Goal: Feedback & Contribution: Submit feedback/report problem

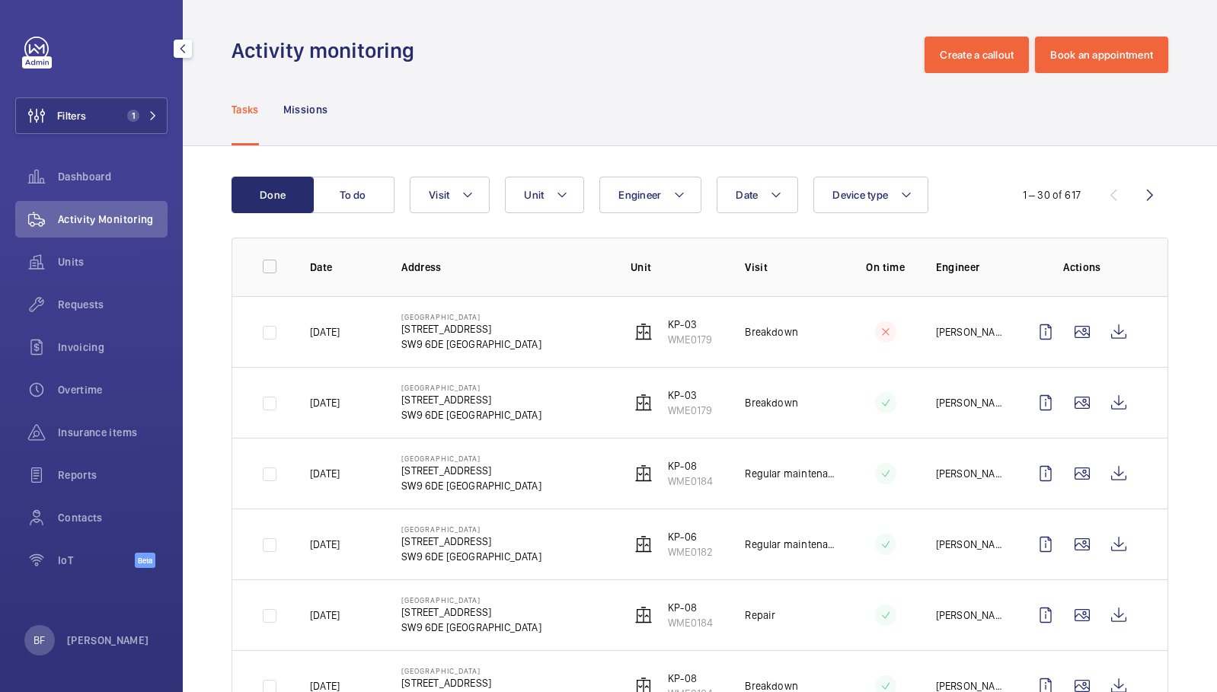
click at [139, 113] on span "1" at bounding box center [133, 116] width 12 height 12
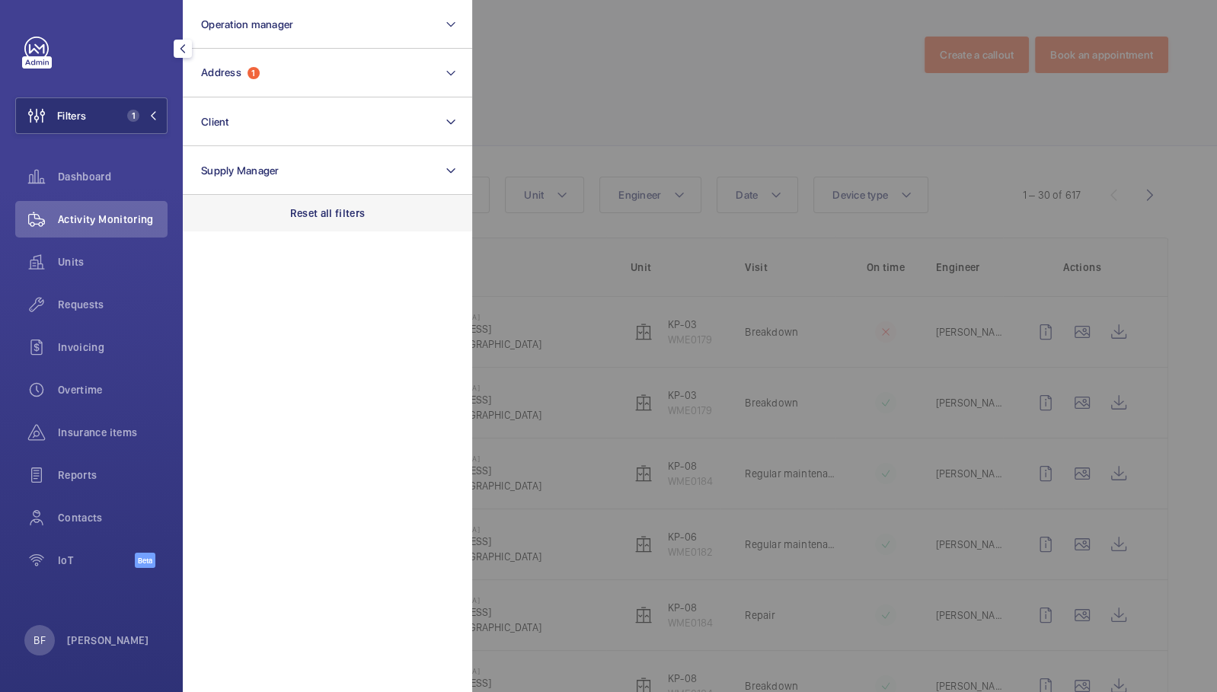
click at [327, 215] on p "Reset all filters" at bounding box center [327, 213] width 75 height 15
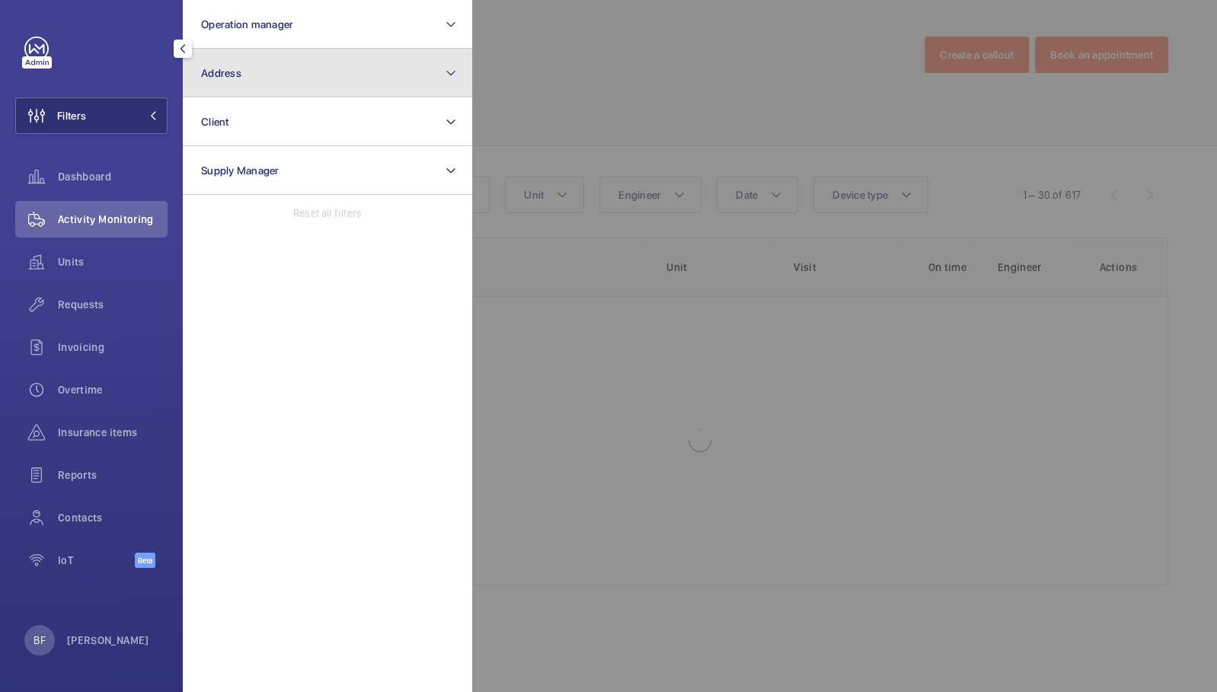
click at [282, 81] on button "Address" at bounding box center [327, 73] width 289 height 49
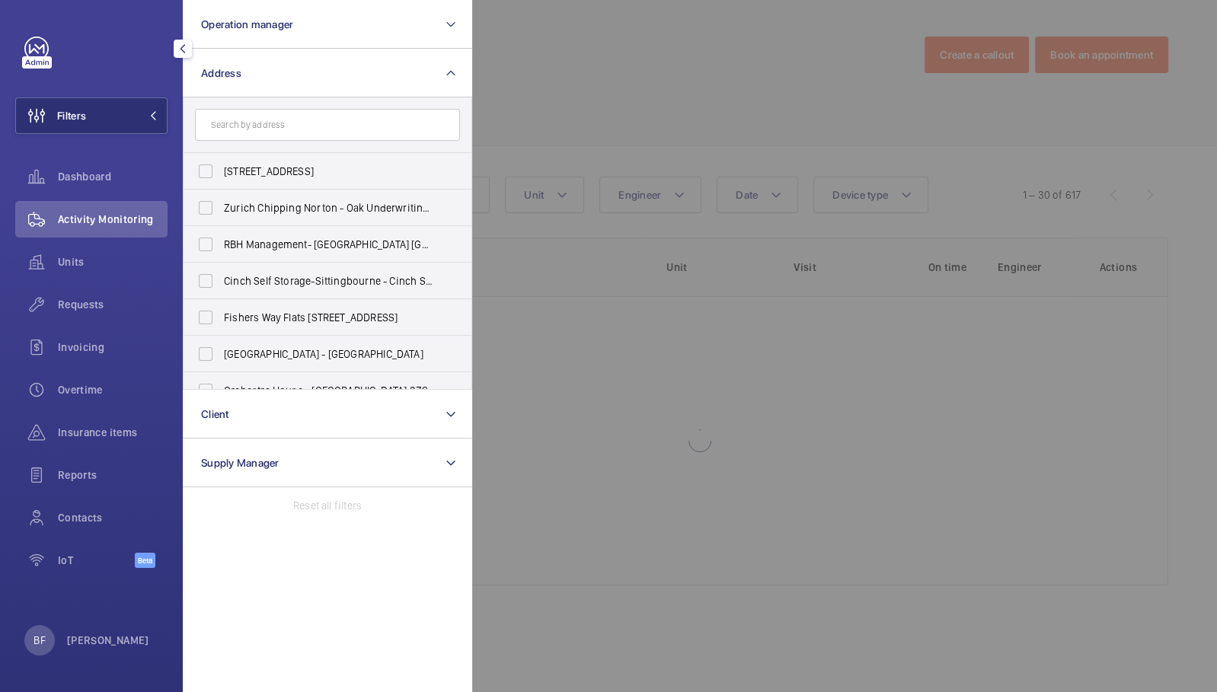
click at [286, 127] on input "text" at bounding box center [327, 125] width 265 height 32
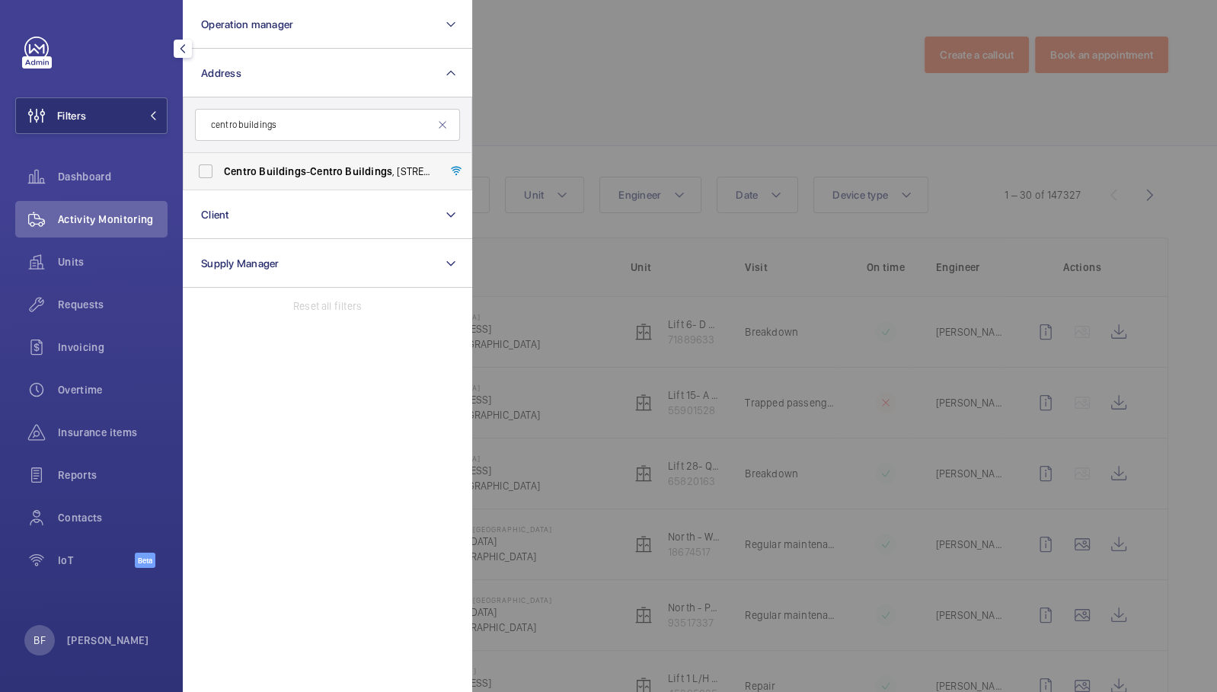
type input "centro buildings"
click at [282, 164] on span "[GEOGRAPHIC_DATA] - [GEOGRAPHIC_DATA] , [STREET_ADDRESS][PERSON_NAME]" at bounding box center [328, 171] width 209 height 15
click at [221, 164] on input "[GEOGRAPHIC_DATA] - [GEOGRAPHIC_DATA] , [STREET_ADDRESS][PERSON_NAME]" at bounding box center [205, 171] width 30 height 30
checkbox input "true"
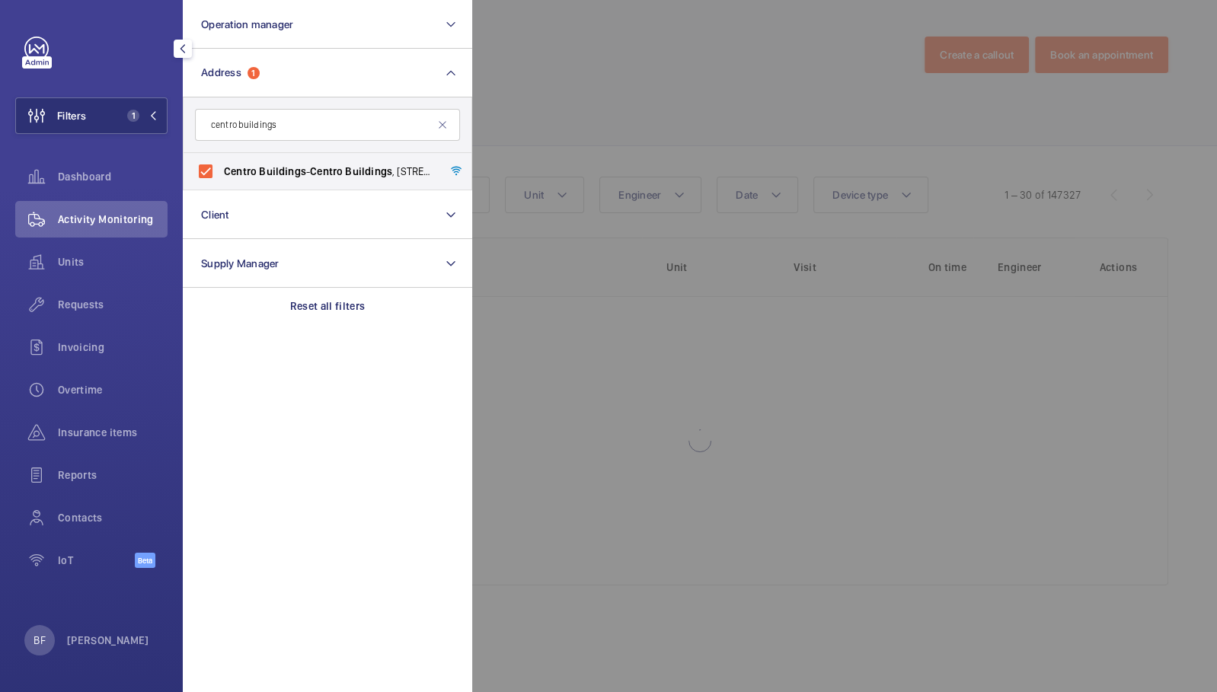
click at [547, 62] on div at bounding box center [1080, 346] width 1217 height 692
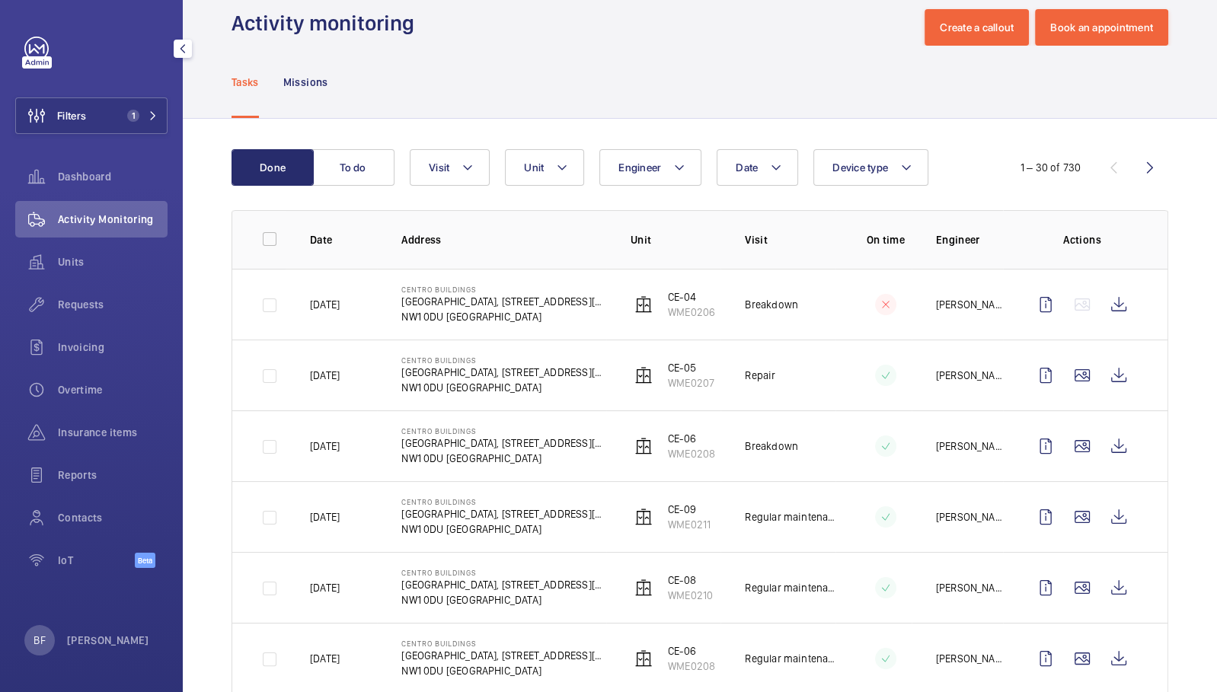
scroll to position [28, 0]
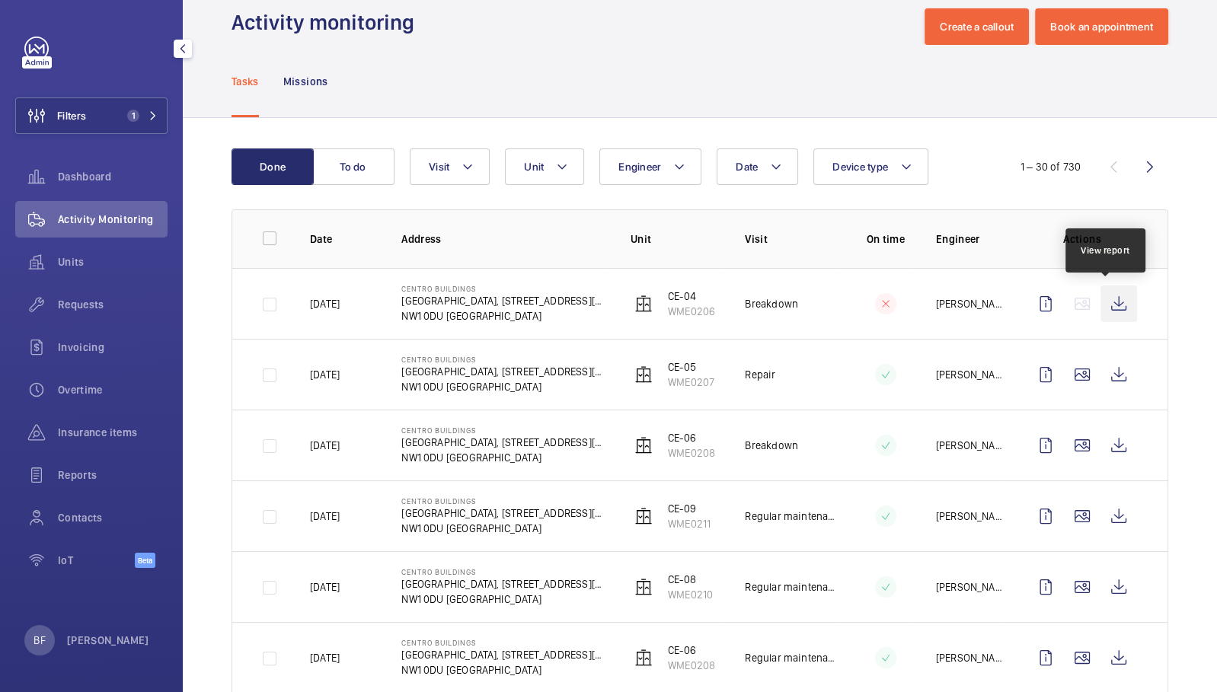
click at [1110, 308] on wm-front-icon-button at bounding box center [1118, 303] width 37 height 37
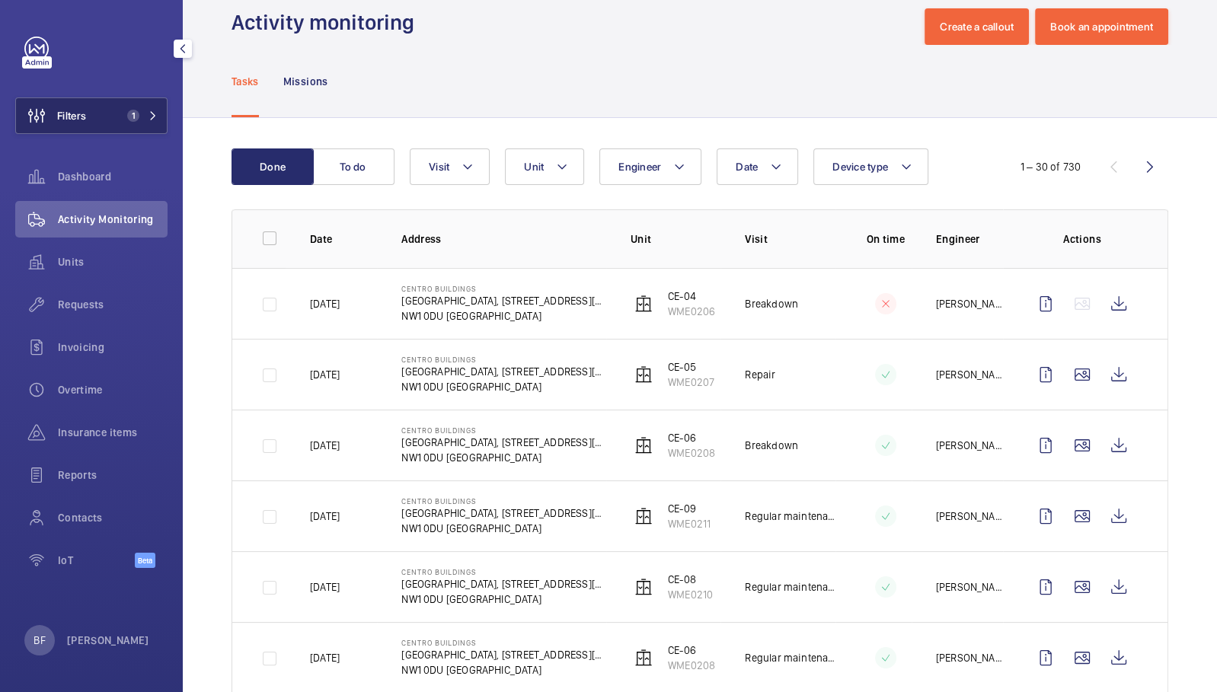
click at [152, 121] on span "1" at bounding box center [139, 116] width 37 height 12
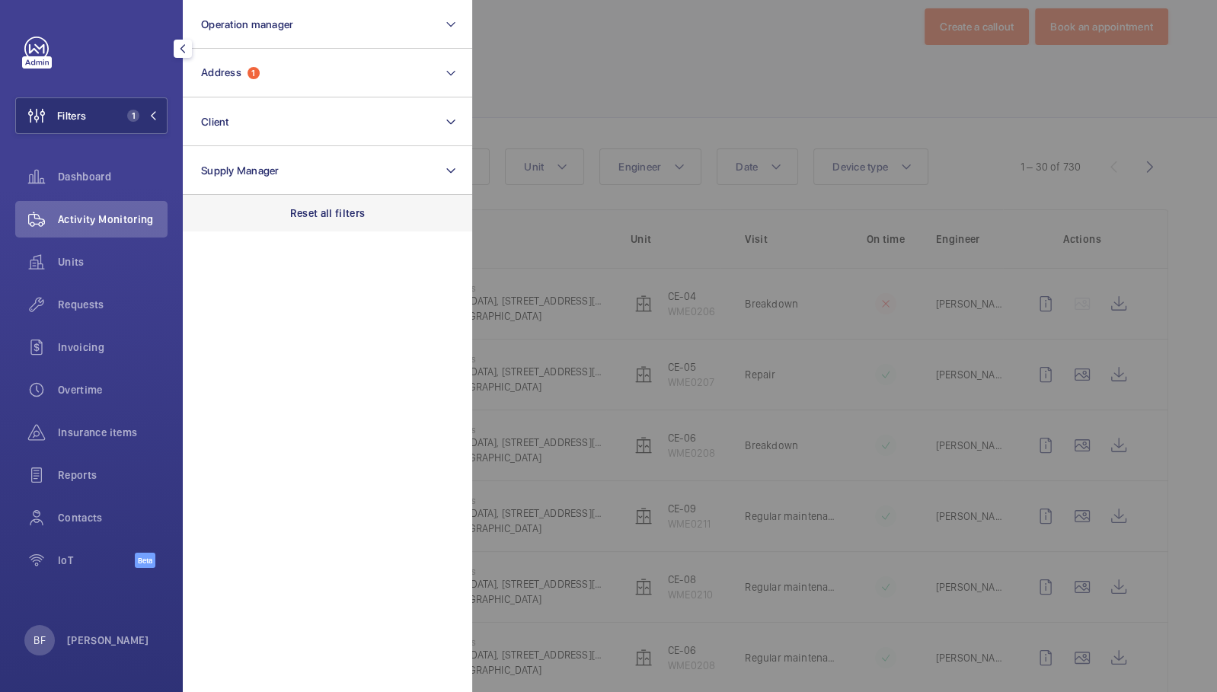
click at [353, 218] on p "Reset all filters" at bounding box center [327, 213] width 75 height 15
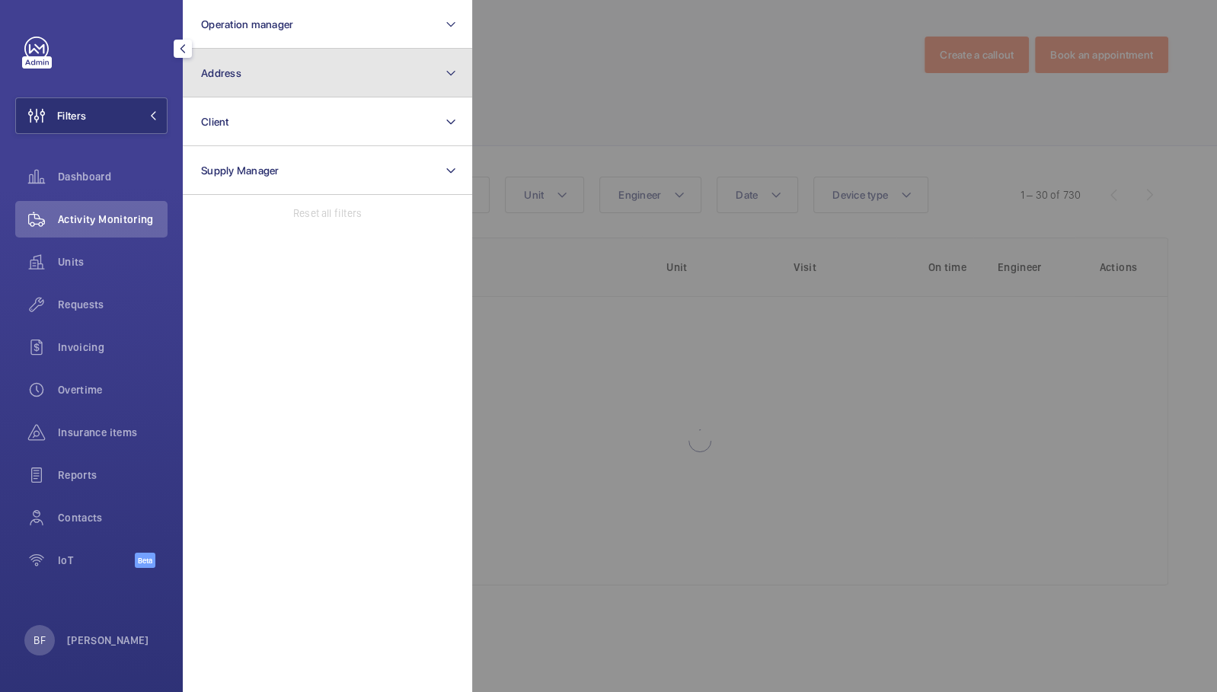
click at [329, 80] on button "Address" at bounding box center [327, 73] width 289 height 49
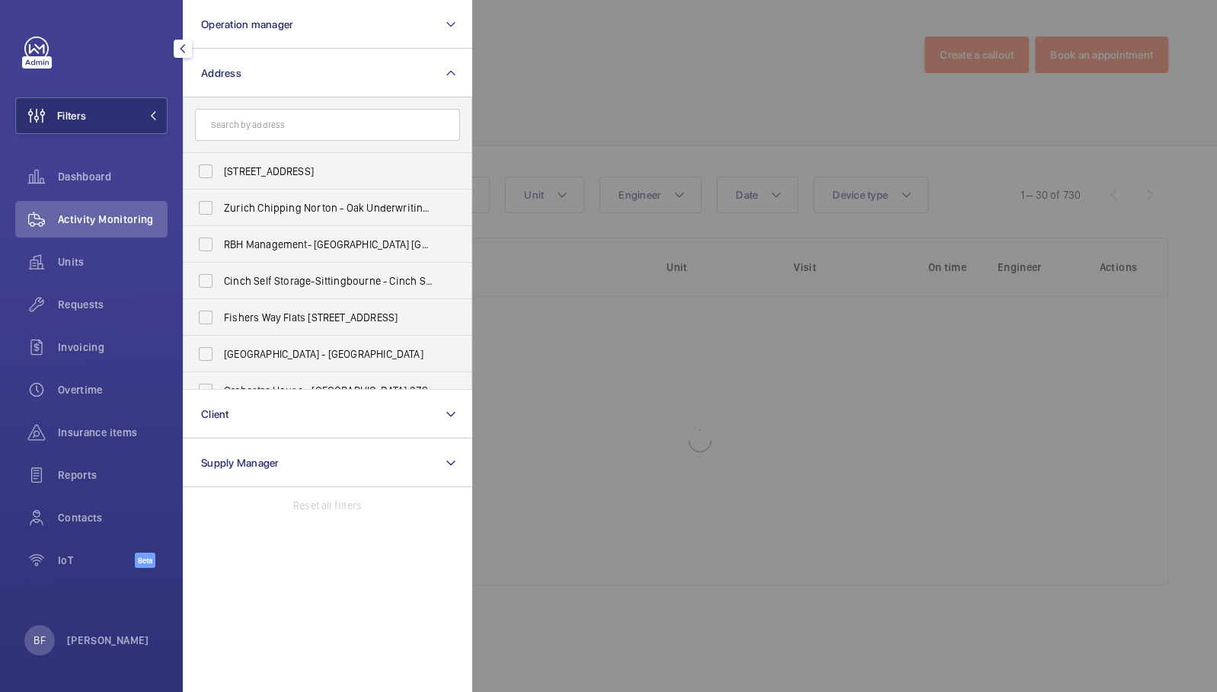
click at [340, 123] on input "text" at bounding box center [327, 125] width 265 height 32
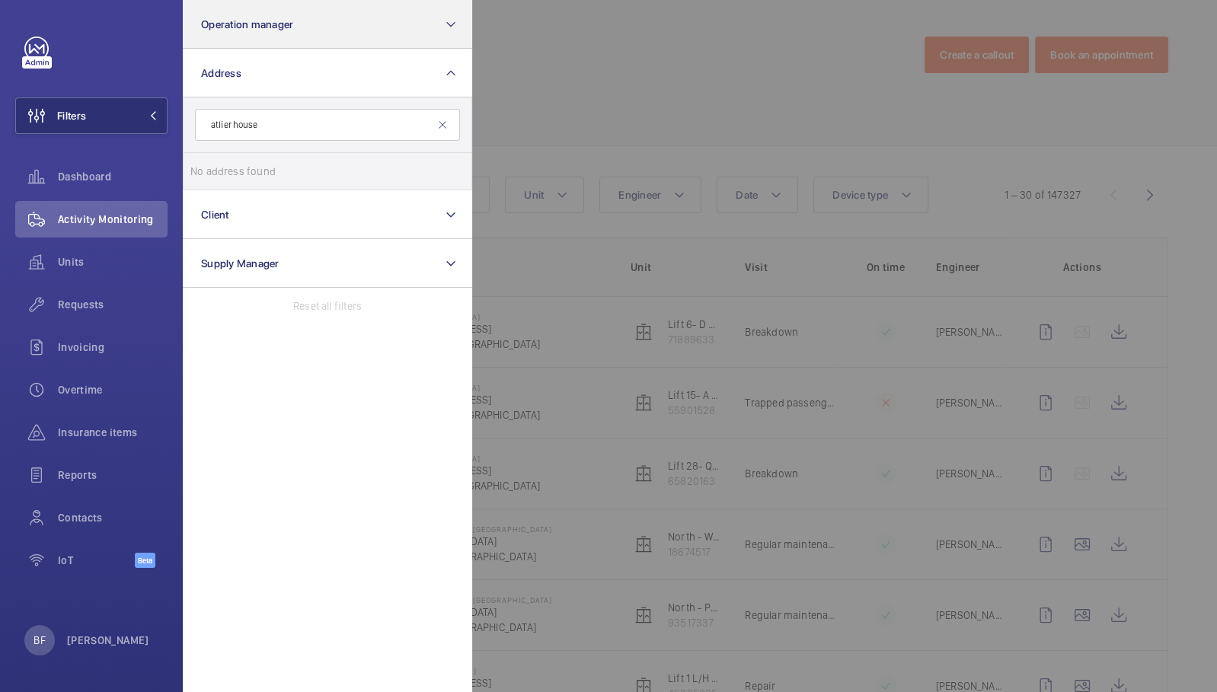
type input "atlier house"
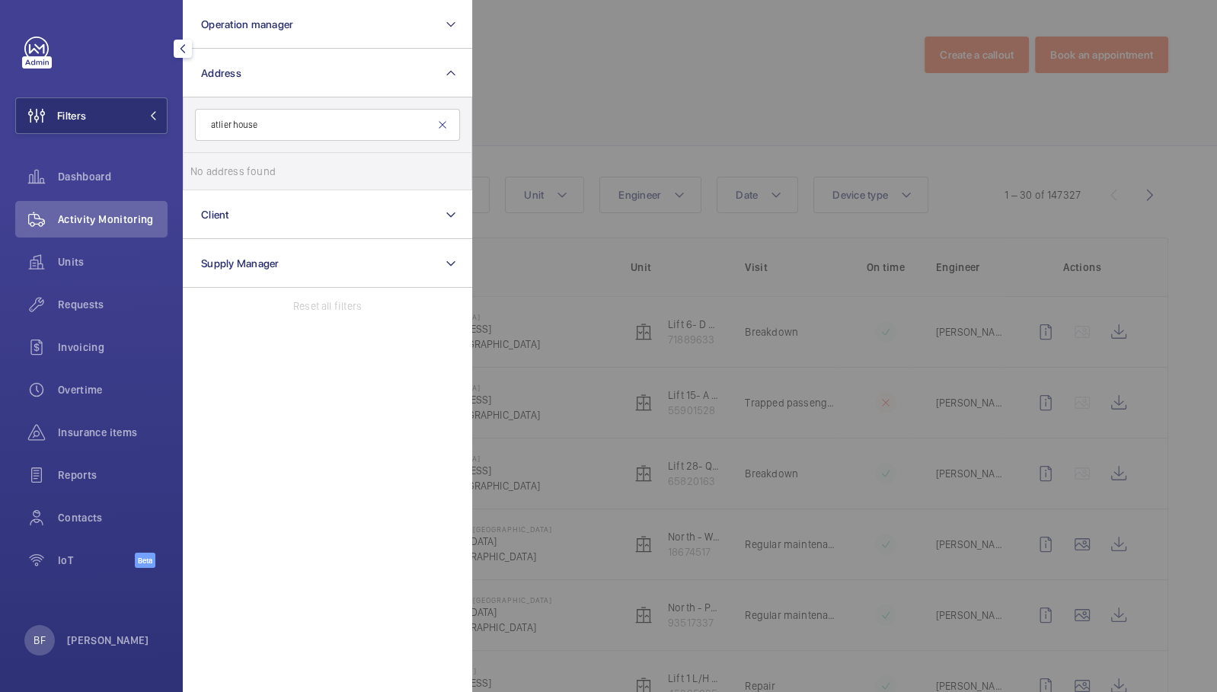
click at [448, 129] on mat-icon at bounding box center [442, 125] width 12 height 12
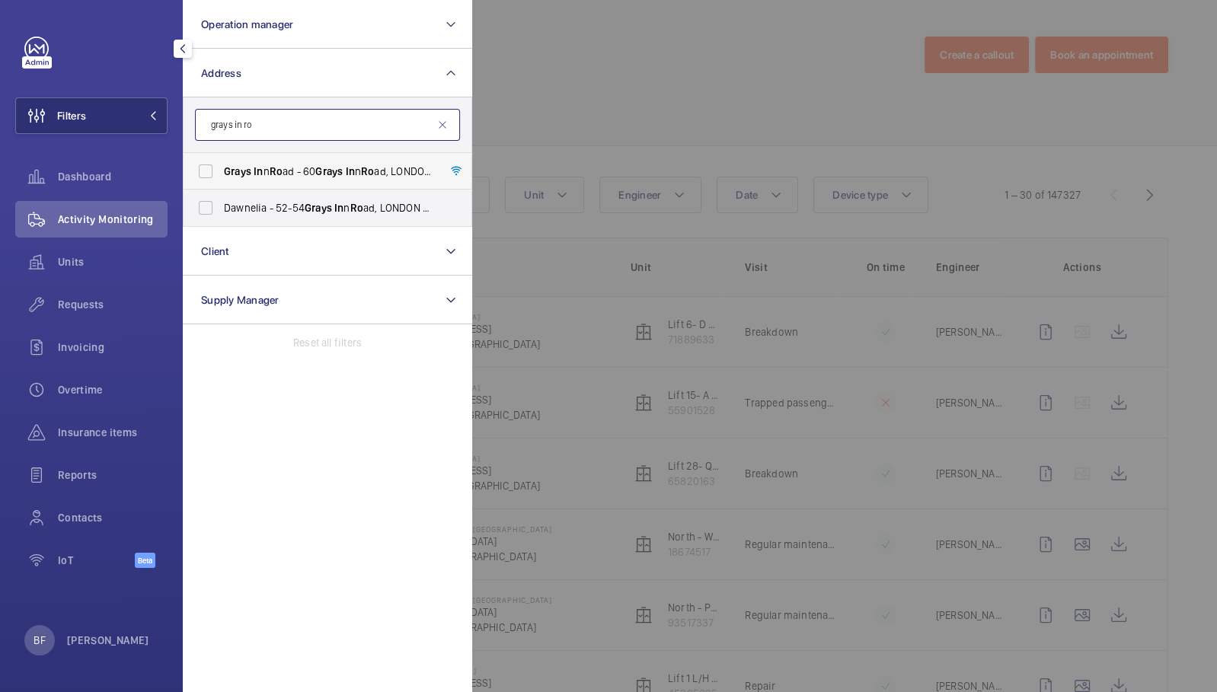
type input "grays in ro"
click at [383, 179] on label "Grays In n Ro ad - 60 Grays In n Ro ad, [GEOGRAPHIC_DATA] 8AQ" at bounding box center [315, 171] width 265 height 37
click at [221, 179] on input "Grays In n Ro ad - 60 Grays In n Ro ad, [GEOGRAPHIC_DATA] 8AQ" at bounding box center [205, 171] width 30 height 30
checkbox input "true"
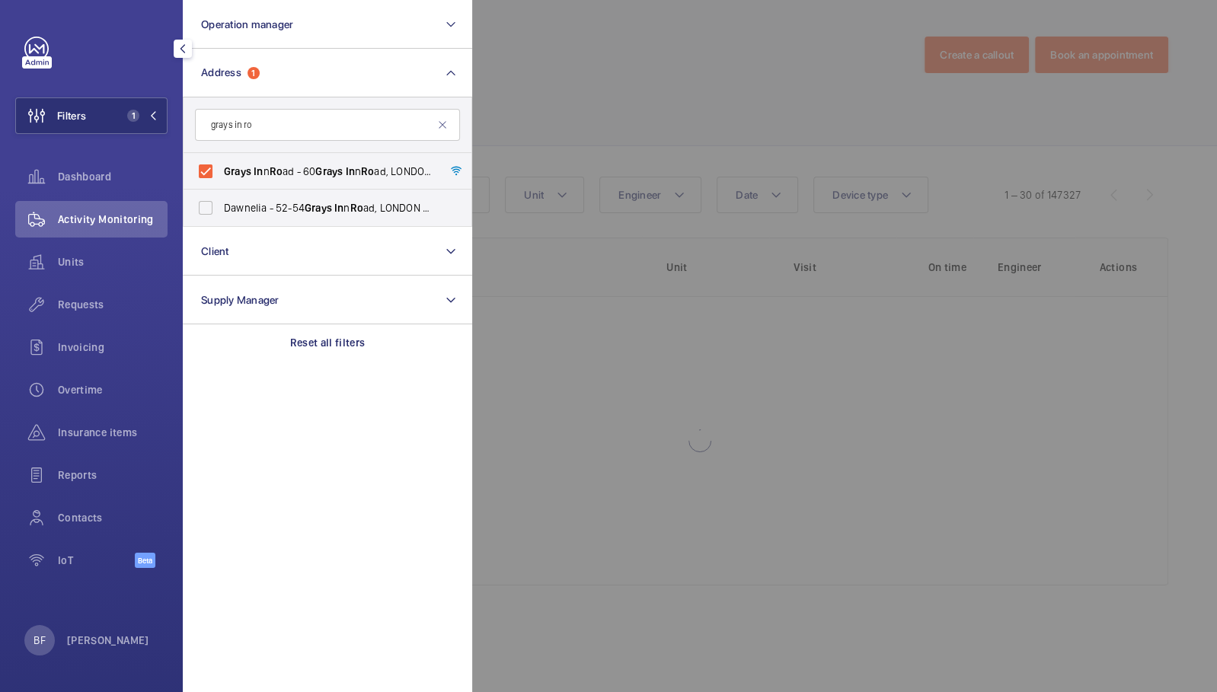
click at [635, 114] on div at bounding box center [1080, 346] width 1217 height 692
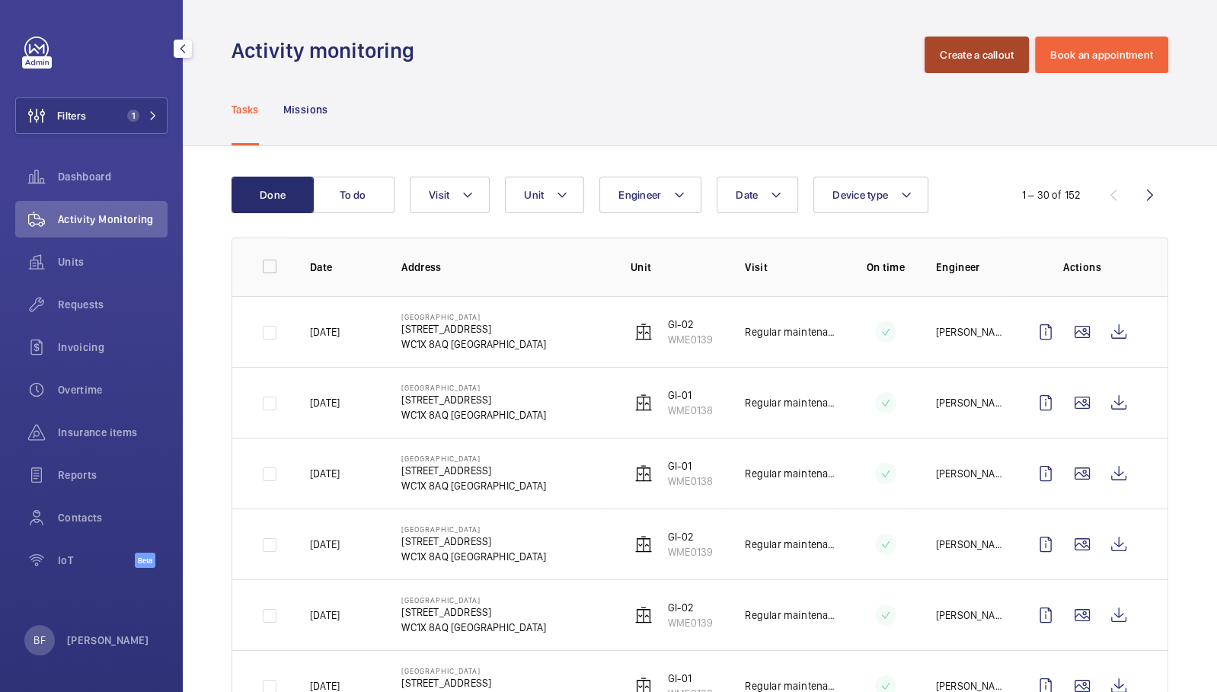
click at [965, 45] on button "Create a callout" at bounding box center [976, 55] width 104 height 37
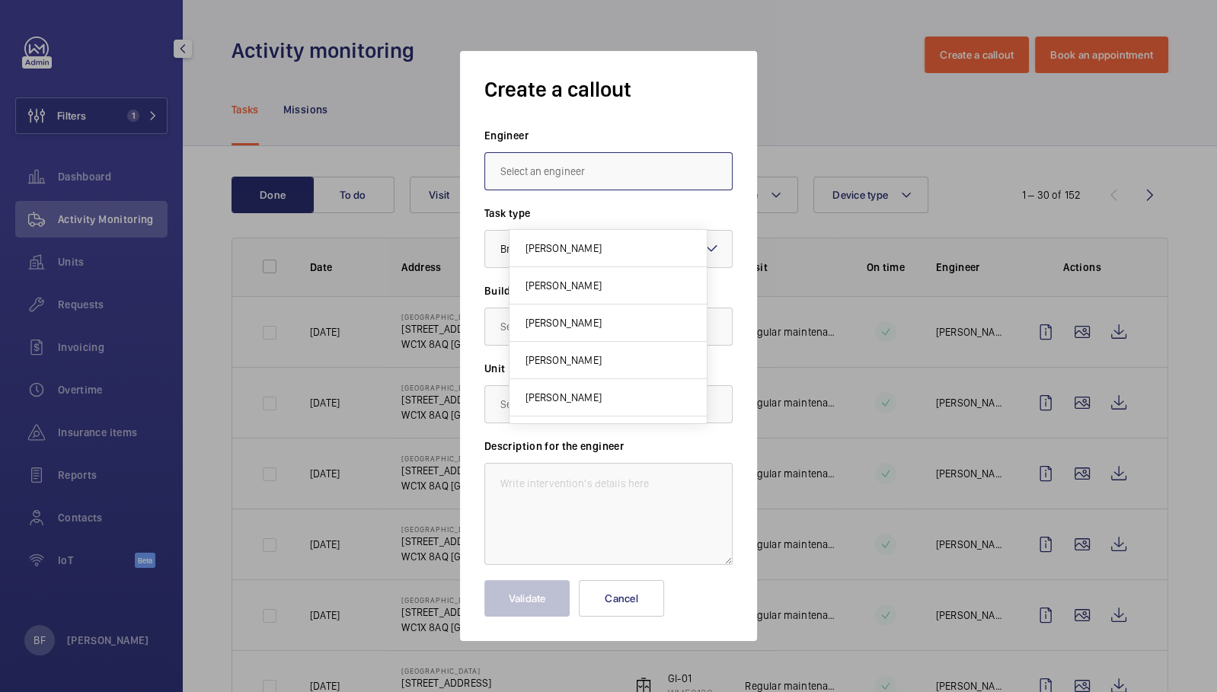
click at [569, 170] on input "text" at bounding box center [608, 171] width 248 height 38
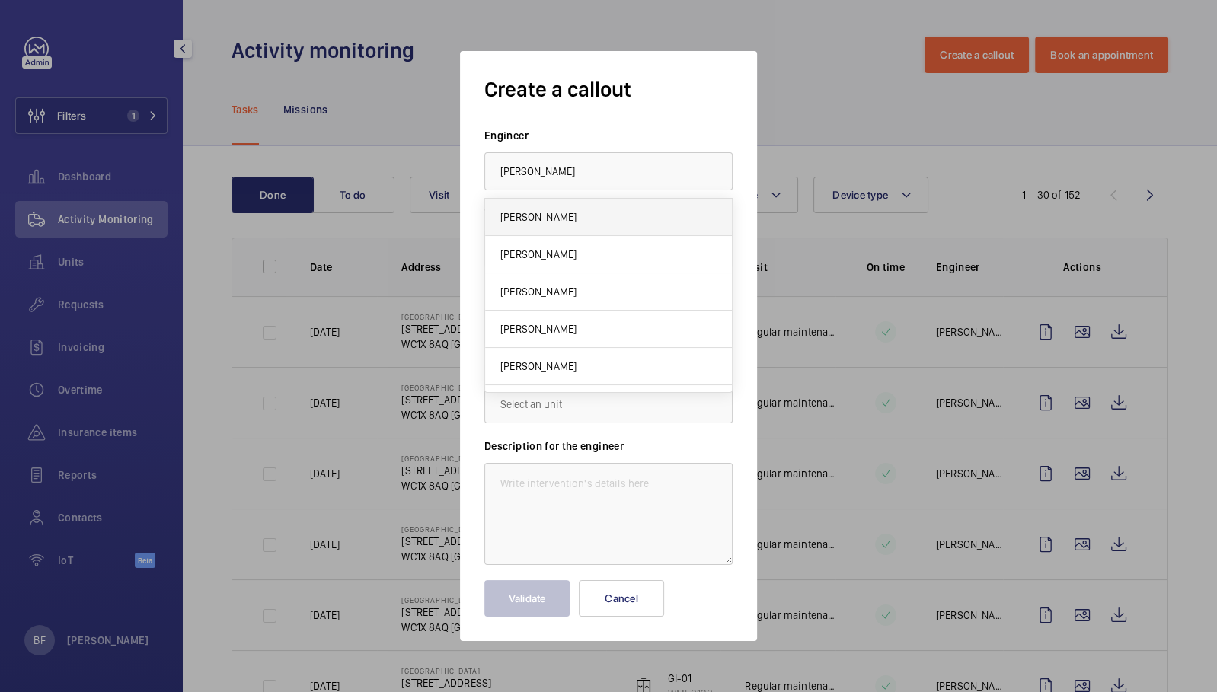
click at [566, 210] on mat-option "[PERSON_NAME]" at bounding box center [608, 217] width 247 height 37
type input "[PERSON_NAME]"
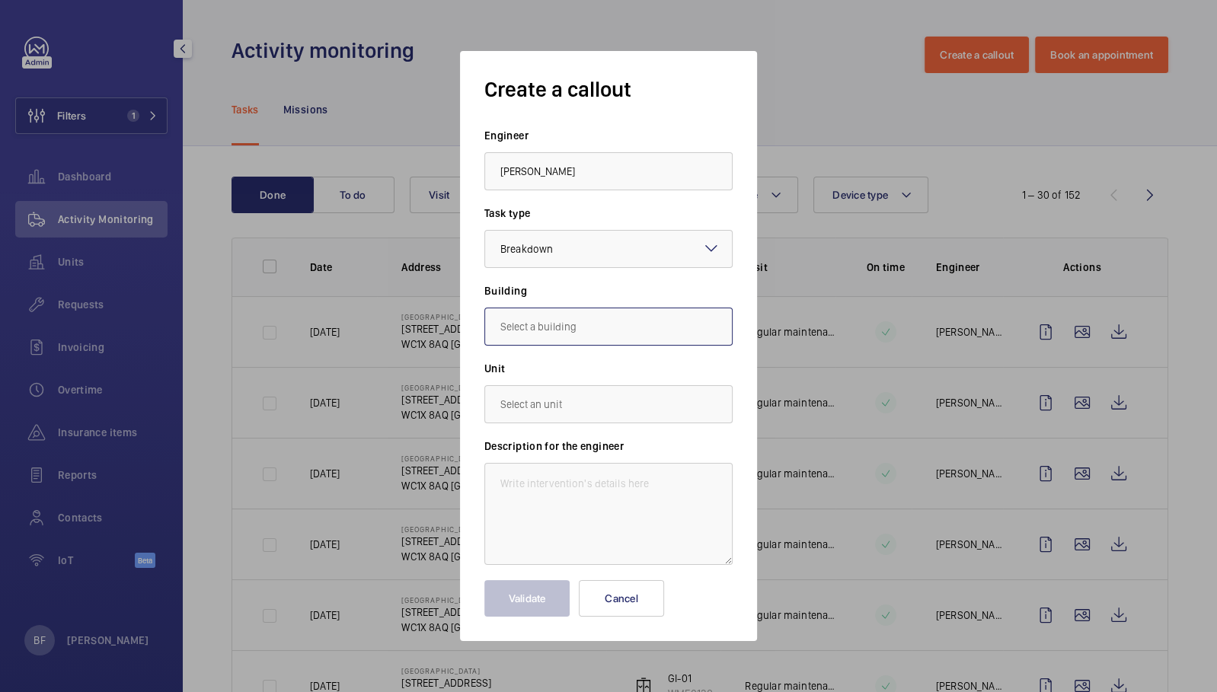
click at [585, 339] on input "text" at bounding box center [608, 327] width 248 height 38
click at [554, 408] on span "[STREET_ADDRESS]" at bounding box center [545, 409] width 90 height 15
type input "[STREET_ADDRESS]"
click at [576, 486] on textarea at bounding box center [608, 514] width 248 height 102
click at [591, 401] on input "text" at bounding box center [608, 404] width 248 height 38
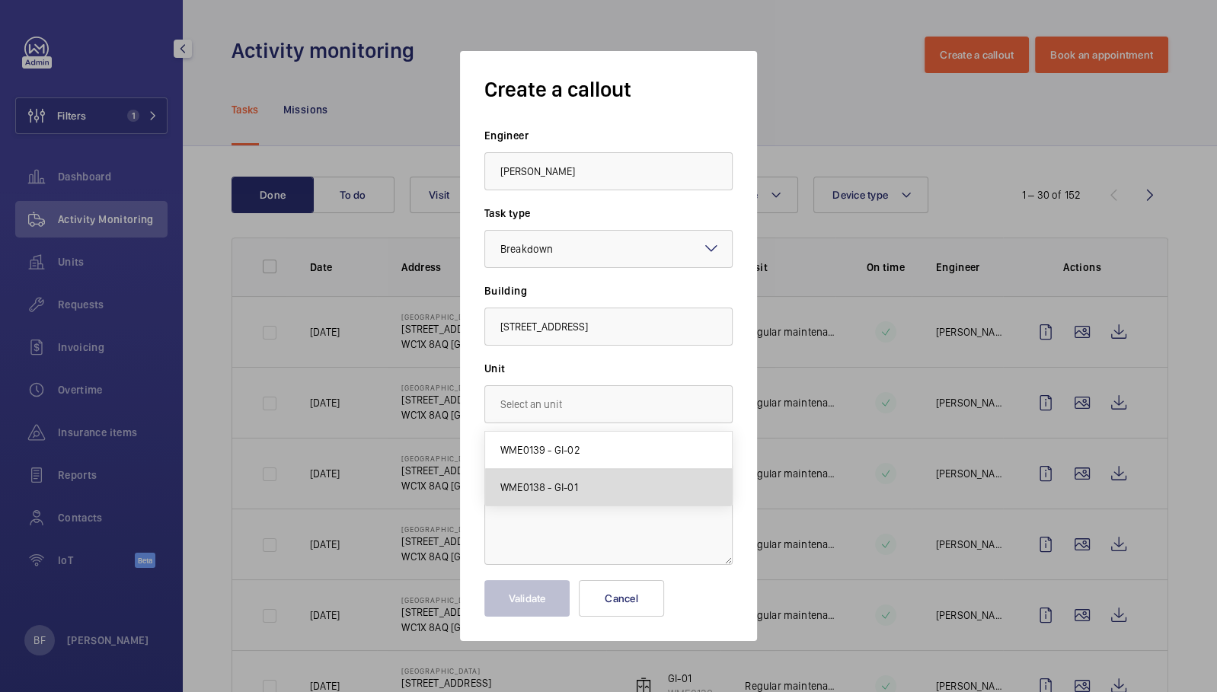
click at [590, 489] on mat-option "WME0138 - GI-01" at bounding box center [608, 487] width 247 height 37
type input "WME0138 - GI-01"
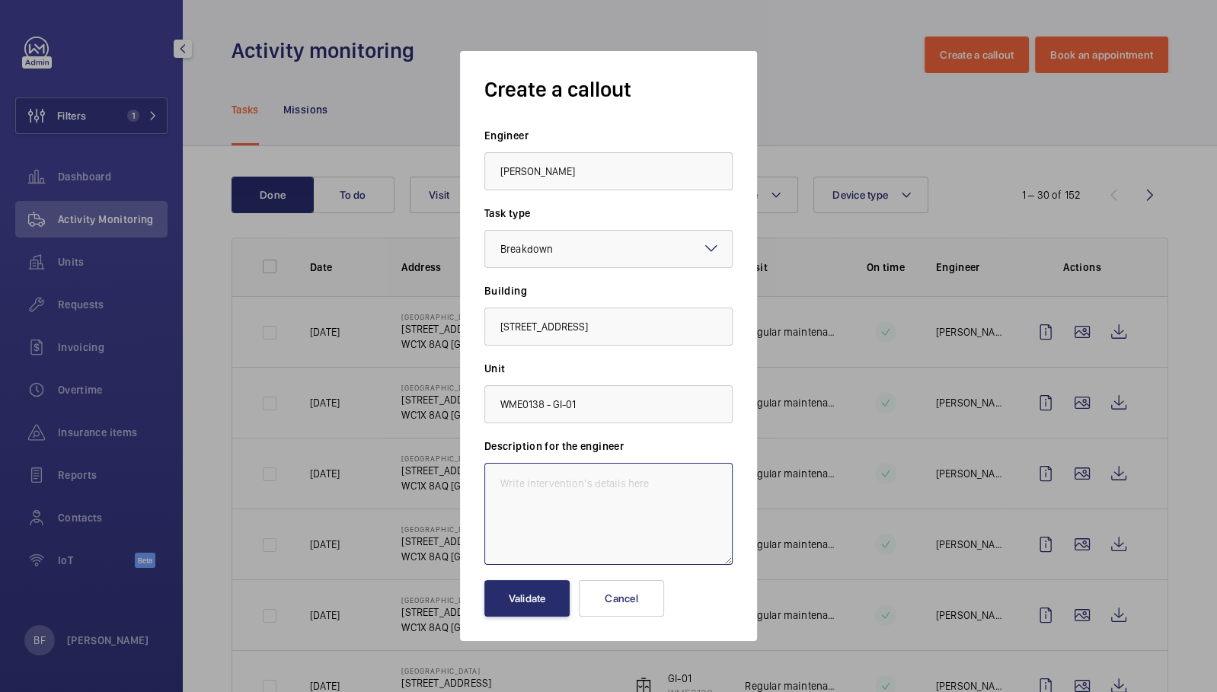
click at [591, 490] on textarea at bounding box center [608, 514] width 248 height 102
click at [555, 491] on textarea at bounding box center [608, 514] width 248 height 102
paste textarea "left hand lift is being strange. opening and closing a few times before moving …"
click at [504, 485] on textarea "left-hand lift is being strange. opening and closing a few times before moving …" at bounding box center [608, 514] width 248 height 102
click at [490, 478] on textarea "The left-hand lift is behaving strangely. opening and closing a few times befor…" at bounding box center [608, 514] width 248 height 102
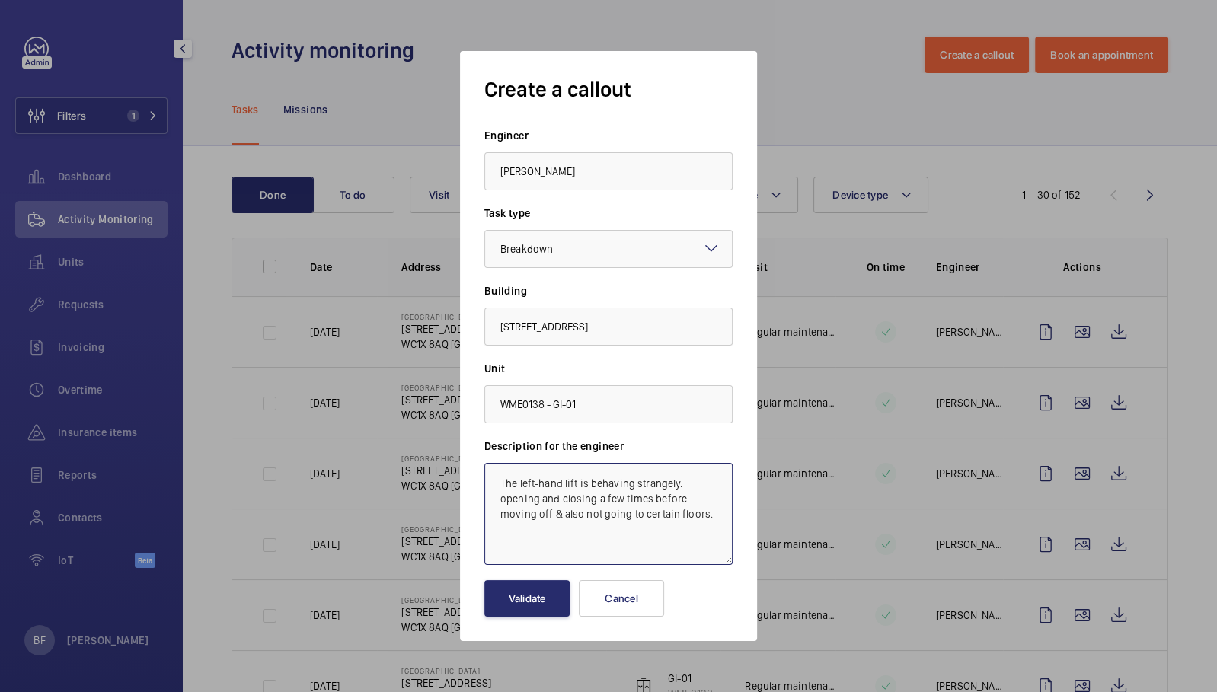
paste textarea "[GEOGRAPHIC_DATA]"
click at [497, 485] on textarea "The left-hand lift is behaving strangely. opening and closing a few times befor…" at bounding box center [608, 514] width 248 height 102
paste textarea "Job #350496"
type textarea "Job #350496 - The left-hand lift is behaving strangely. opening and closing a f…"
click at [536, 604] on button "Validate" at bounding box center [526, 598] width 85 height 37
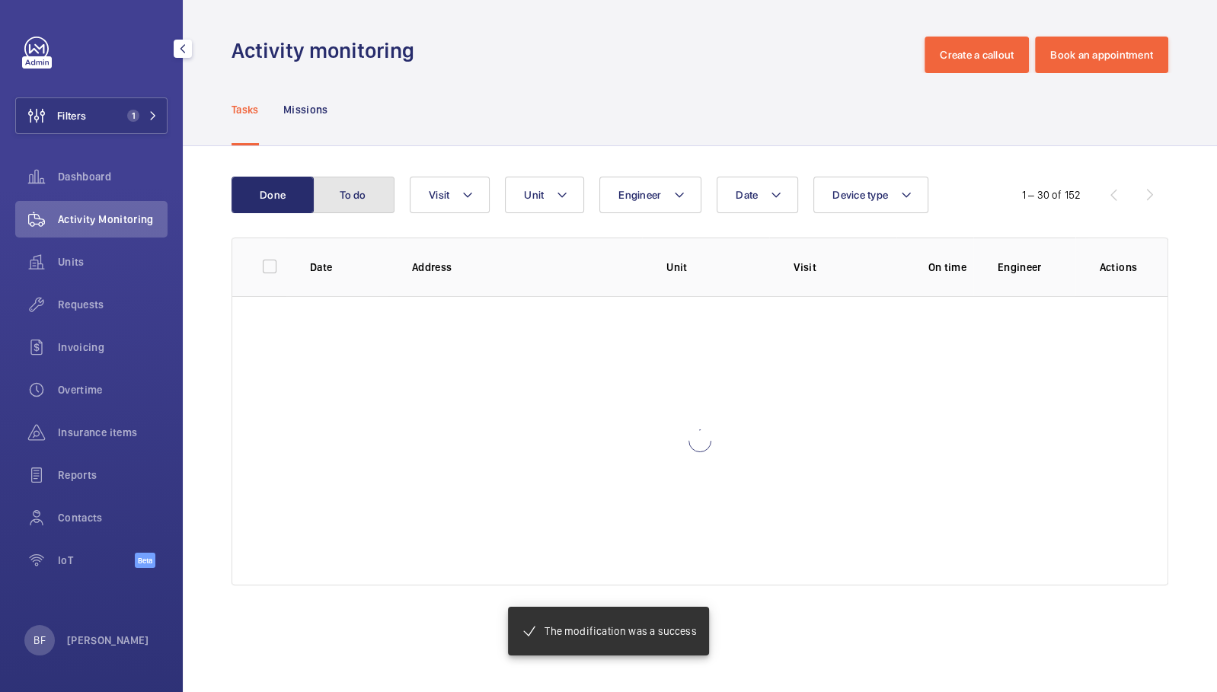
click at [359, 198] on button "To do" at bounding box center [353, 195] width 82 height 37
click at [359, 199] on button "To do" at bounding box center [353, 195] width 82 height 37
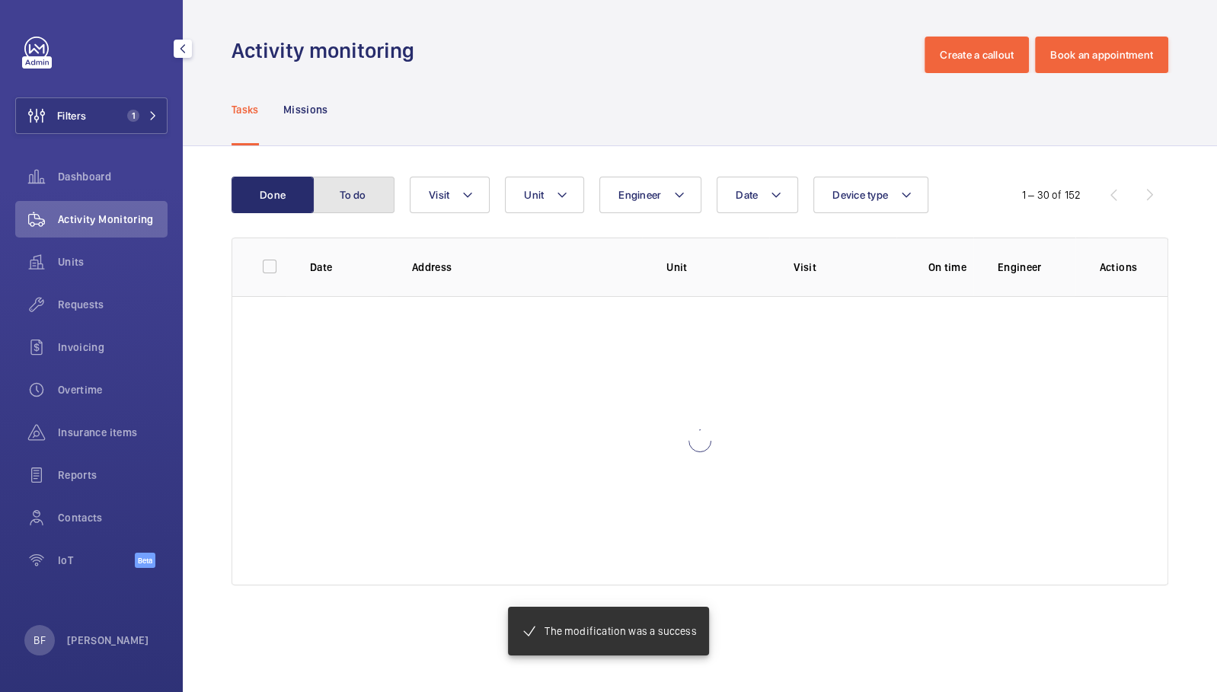
click at [359, 199] on button "To do" at bounding box center [353, 195] width 82 height 37
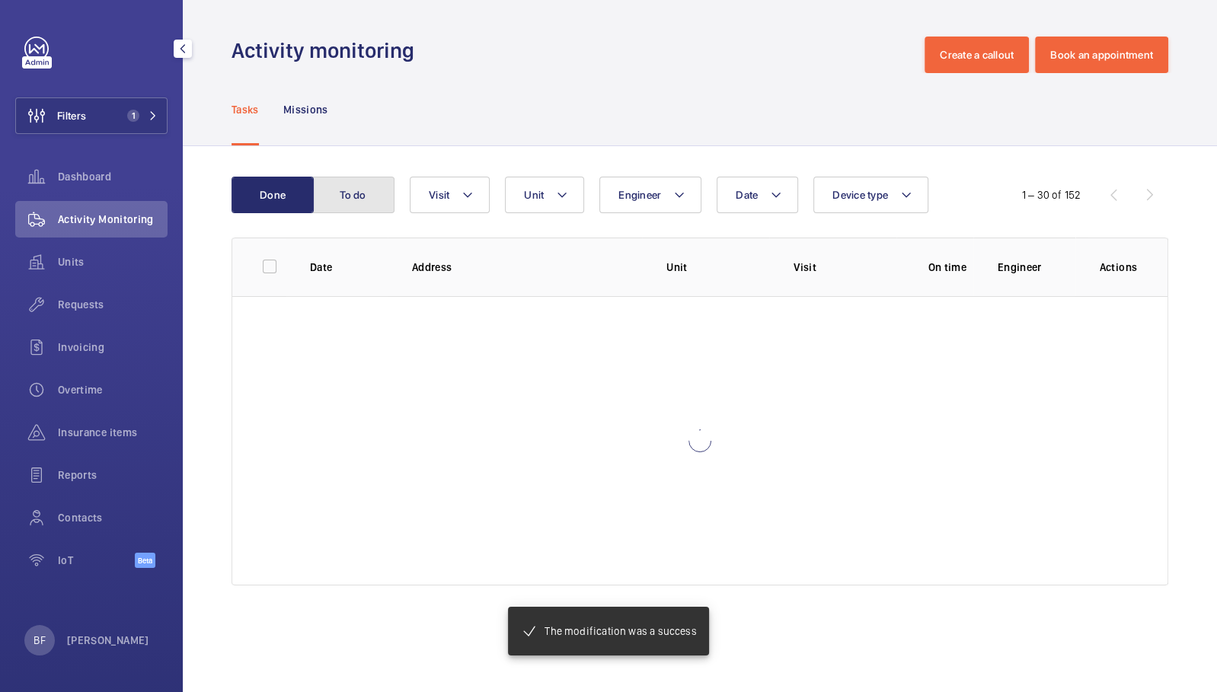
click at [359, 199] on button "To do" at bounding box center [353, 195] width 82 height 37
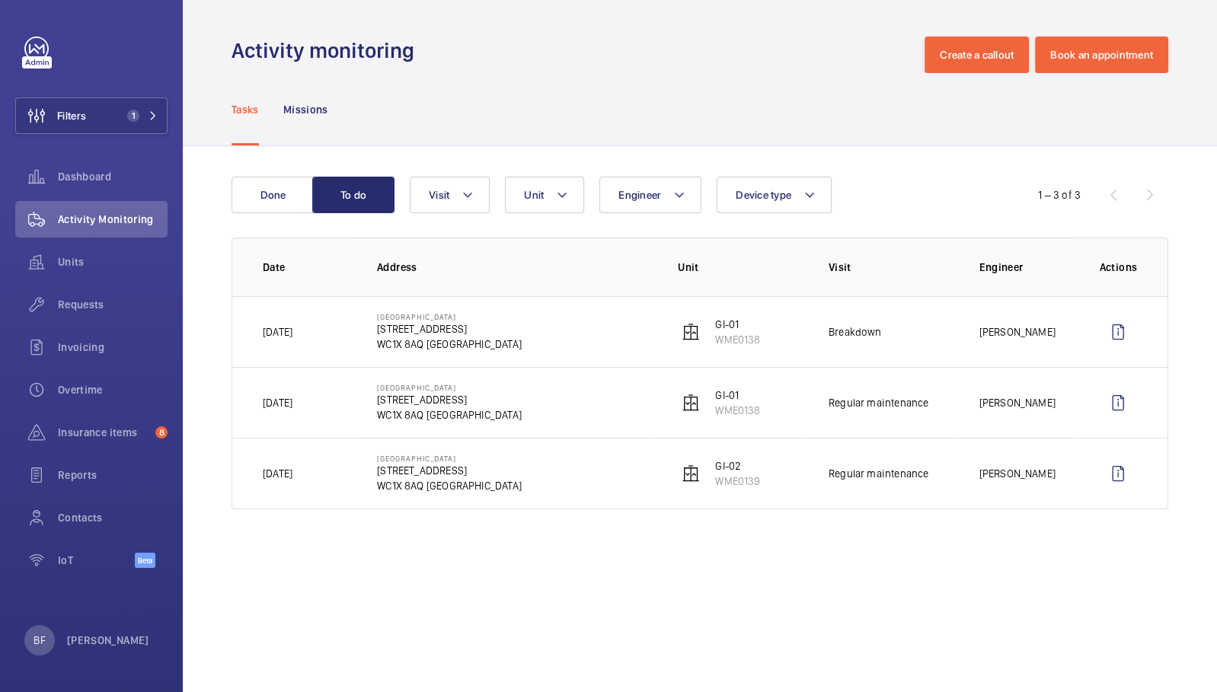
click at [404, 142] on div "Tasks Missions" at bounding box center [699, 109] width 936 height 72
click at [129, 124] on button "Filters 1" at bounding box center [91, 115] width 152 height 37
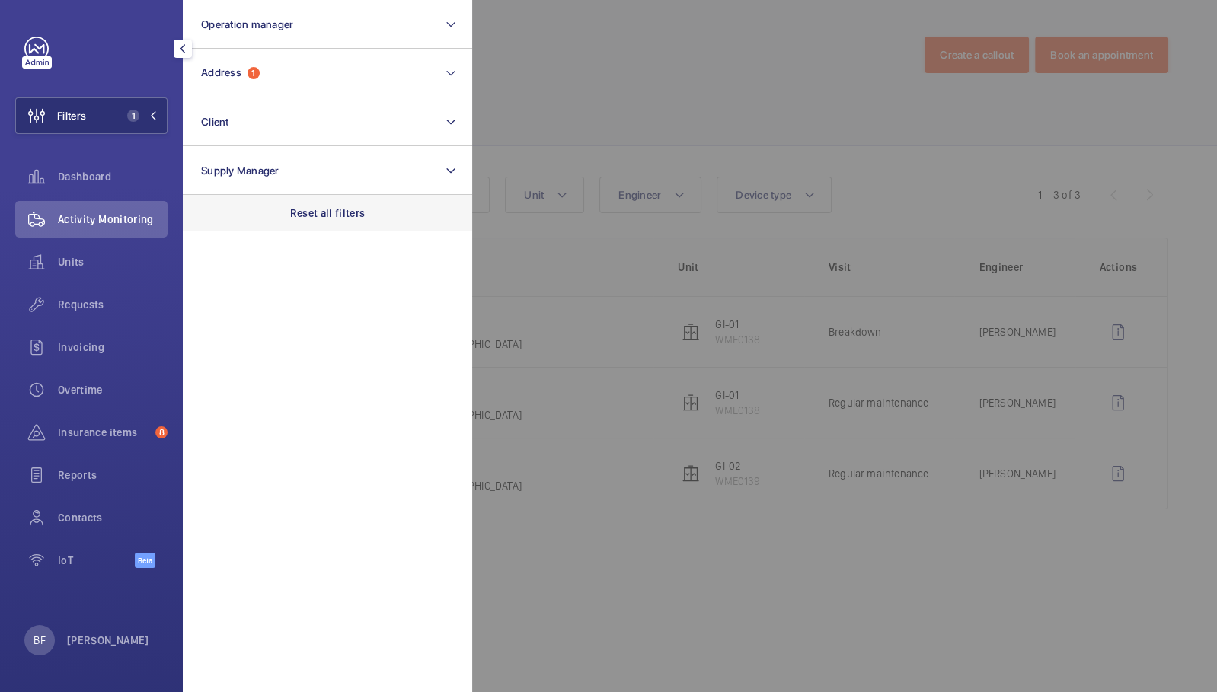
click at [279, 222] on div "Reset all filters" at bounding box center [327, 213] width 289 height 37
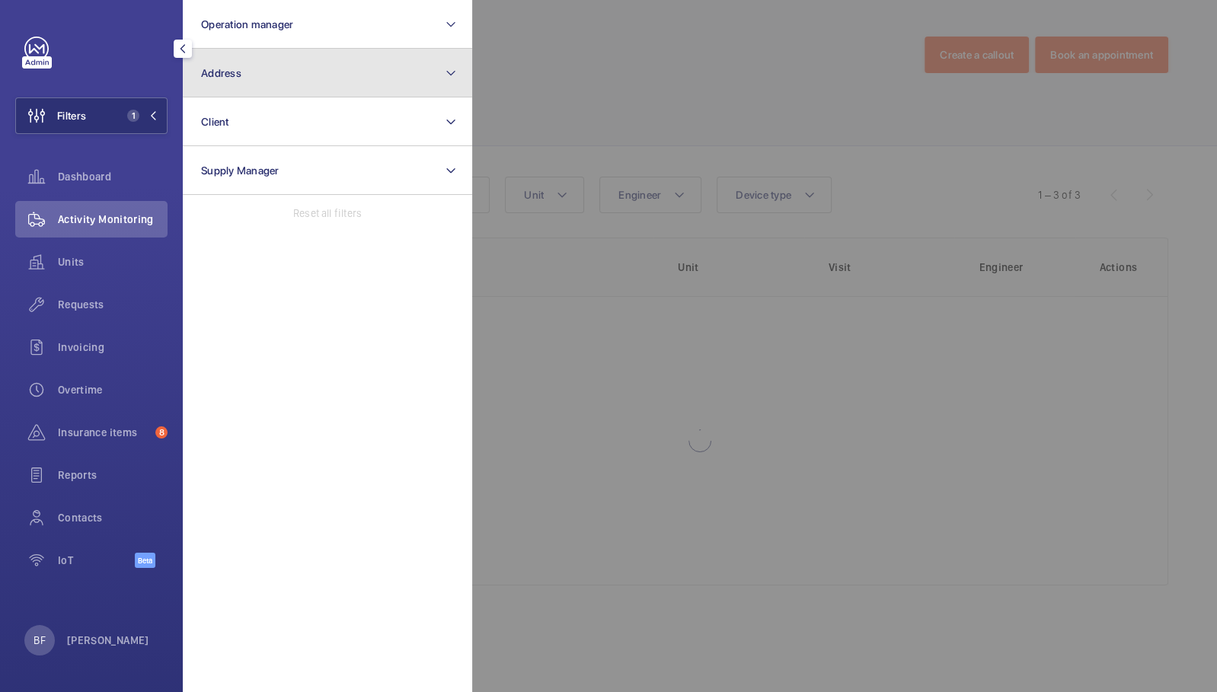
click at [266, 69] on button "Address" at bounding box center [327, 73] width 289 height 49
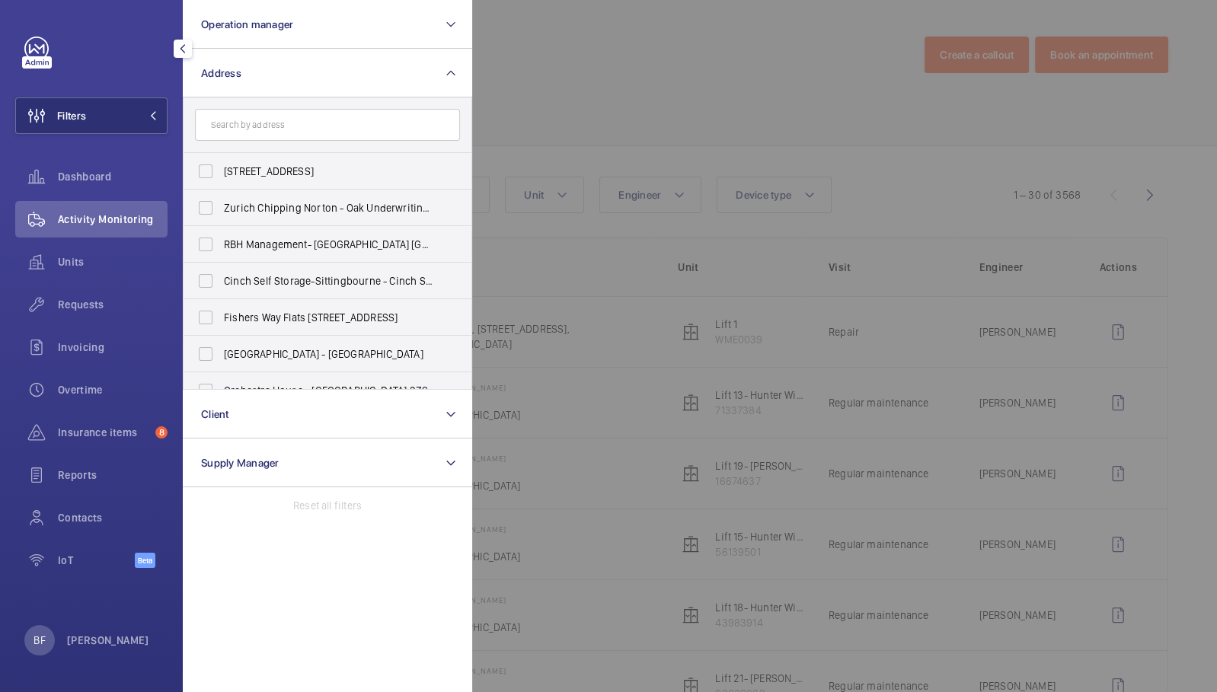
click at [295, 129] on input "text" at bounding box center [327, 125] width 265 height 32
click at [259, 127] on input "text" at bounding box center [327, 125] width 265 height 32
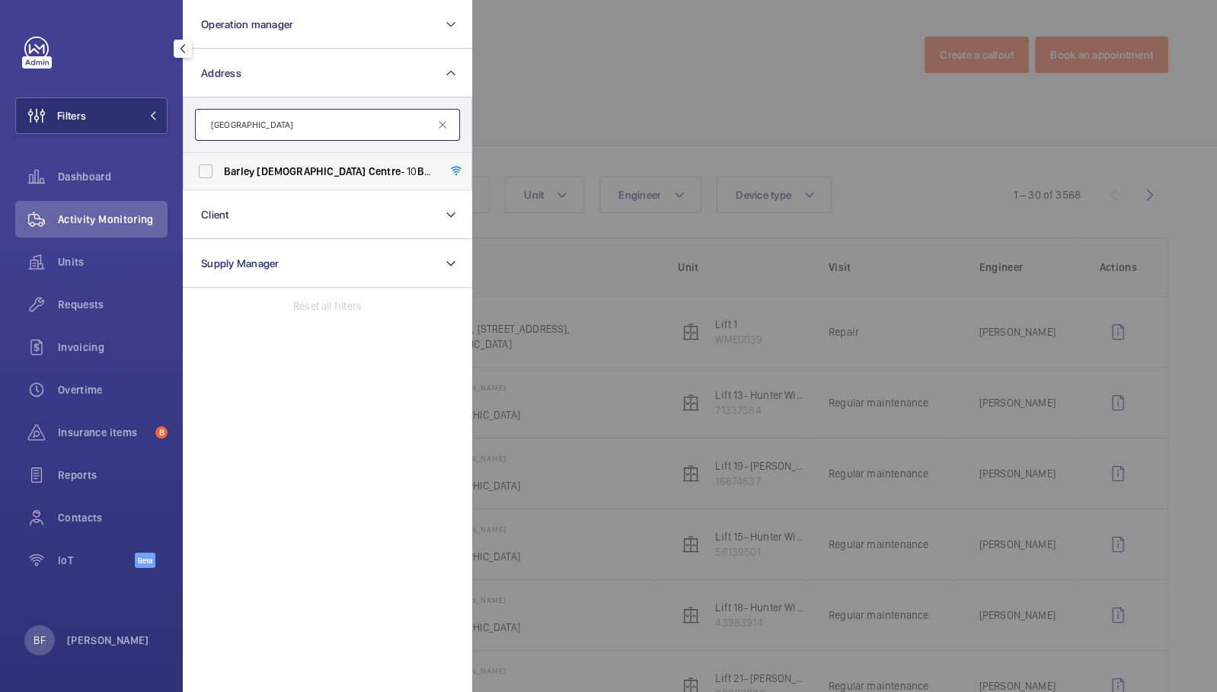
type input "barley mow centre"
click at [368, 169] on span "Centre" at bounding box center [384, 171] width 32 height 12
click at [221, 169] on input "Barley Mow Centre - 10 Barley Mow Passage, ., LONDON W4 4PH" at bounding box center [205, 171] width 30 height 30
checkbox input "true"
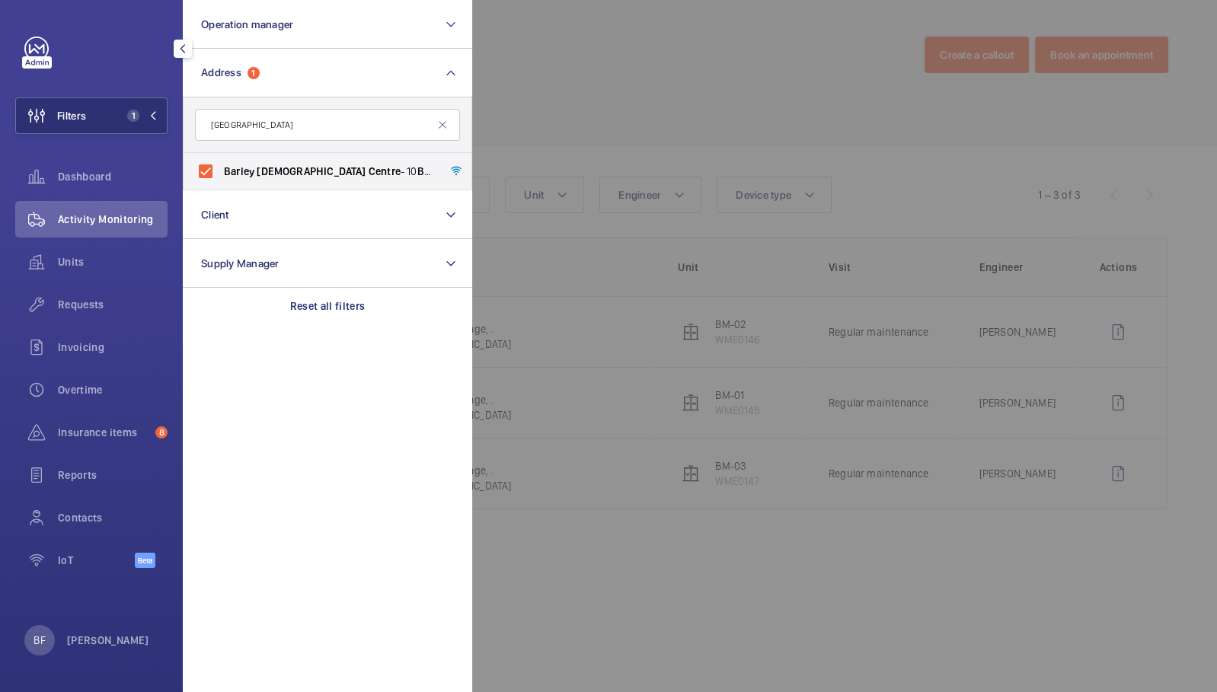
click at [614, 56] on div at bounding box center [1080, 346] width 1217 height 692
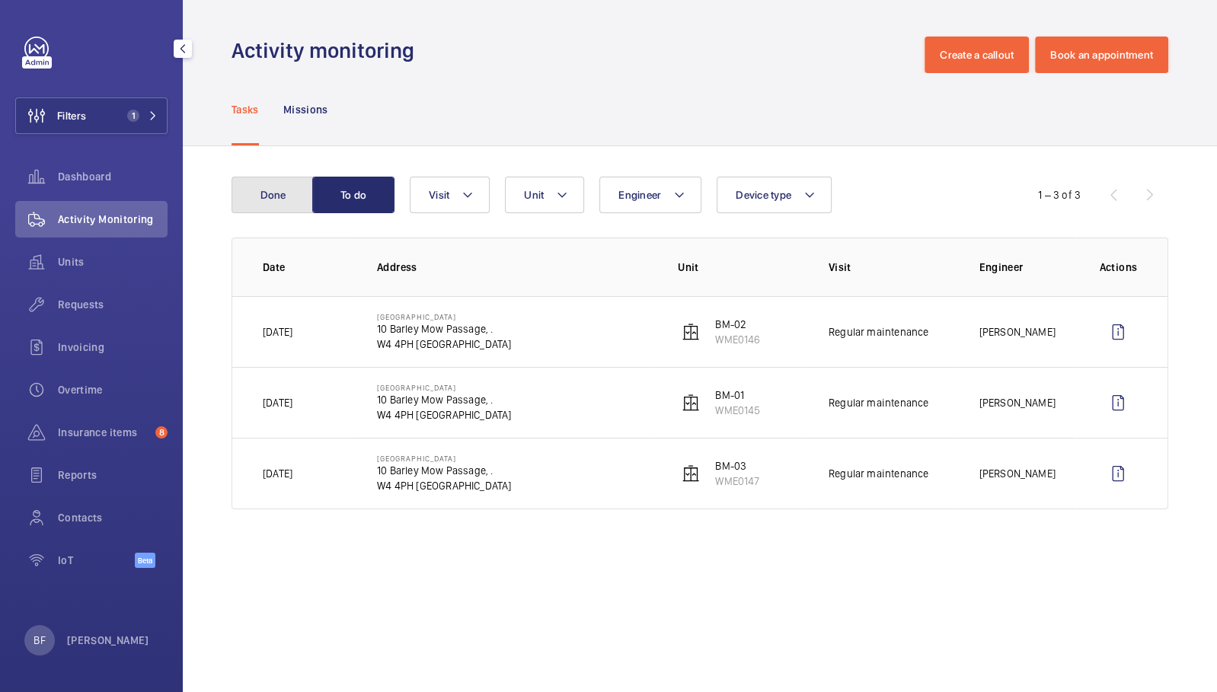
click at [284, 198] on button "Done" at bounding box center [272, 195] width 82 height 37
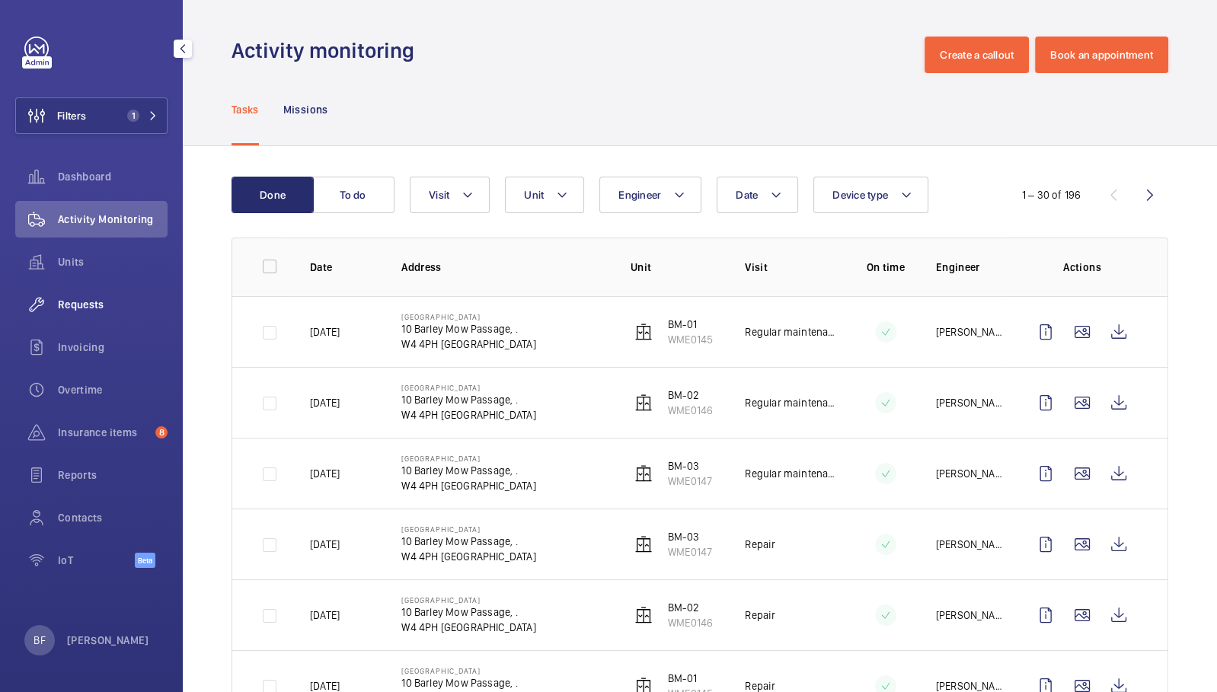
click at [114, 299] on span "Requests" at bounding box center [113, 304] width 110 height 15
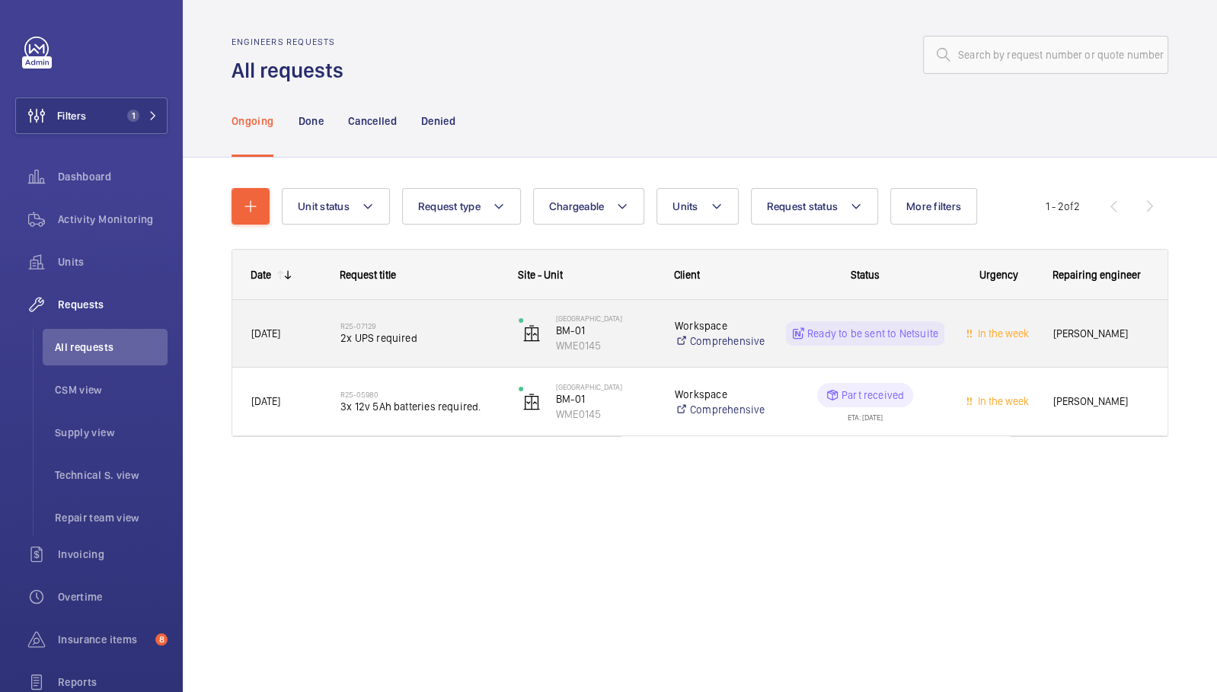
click at [469, 345] on span "2x UPS required" at bounding box center [419, 337] width 158 height 15
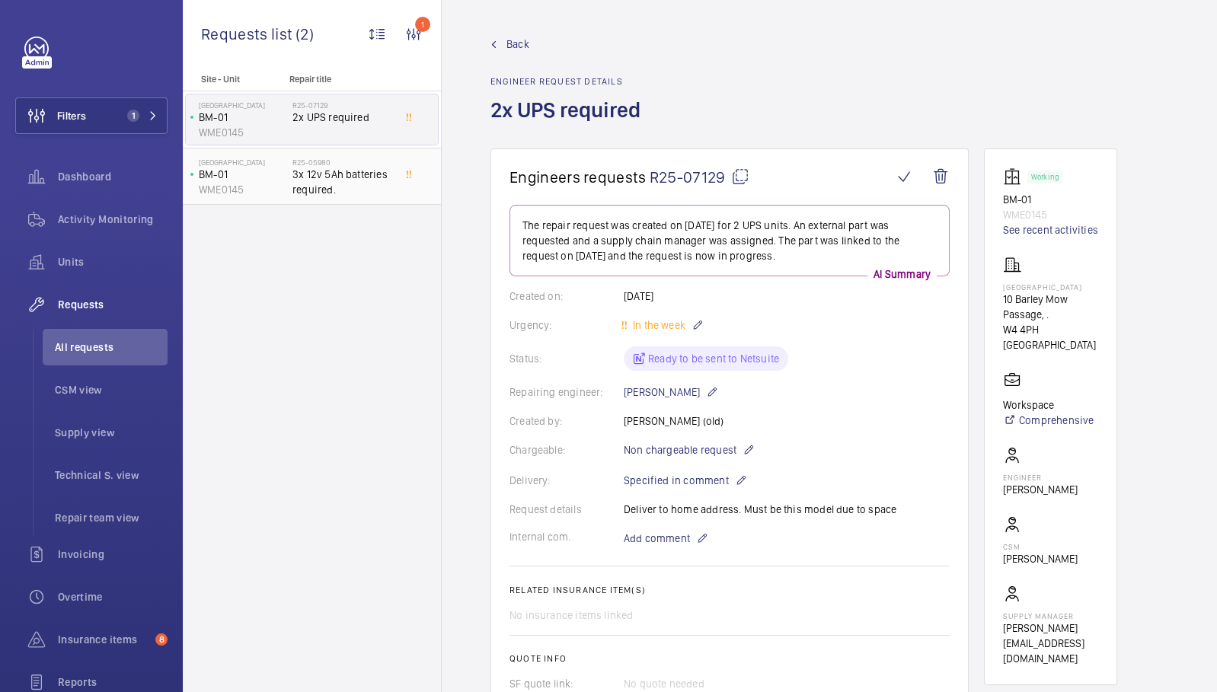
click at [359, 187] on span "3x 12v 5Ah batteries required." at bounding box center [342, 182] width 100 height 30
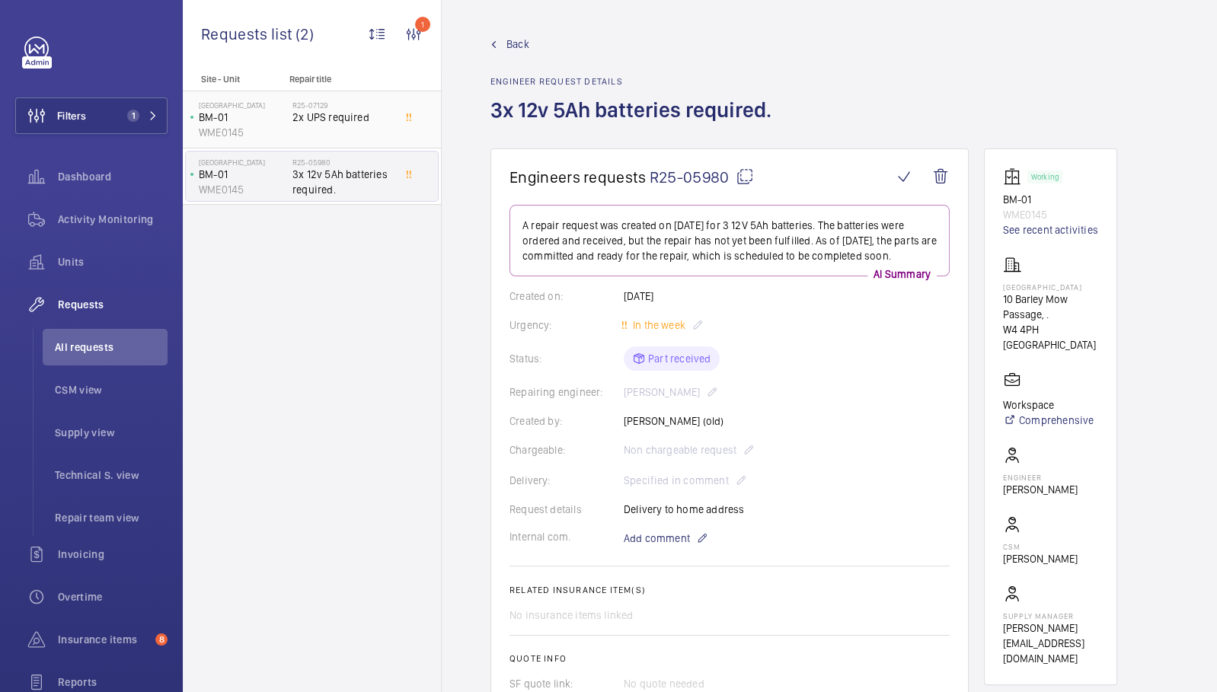
click at [368, 121] on span "2x UPS required" at bounding box center [342, 117] width 100 height 15
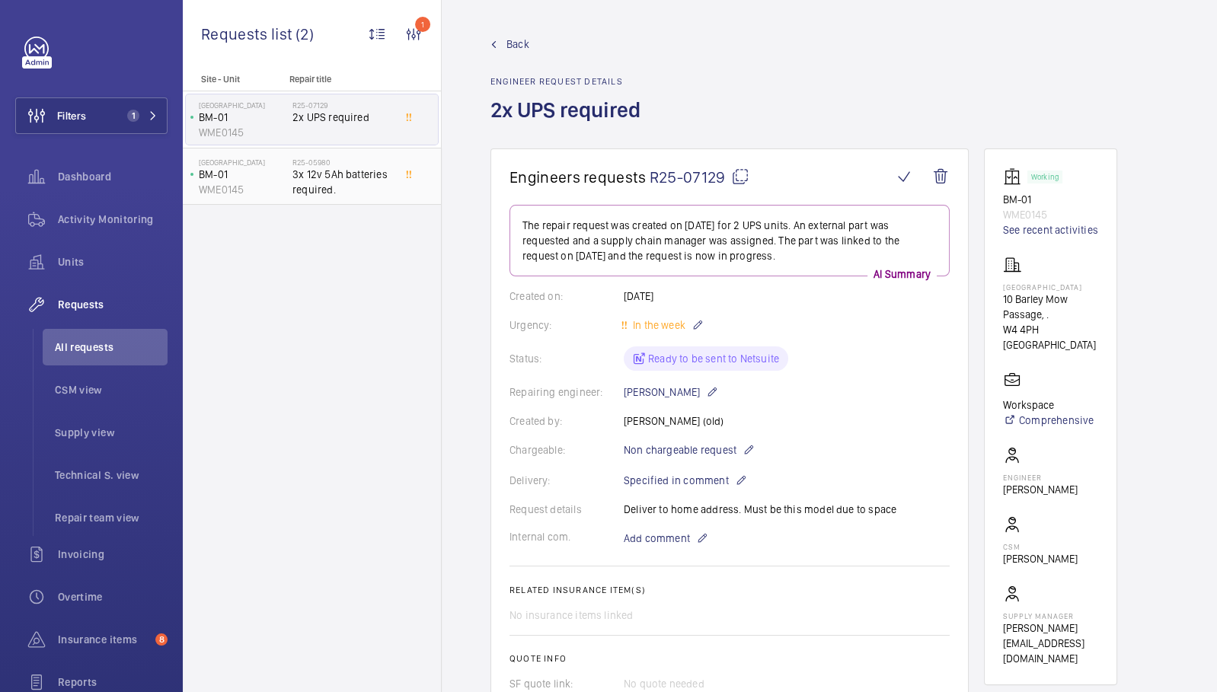
click at [368, 203] on div "Barley Mow Centre BM-01 WME0145 R25-05980 3x 12v 5Ah batteries required." at bounding box center [312, 176] width 258 height 57
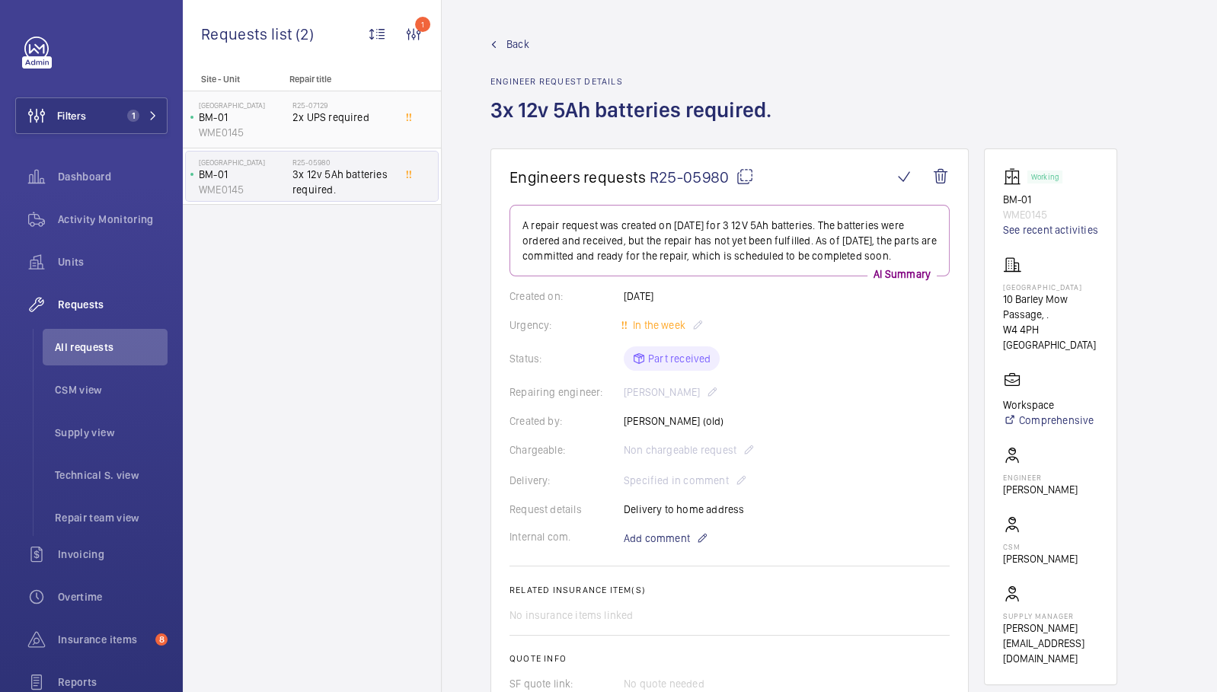
click at [370, 108] on h2 "R25-07129" at bounding box center [342, 104] width 100 height 9
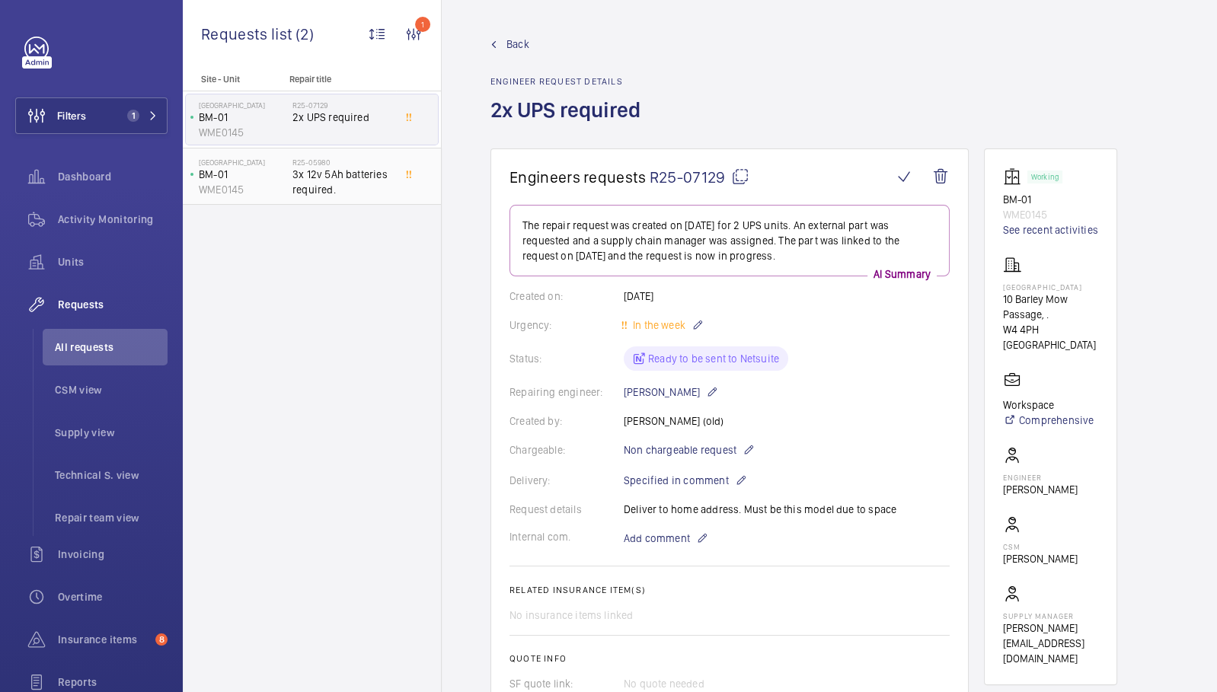
click at [344, 186] on span "3x 12v 5Ah batteries required." at bounding box center [342, 182] width 100 height 30
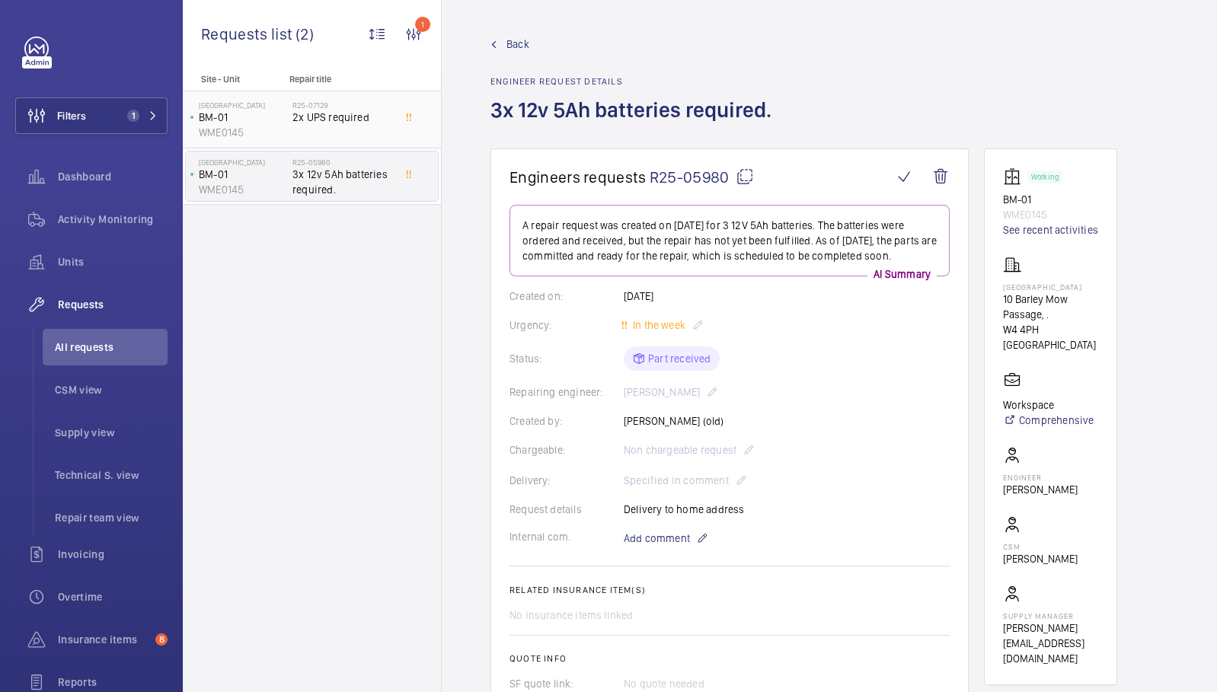
click at [348, 127] on div "R25-07129 2x UPS required" at bounding box center [342, 122] width 100 height 44
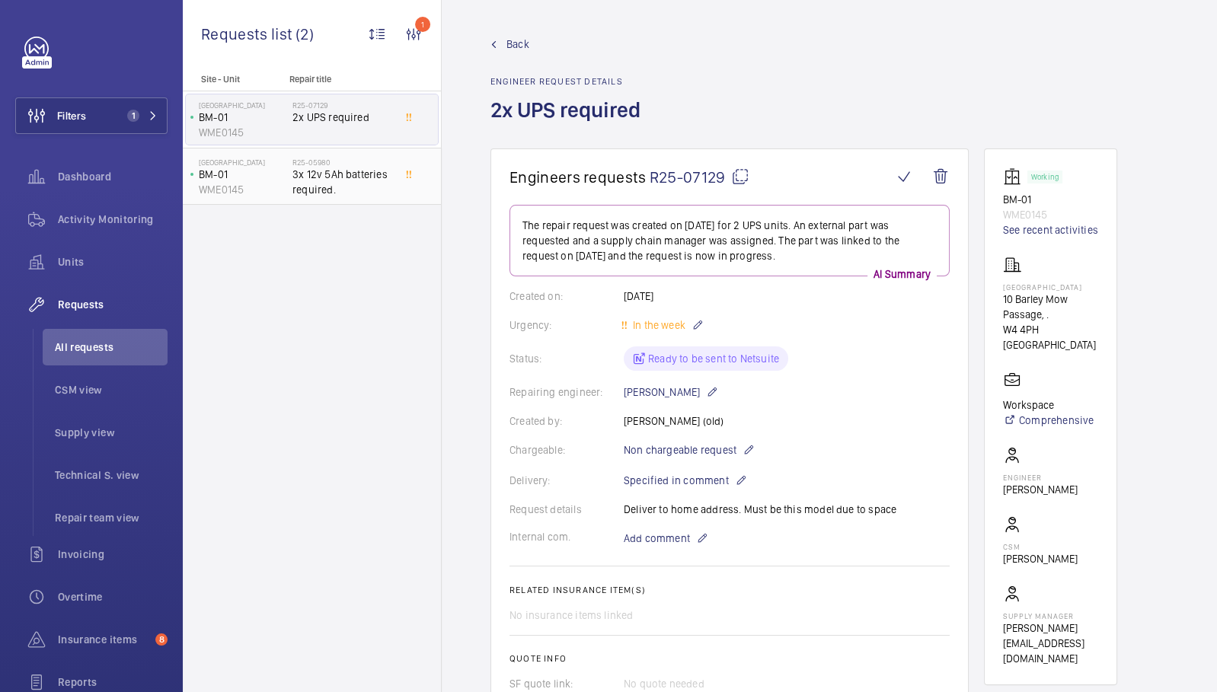
click at [375, 191] on span "3x 12v 5Ah batteries required." at bounding box center [342, 182] width 100 height 30
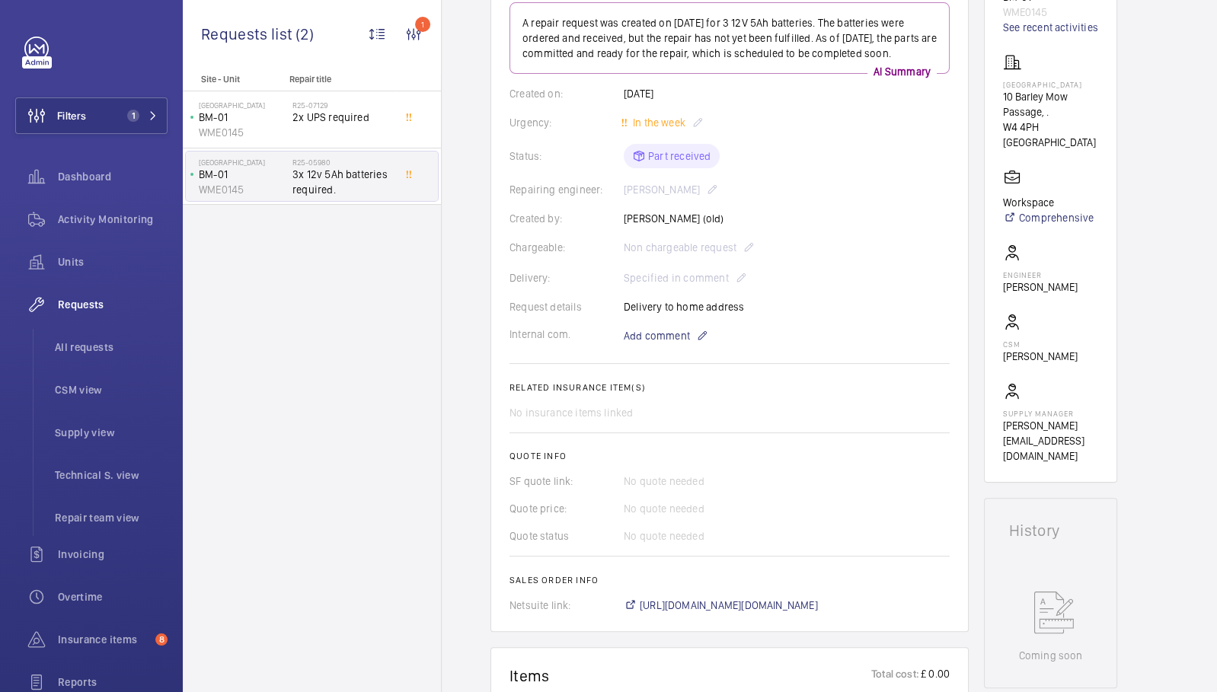
scroll to position [181, 0]
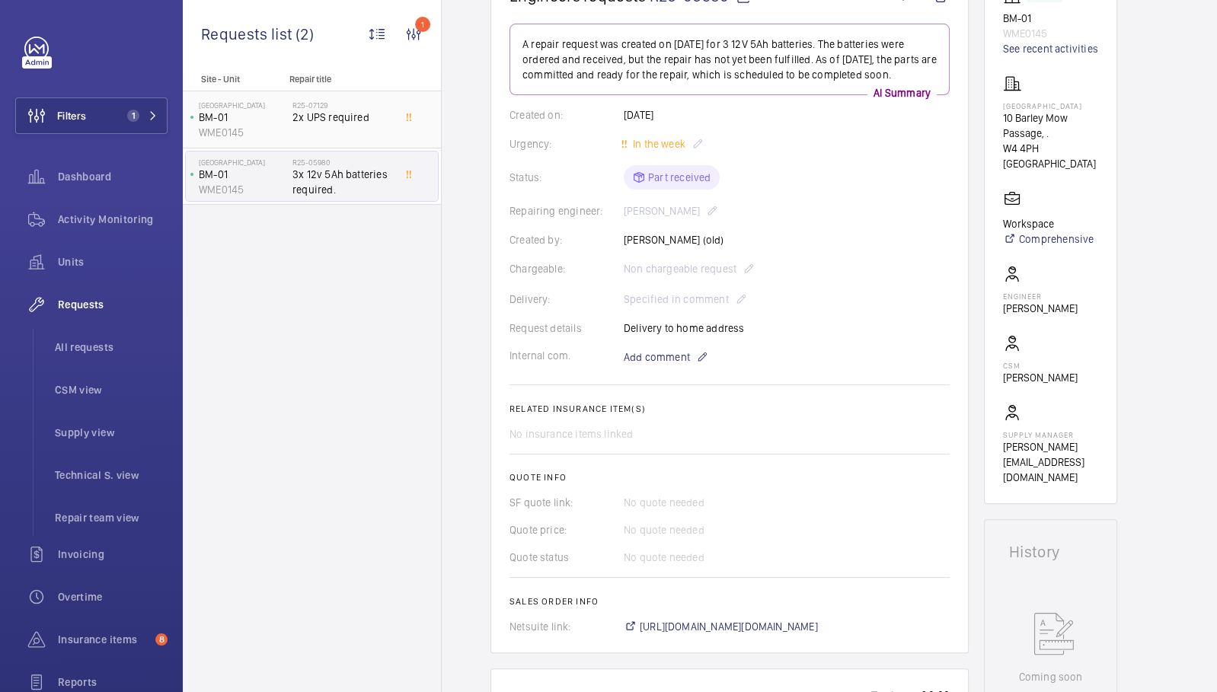
click at [361, 129] on div "R25-07129 2x UPS required" at bounding box center [342, 122] width 100 height 44
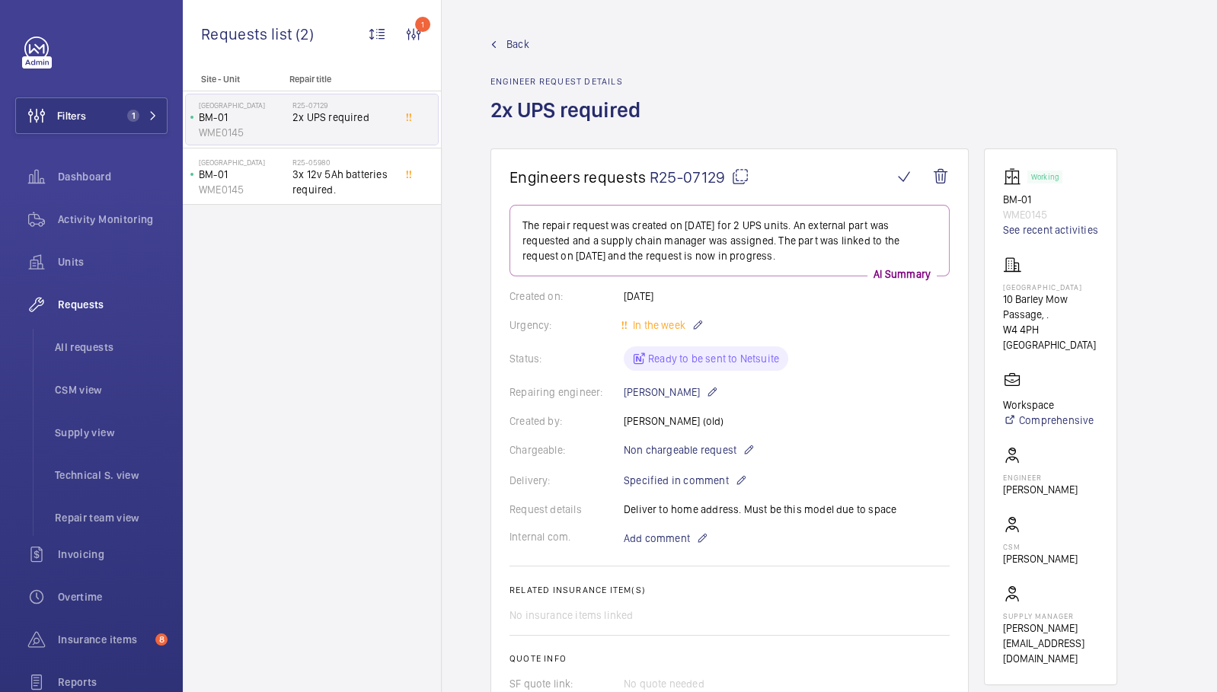
click at [681, 361] on div "Status: Ready to be sent to Netsuite" at bounding box center [729, 358] width 440 height 24
click at [637, 360] on div "Status: Ready to be sent to Netsuite" at bounding box center [729, 358] width 440 height 24
click at [701, 374] on wm-front-card-body "The repair request was created on 2025-05-23 for 2 UPS units. An external part …" at bounding box center [729, 515] width 440 height 620
click at [729, 359] on div "Status: Ready to be sent to Netsuite" at bounding box center [729, 358] width 440 height 24
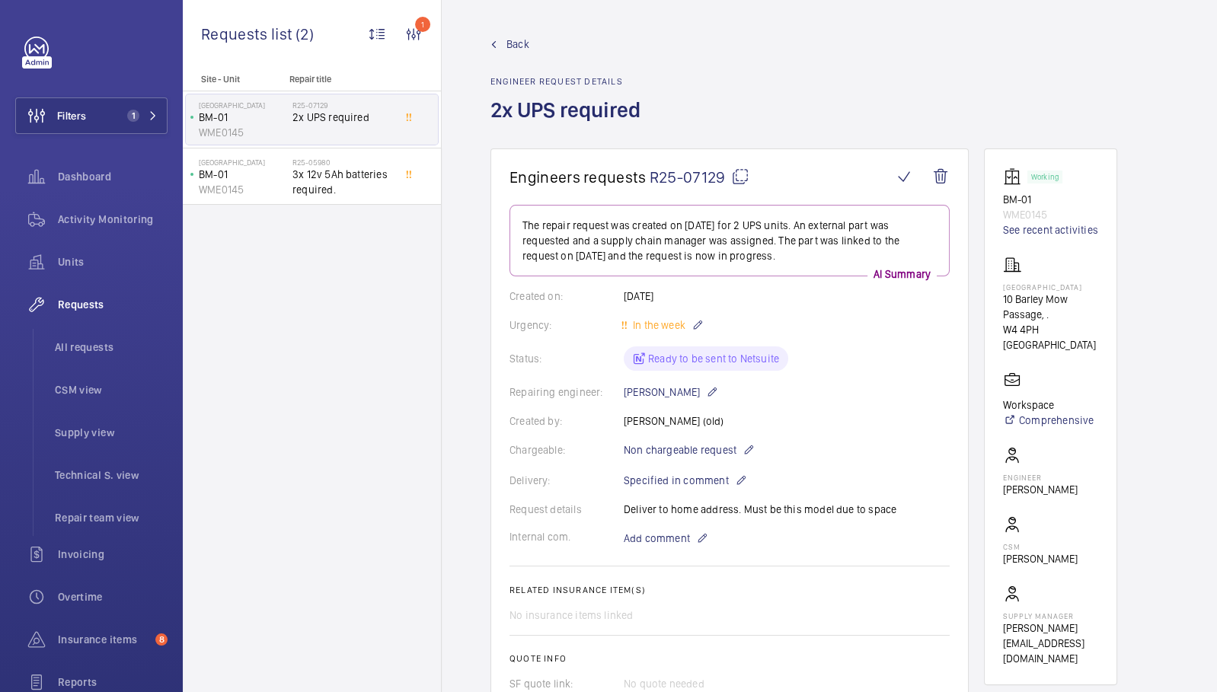
click at [660, 360] on div "Status: Ready to be sent to Netsuite" at bounding box center [729, 358] width 440 height 24
click at [641, 356] on div "Status: Ready to be sent to Netsuite" at bounding box center [729, 358] width 440 height 24
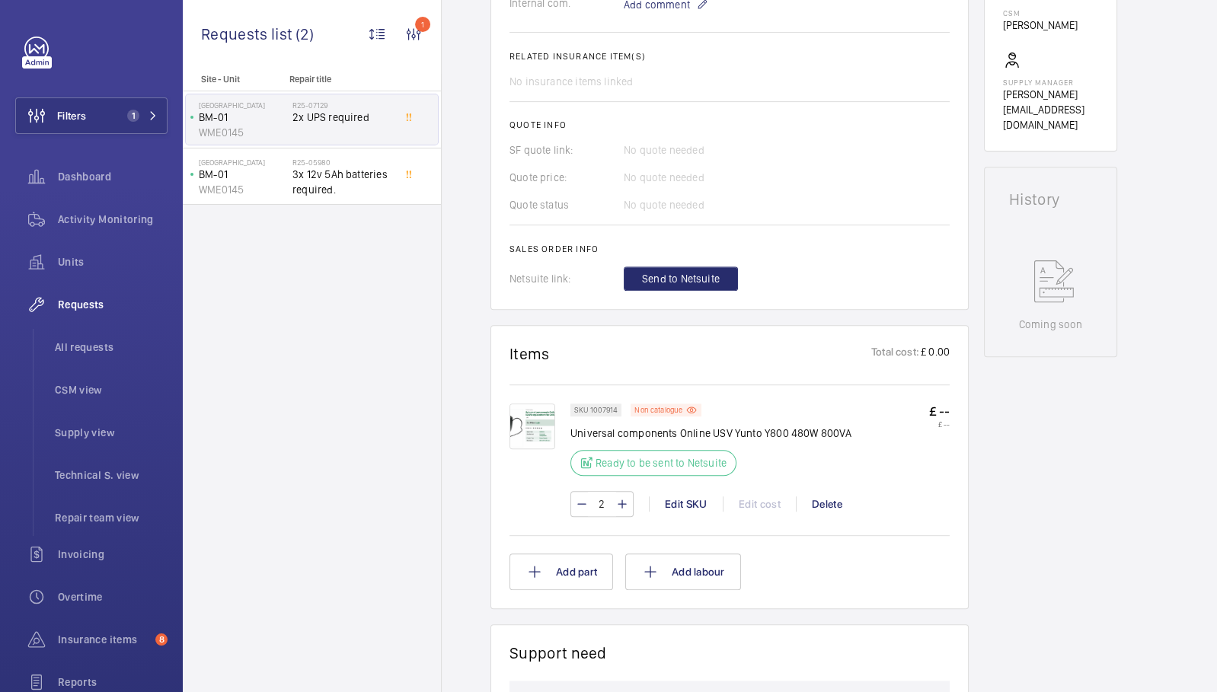
scroll to position [688, 0]
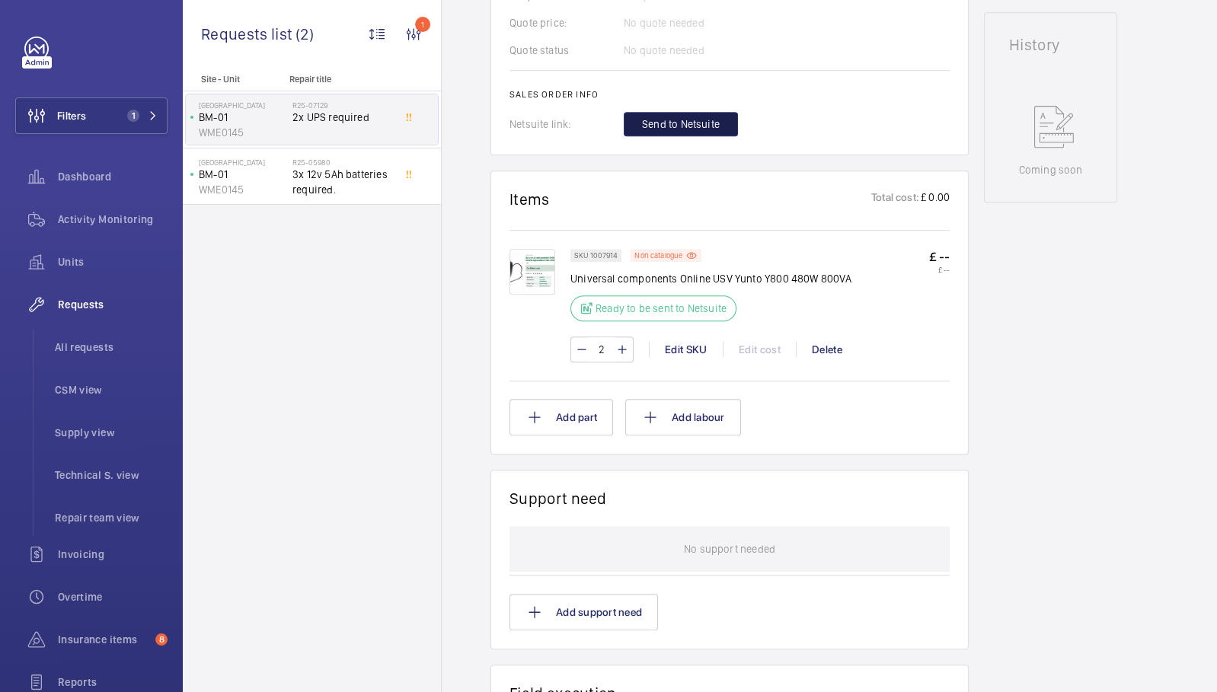
click at [713, 132] on button "Send to Netsuite" at bounding box center [680, 124] width 114 height 24
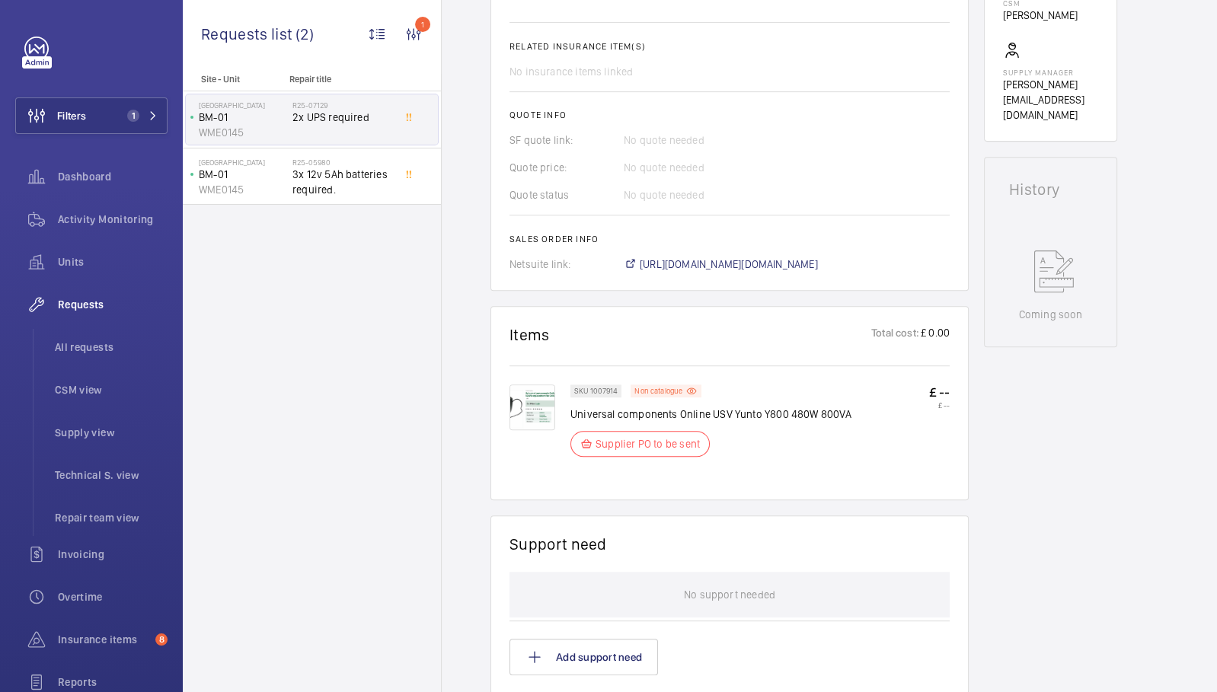
scroll to position [531, 0]
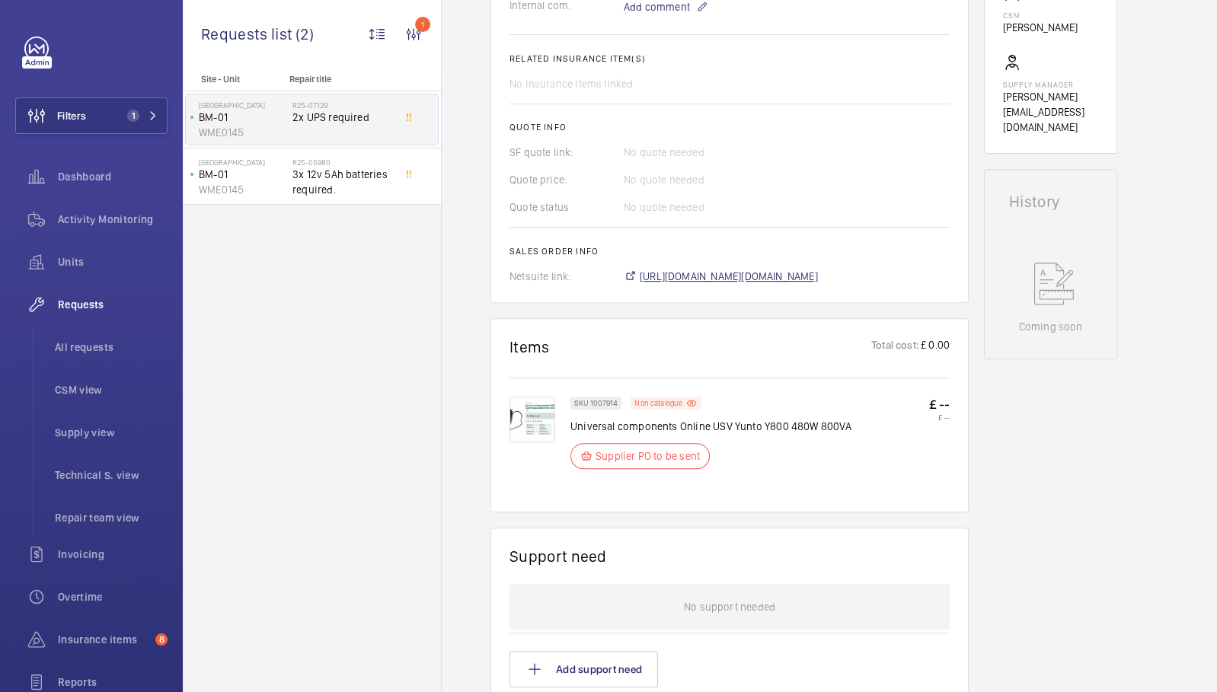
click at [727, 280] on span "https://6461500.app.netsuite.com/app/accounting/transactions/salesord.nl?id=293…" at bounding box center [728, 276] width 178 height 15
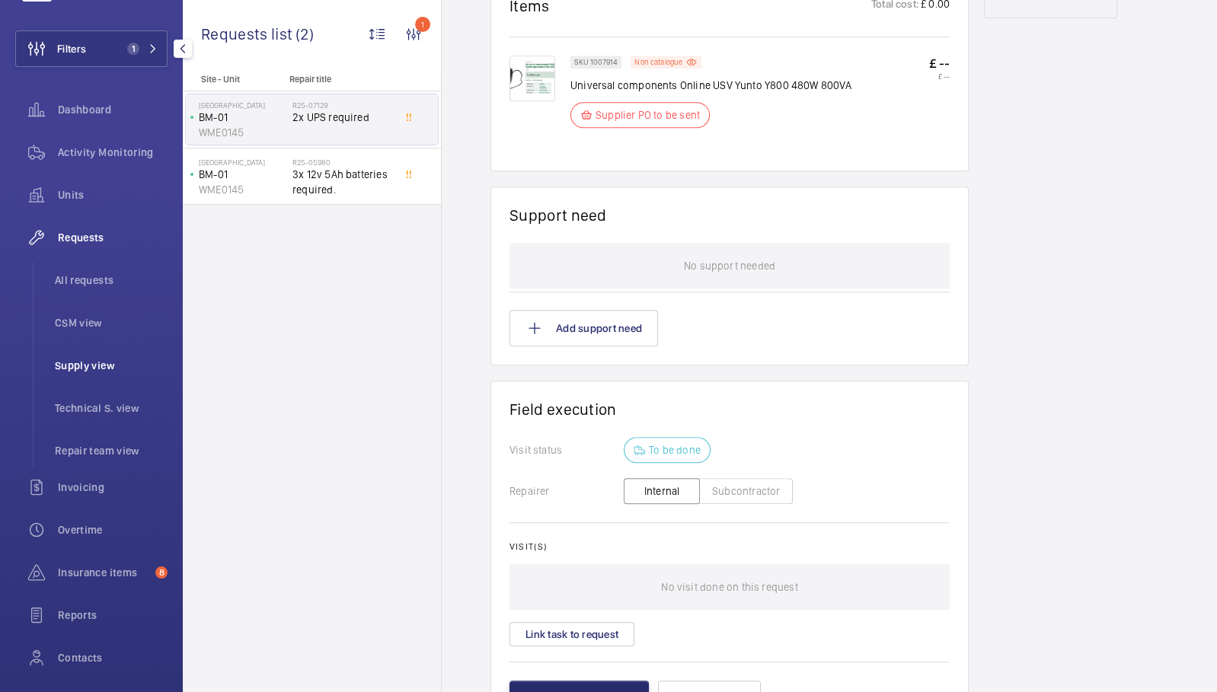
scroll to position [70, 0]
click at [87, 281] on span "All requests" at bounding box center [111, 276] width 113 height 15
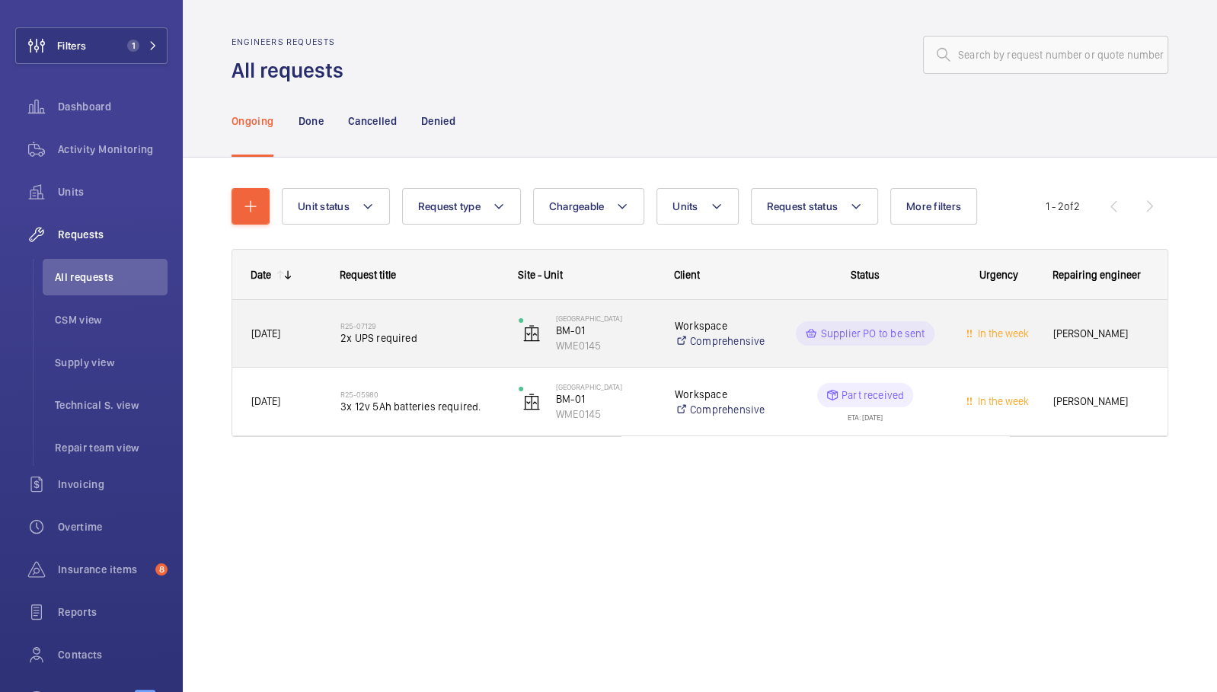
click at [761, 310] on div "Workspace Comprehensive" at bounding box center [711, 333] width 110 height 61
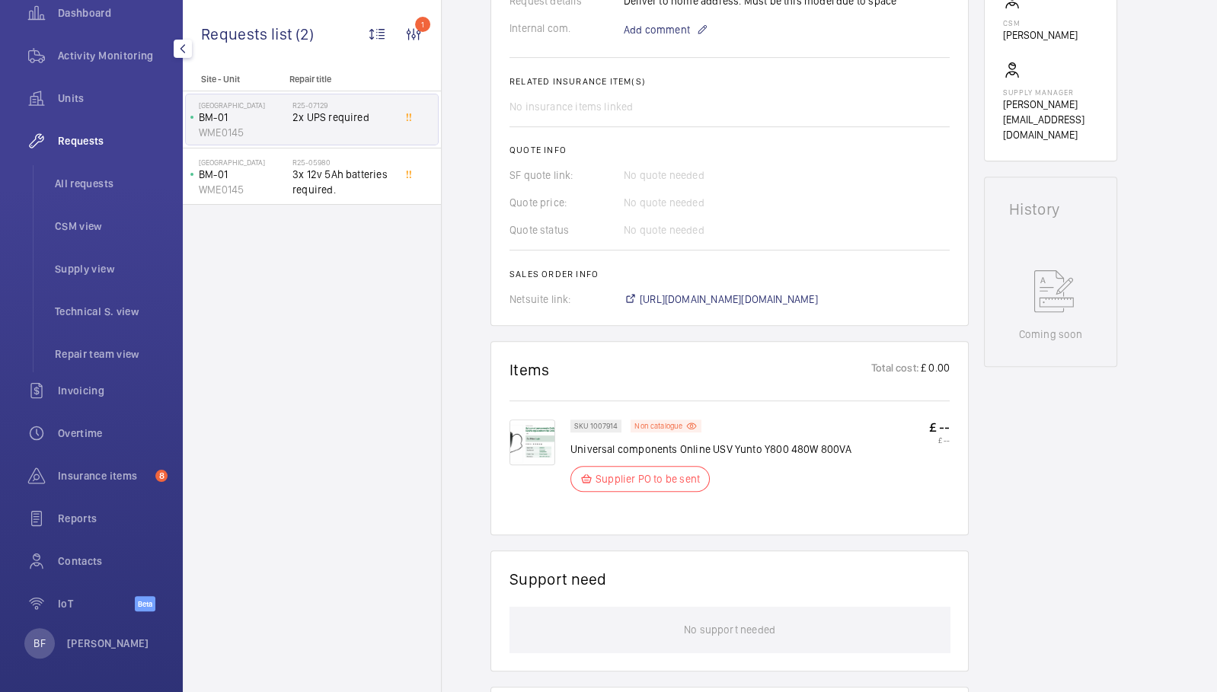
scroll to position [166, 0]
drag, startPoint x: 939, startPoint y: 428, endPoint x: 957, endPoint y: 424, distance: 17.9
click at [957, 424] on wm-front-card "Items Total cost: £ 0.00 SKU 1007914 Non catalogue Universal components Online …" at bounding box center [729, 438] width 478 height 194
click at [924, 471] on div "SKU 1007914 Non catalogue Universal components Online USV Yunto Y800 480W 800VA…" at bounding box center [759, 459] width 379 height 81
click at [528, 438] on img at bounding box center [532, 442] width 46 height 46
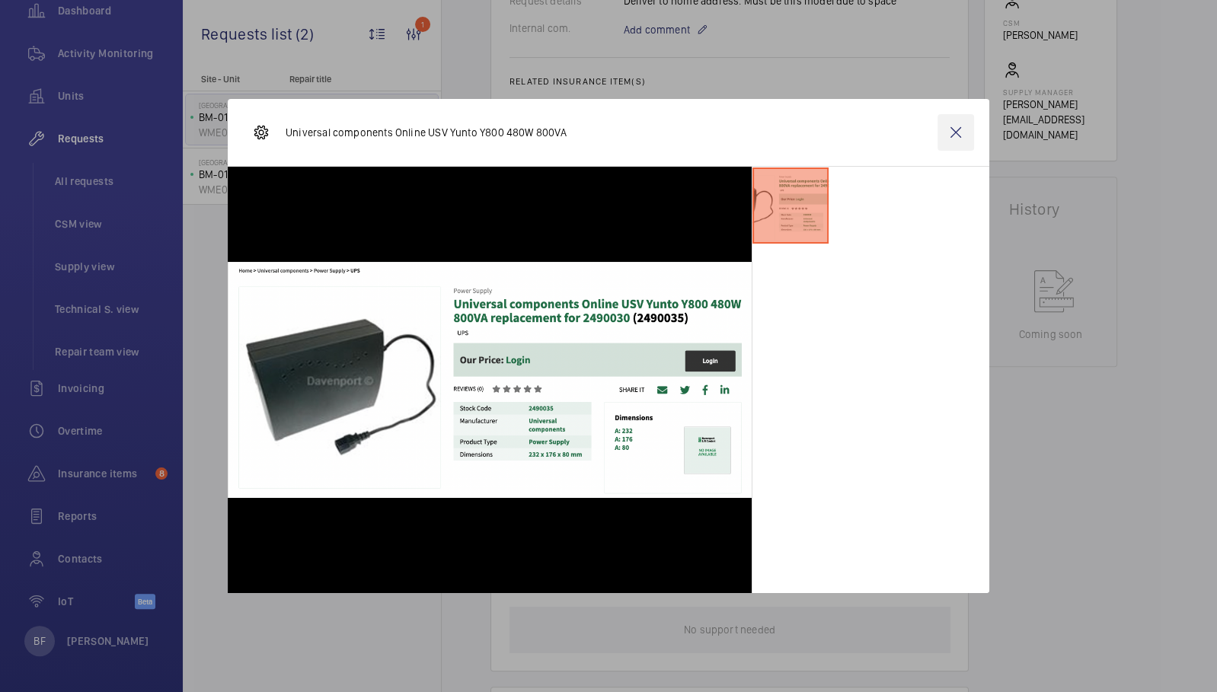
click at [956, 134] on wm-front-icon-button at bounding box center [955, 132] width 37 height 37
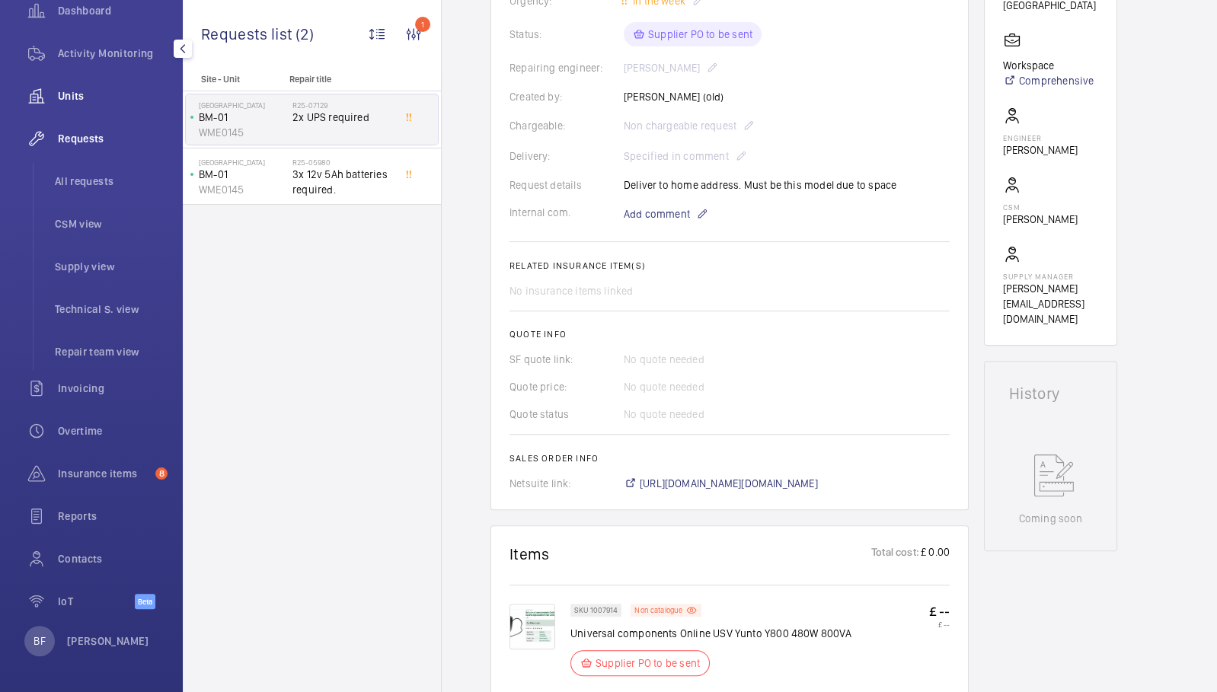
scroll to position [0, 0]
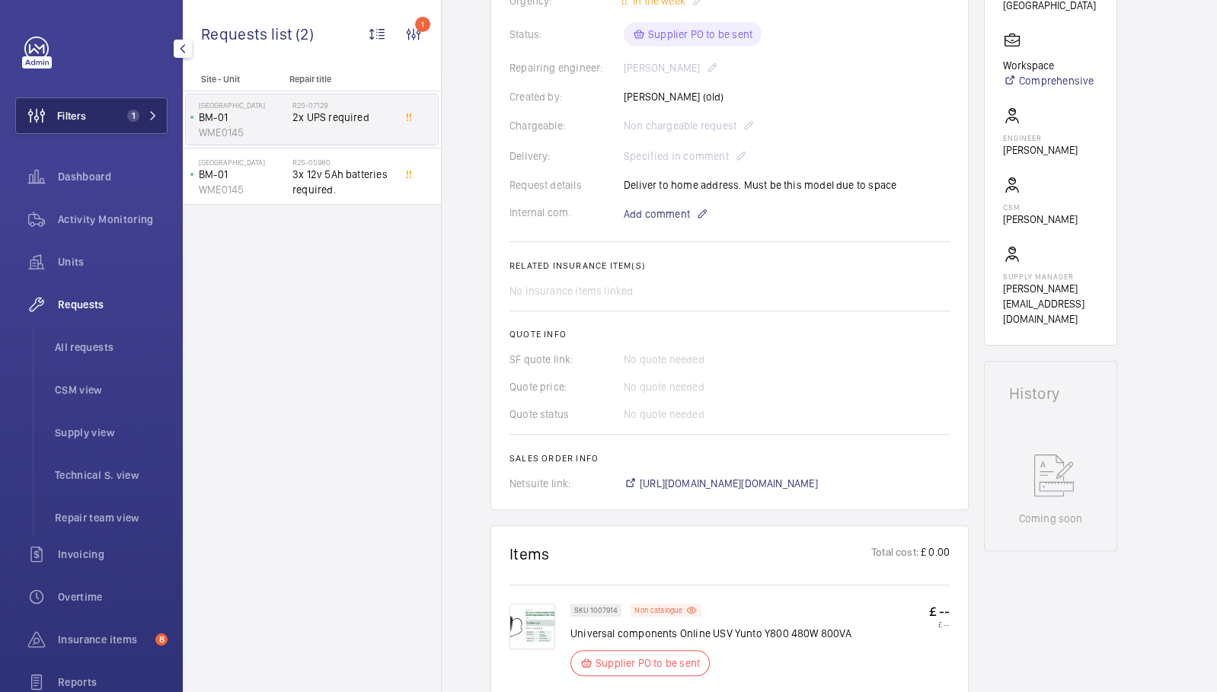
click at [123, 129] on button "Filters 1" at bounding box center [91, 115] width 152 height 37
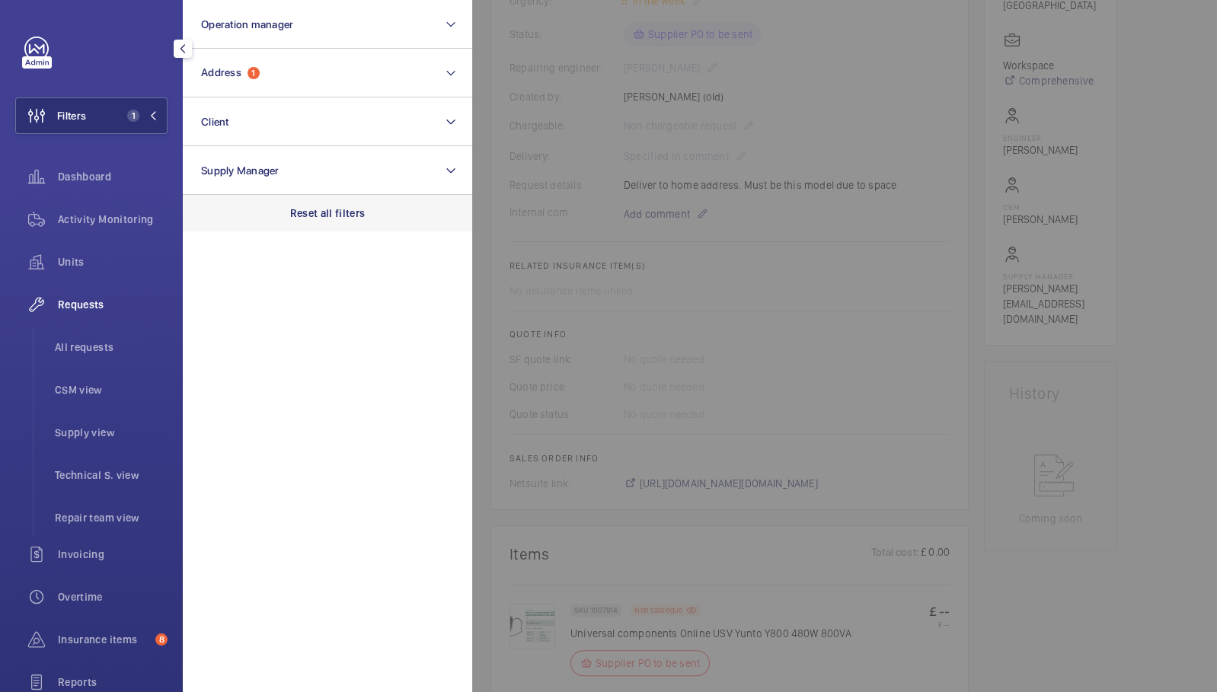
click at [301, 196] on div "Reset all filters" at bounding box center [327, 213] width 289 height 37
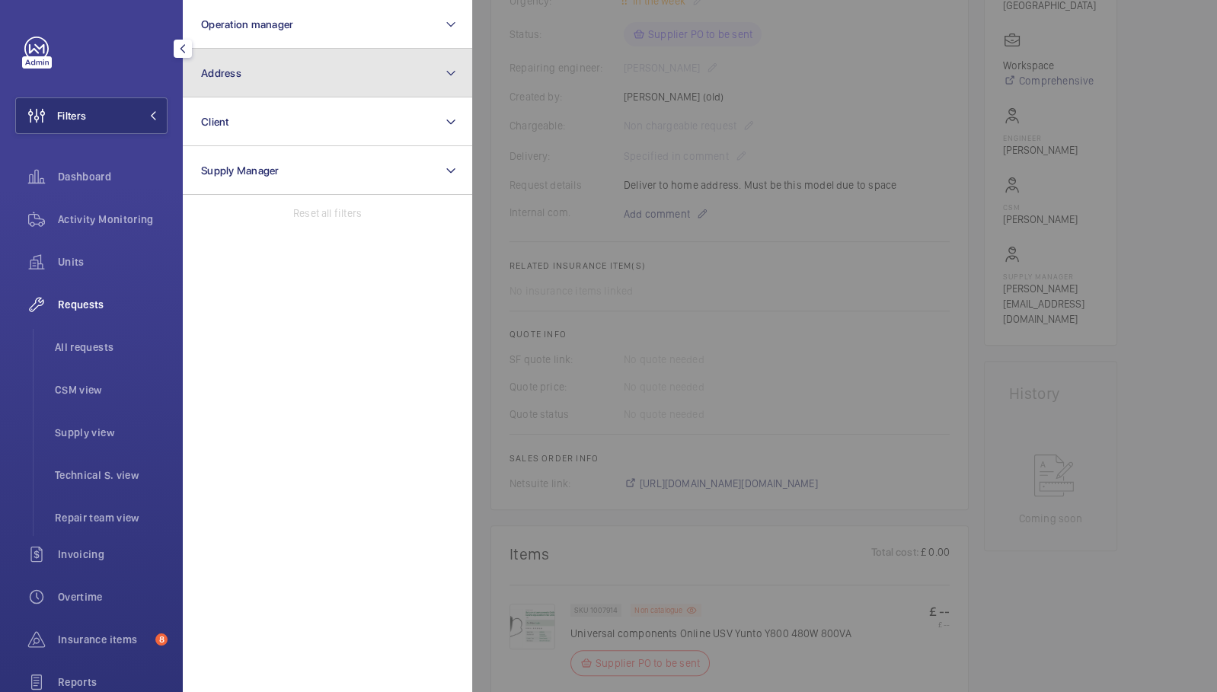
click at [254, 76] on button "Address" at bounding box center [327, 73] width 289 height 49
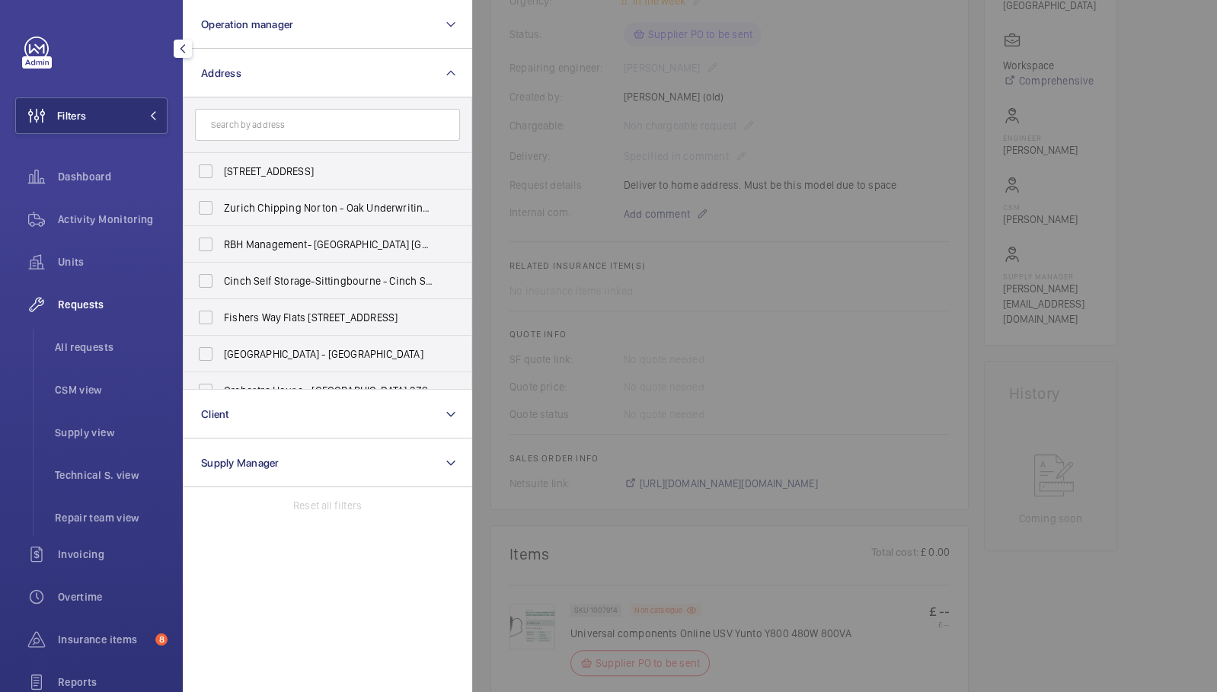
click at [258, 121] on input "text" at bounding box center [327, 125] width 265 height 32
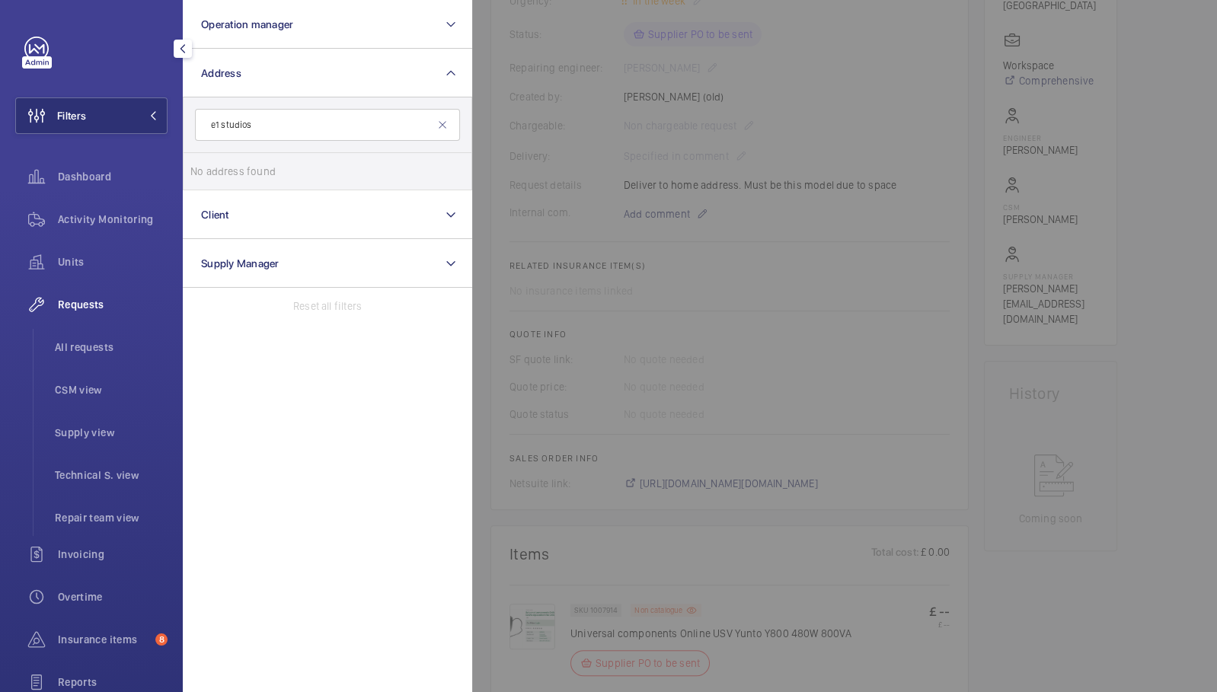
click at [215, 126] on input "e1 studios" at bounding box center [327, 125] width 265 height 32
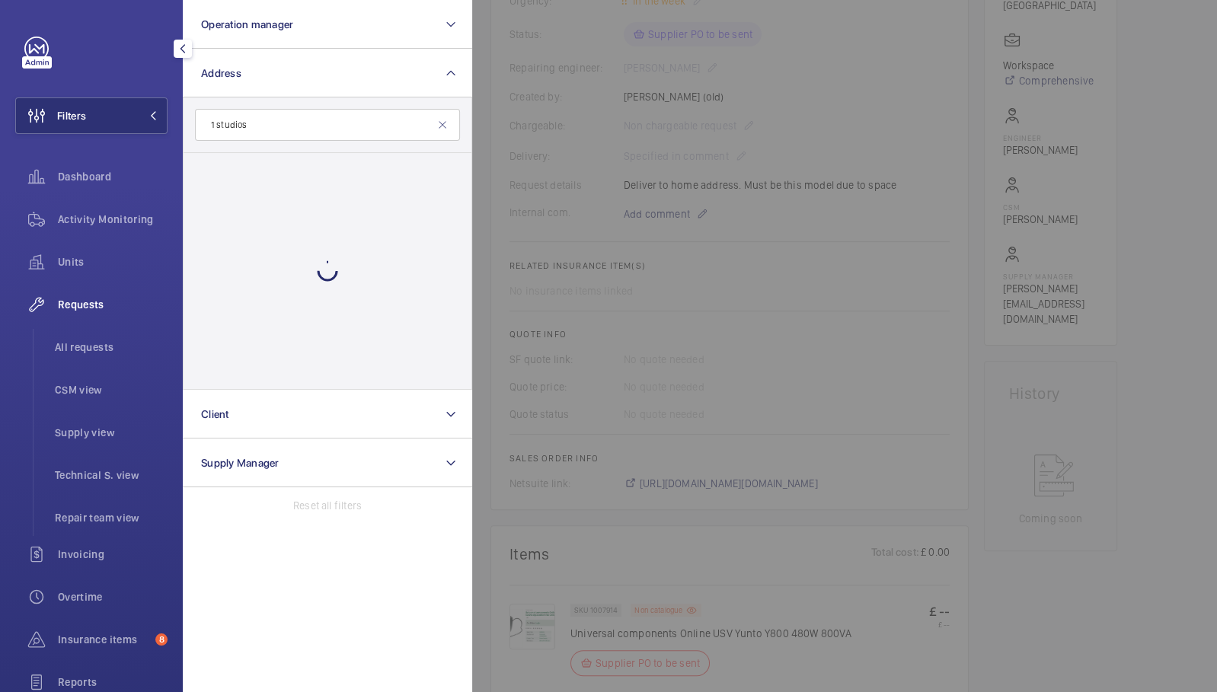
type input "E1 studios"
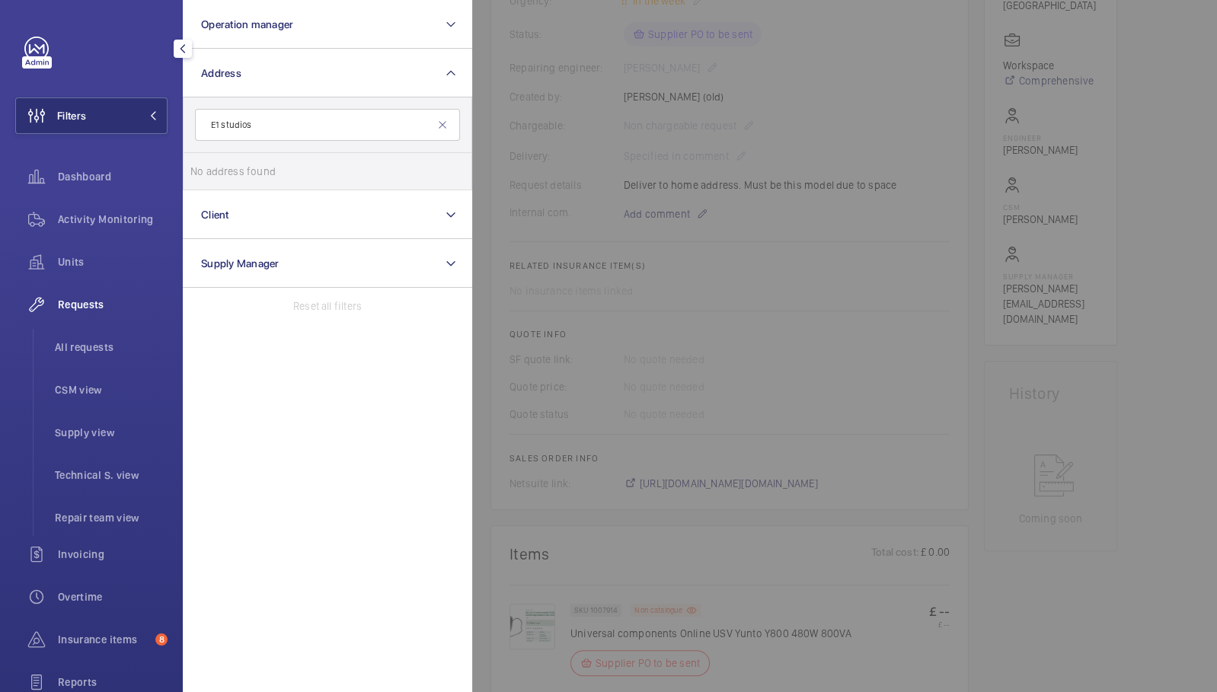
click at [260, 128] on input "E1 studios" at bounding box center [327, 125] width 265 height 32
click at [298, 126] on input "e1 studios" at bounding box center [327, 125] width 265 height 32
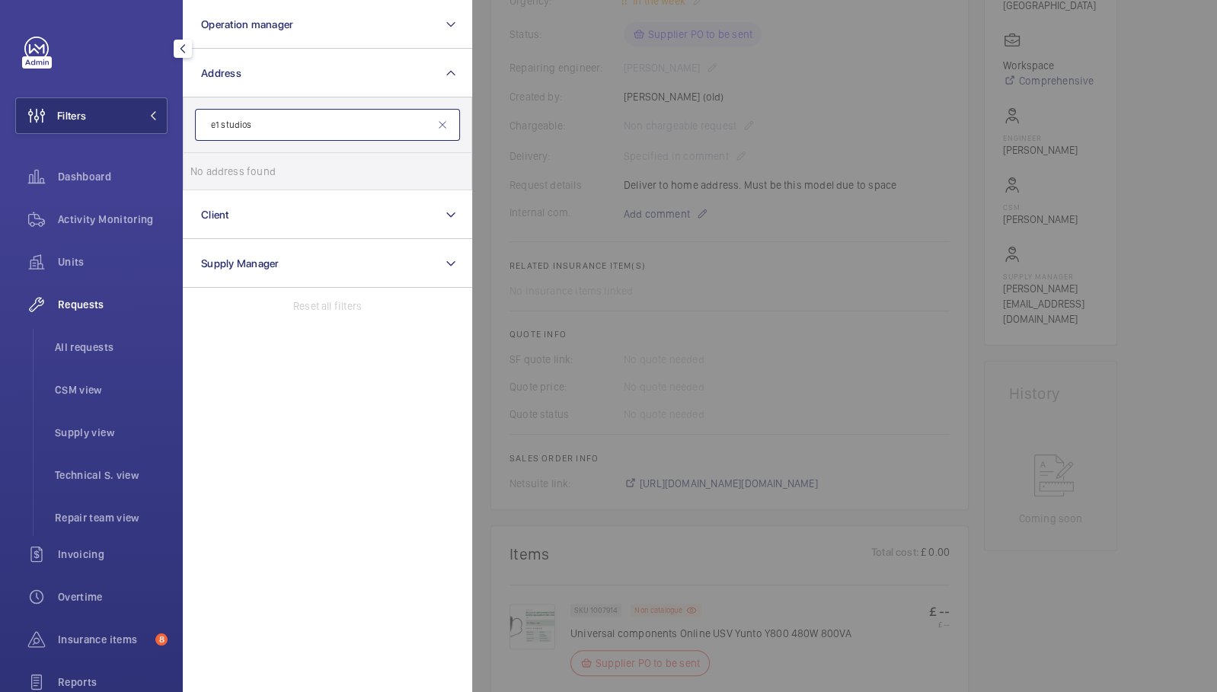
click at [298, 126] on input "e1 studios" at bounding box center [327, 125] width 265 height 32
paste input "7 Whitechapel Road"
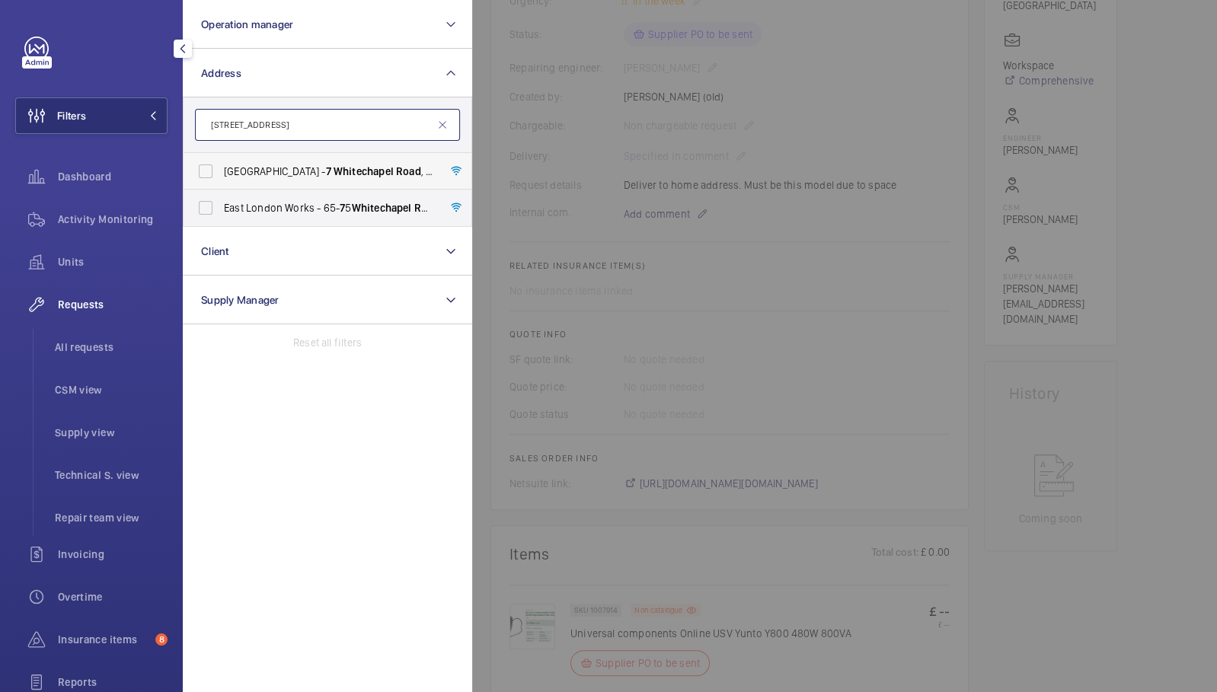
type input "7 Whitechapel Road"
click at [304, 170] on span "E1 Business Centre - 7 Whitechapel Road , LONDON E1 1DU" at bounding box center [328, 171] width 209 height 15
click at [221, 170] on input "E1 Business Centre - 7 Whitechapel Road , LONDON E1 1DU" at bounding box center [205, 171] width 30 height 30
checkbox input "true"
click at [599, 30] on div at bounding box center [1080, 346] width 1217 height 692
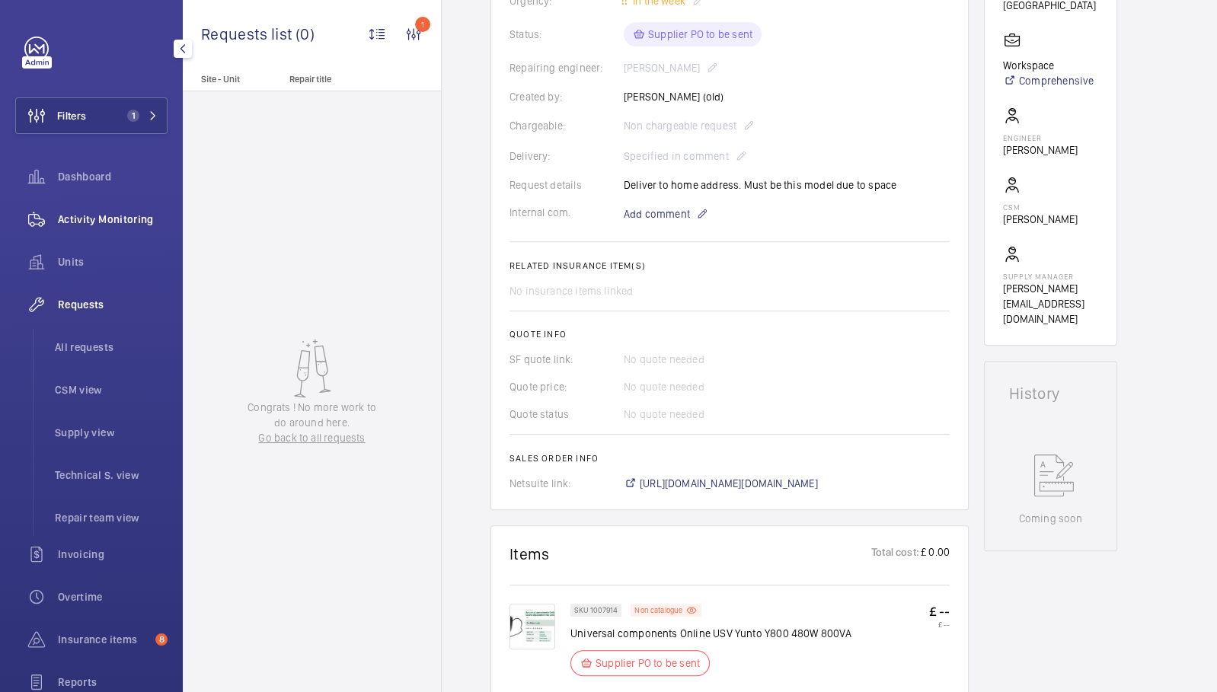
click at [126, 202] on div "Activity Monitoring" at bounding box center [91, 219] width 152 height 37
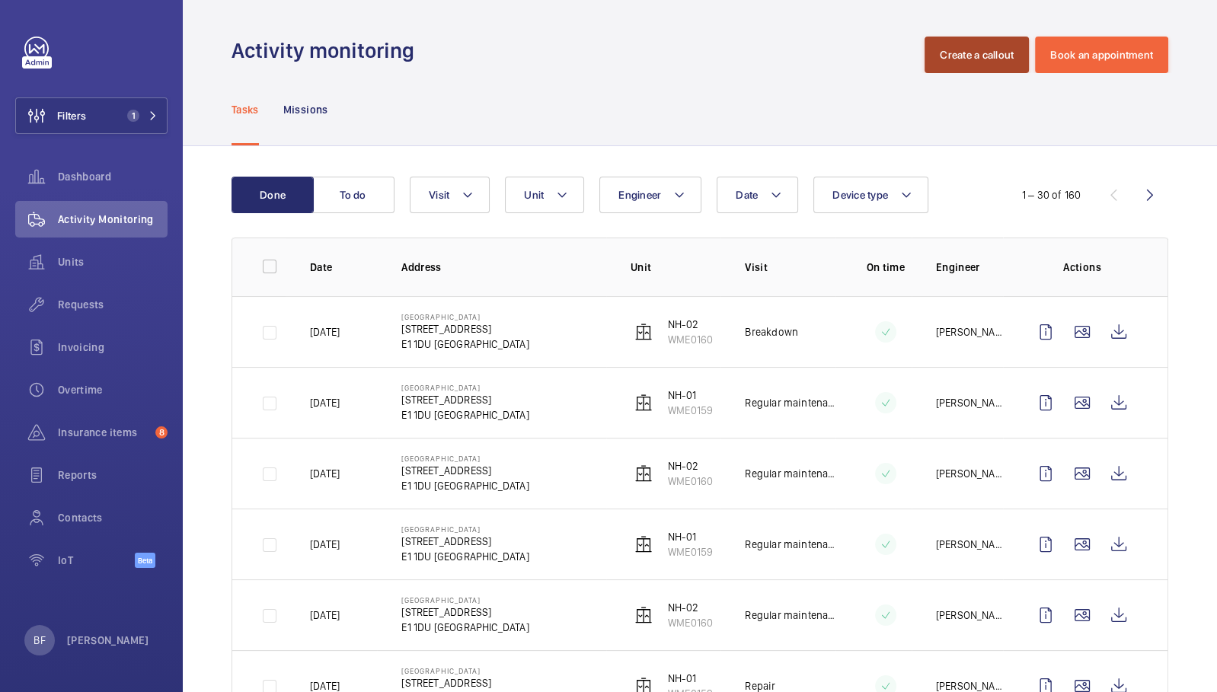
click at [960, 41] on button "Create a callout" at bounding box center [976, 55] width 104 height 37
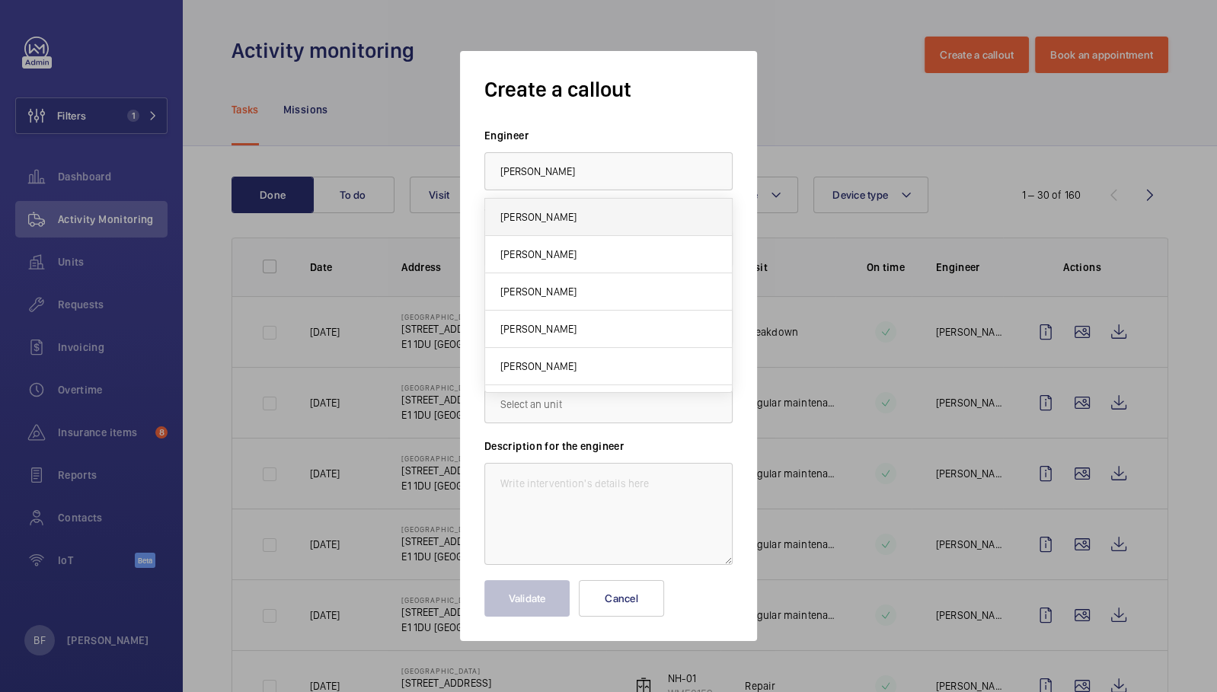
click at [601, 222] on mat-option "[PERSON_NAME]" at bounding box center [608, 217] width 247 height 37
type input "[PERSON_NAME]"
click at [609, 358] on form "Engineer James Dalton Task type Select a task type × Breakdown × Building Unit …" at bounding box center [608, 372] width 248 height 489
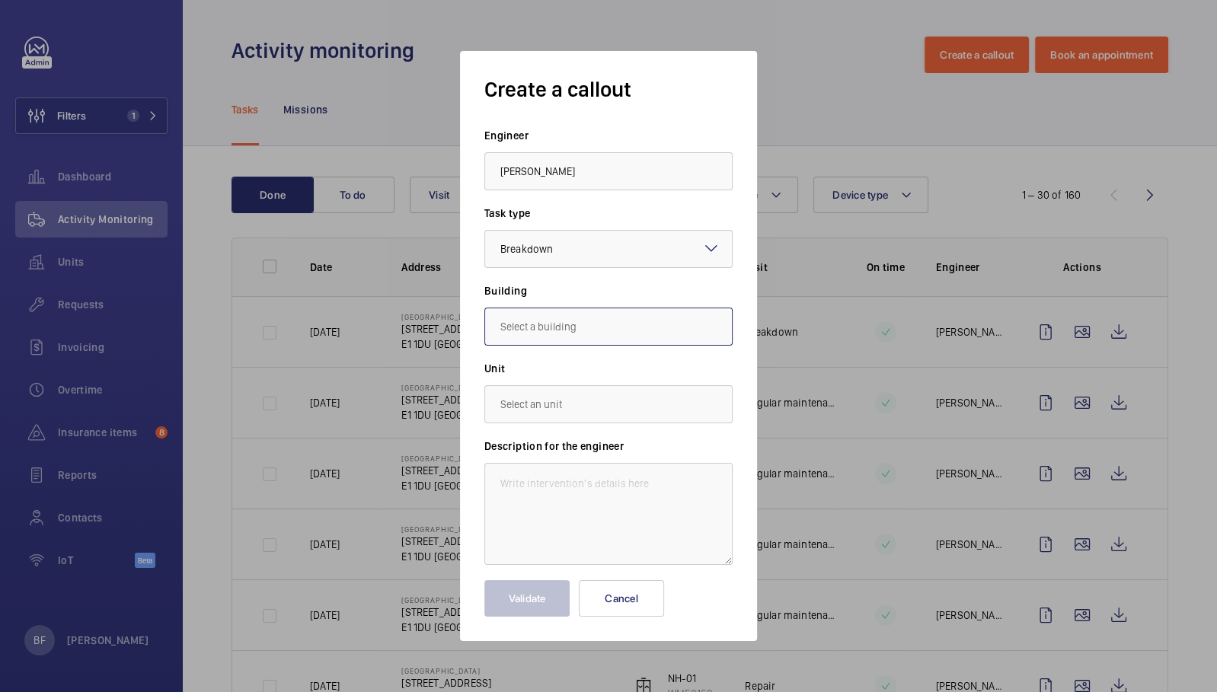
click at [595, 318] on input "text" at bounding box center [608, 327] width 248 height 38
paste input "7 Whitechapel Road"
click at [590, 409] on span "7 Whitechapel Road, E1 1DU LONDON" at bounding box center [545, 409] width 90 height 15
type input "7 Whitechapel Road, E1 1DU LONDON"
click at [592, 409] on input "text" at bounding box center [608, 404] width 248 height 38
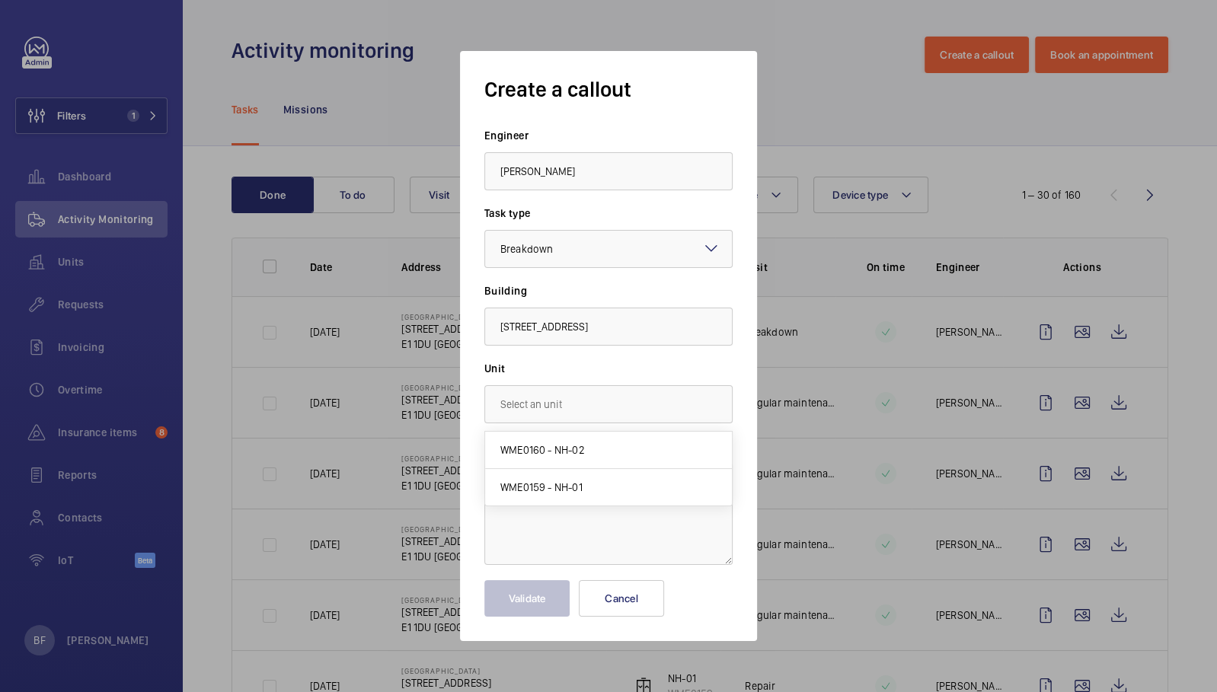
click at [89, 116] on div at bounding box center [608, 346] width 1217 height 692
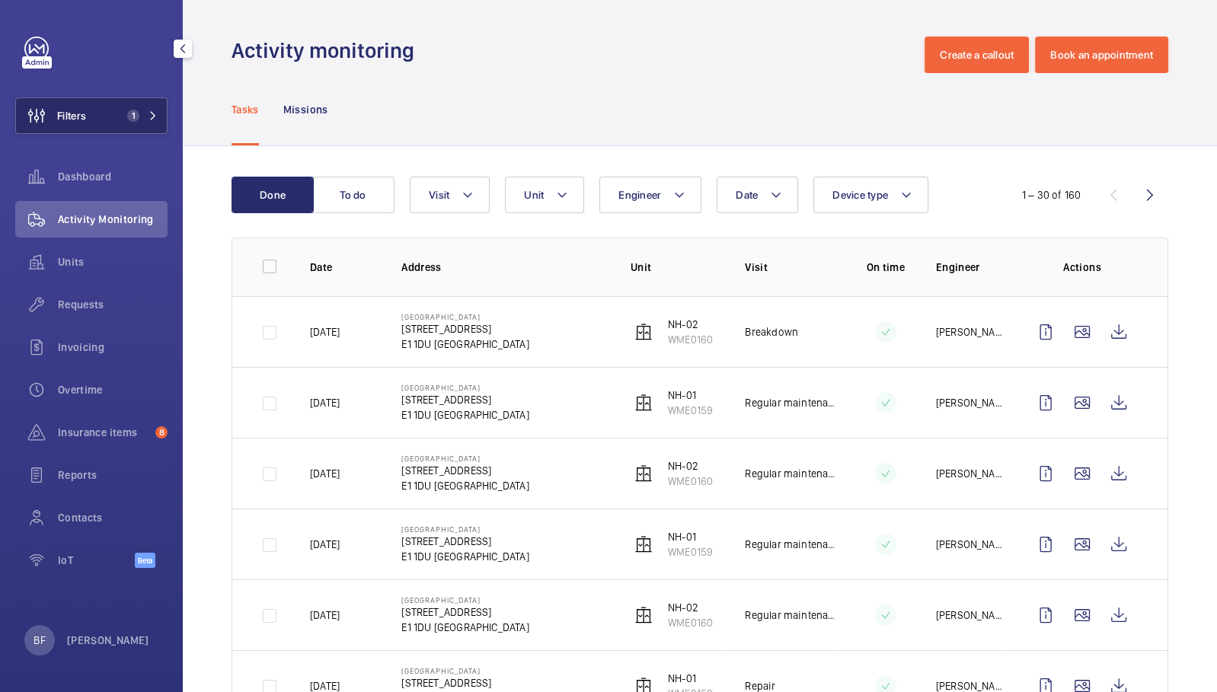
click at [136, 125] on button "Filters 1" at bounding box center [91, 115] width 152 height 37
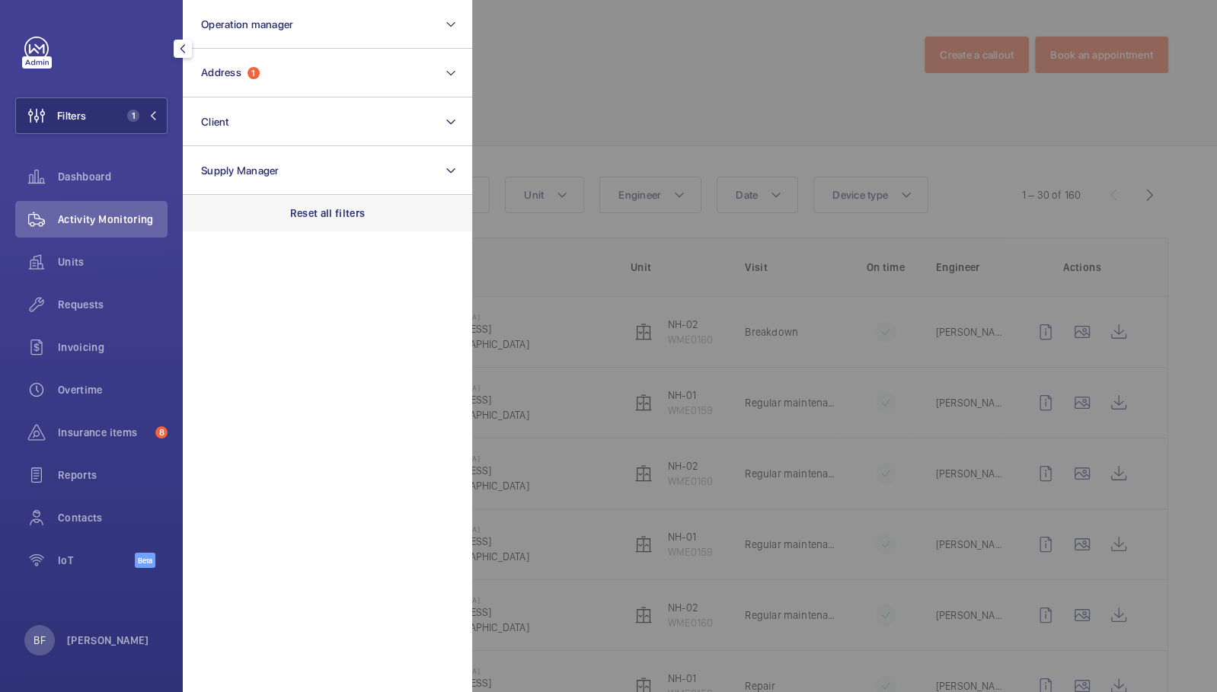
click at [311, 227] on div "Reset all filters" at bounding box center [327, 213] width 289 height 37
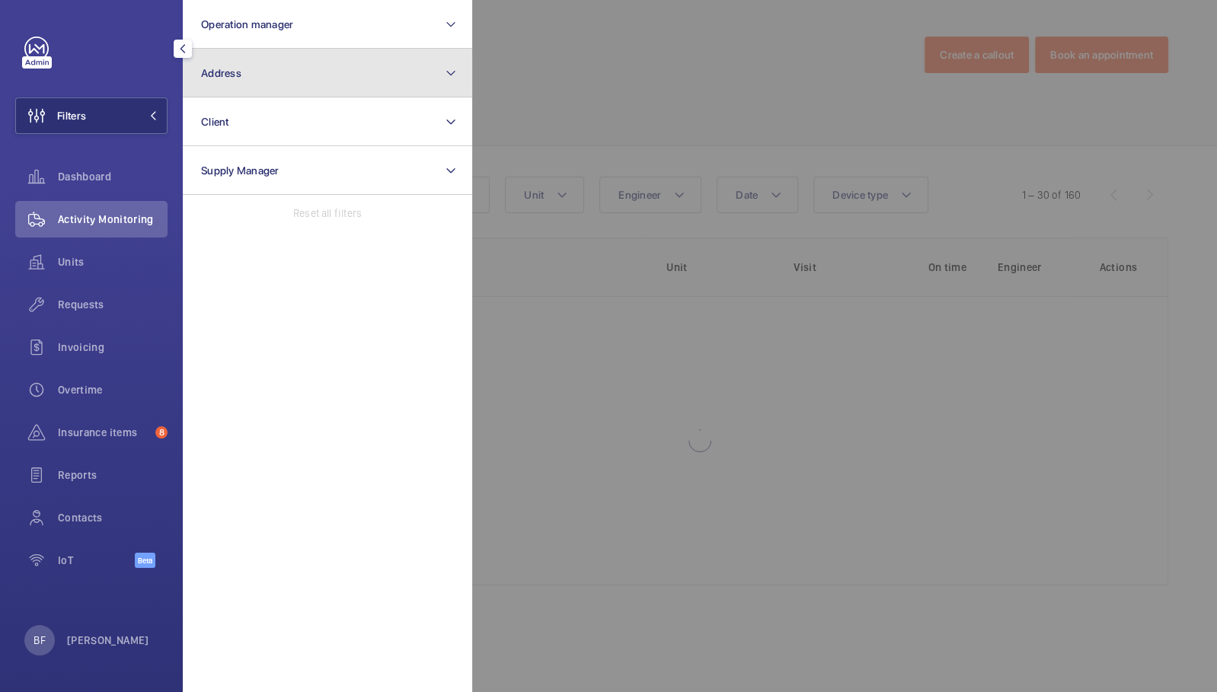
click at [308, 84] on button "Address" at bounding box center [327, 73] width 289 height 49
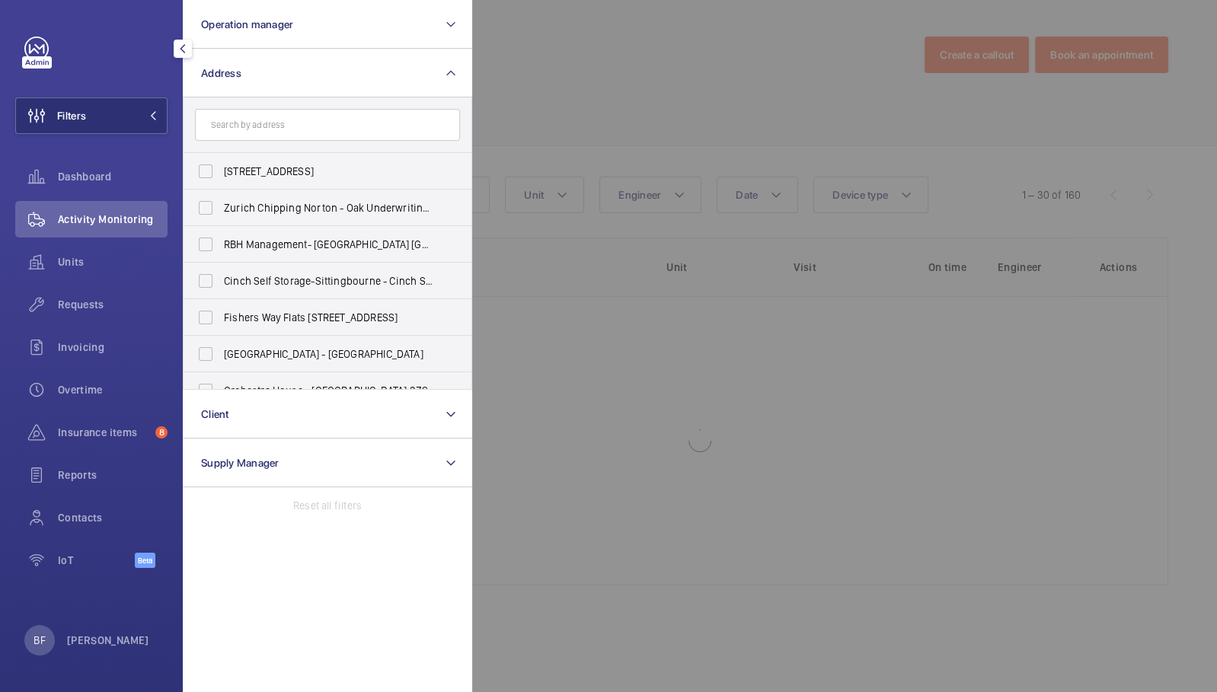
click at [307, 116] on input "text" at bounding box center [327, 125] width 265 height 32
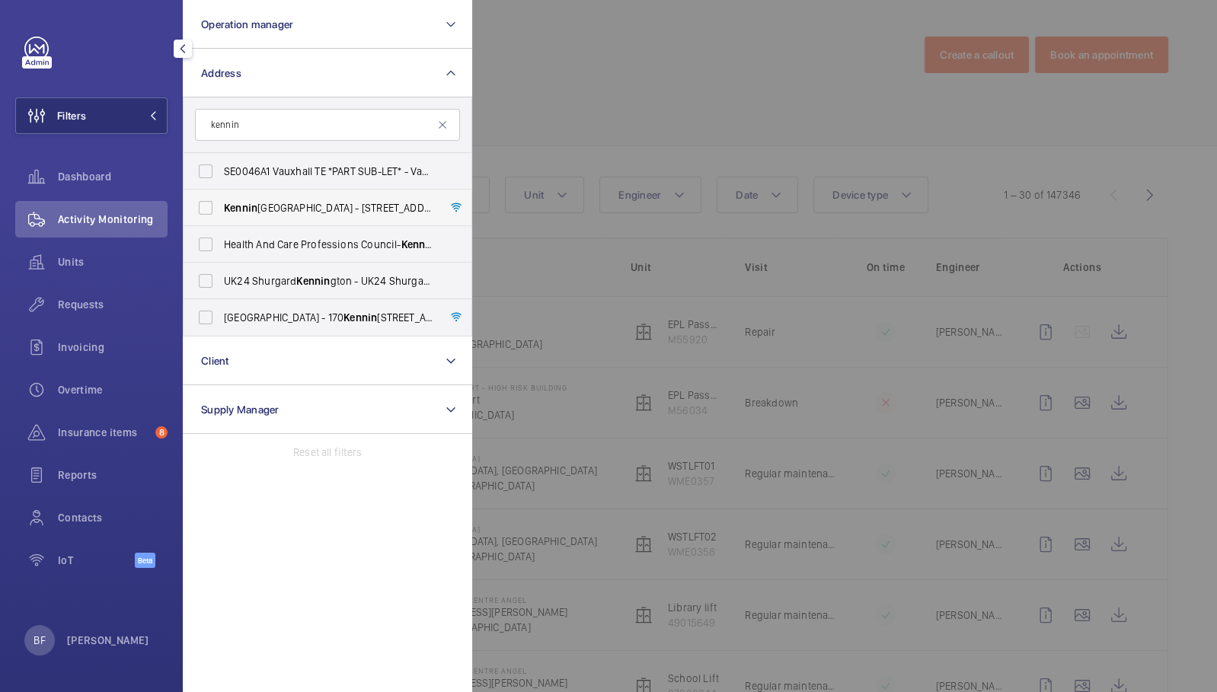
type input "kennin"
click at [284, 202] on span "Kennin gton Park - 1-3 Brixton Road, LONDON SW9 6DE" at bounding box center [328, 207] width 209 height 15
click at [221, 202] on input "Kennin gton Park - 1-3 Brixton Road, LONDON SW9 6DE" at bounding box center [205, 208] width 30 height 30
checkbox input "true"
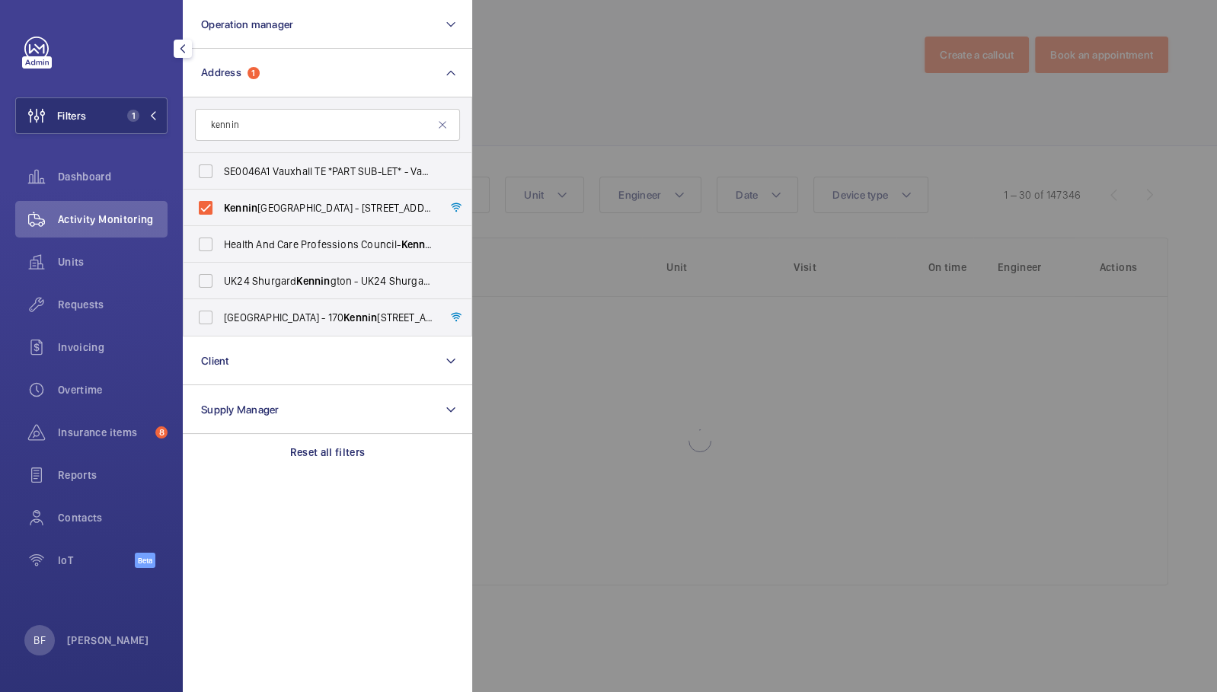
click at [641, 97] on div at bounding box center [1080, 346] width 1217 height 692
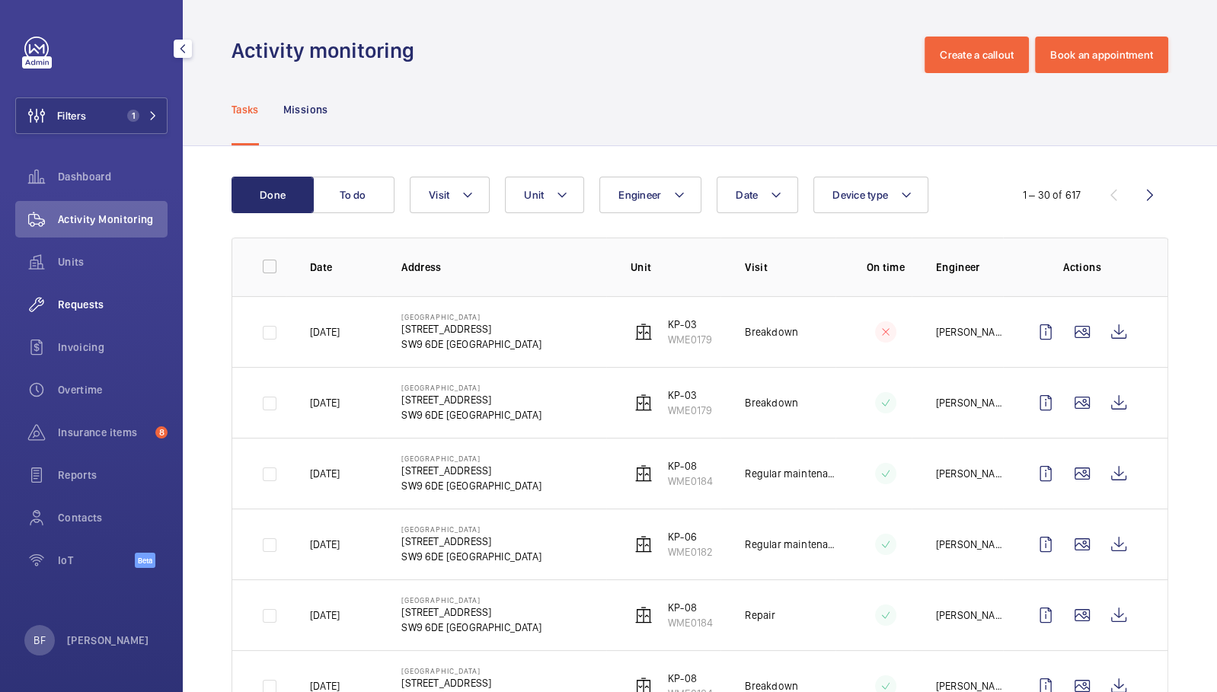
click at [109, 298] on span "Requests" at bounding box center [113, 304] width 110 height 15
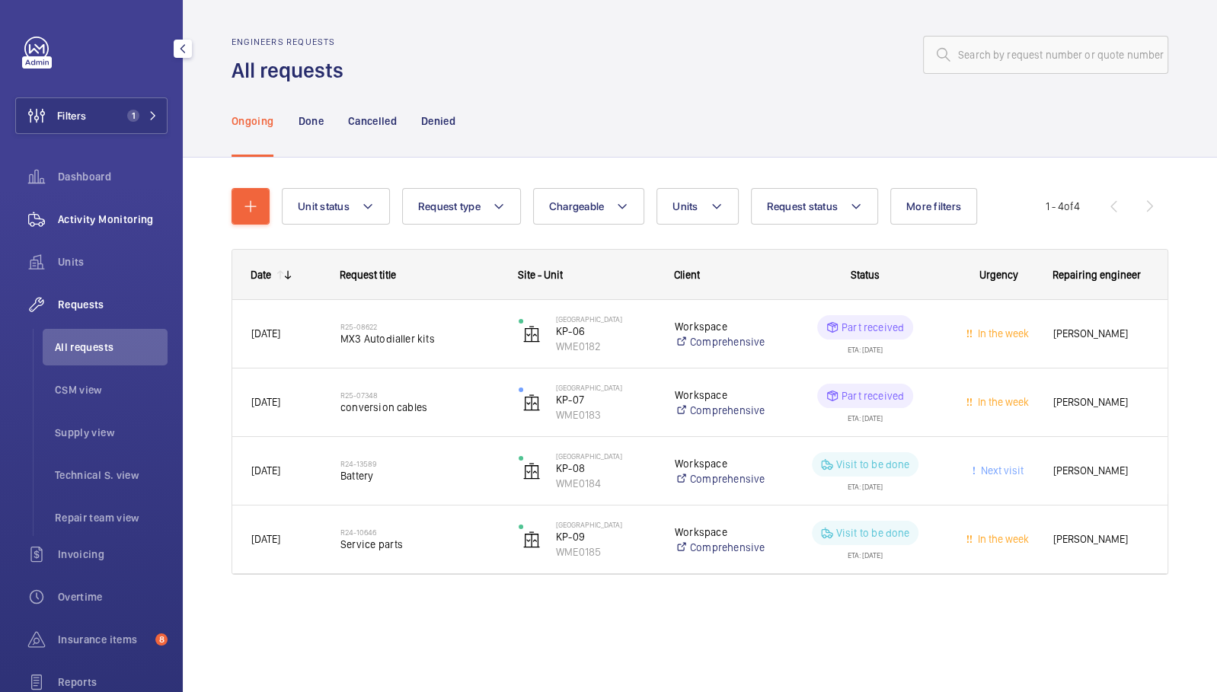
click at [125, 209] on div "Activity Monitoring" at bounding box center [91, 219] width 152 height 37
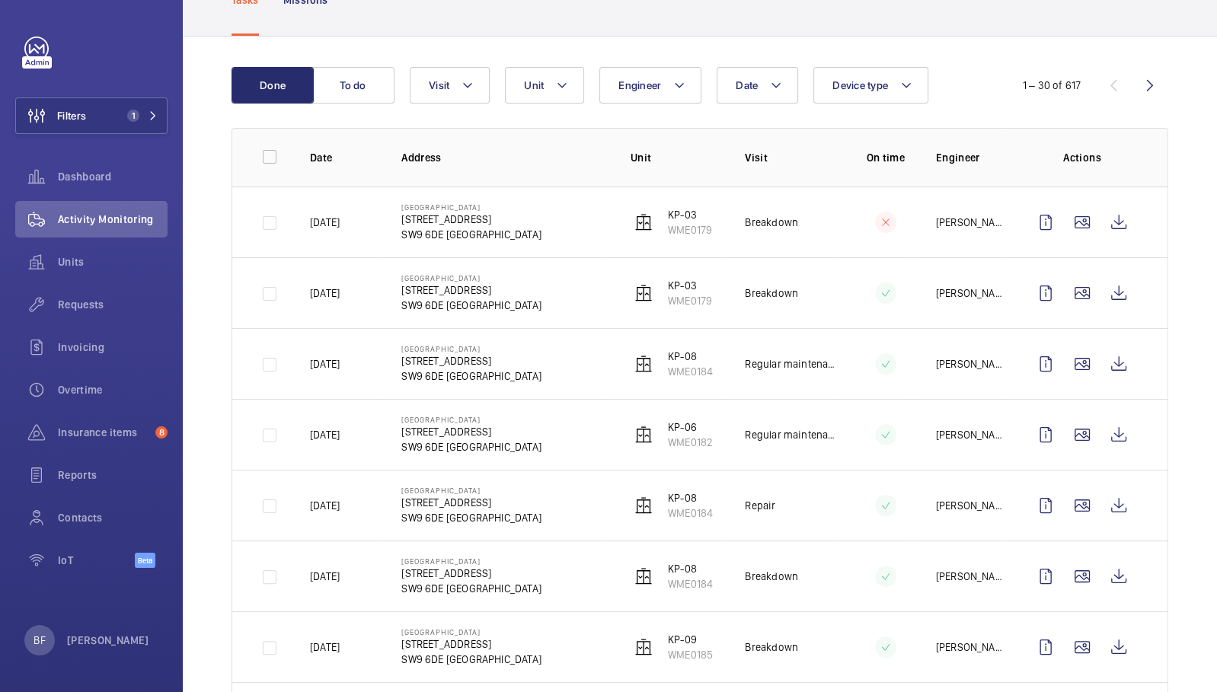
scroll to position [111, 0]
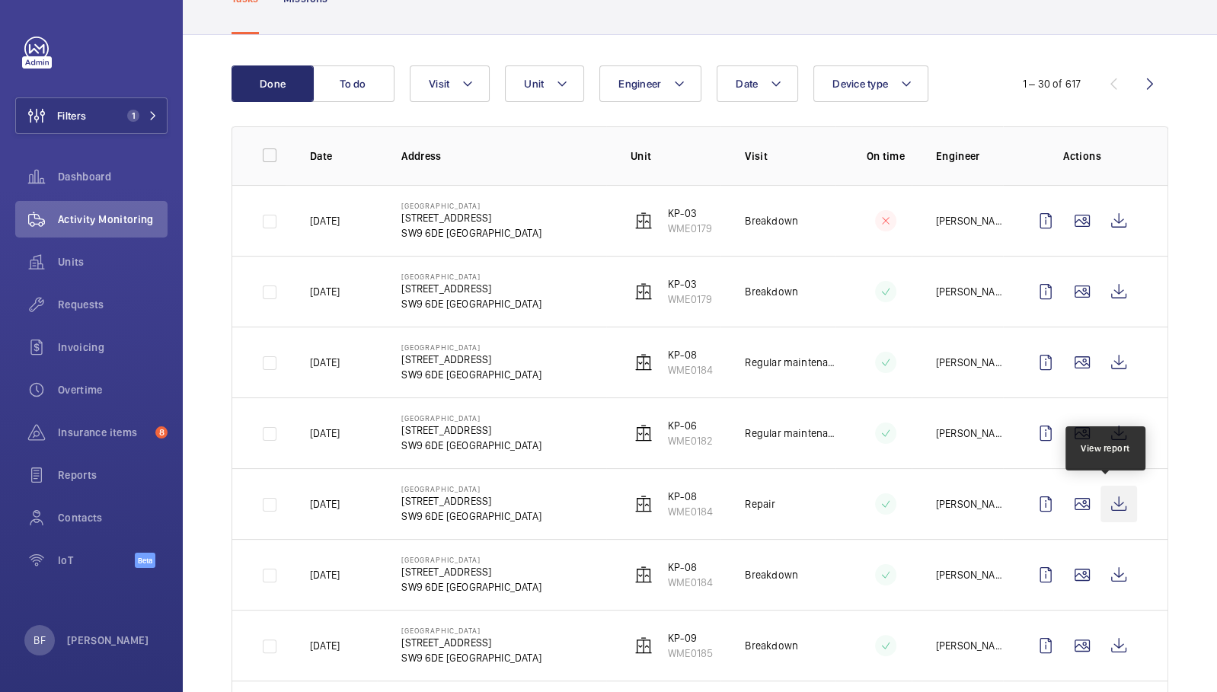
click at [1122, 502] on wm-front-icon-button at bounding box center [1118, 504] width 37 height 37
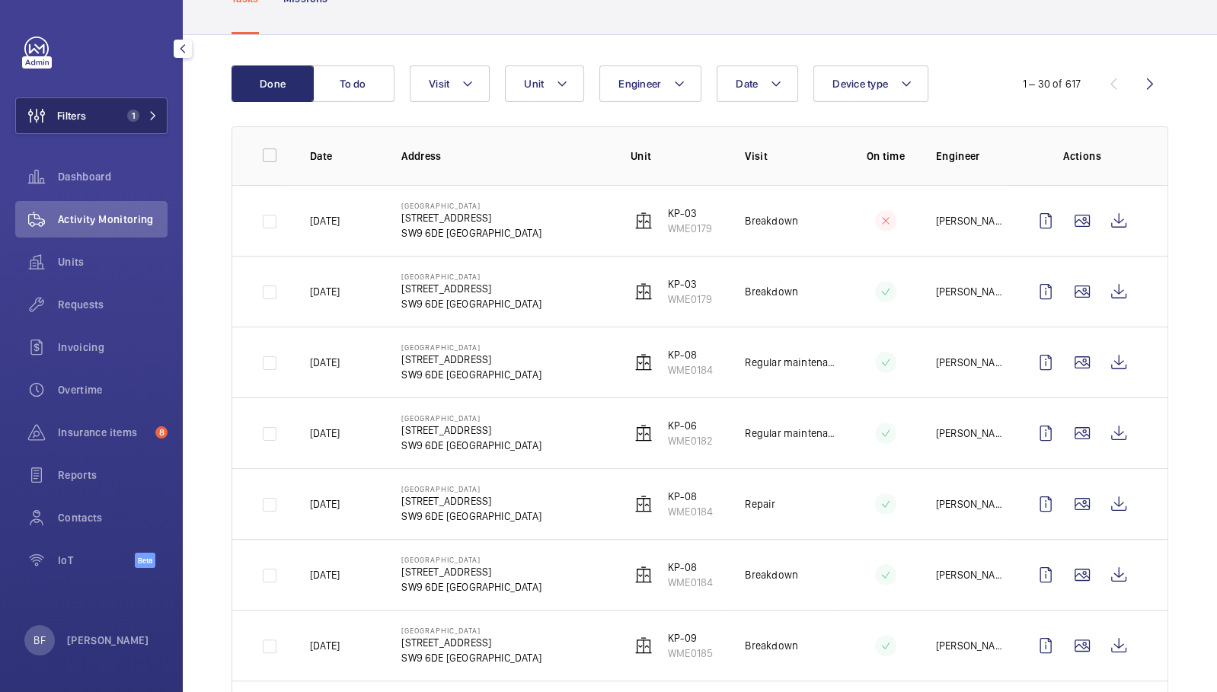
click at [110, 123] on button "Filters 1" at bounding box center [91, 115] width 152 height 37
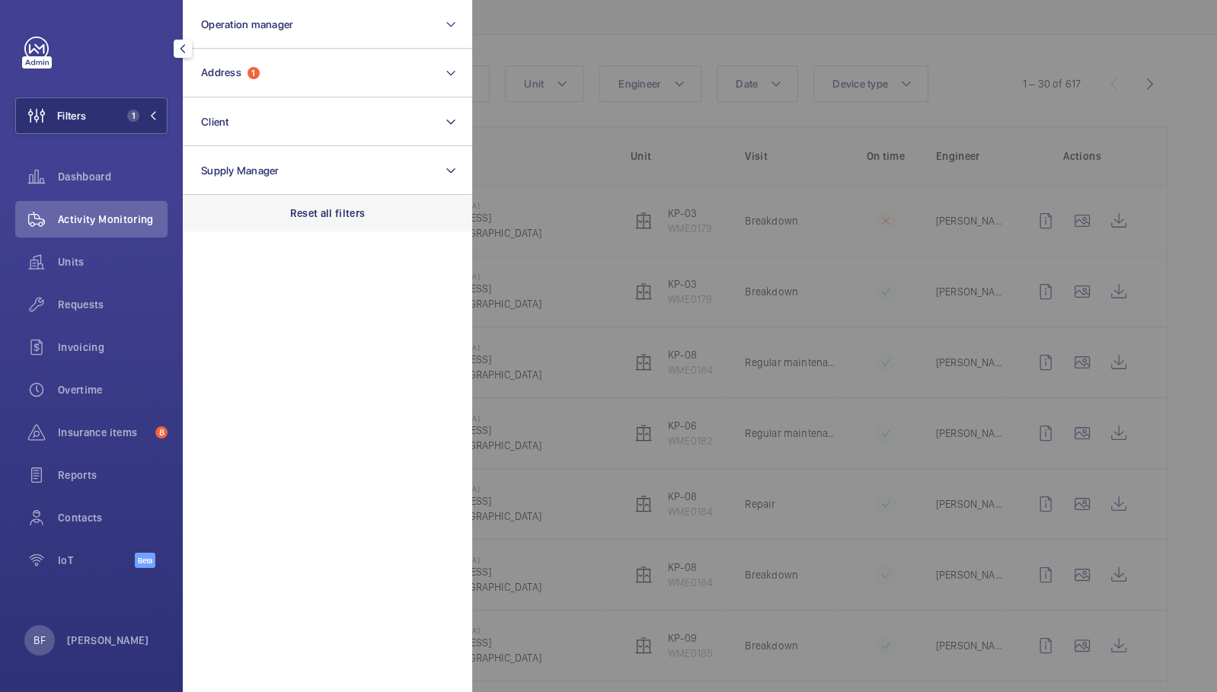
click at [292, 203] on div "Reset all filters" at bounding box center [327, 213] width 289 height 37
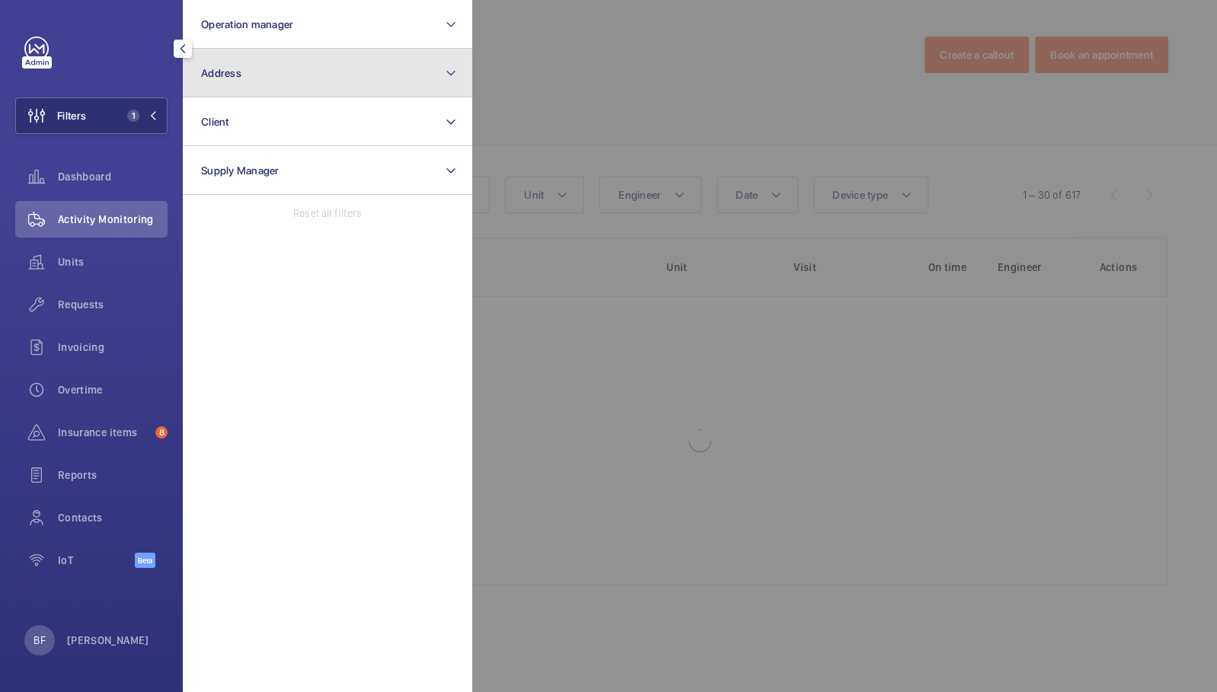
click at [279, 68] on button "Address" at bounding box center [327, 73] width 289 height 49
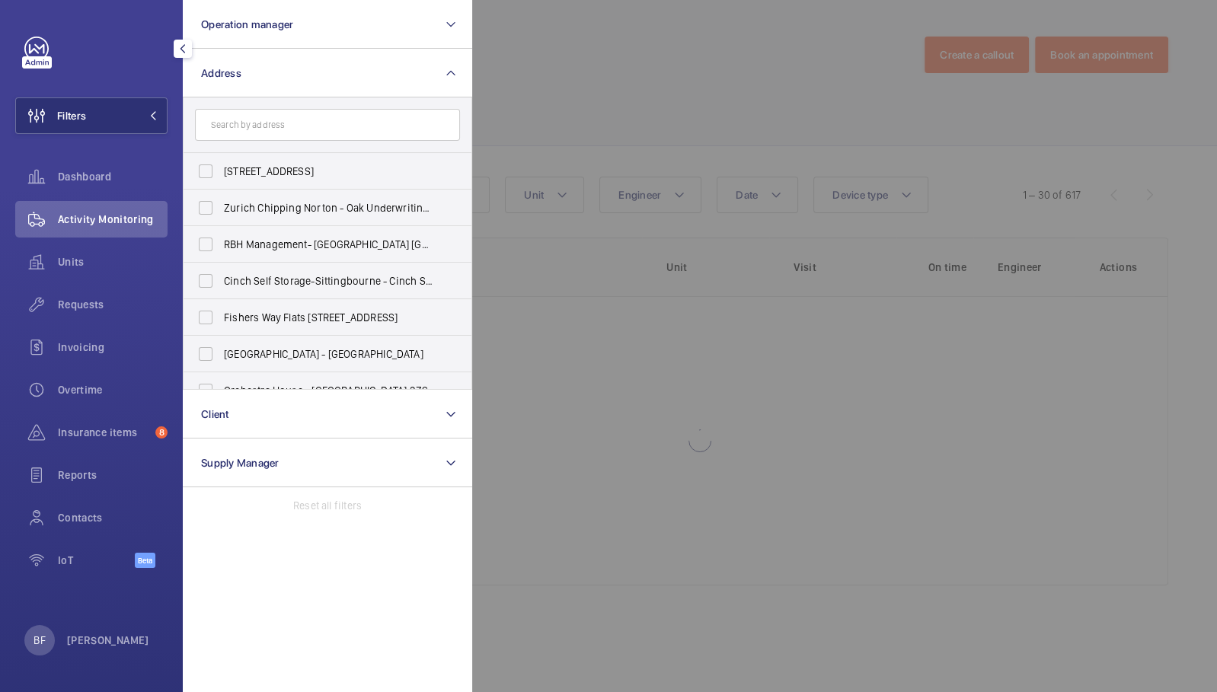
click at [281, 126] on input "text" at bounding box center [327, 125] width 265 height 32
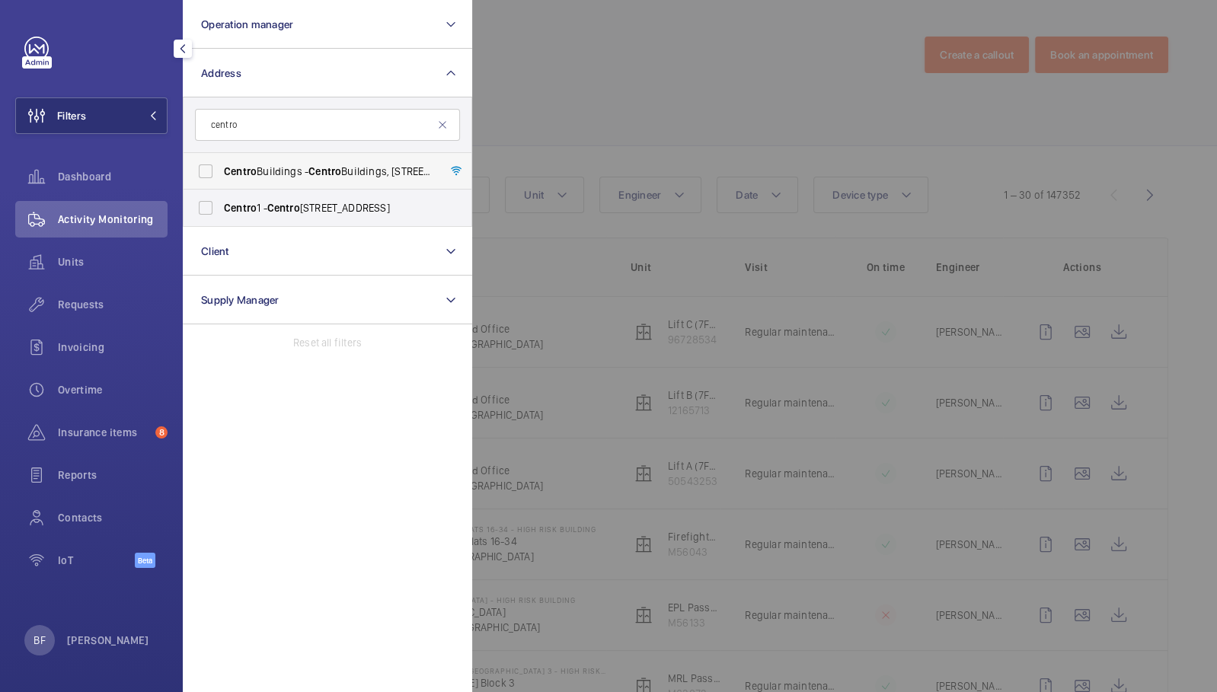
type input "centro"
click at [257, 174] on span "Centro Buildings - Centro Buildings, 20-23 Mandela Street, Camden, London, NW1 …" at bounding box center [328, 171] width 209 height 15
click at [221, 174] on input "Centro Buildings - Centro Buildings, 20-23 Mandela Street, Camden, London, NW1 …" at bounding box center [205, 171] width 30 height 30
checkbox input "true"
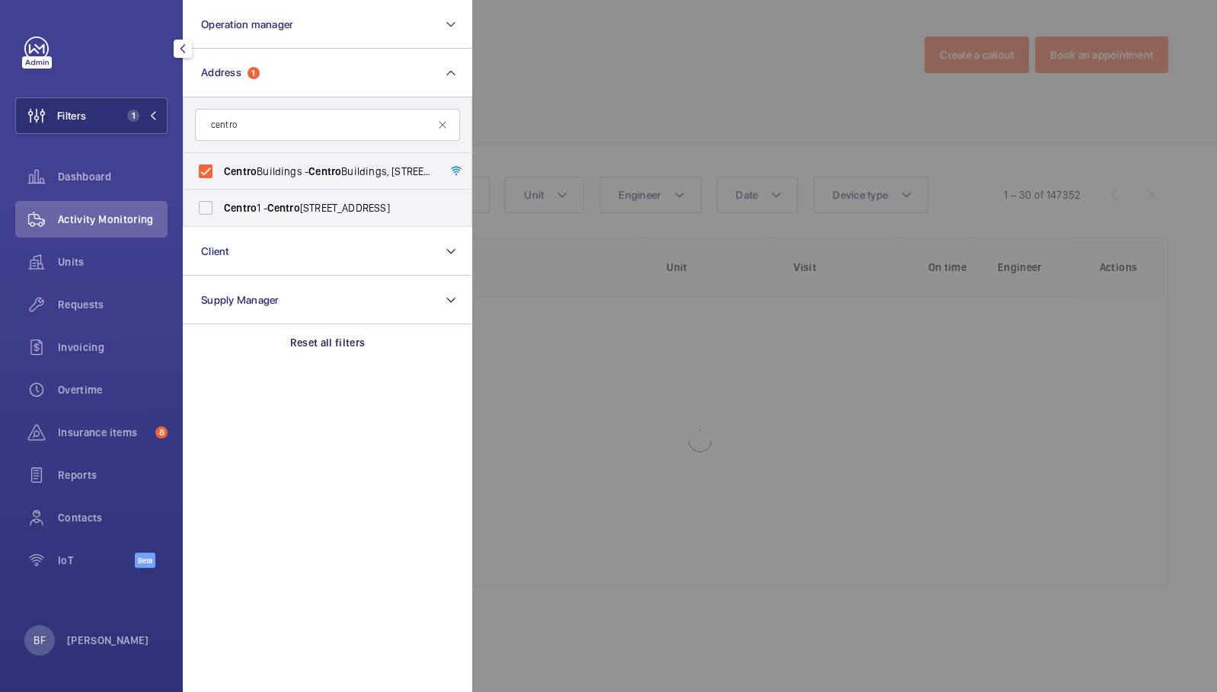
click at [537, 81] on div at bounding box center [1080, 346] width 1217 height 692
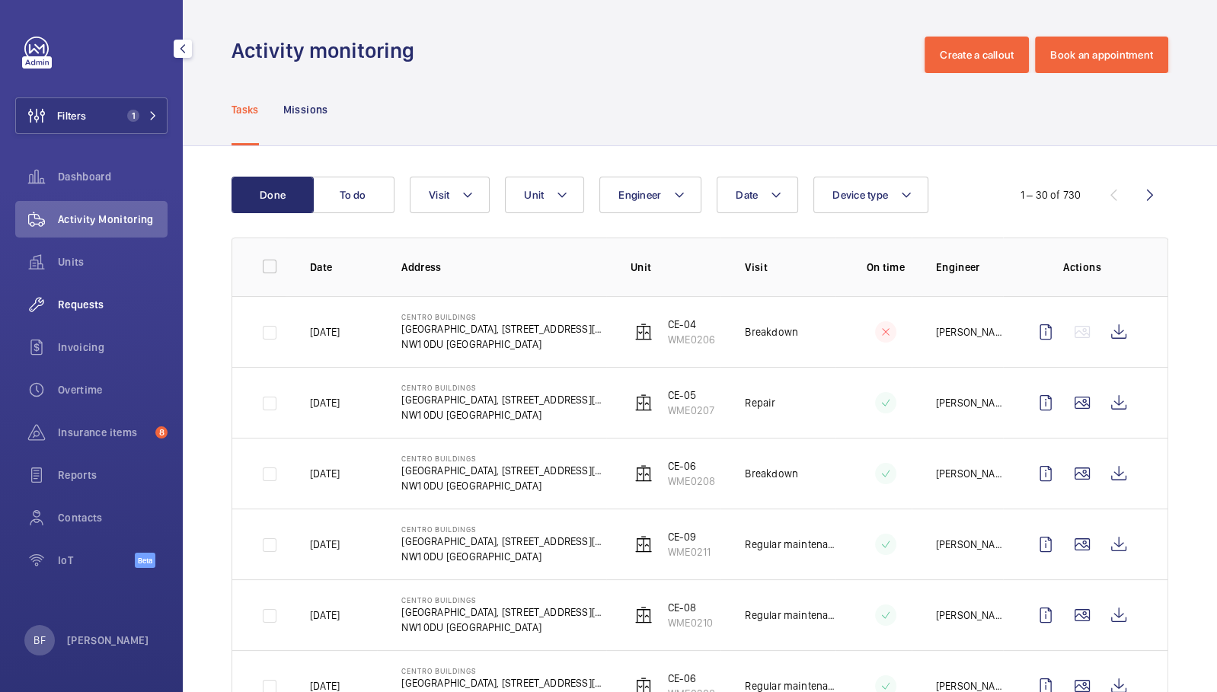
click at [115, 299] on span "Requests" at bounding box center [113, 304] width 110 height 15
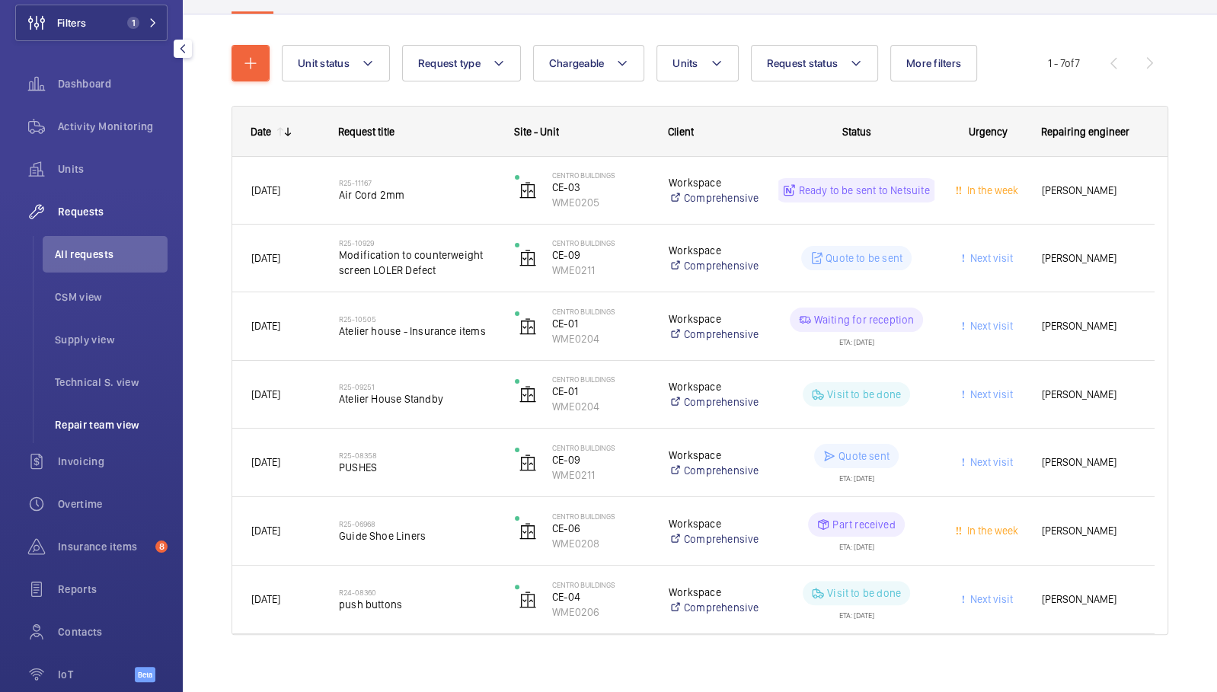
scroll to position [94, 0]
click at [100, 543] on span "Insurance items" at bounding box center [103, 545] width 91 height 15
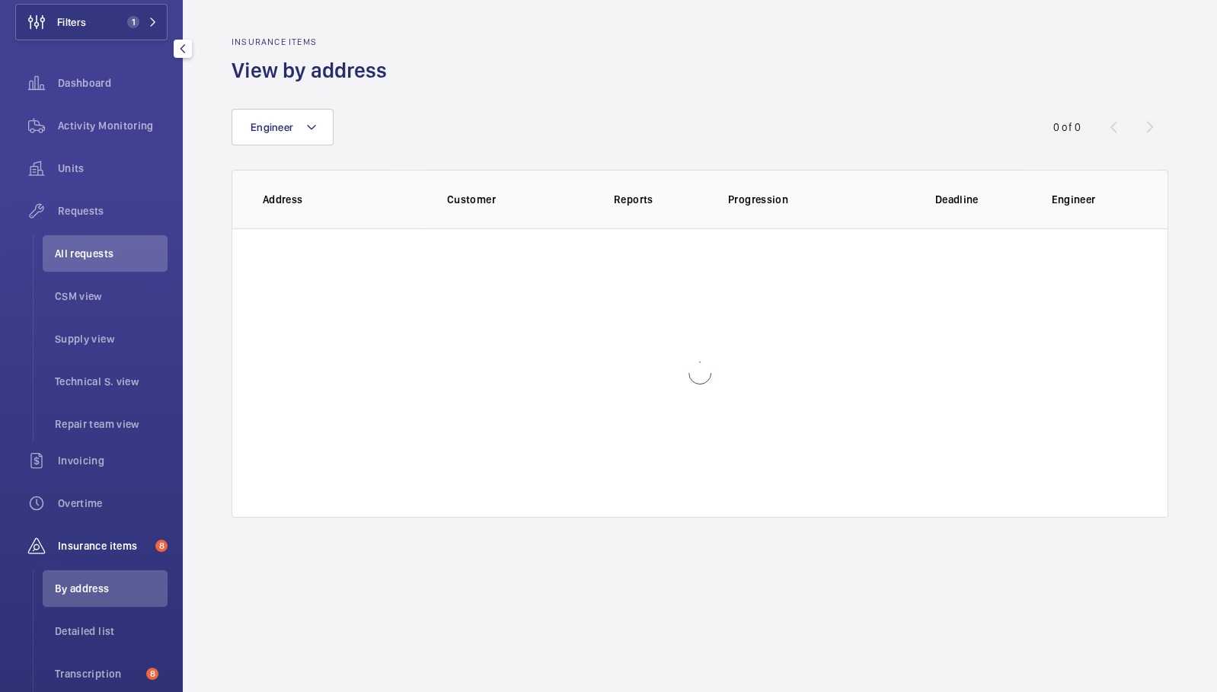
scroll to position [81, 0]
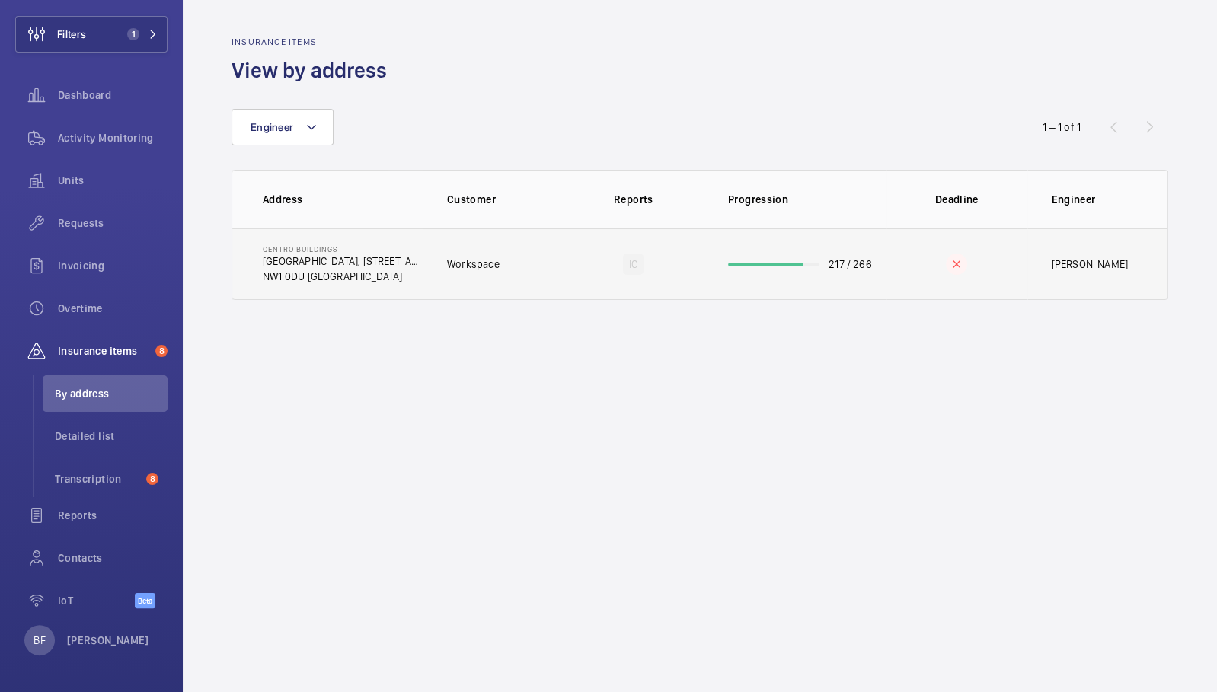
click at [411, 245] on p "Centro Buildings" at bounding box center [343, 248] width 160 height 9
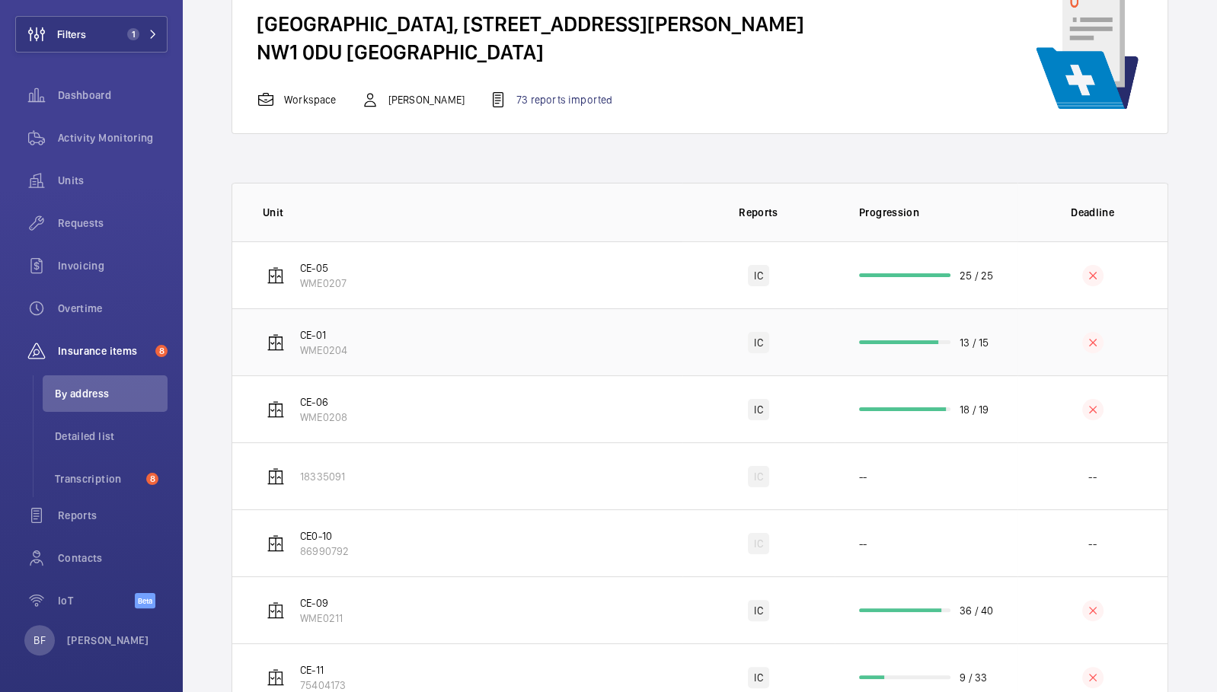
scroll to position [117, 0]
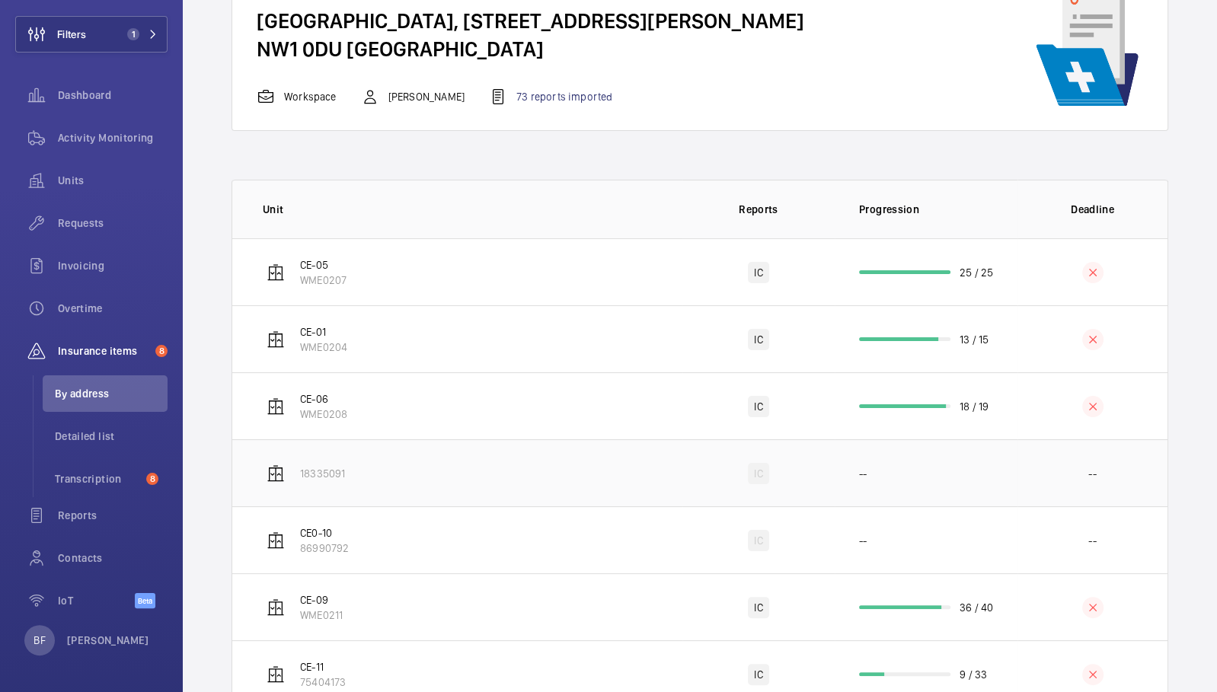
click at [354, 440] on td "18335091" at bounding box center [457, 472] width 450 height 67
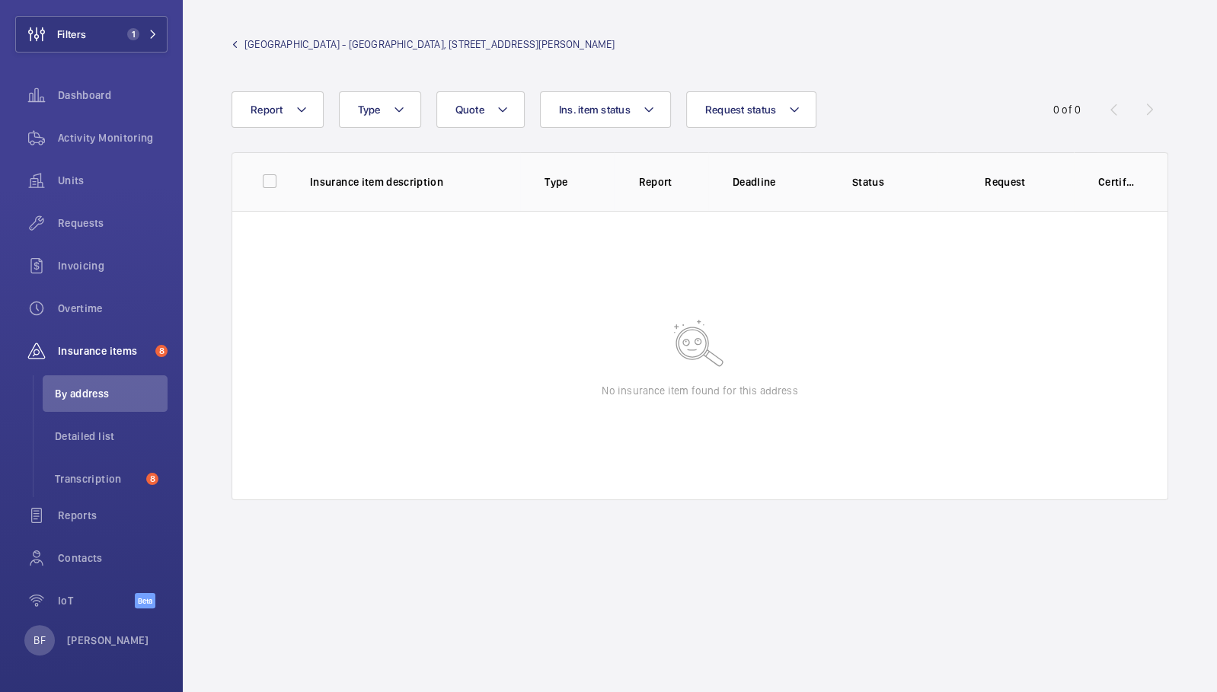
click at [247, 43] on span "Centro Buildings - Centro Buildings, 20-23 Mandela Street, Camden, London, NW1 …" at bounding box center [429, 44] width 370 height 15
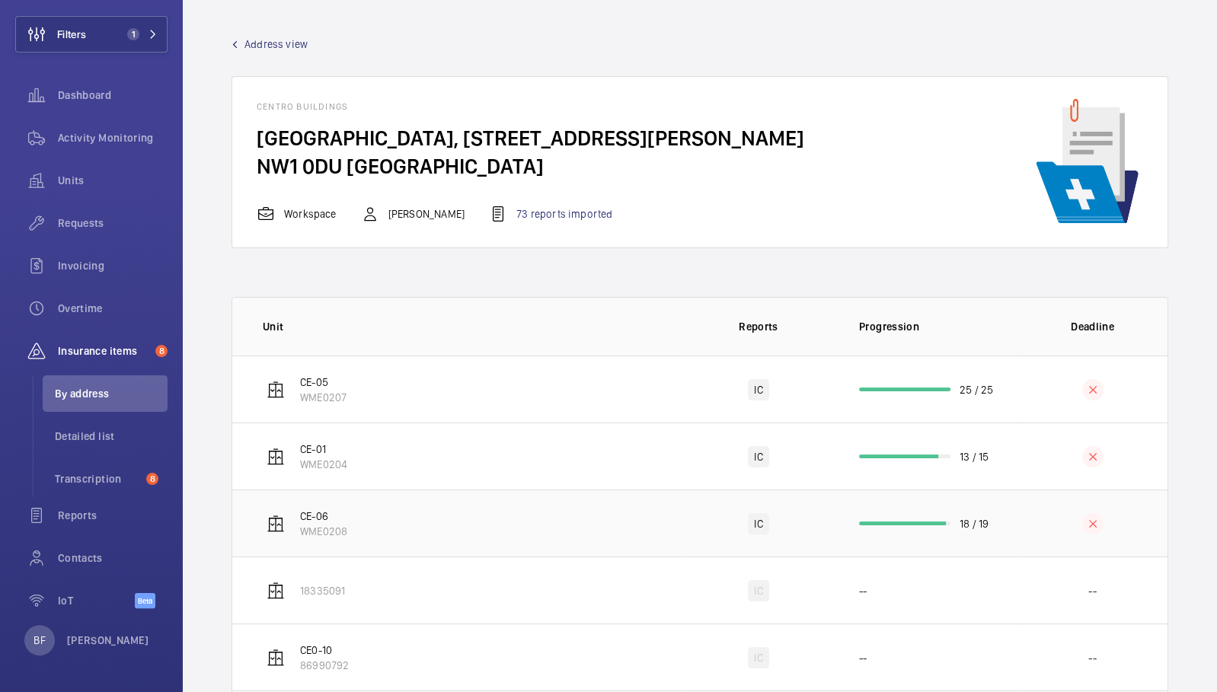
click at [456, 529] on td "CE-06 WME0208" at bounding box center [457, 523] width 450 height 67
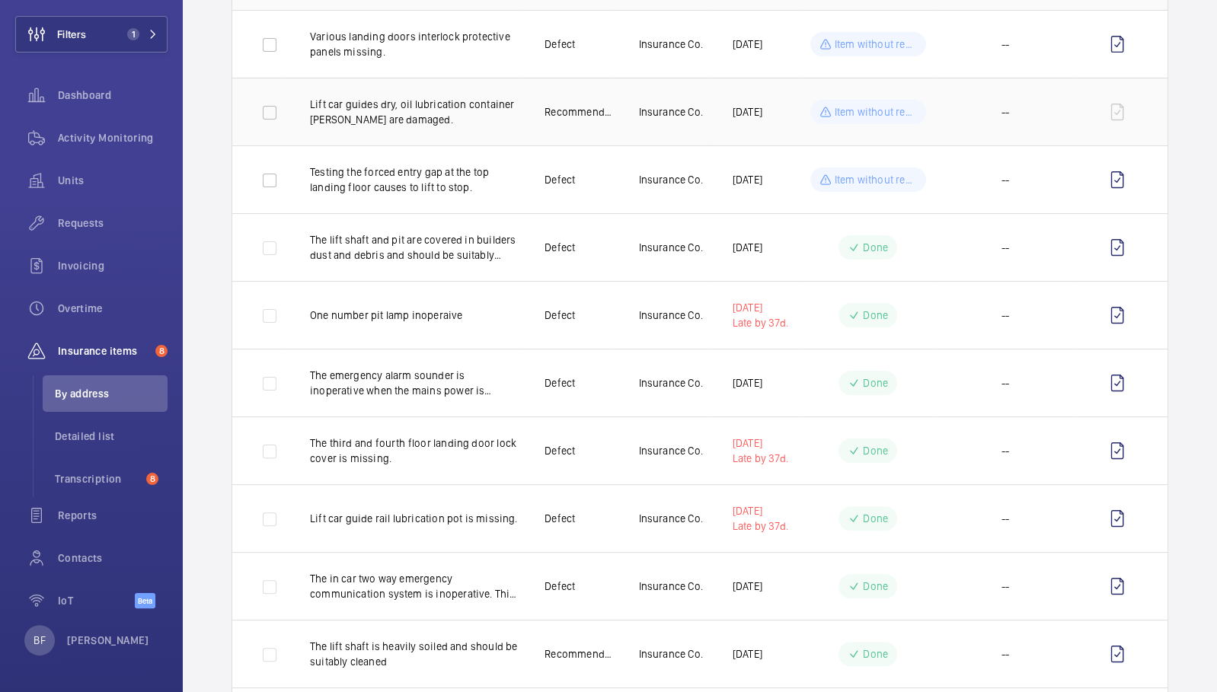
scroll to position [228, 0]
click at [433, 123] on p "Lift car guides dry, oil lubrication container wicks are damaged." at bounding box center [415, 112] width 210 height 30
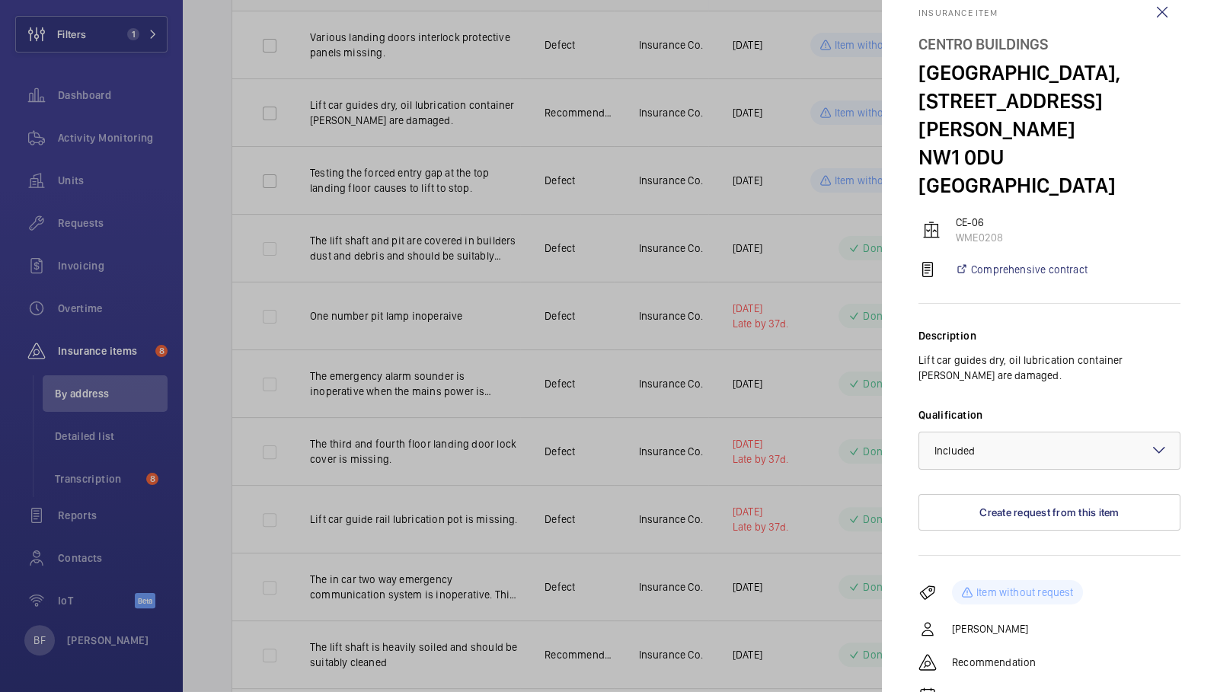
scroll to position [40, 0]
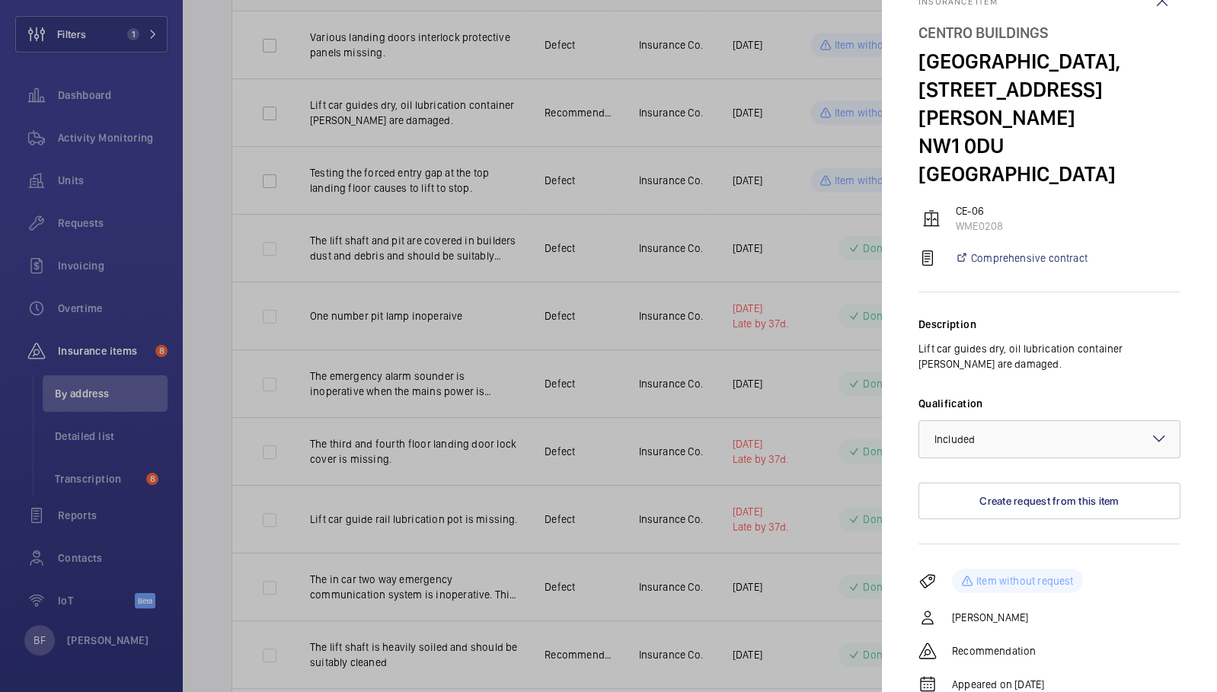
click at [630, 272] on div at bounding box center [608, 346] width 1217 height 692
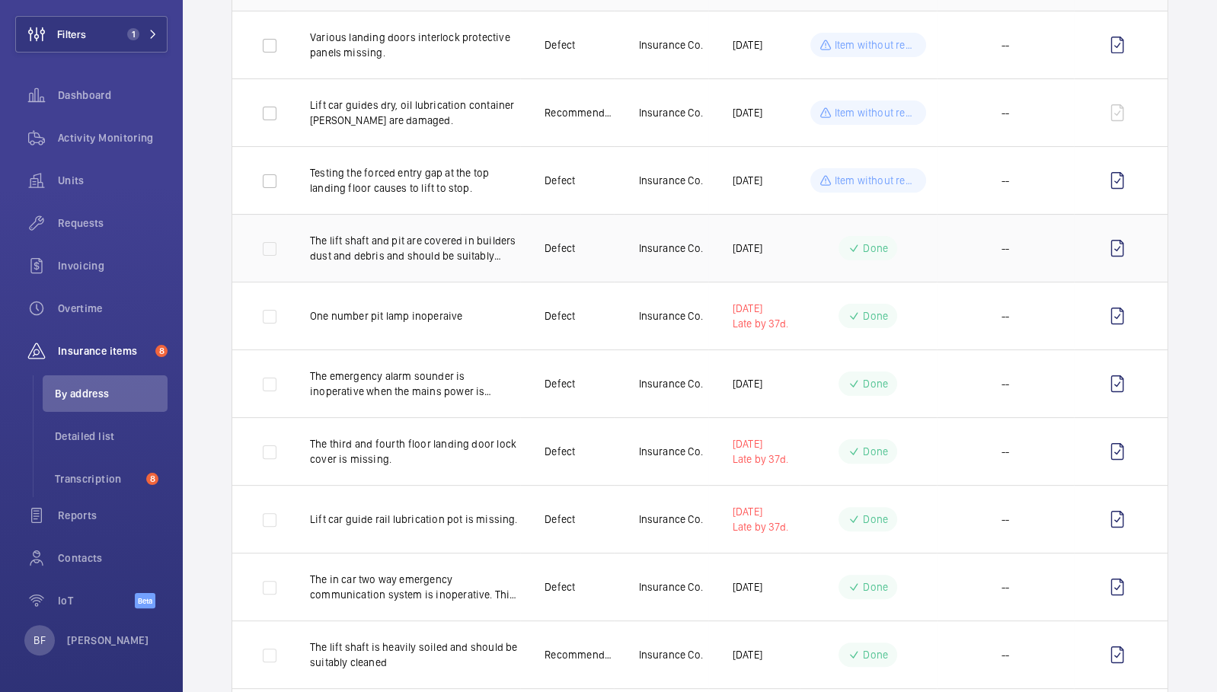
scroll to position [0, 0]
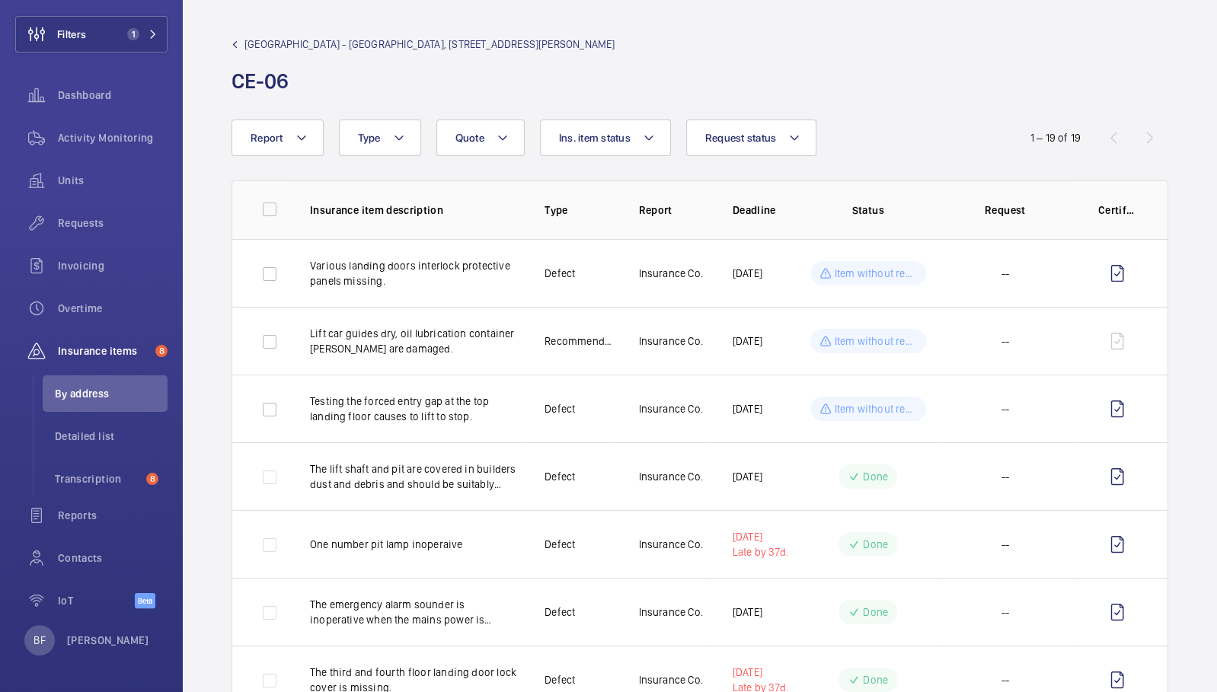
click at [241, 42] on link "Centro Buildings - Centro Buildings, 20-23 Mandela Street, Camden, London, NW1 …" at bounding box center [422, 44] width 383 height 15
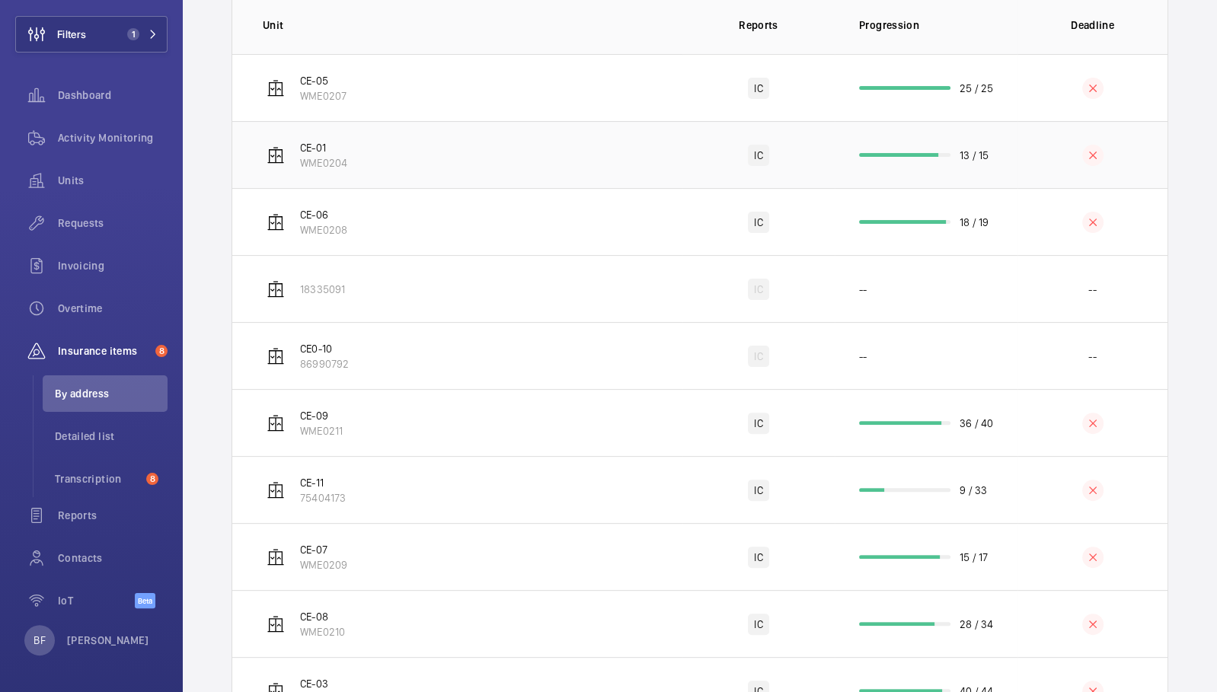
scroll to position [436, 0]
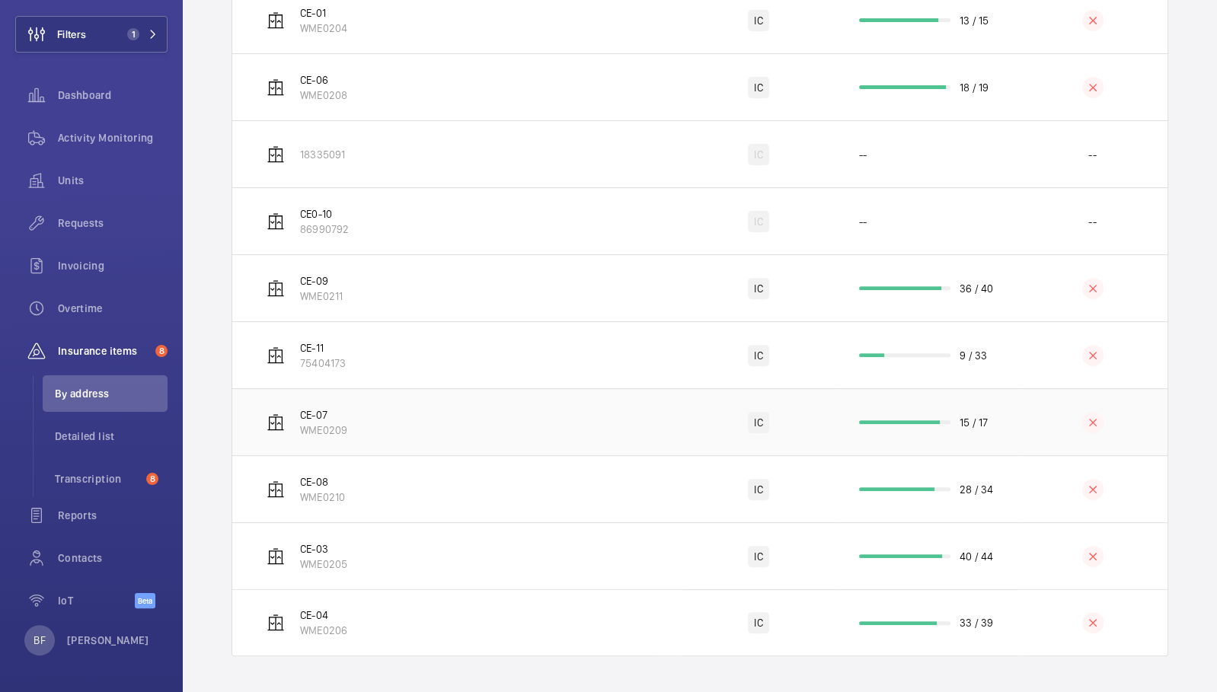
click at [450, 419] on td "CE-07 WME0209" at bounding box center [457, 421] width 450 height 67
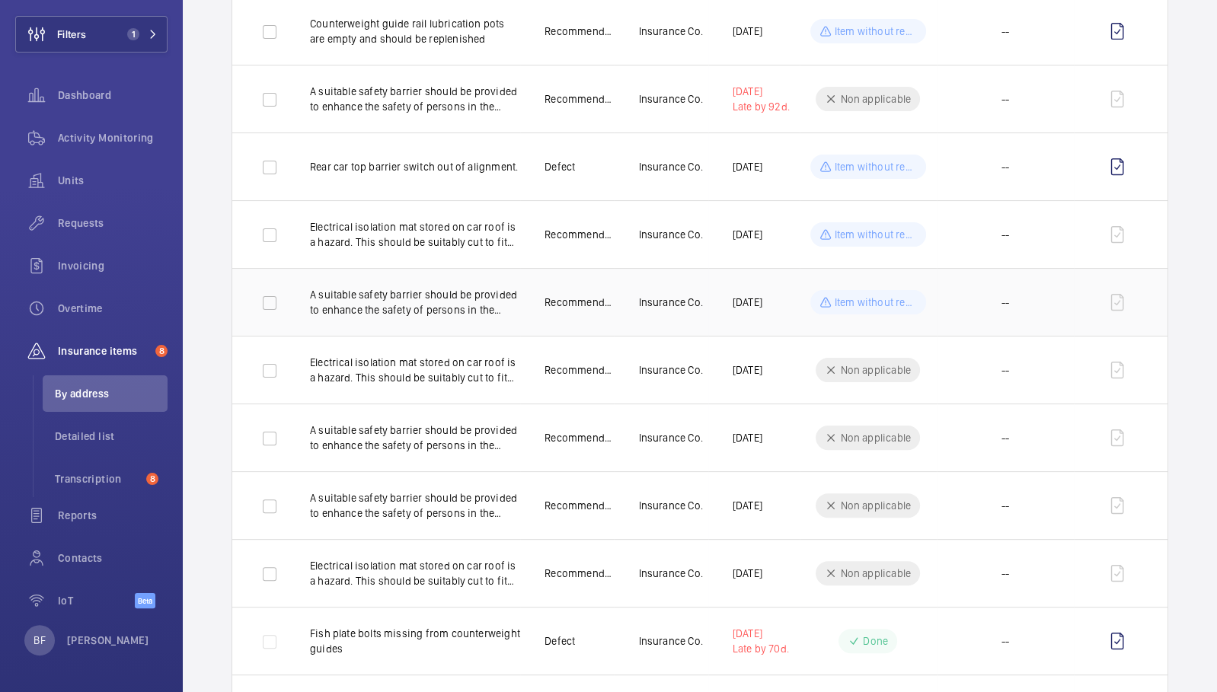
scroll to position [244, 0]
click at [88, 231] on div "Requests" at bounding box center [91, 223] width 152 height 37
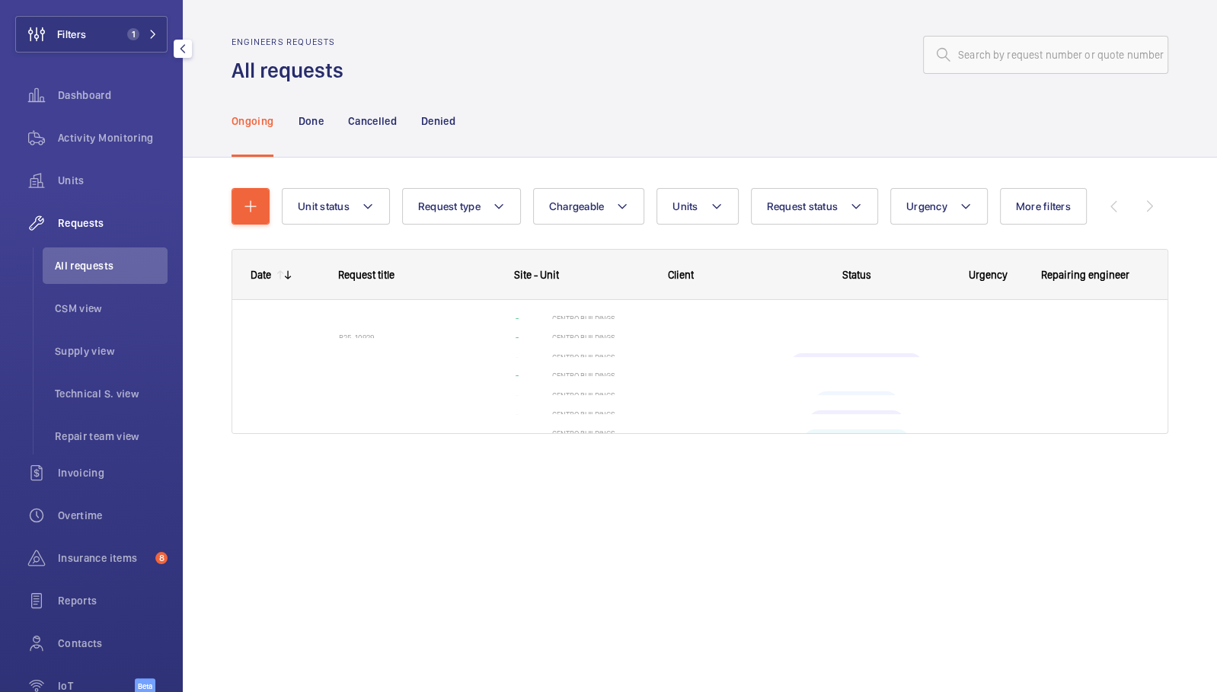
scroll to position [94, 0]
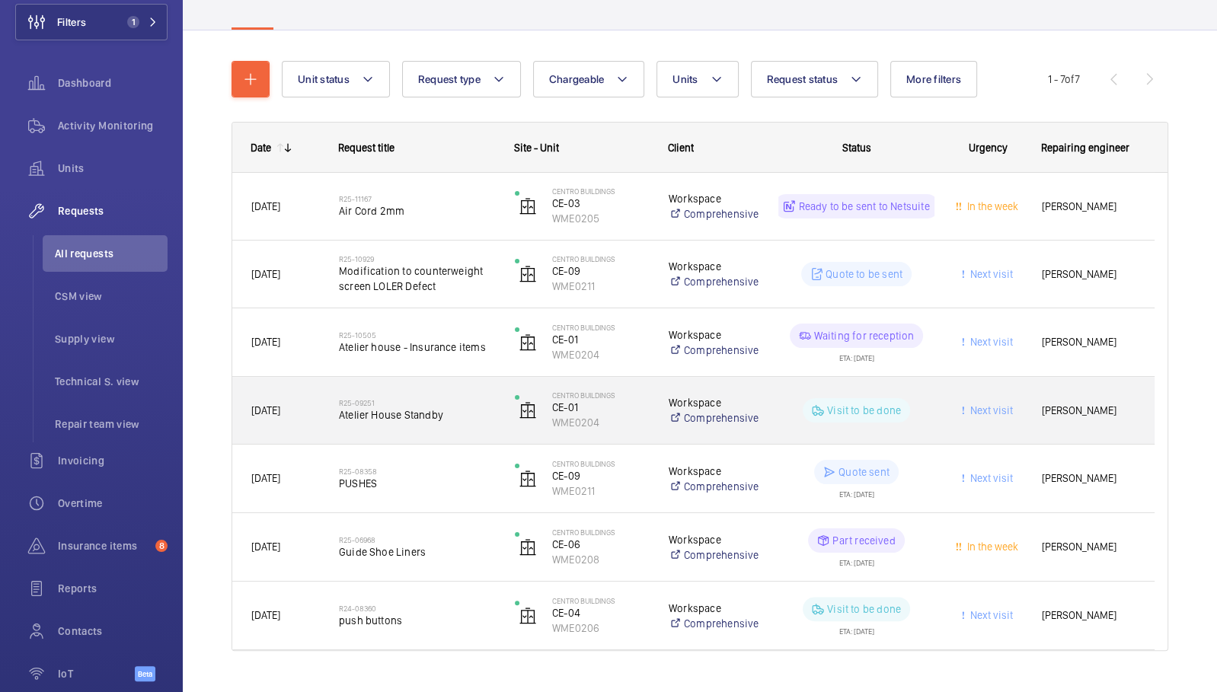
scroll to position [126, 0]
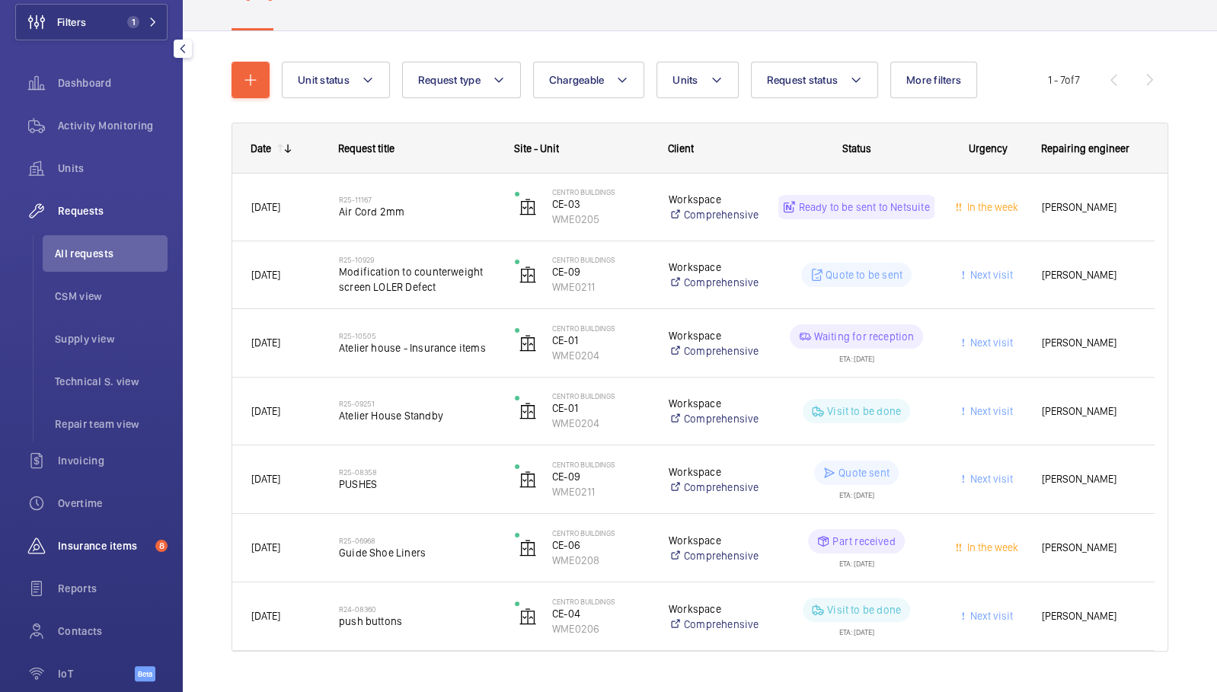
click at [68, 549] on span "Insurance items" at bounding box center [103, 545] width 91 height 15
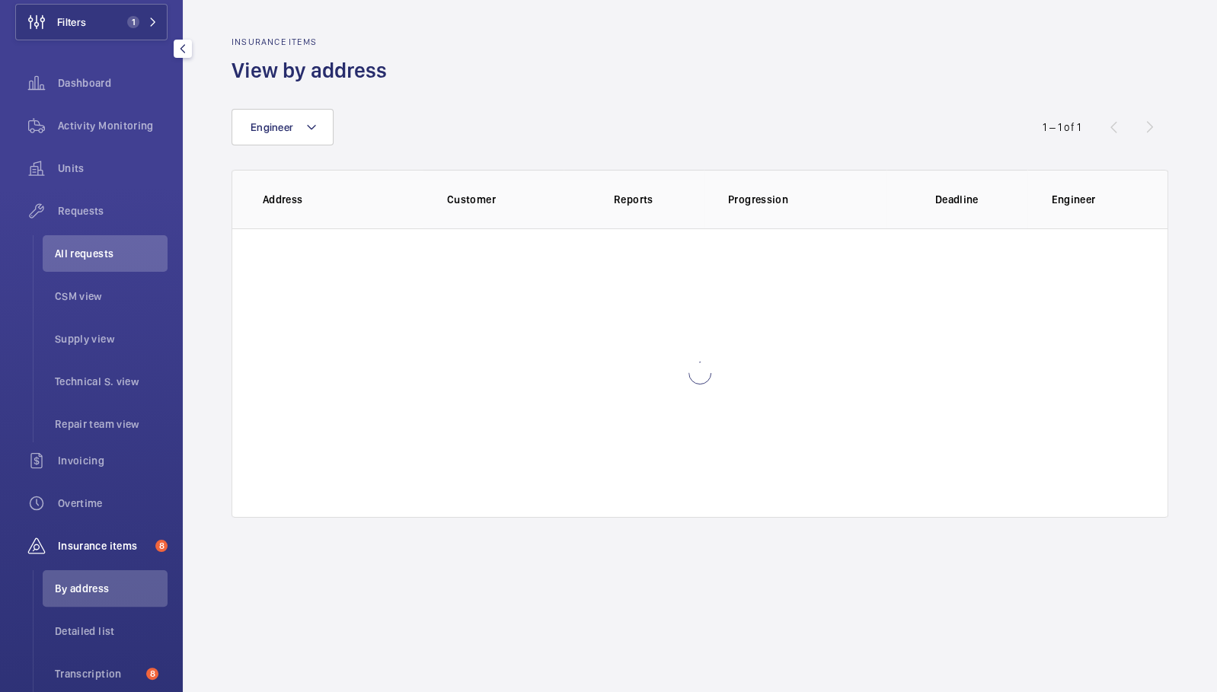
scroll to position [81, 0]
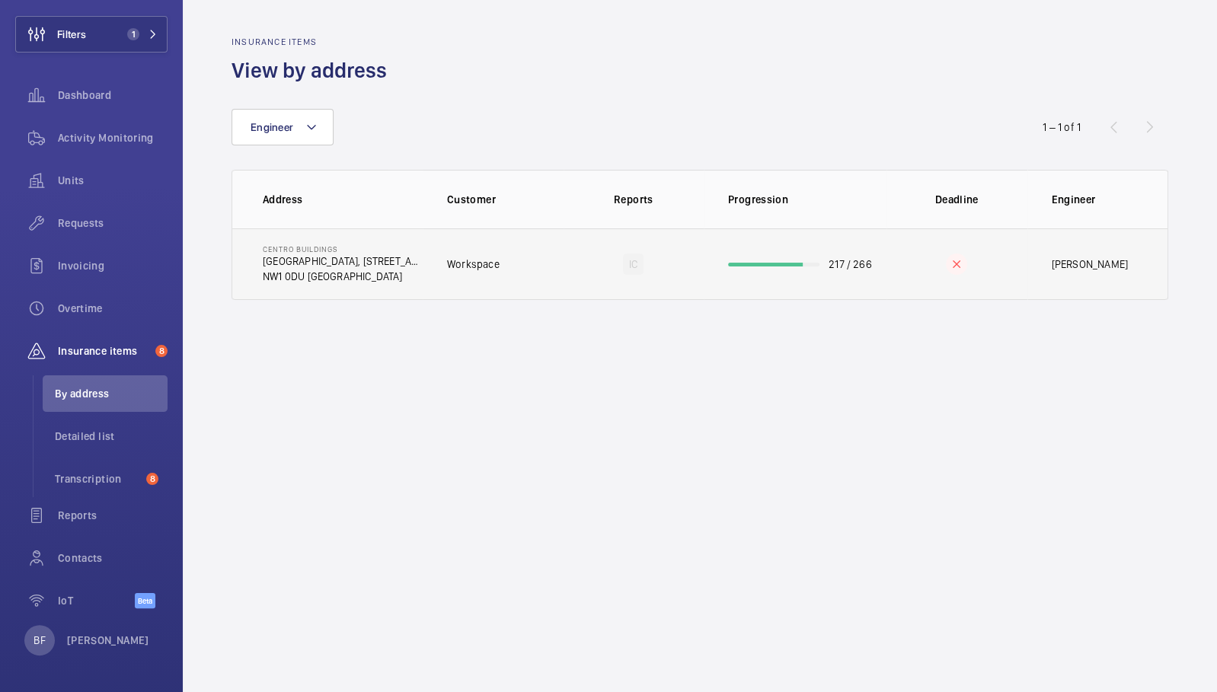
click at [458, 247] on td "Workspace" at bounding box center [493, 264] width 141 height 72
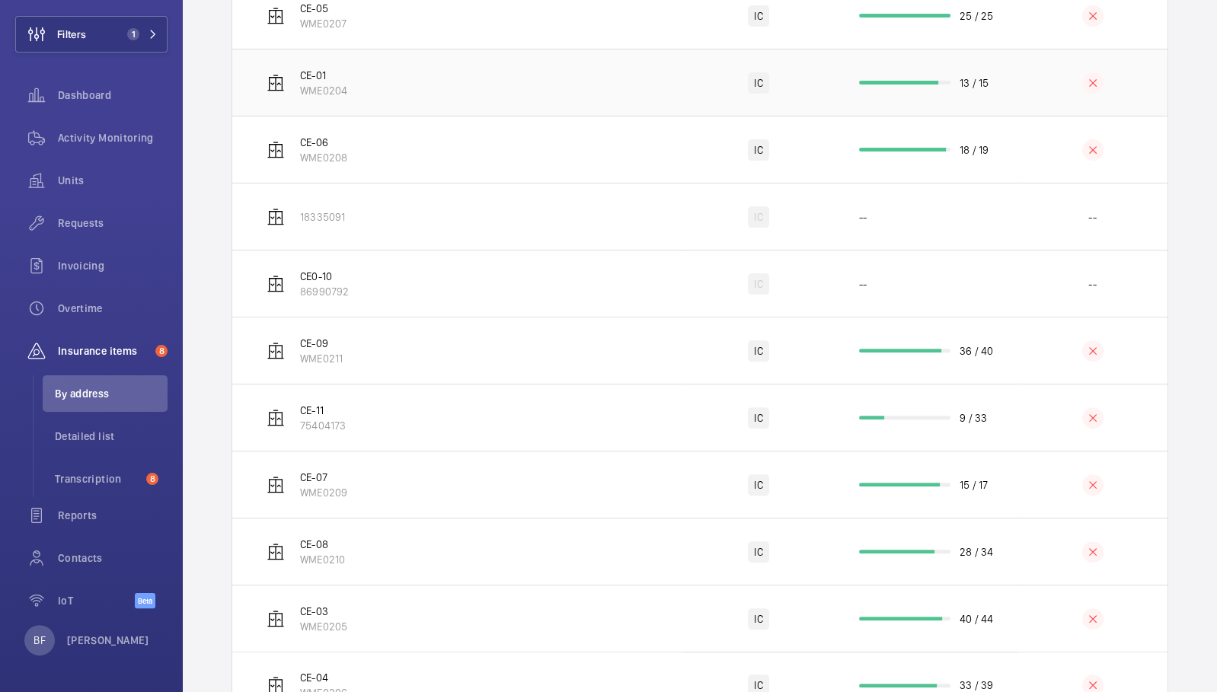
scroll to position [436, 0]
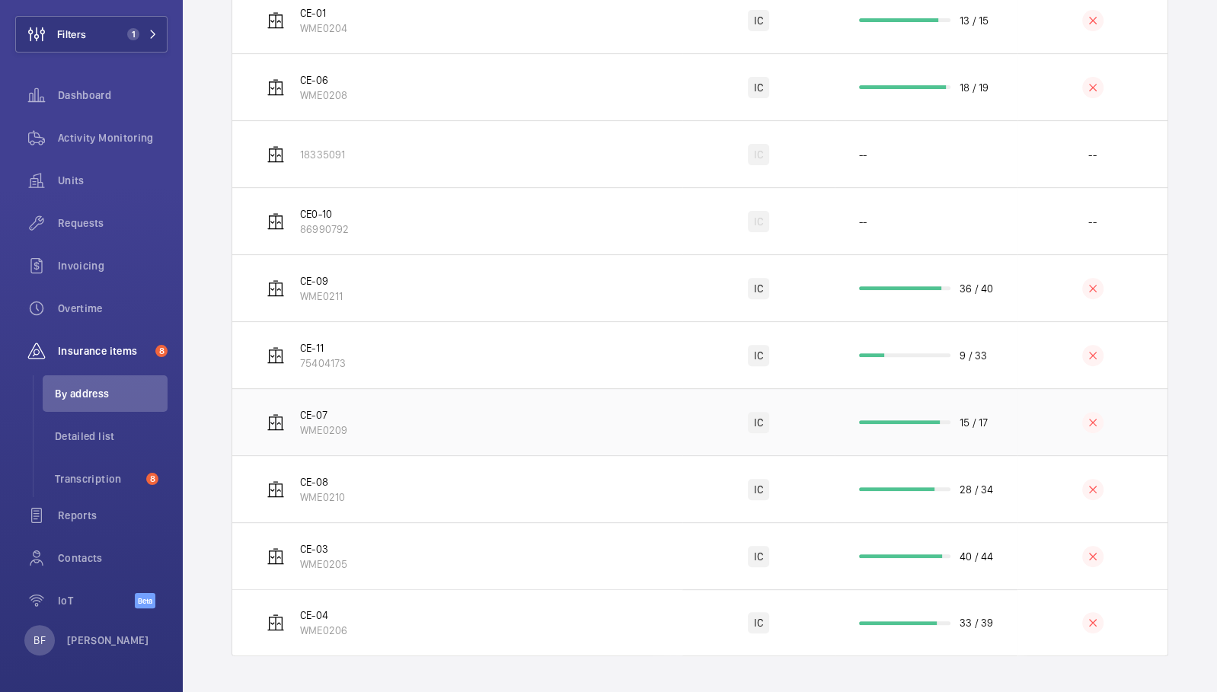
click at [429, 435] on td "CE-07 WME0209" at bounding box center [457, 421] width 450 height 67
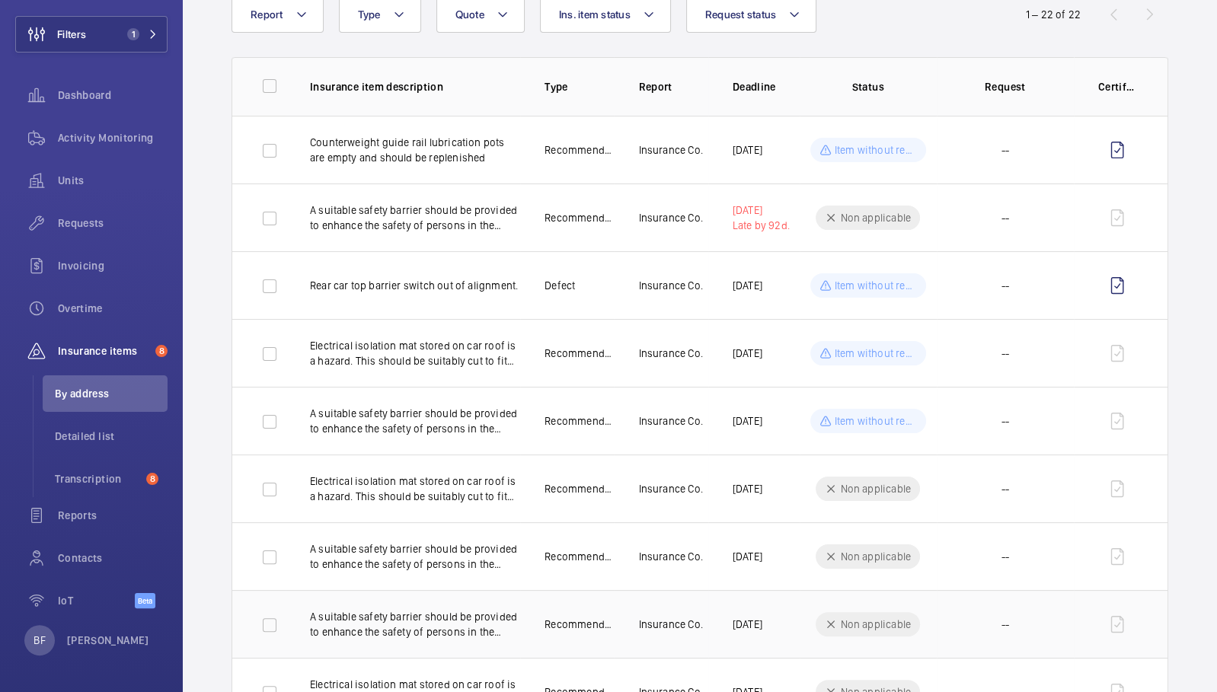
scroll to position [124, 0]
click at [751, 438] on td "21/11/2025" at bounding box center [753, 420] width 91 height 68
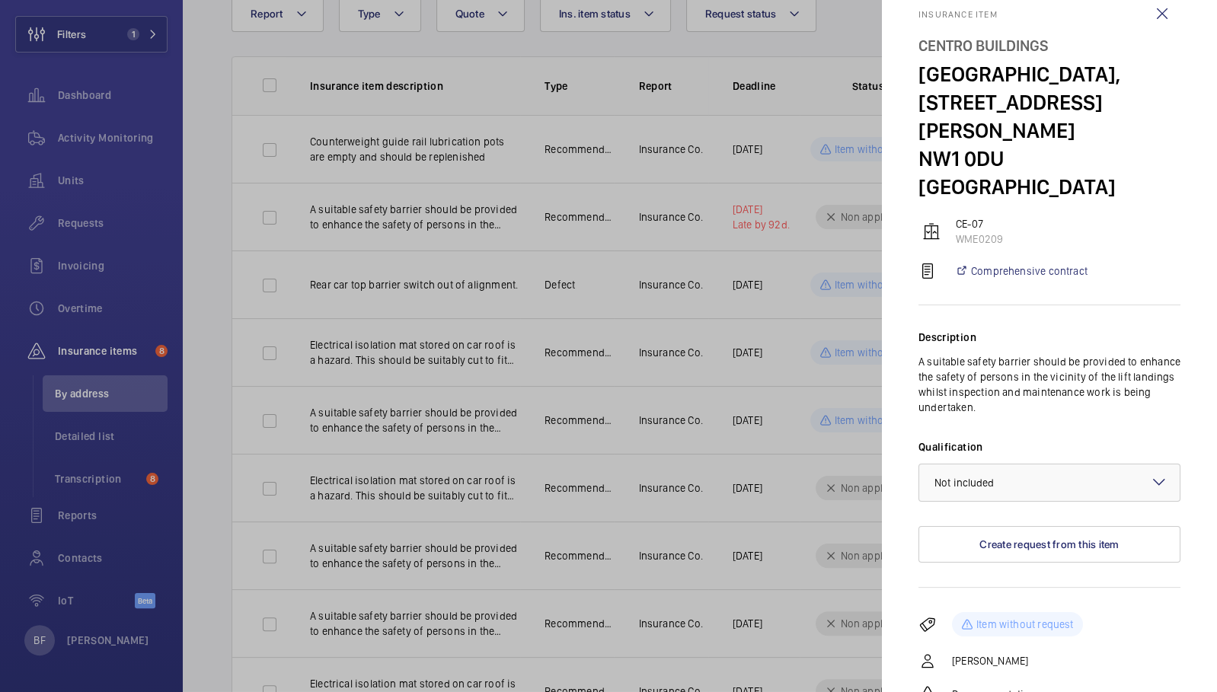
scroll to position [23, 0]
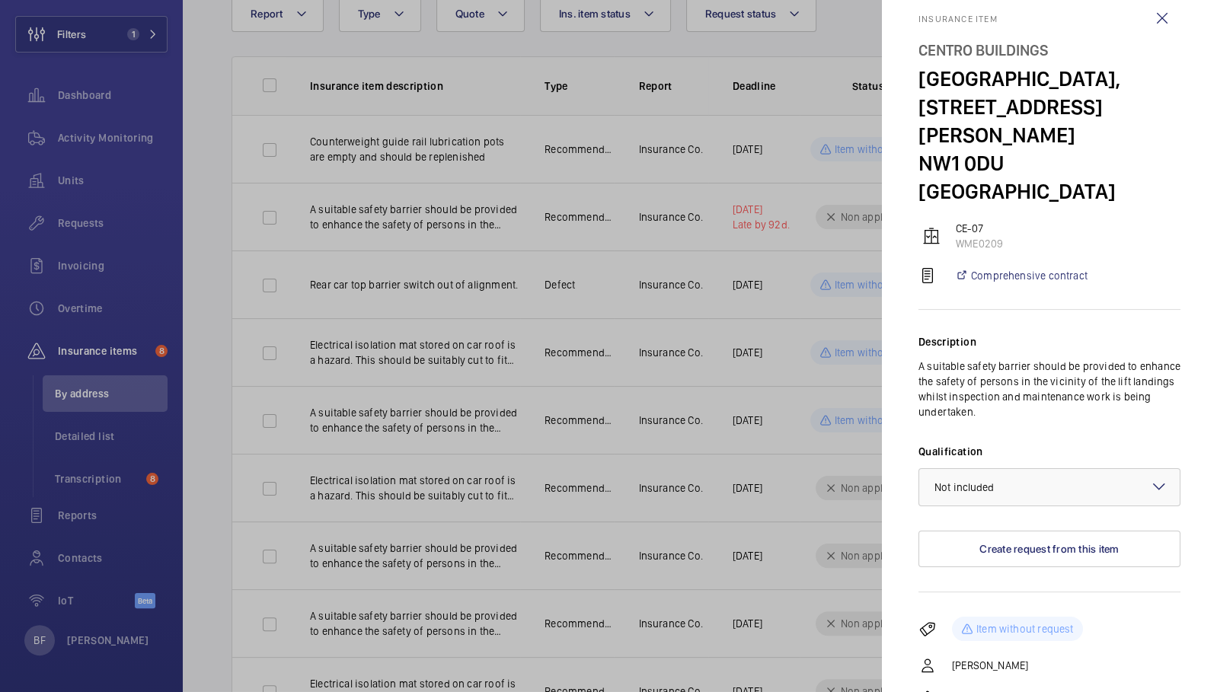
click at [580, 250] on div at bounding box center [608, 346] width 1217 height 692
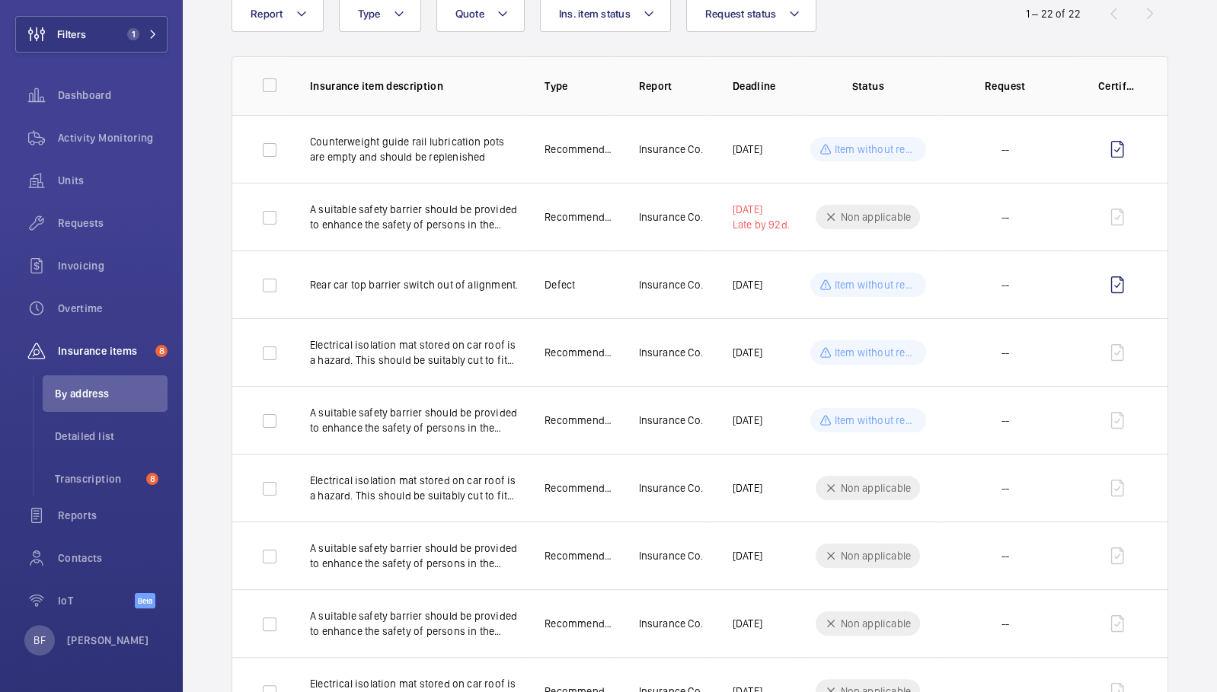
scroll to position [0, 0]
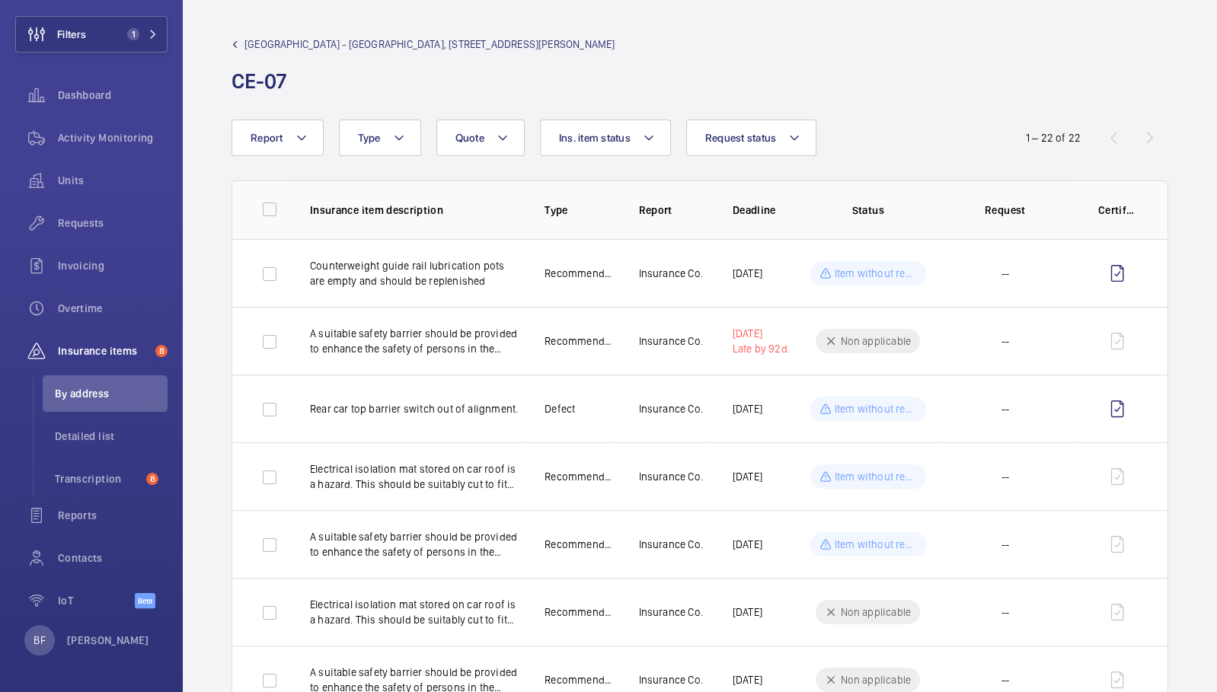
click at [292, 43] on span "Centro Buildings - Centro Buildings, 20-23 Mandela Street, Camden, London, NW1 …" at bounding box center [429, 44] width 370 height 15
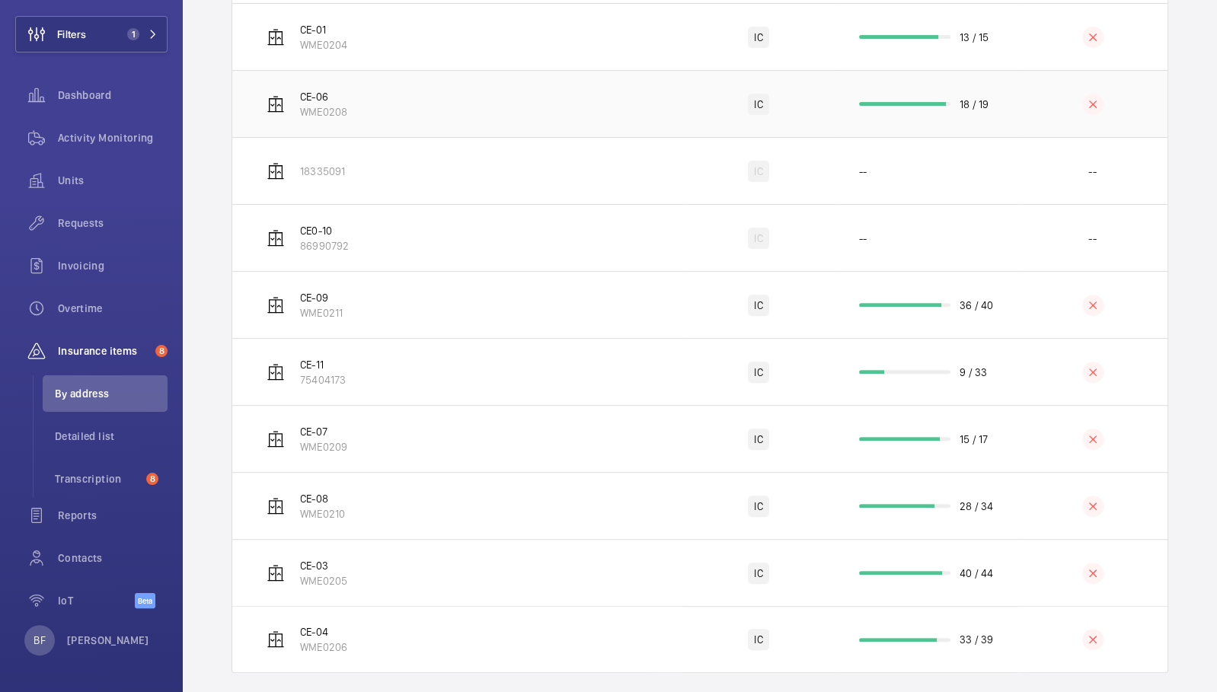
scroll to position [424, 0]
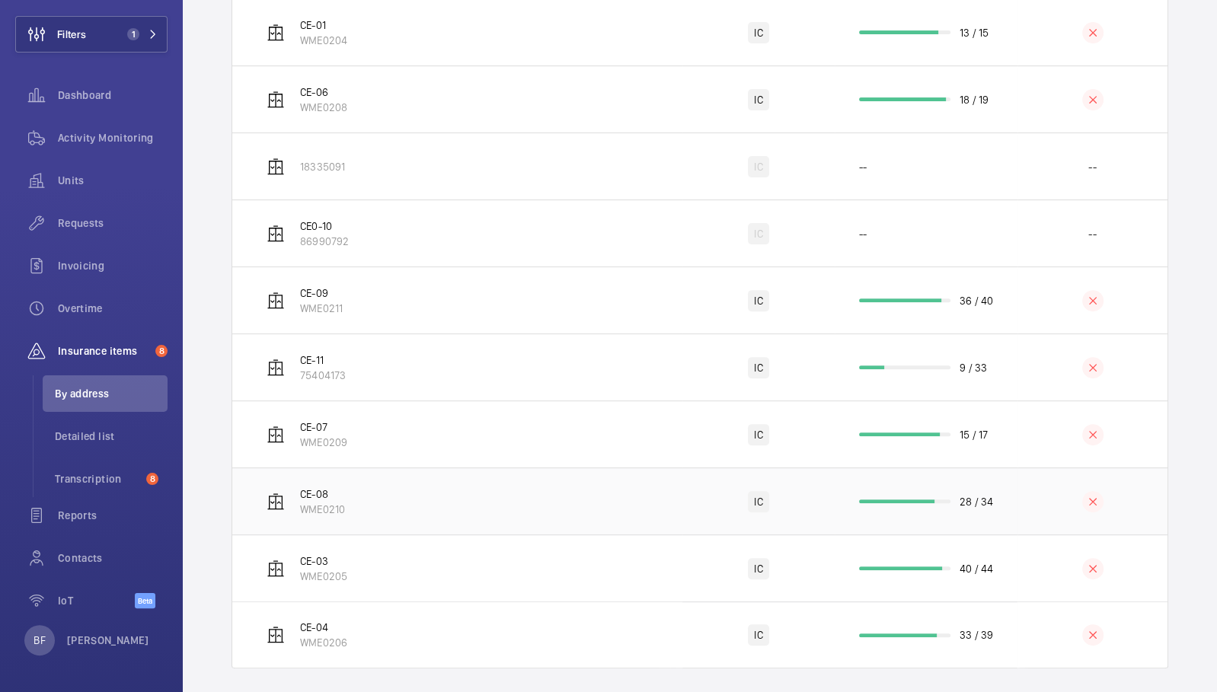
click at [464, 505] on td "CE-08 WME0210" at bounding box center [457, 500] width 450 height 67
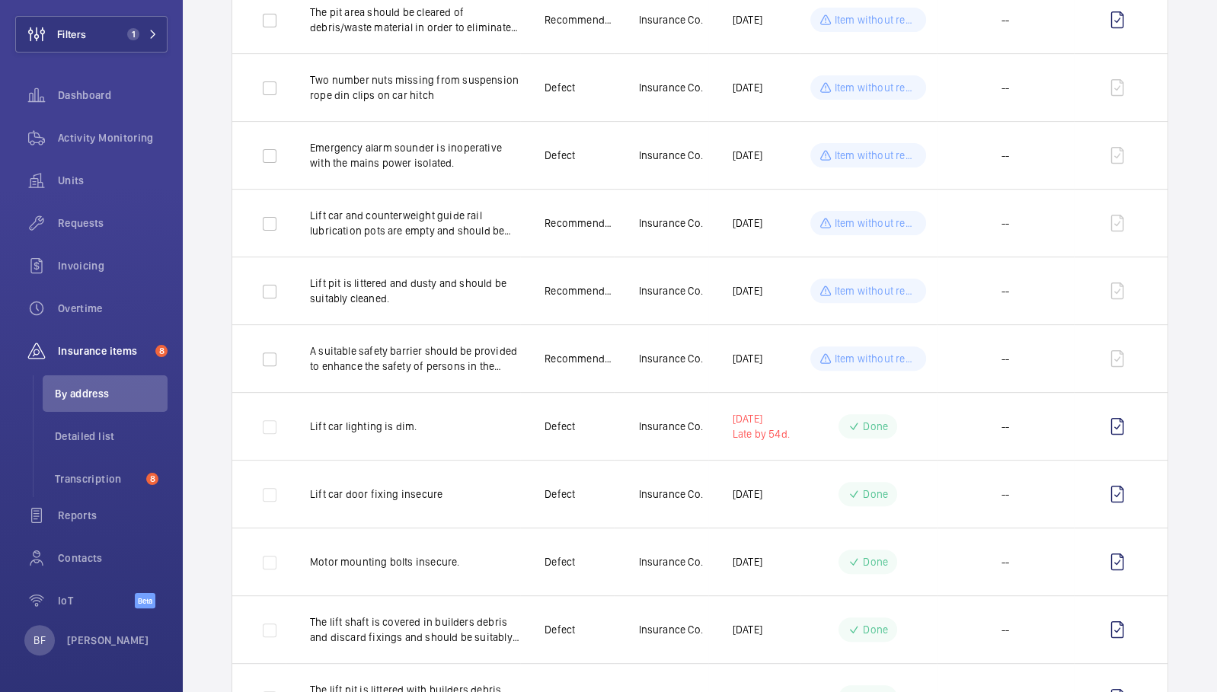
scroll to position [394, 0]
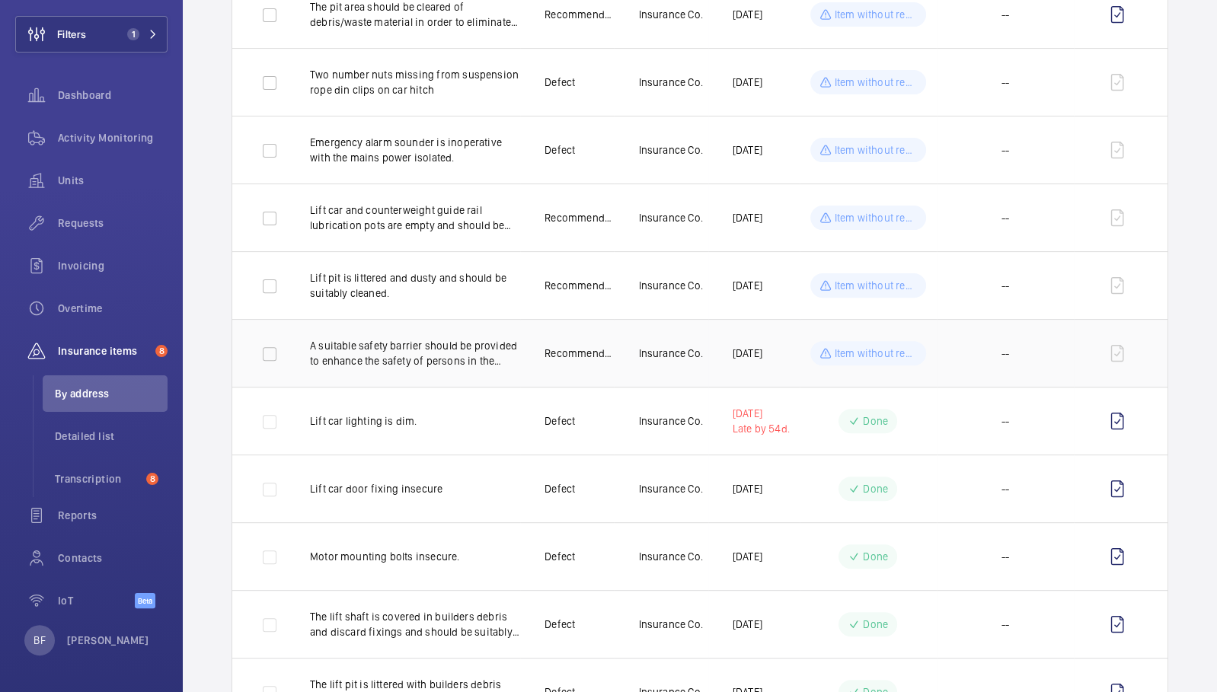
click at [479, 354] on p "A suitable safety barrier should be provided to enhance the safety of persons i…" at bounding box center [415, 353] width 210 height 30
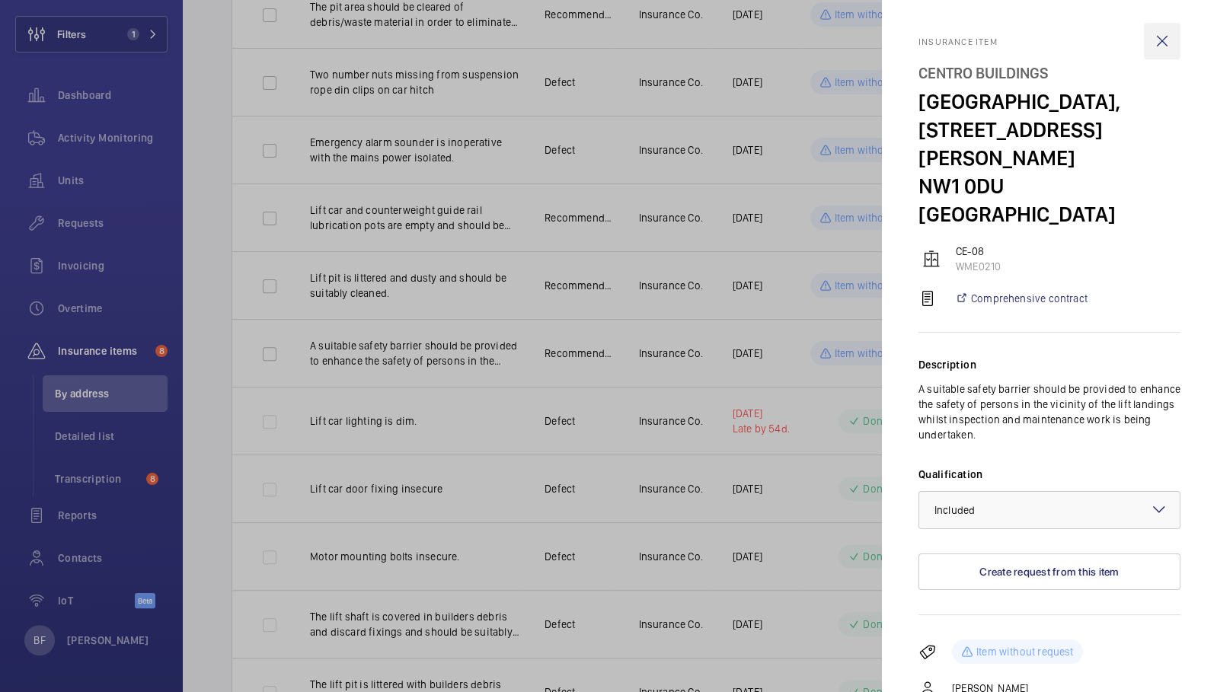
click at [1143, 46] on wm-front-icon-button at bounding box center [1161, 41] width 37 height 37
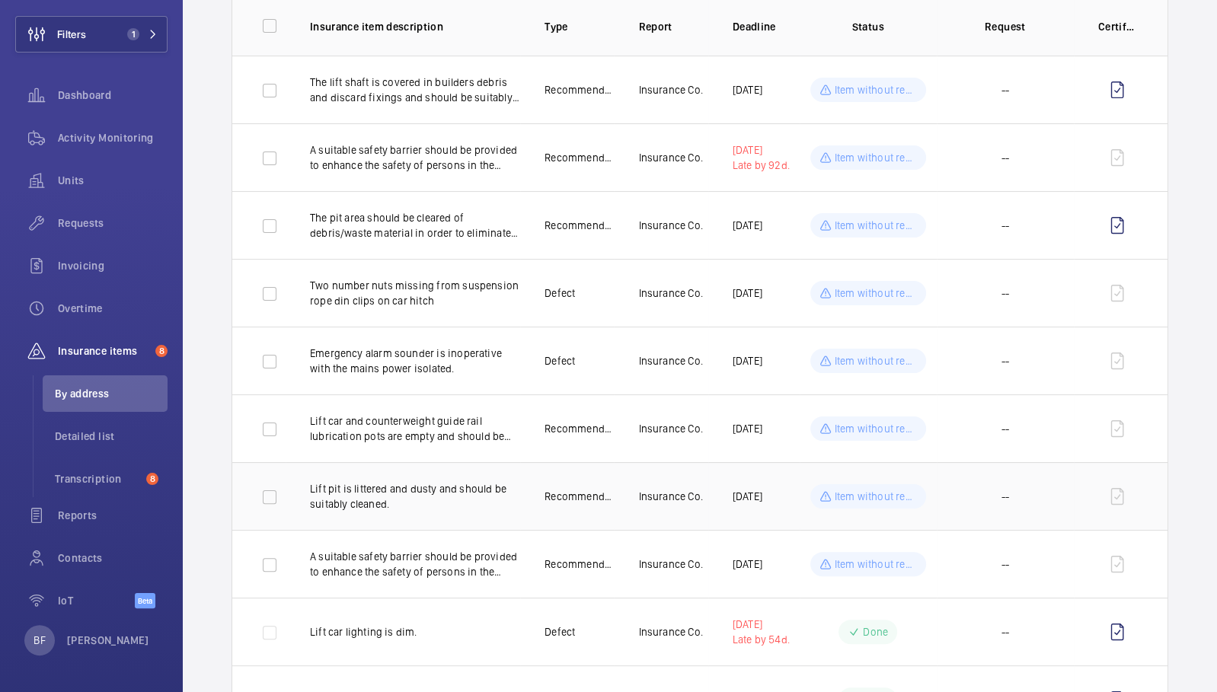
scroll to position [0, 0]
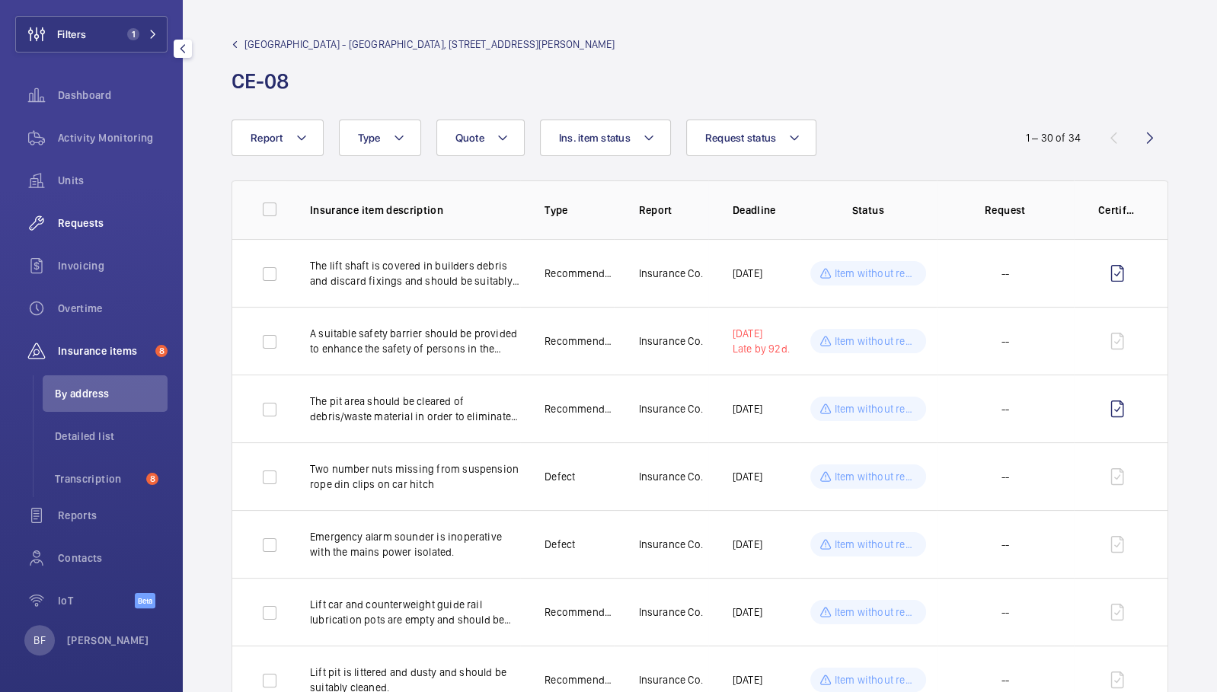
click at [113, 220] on span "Requests" at bounding box center [113, 222] width 110 height 15
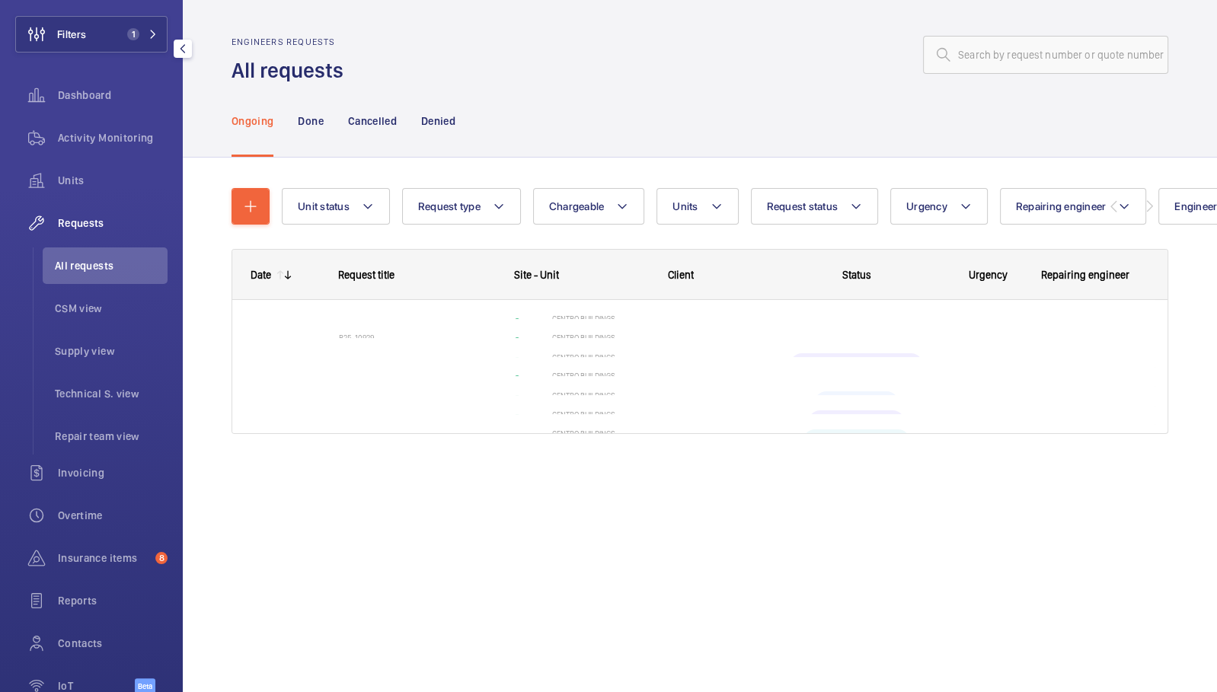
scroll to position [94, 0]
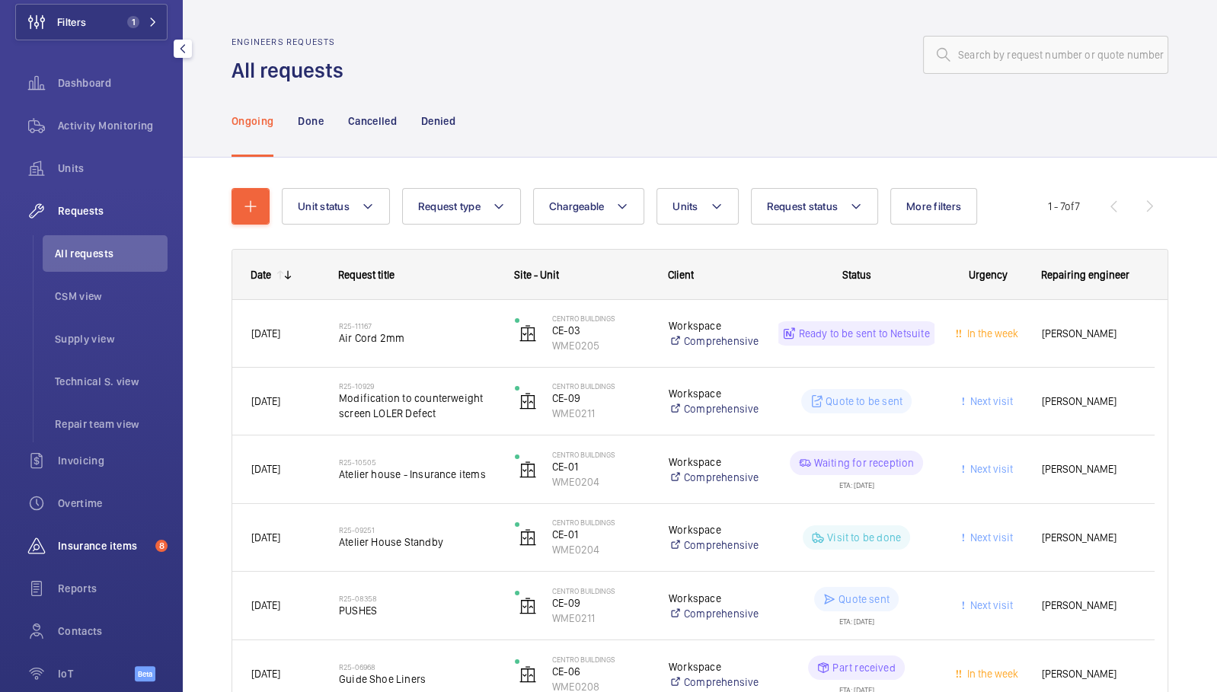
click at [119, 541] on span "Insurance items" at bounding box center [103, 545] width 91 height 15
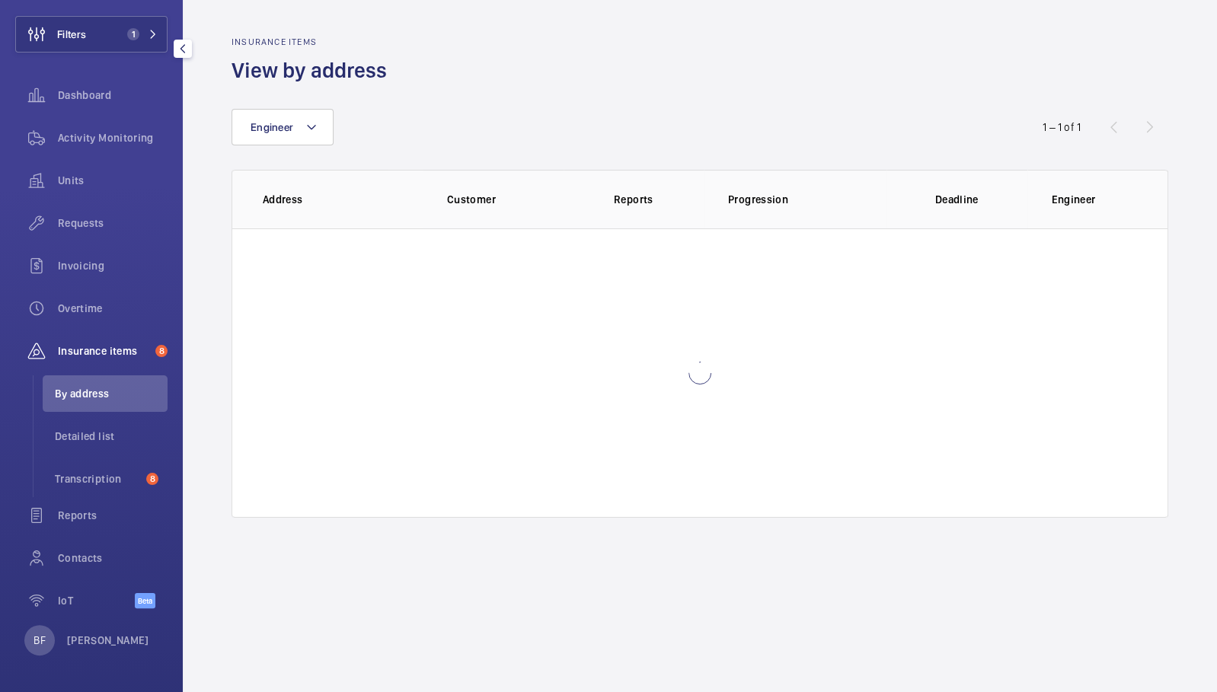
scroll to position [81, 0]
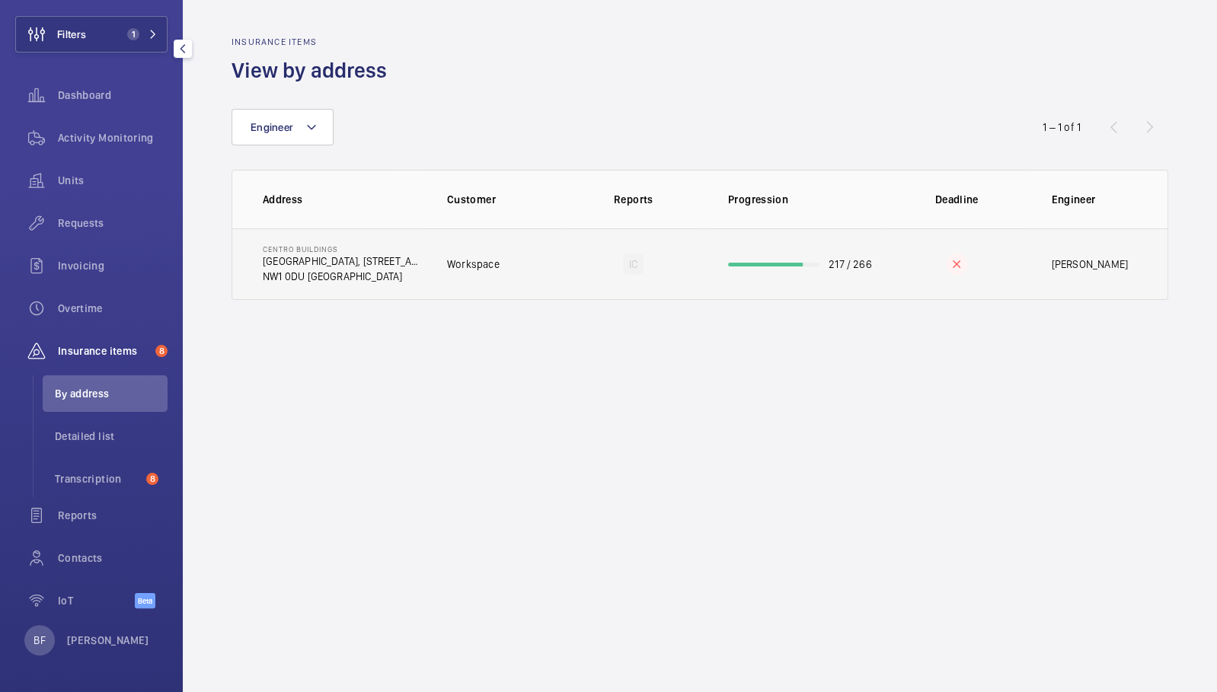
click at [411, 279] on p "NW1 0DU [GEOGRAPHIC_DATA]" at bounding box center [343, 276] width 160 height 15
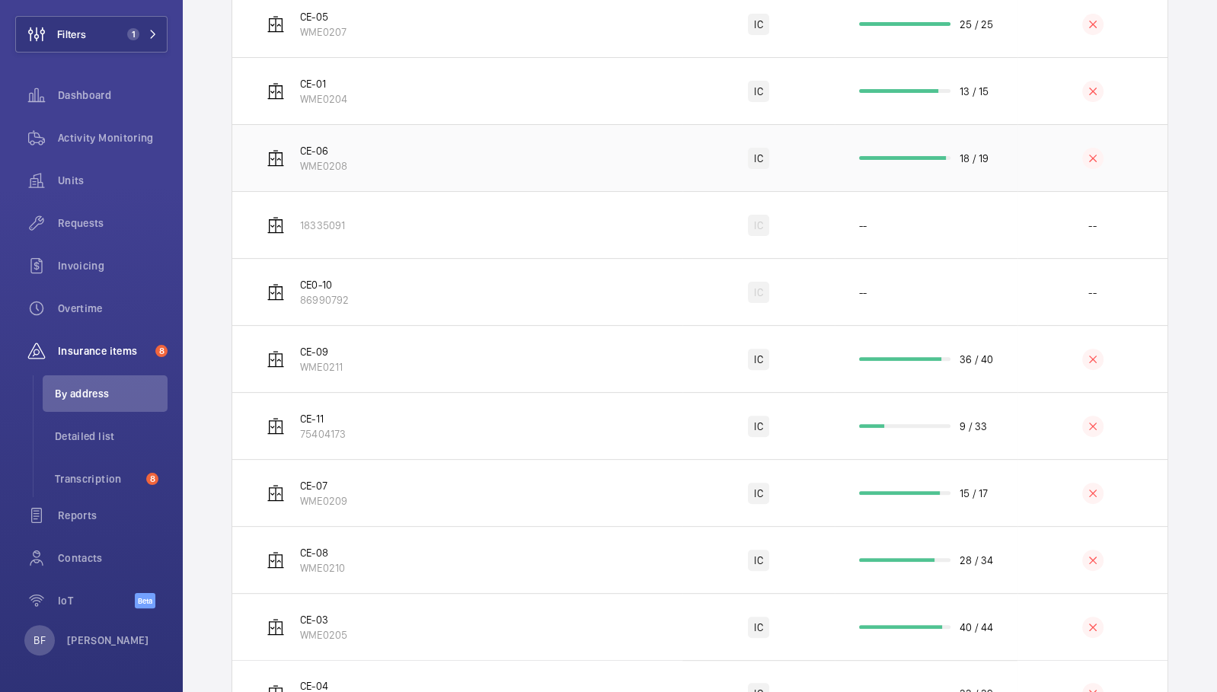
scroll to position [367, 0]
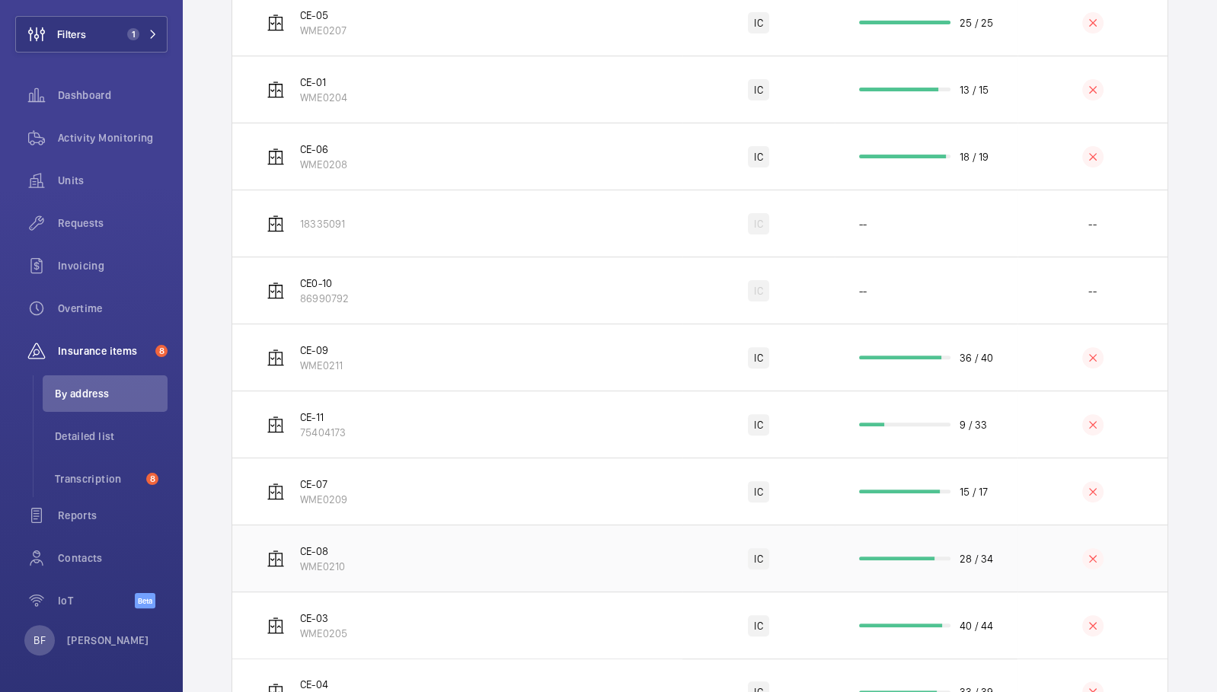
click at [440, 547] on td "CE-08 WME0210" at bounding box center [457, 558] width 450 height 67
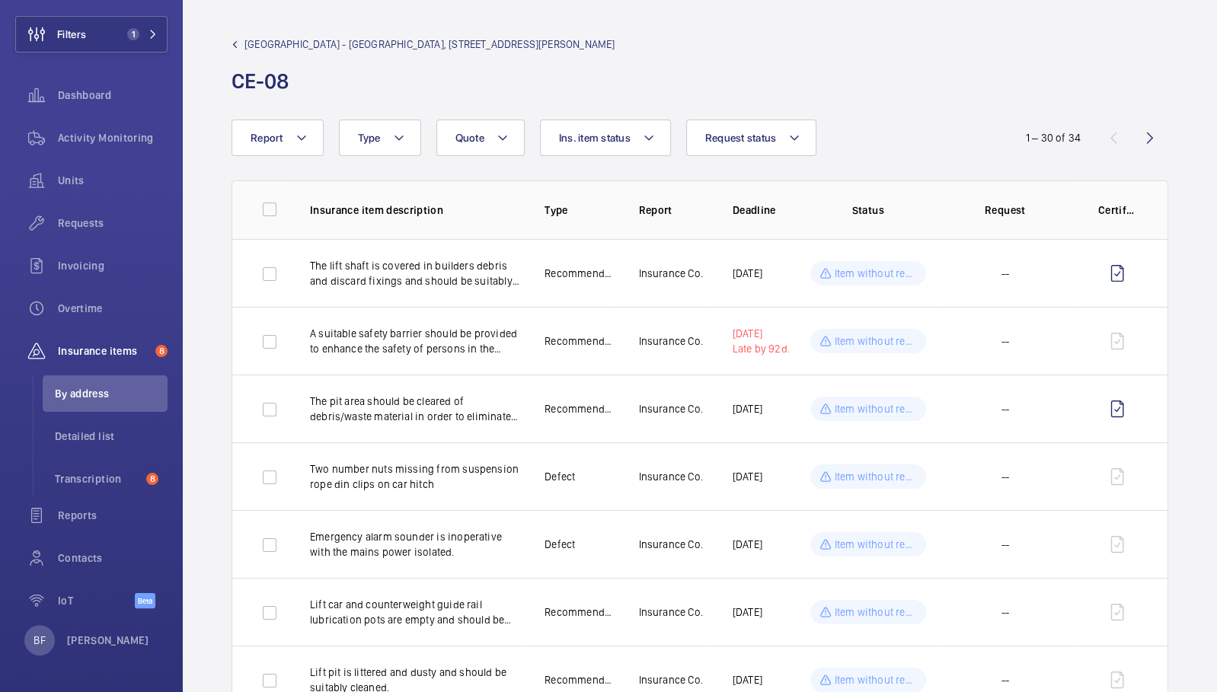
click at [246, 28] on wm-front-admin-header "Centro Buildings - Centro Buildings, 20-23 Mandela Street, Camden, London, NW1 …" at bounding box center [700, 60] width 1034 height 120
click at [247, 43] on span "Centro Buildings - Centro Buildings, 20-23 Mandela Street, Camden, London, NW1 …" at bounding box center [429, 44] width 370 height 15
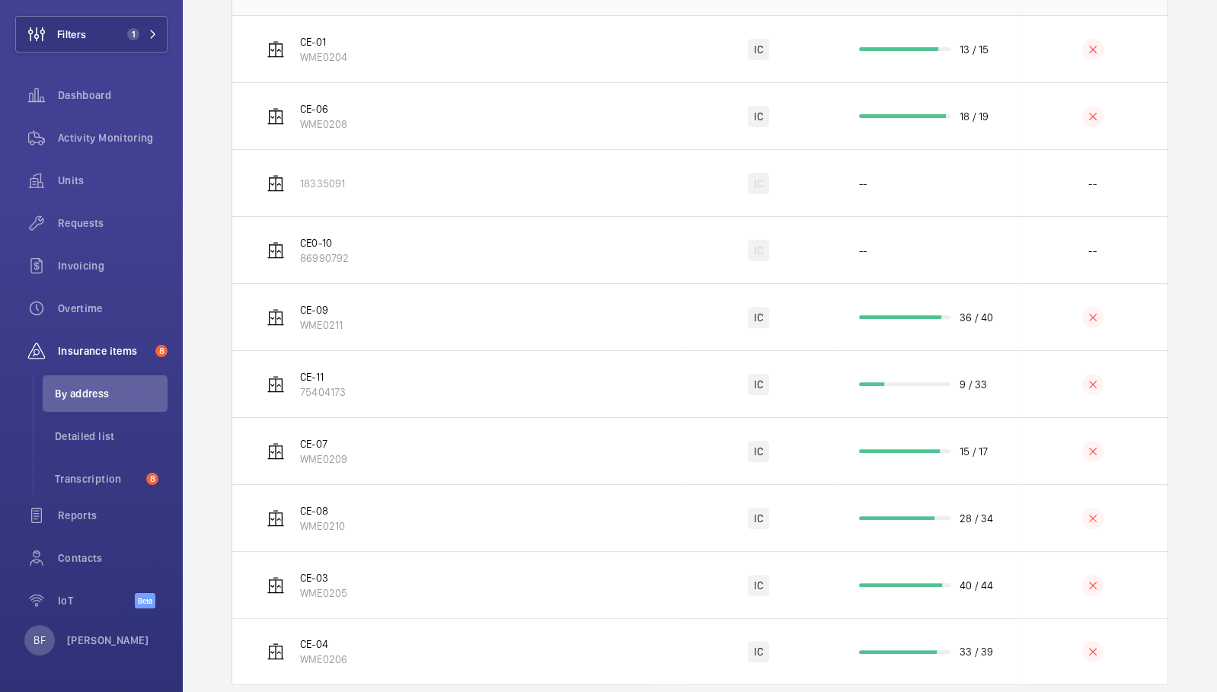
scroll to position [410, 0]
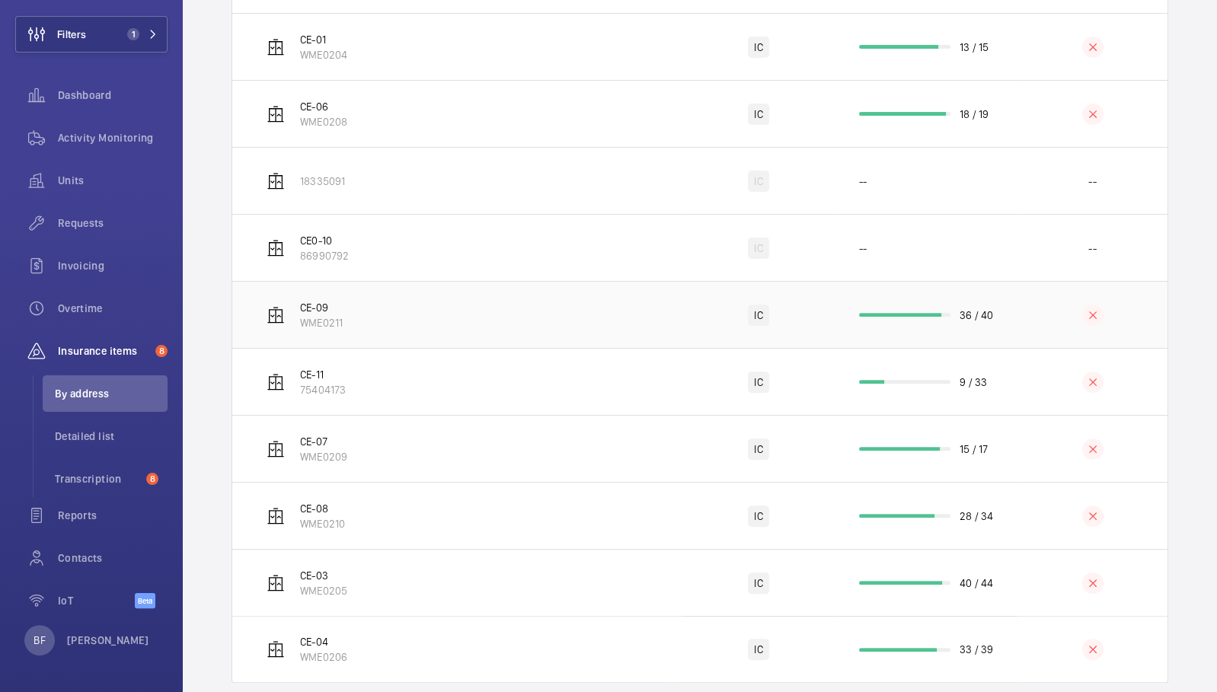
click at [477, 308] on td "CE-09 WME0211" at bounding box center [457, 314] width 450 height 67
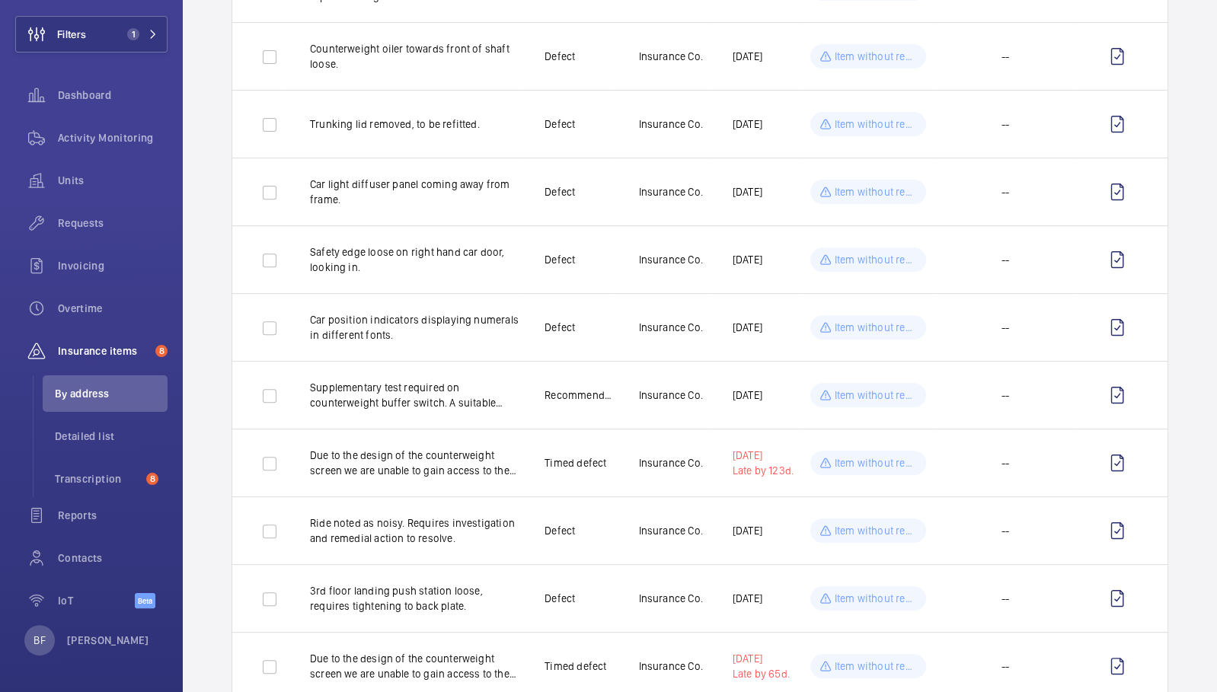
scroll to position [492, 0]
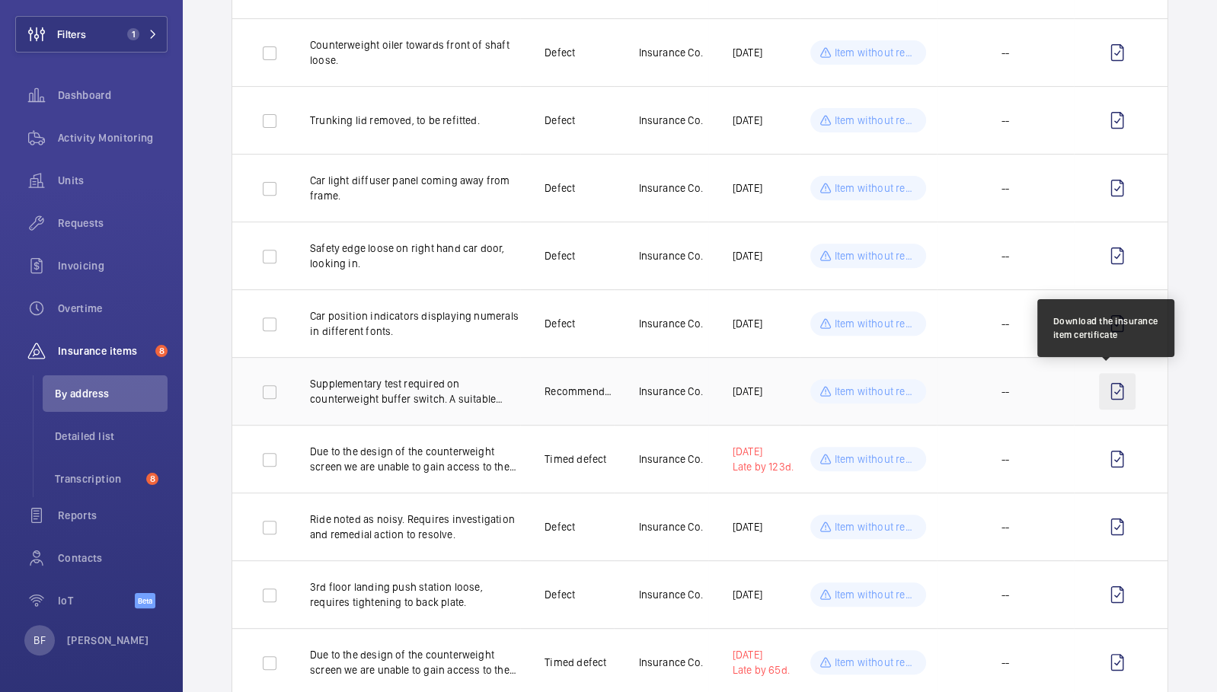
click at [1111, 387] on wm-front-icon-button at bounding box center [1117, 391] width 37 height 37
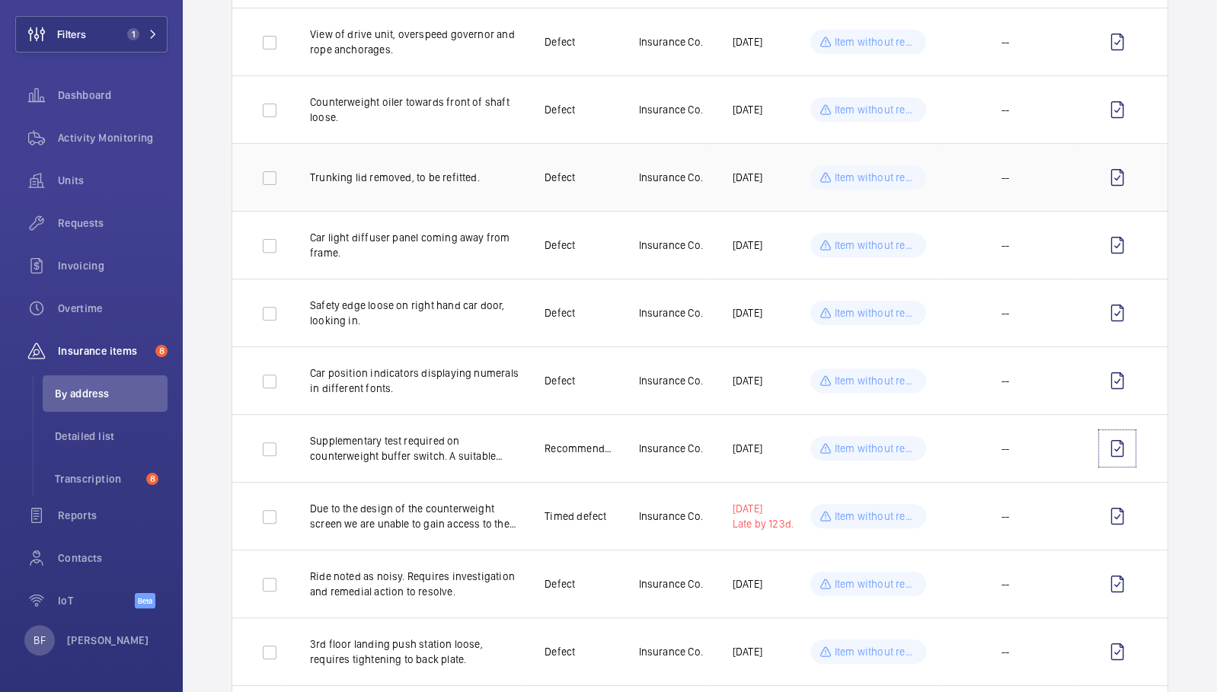
scroll to position [0, 0]
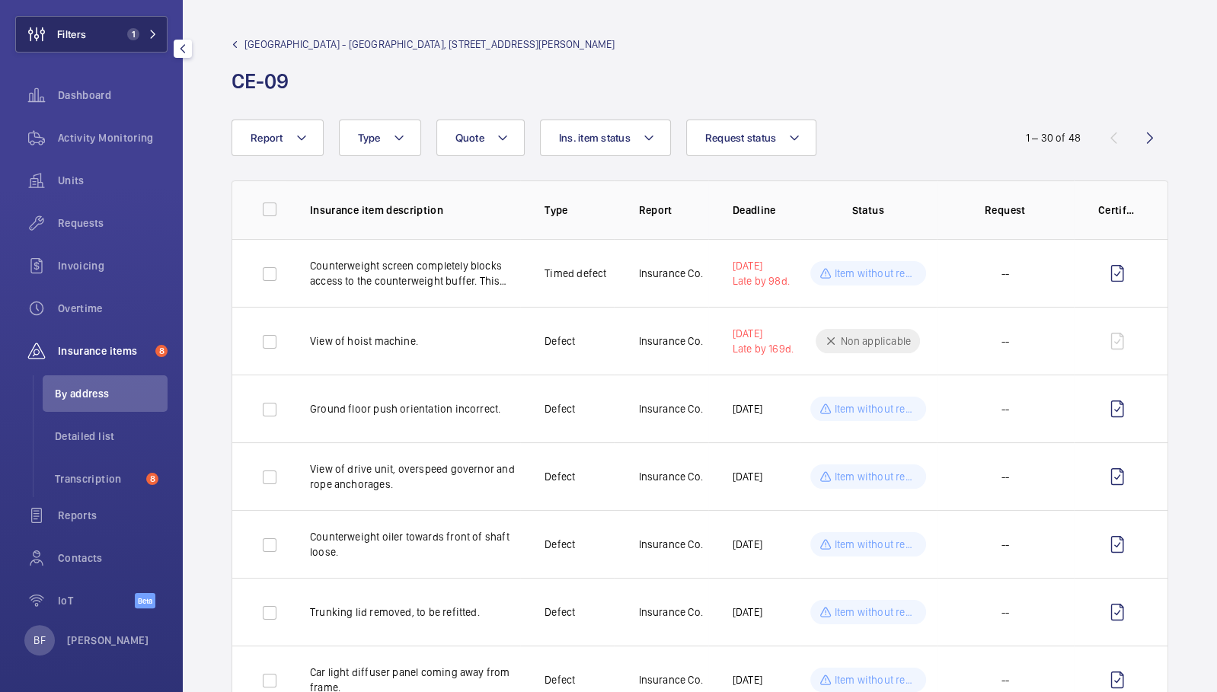
click at [130, 35] on span "1" at bounding box center [139, 34] width 37 height 12
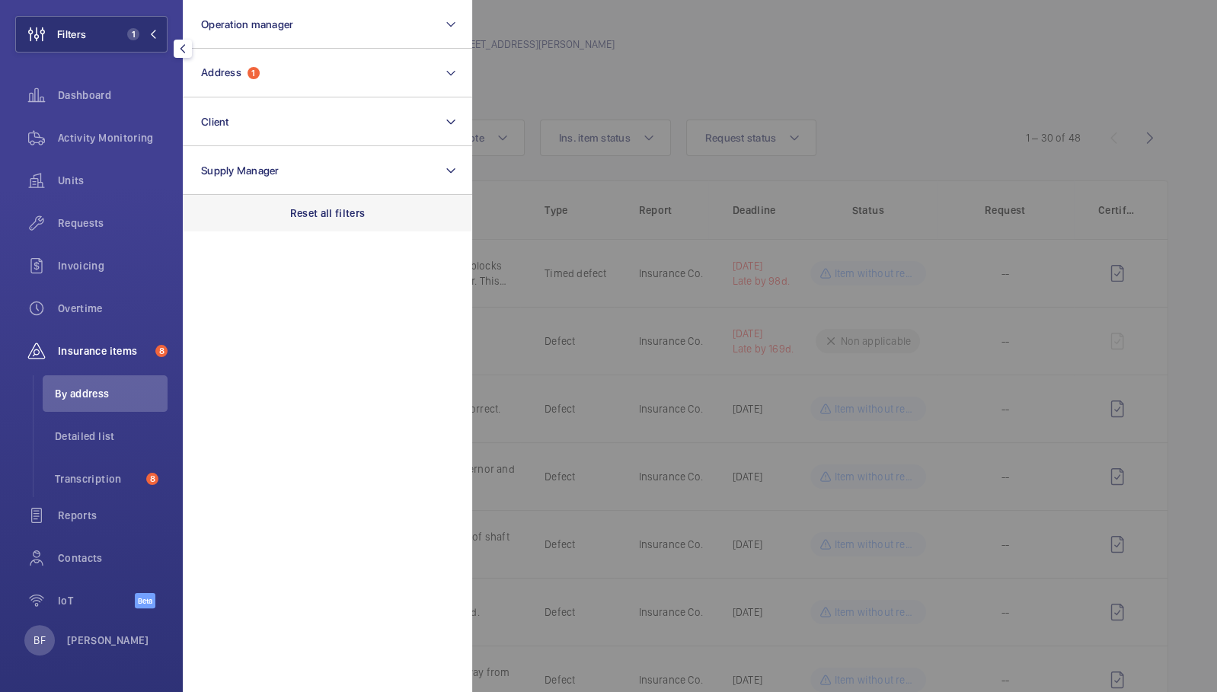
click at [281, 202] on div "Reset all filters" at bounding box center [327, 213] width 289 height 37
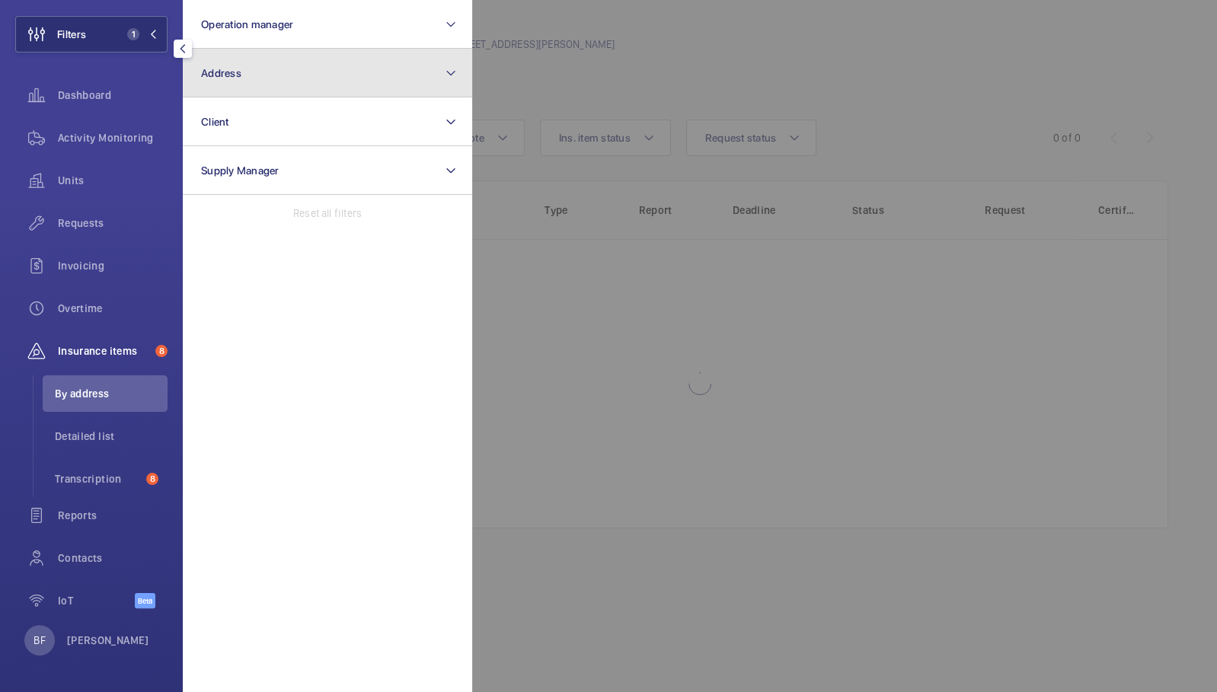
click at [230, 81] on button "Address" at bounding box center [327, 73] width 289 height 49
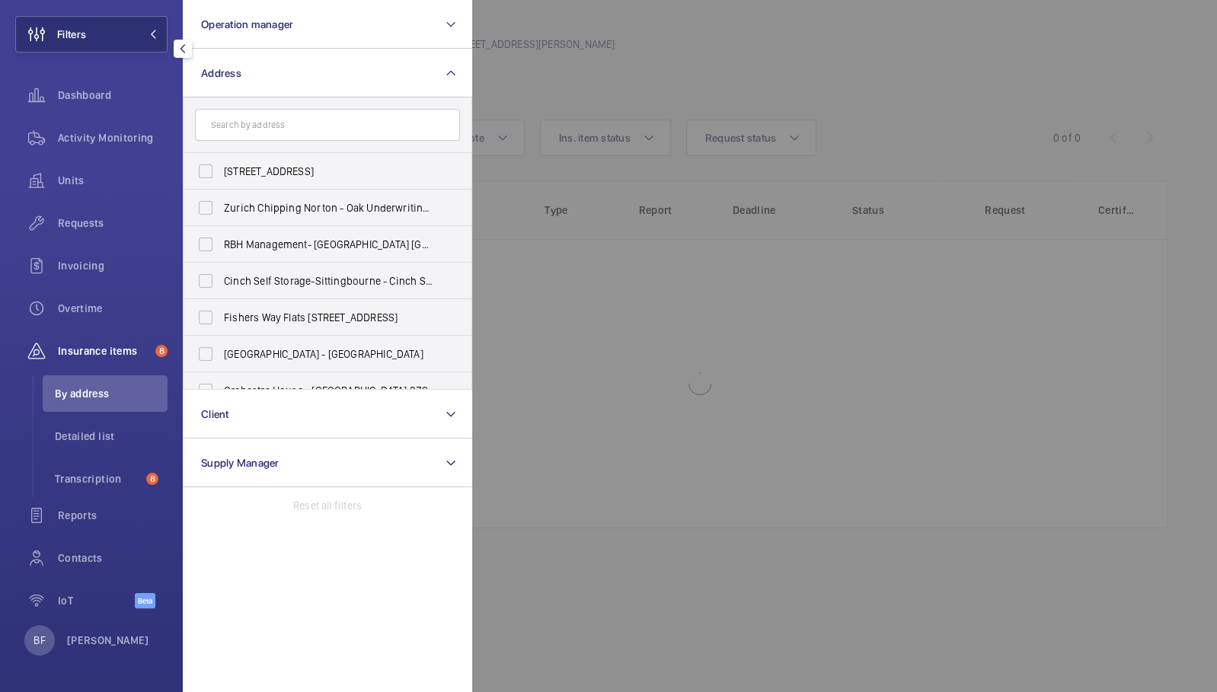
click at [293, 142] on form at bounding box center [327, 125] width 288 height 56
click at [289, 122] on input "text" at bounding box center [327, 125] width 265 height 32
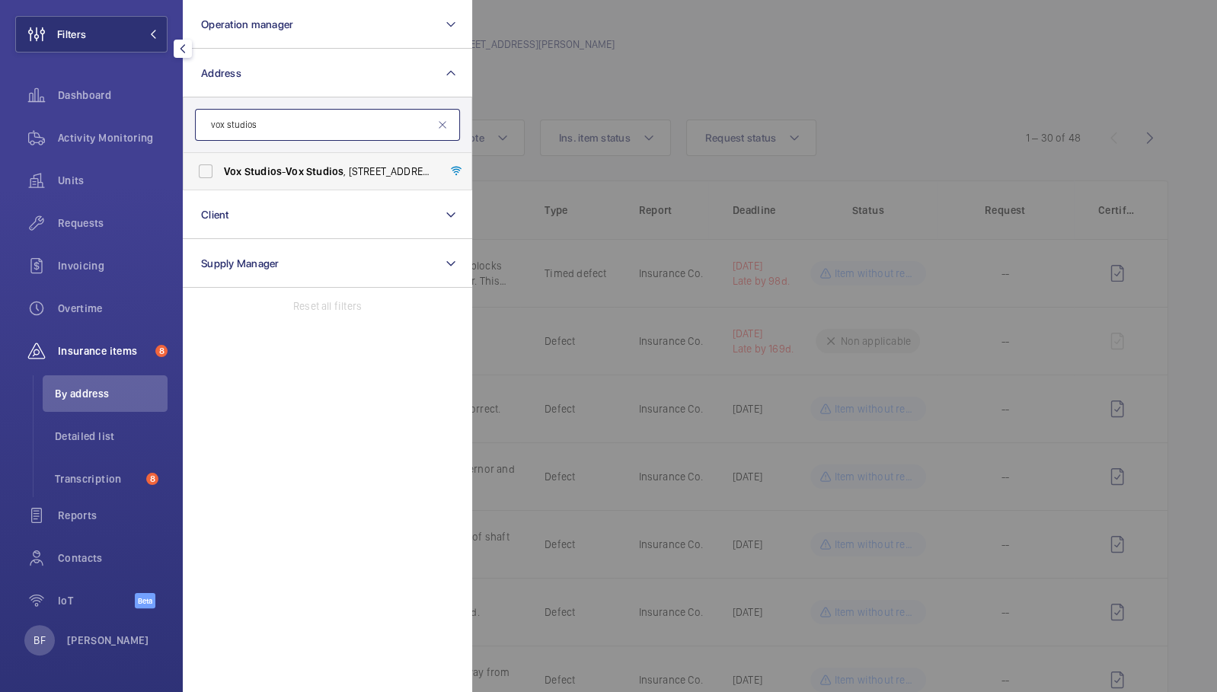
type input "vox studios"
click at [294, 164] on span "Vox Studios - Vox Studios , 1-45 Durham Street, Vauxhall, LONDON SE11 5JH" at bounding box center [328, 171] width 209 height 15
click at [221, 164] on input "Vox Studios - Vox Studios , 1-45 Durham Street, Vauxhall, LONDON SE11 5JH" at bounding box center [205, 171] width 30 height 30
checkbox input "true"
click at [600, 65] on div at bounding box center [1080, 346] width 1217 height 692
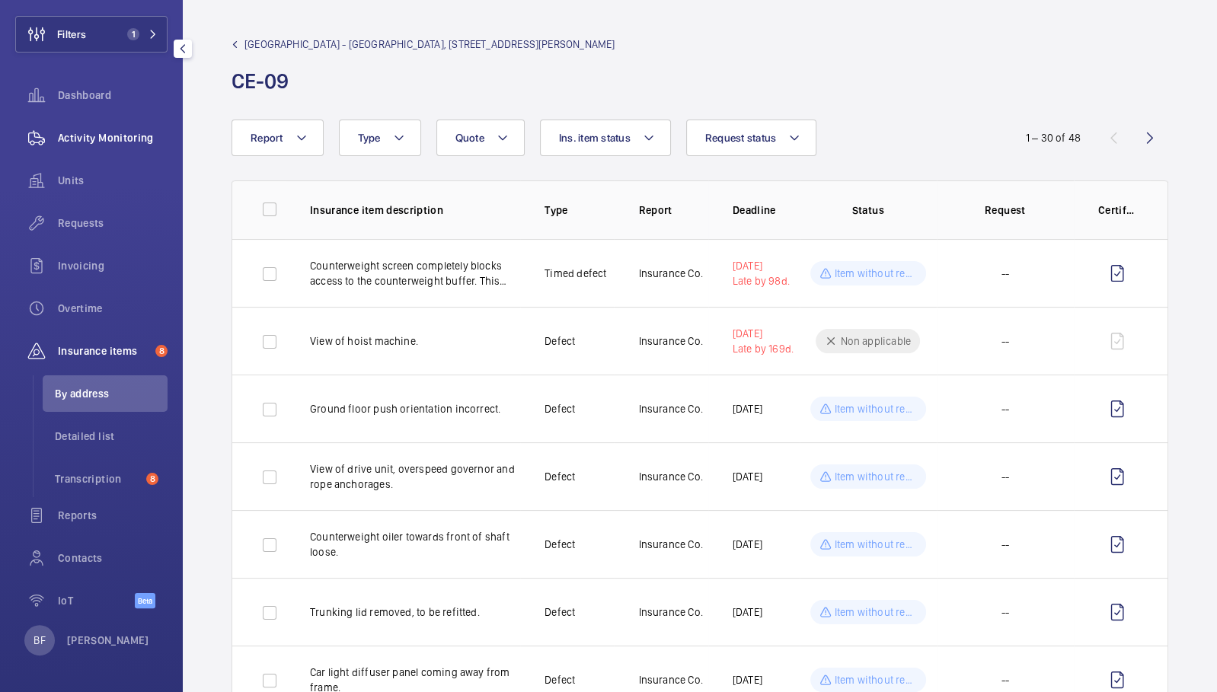
click at [99, 138] on span "Activity Monitoring" at bounding box center [113, 137] width 110 height 15
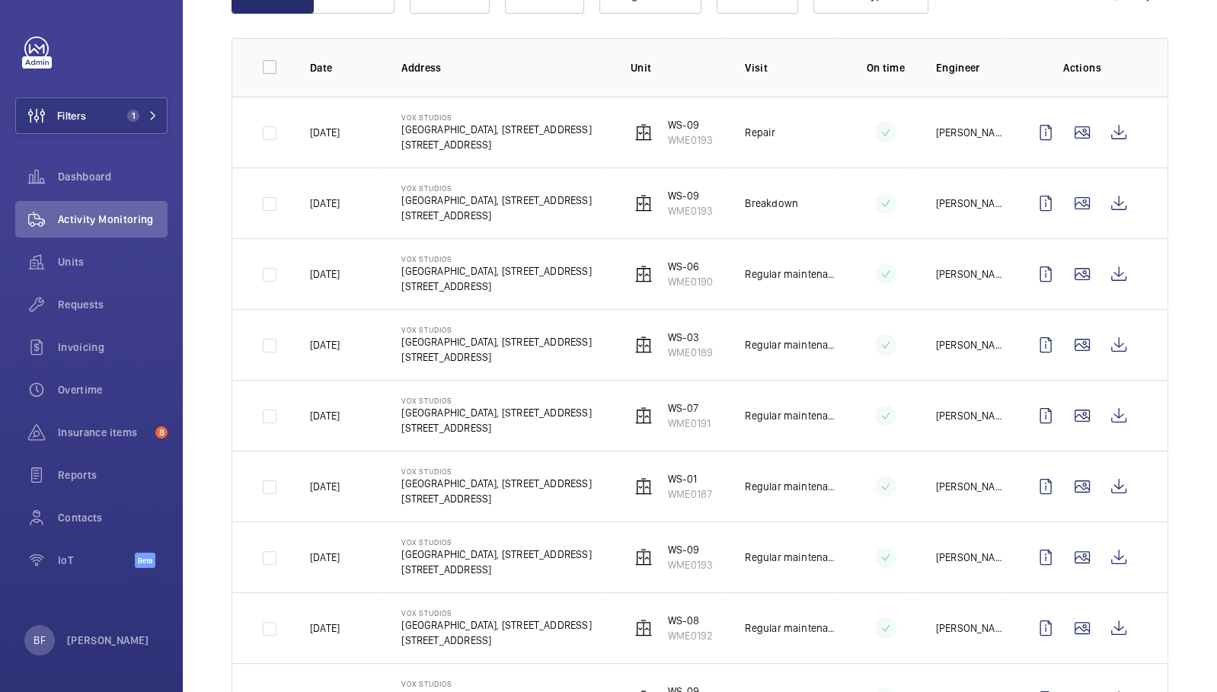
scroll to position [200, 0]
click at [1103, 416] on wm-front-icon-button at bounding box center [1118, 415] width 37 height 37
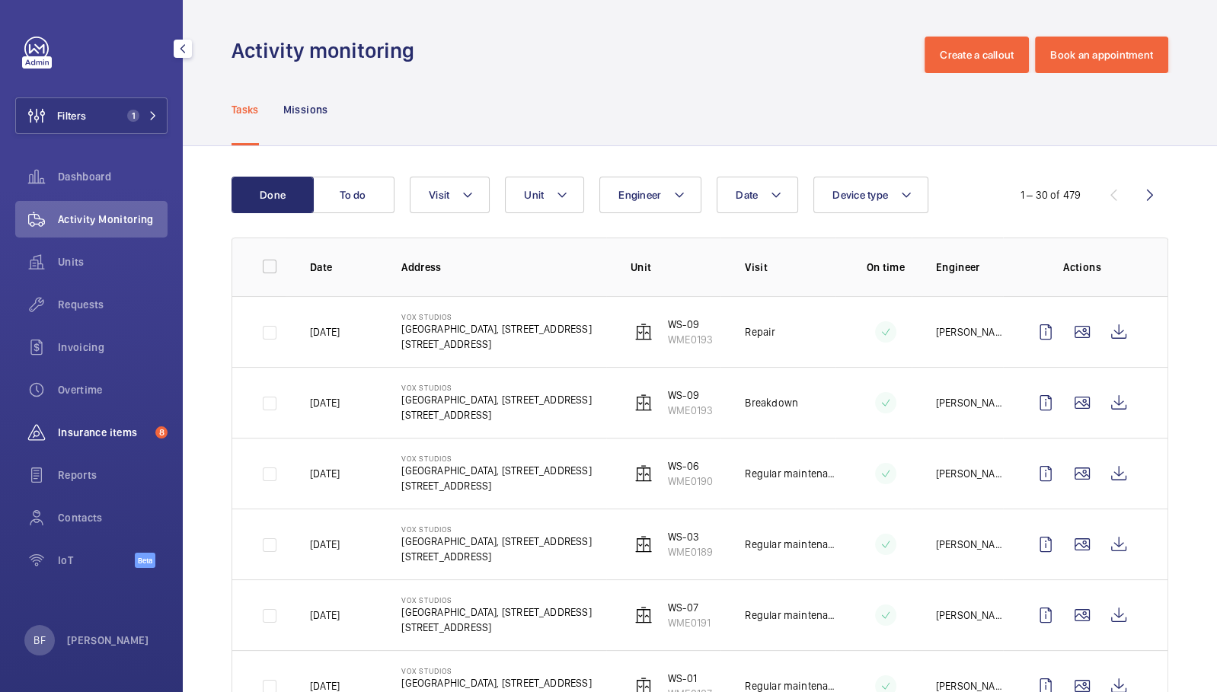
click at [122, 436] on span "Insurance items" at bounding box center [103, 432] width 91 height 15
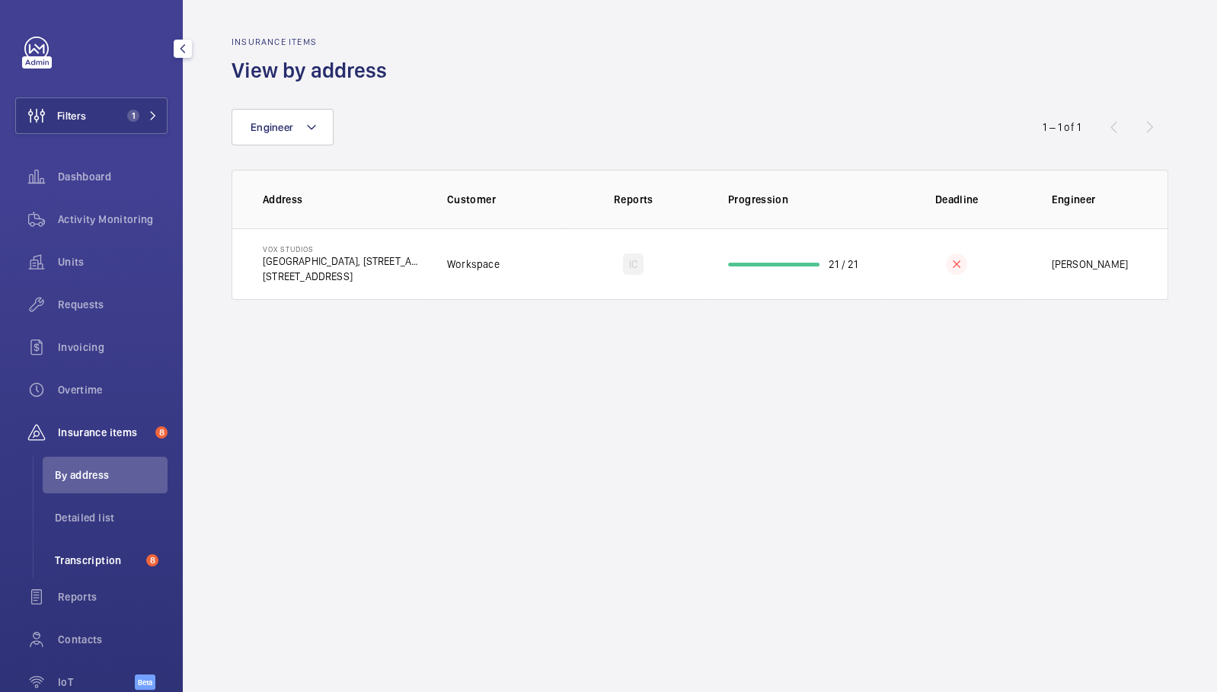
click at [109, 556] on span "Transcription" at bounding box center [97, 560] width 85 height 15
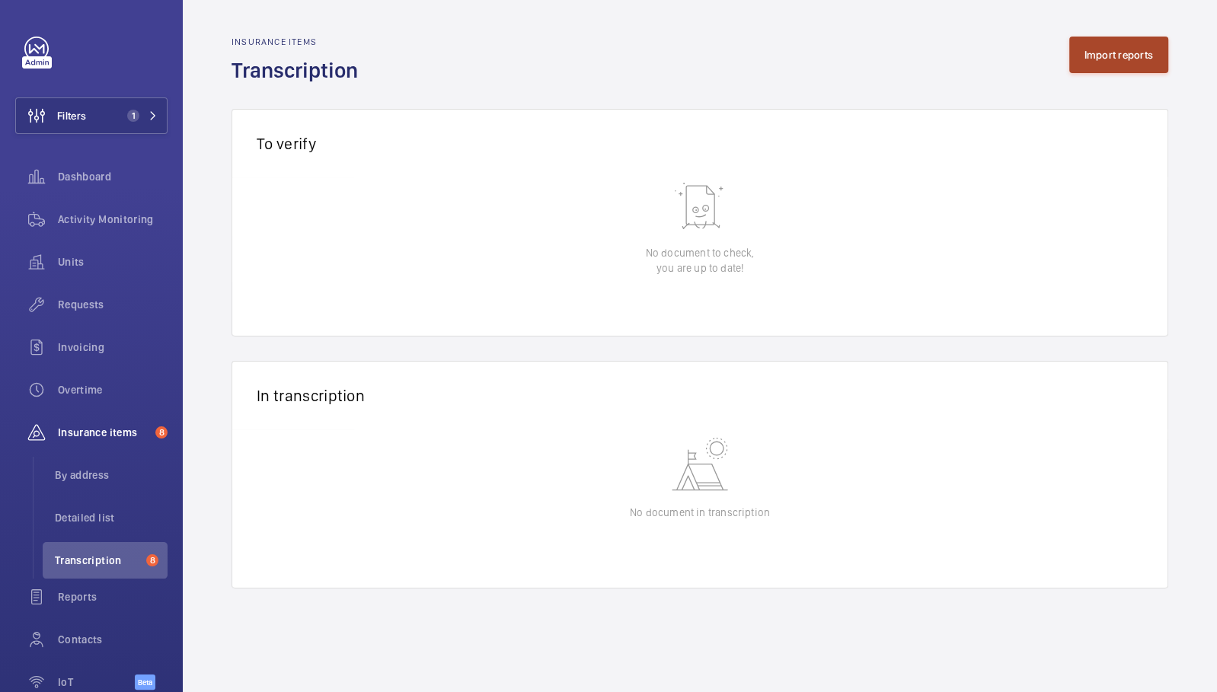
click at [1120, 65] on button "Import reports" at bounding box center [1119, 55] width 100 height 37
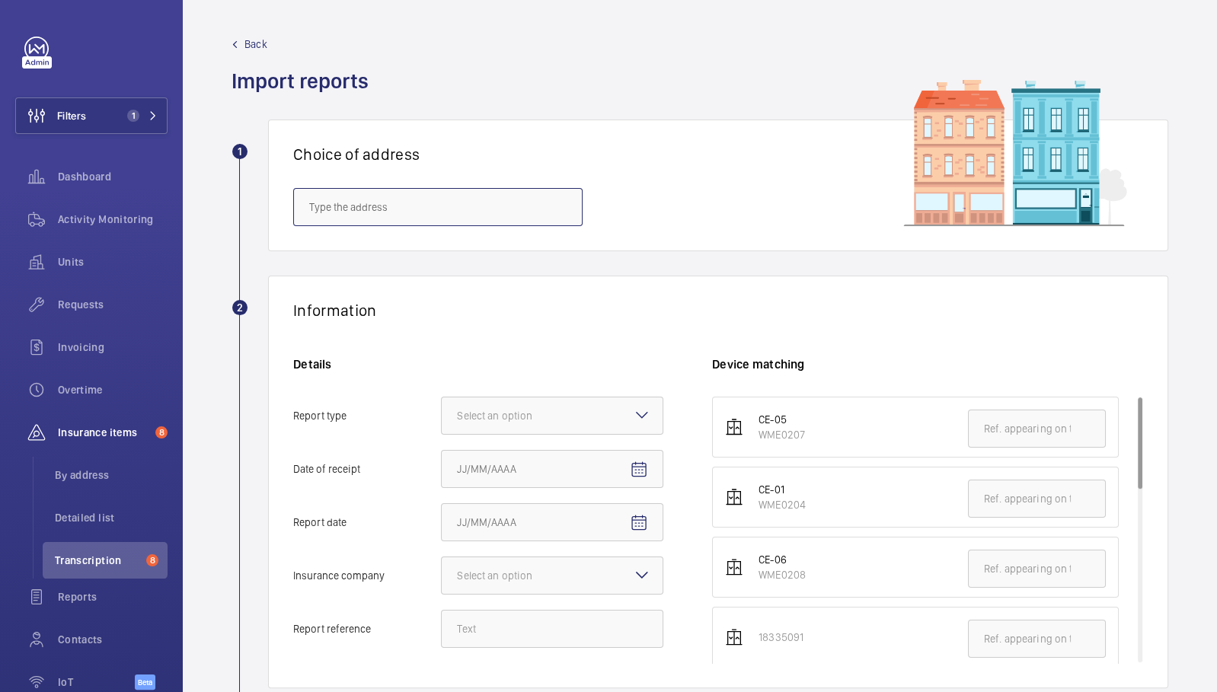
click at [430, 209] on input "text" at bounding box center [437, 207] width 289 height 38
paste input "Supplementa r y test r equir ed on counte r weight buffe r switch. A suitable s…"
type input "Supplementa r y test r equir ed on counte r weight buffe r switch. A suitable s…"
click at [430, 208] on input "Supplementa r y test r equir ed on counte r weight buffe r switch. A suitable s…" at bounding box center [437, 207] width 289 height 38
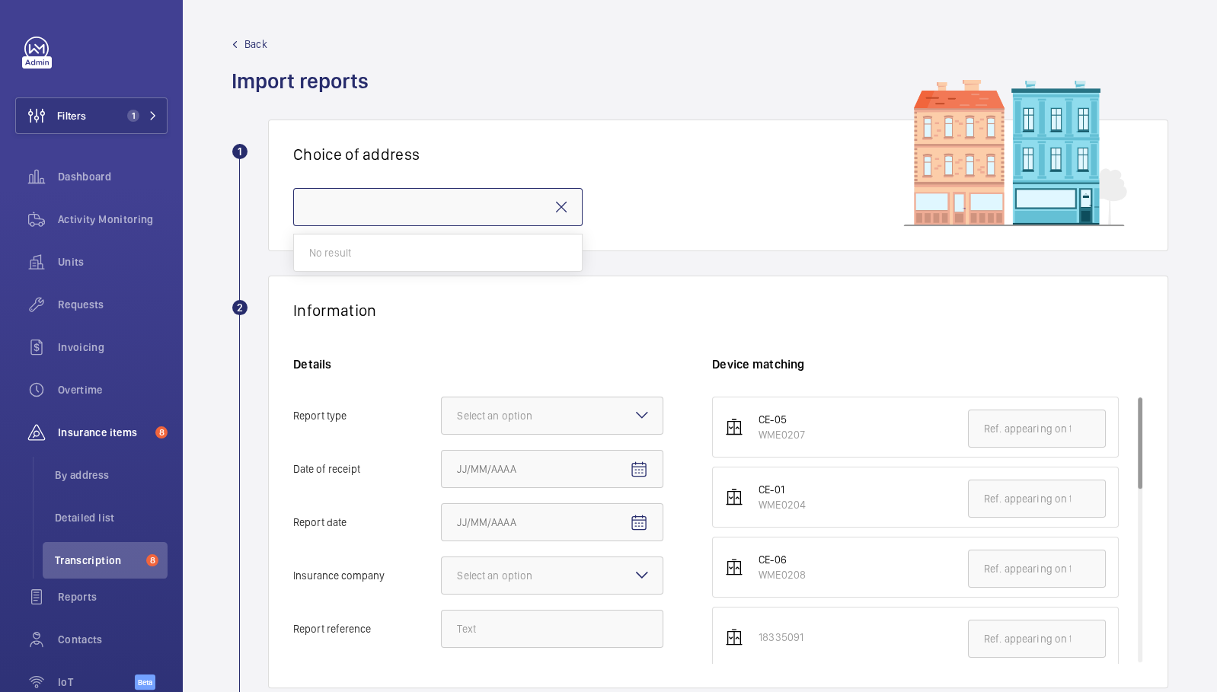
click at [430, 208] on input "Supplementa r y test r equir ed on counte r weight buffe r switch. A suitable s…" at bounding box center [437, 207] width 289 height 38
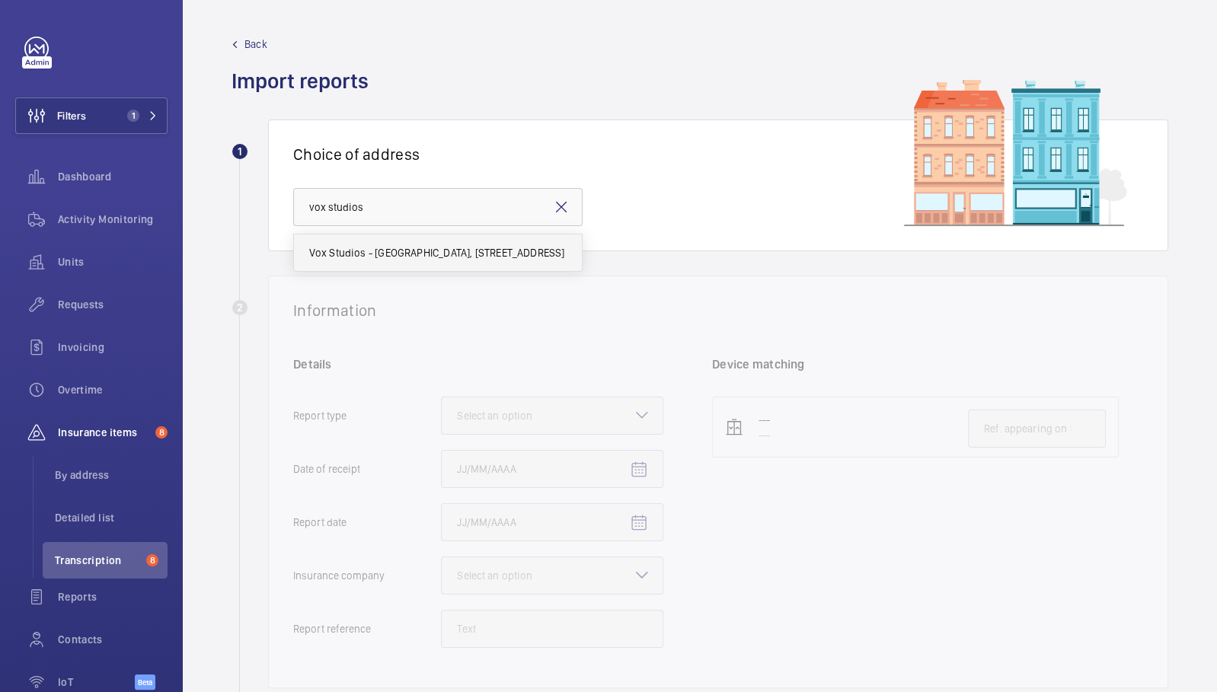
click at [435, 243] on mat-option "Vox Studios - Vox Studios, 1-45 Durham Street, Vauxhall, LONDON SE11 5JH" at bounding box center [438, 252] width 288 height 37
type input "Vox Studios - Vox Studios, 1-45 Durham Street, Vauxhall, LONDON SE11 5JH"
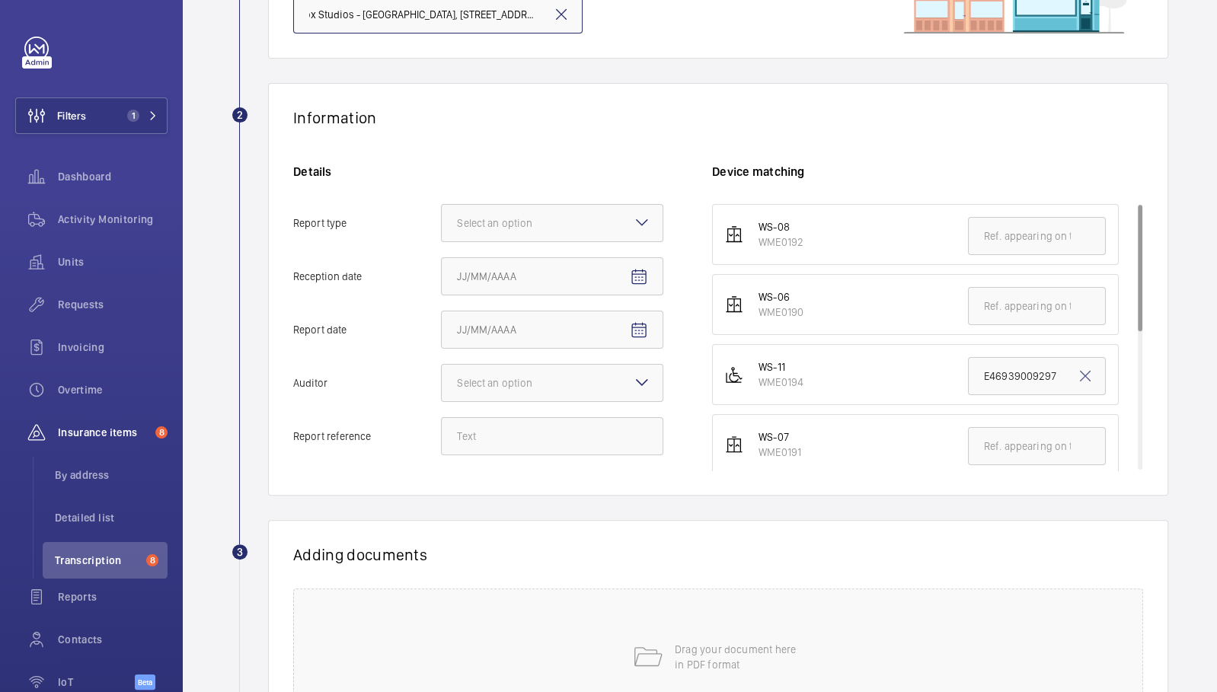
scroll to position [195, 0]
click at [500, 238] on div "Details Report type Select an option Reception date Report date Auditor Select …" at bounding box center [502, 314] width 419 height 307
click at [499, 234] on div at bounding box center [552, 221] width 221 height 37
click at [442, 234] on input "Report type Select an option" at bounding box center [442, 221] width 0 height 37
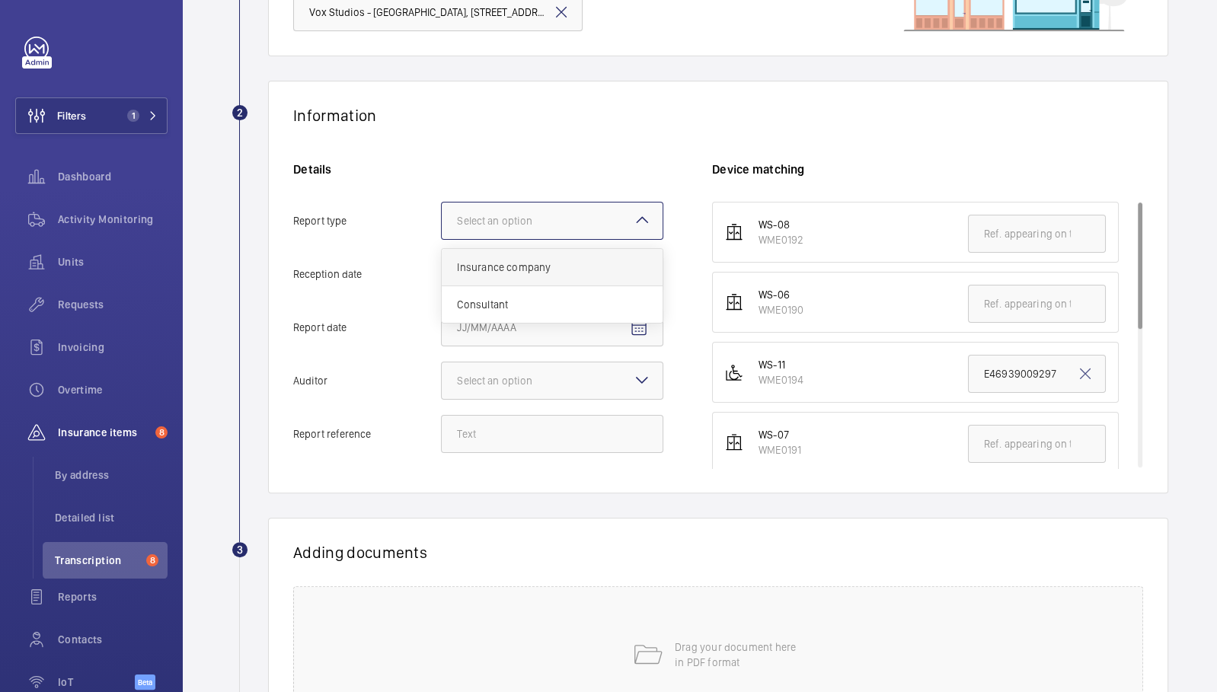
click at [525, 269] on span "Insurance company" at bounding box center [552, 267] width 190 height 15
click at [442, 239] on input "Report type Select an option Insurance company Consultant" at bounding box center [442, 221] width 0 height 37
click at [595, 270] on input "Reception date" at bounding box center [552, 274] width 222 height 38
click at [636, 274] on mat-icon "Open calendar" at bounding box center [639, 275] width 18 height 18
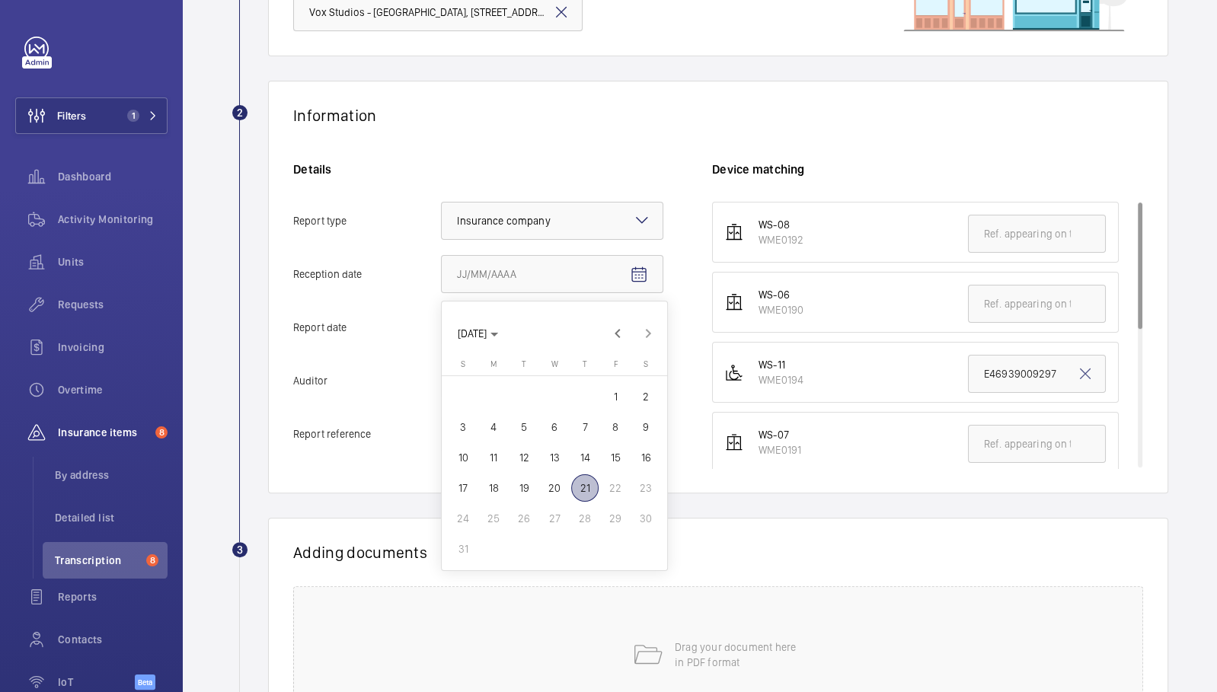
click at [584, 496] on span "21" at bounding box center [584, 487] width 27 height 27
type input "8/21/2025"
click at [640, 323] on mat-icon "Open calendar" at bounding box center [639, 328] width 18 height 18
click at [487, 544] on span "18" at bounding box center [493, 541] width 27 height 27
type input "8/18/2025"
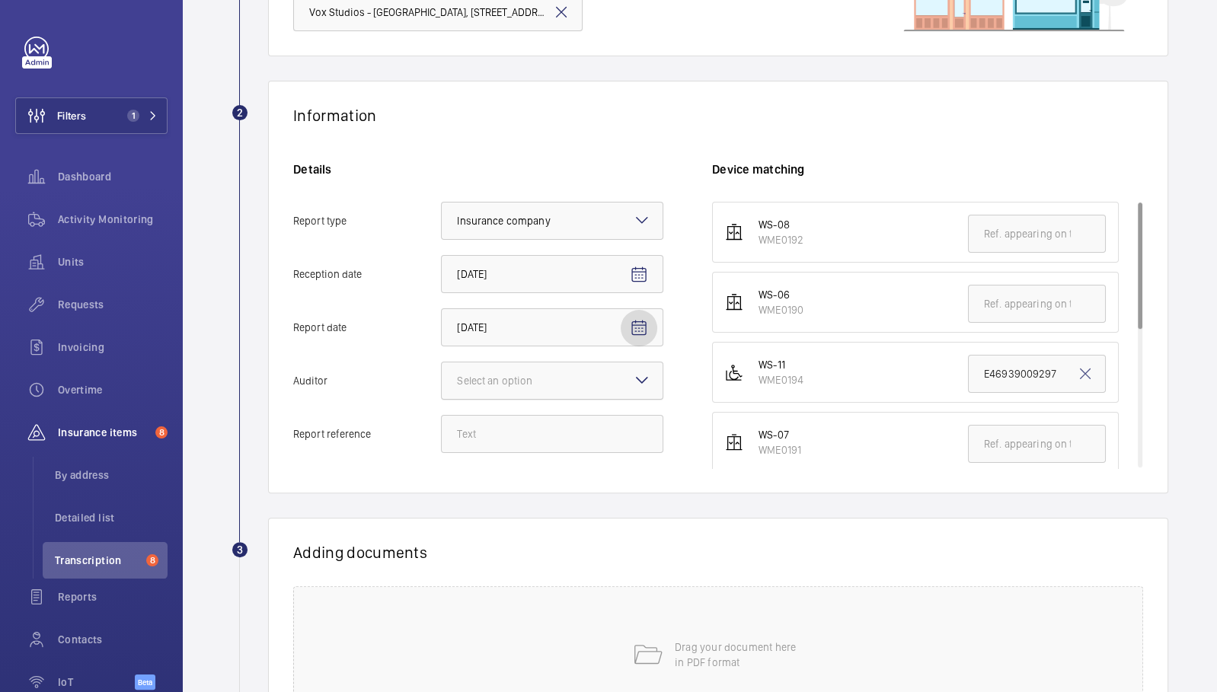
click at [609, 376] on div at bounding box center [552, 380] width 221 height 37
click at [442, 376] on input "Auditor Select an option" at bounding box center [442, 380] width 0 height 37
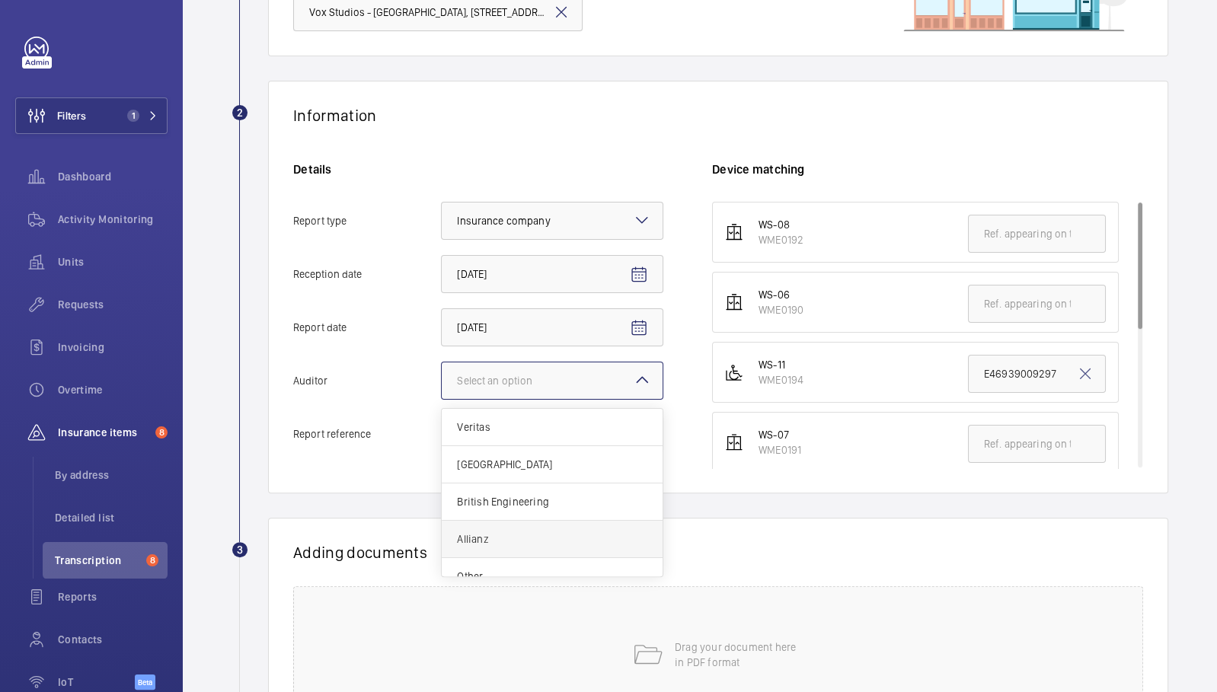
click at [504, 535] on span "Allianz" at bounding box center [552, 538] width 190 height 15
click at [442, 399] on input "Auditor Select an option Veritas Zurich British Engineering Allianz Other" at bounding box center [442, 380] width 0 height 37
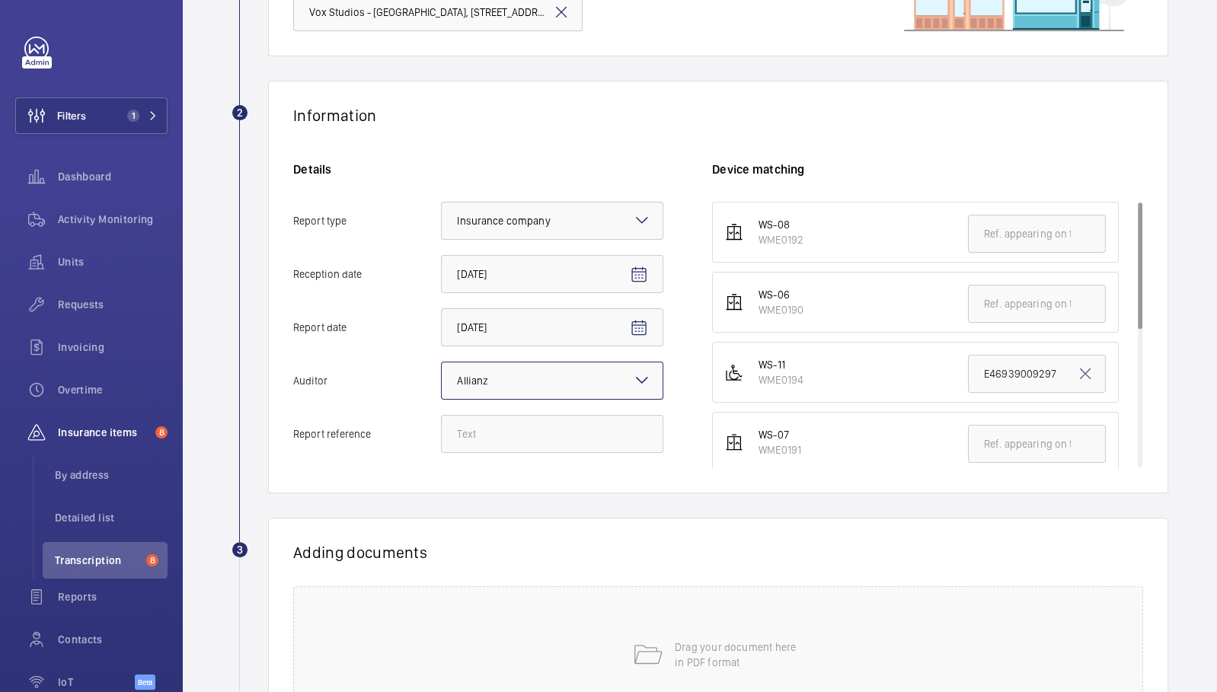
click at [467, 453] on div "Details Report type Select an option × Insurance company × Reception date 8/21/…" at bounding box center [502, 314] width 419 height 307
click at [467, 439] on input "Report reference" at bounding box center [552, 434] width 222 height 38
paste input "E46939010592"
type input "E46939010592"
click at [1003, 438] on input "text" at bounding box center [1037, 444] width 138 height 38
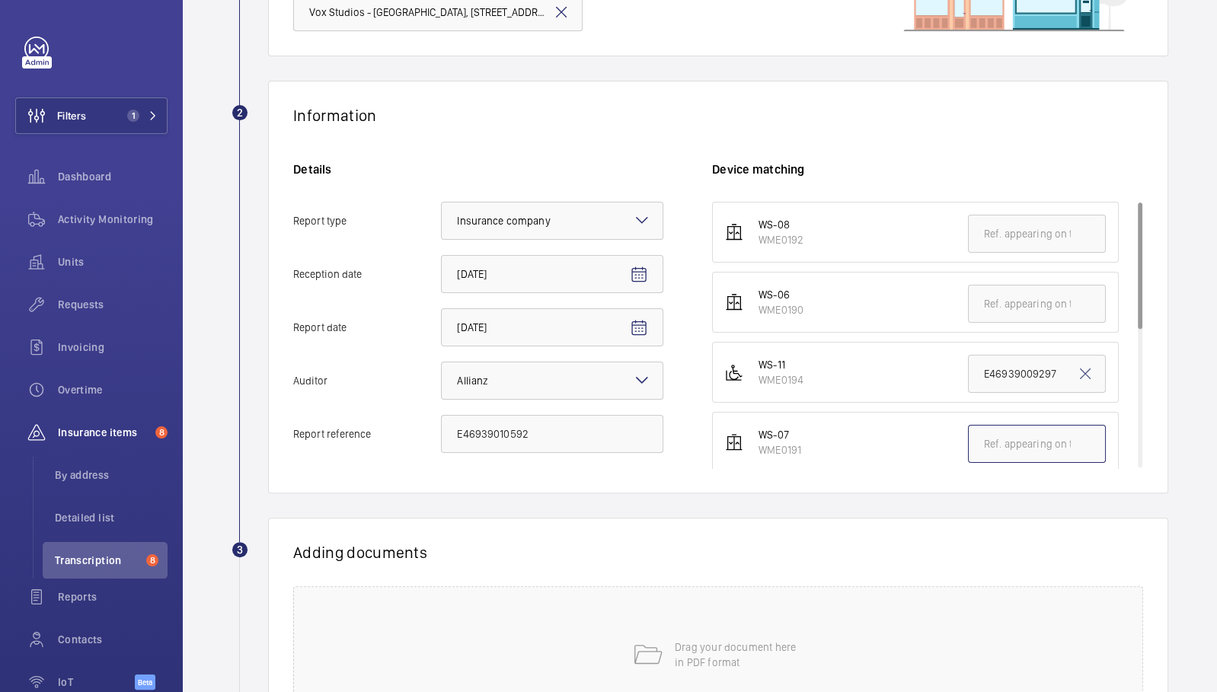
paste input "E46939010592"
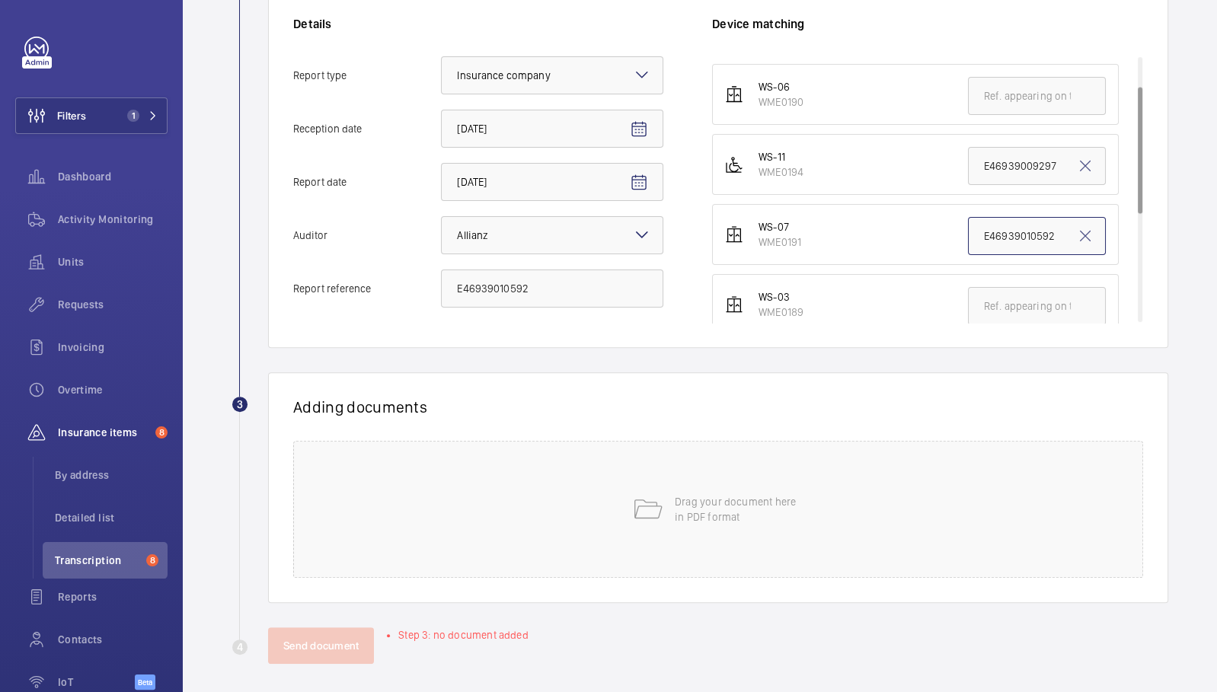
scroll to position [346, 0]
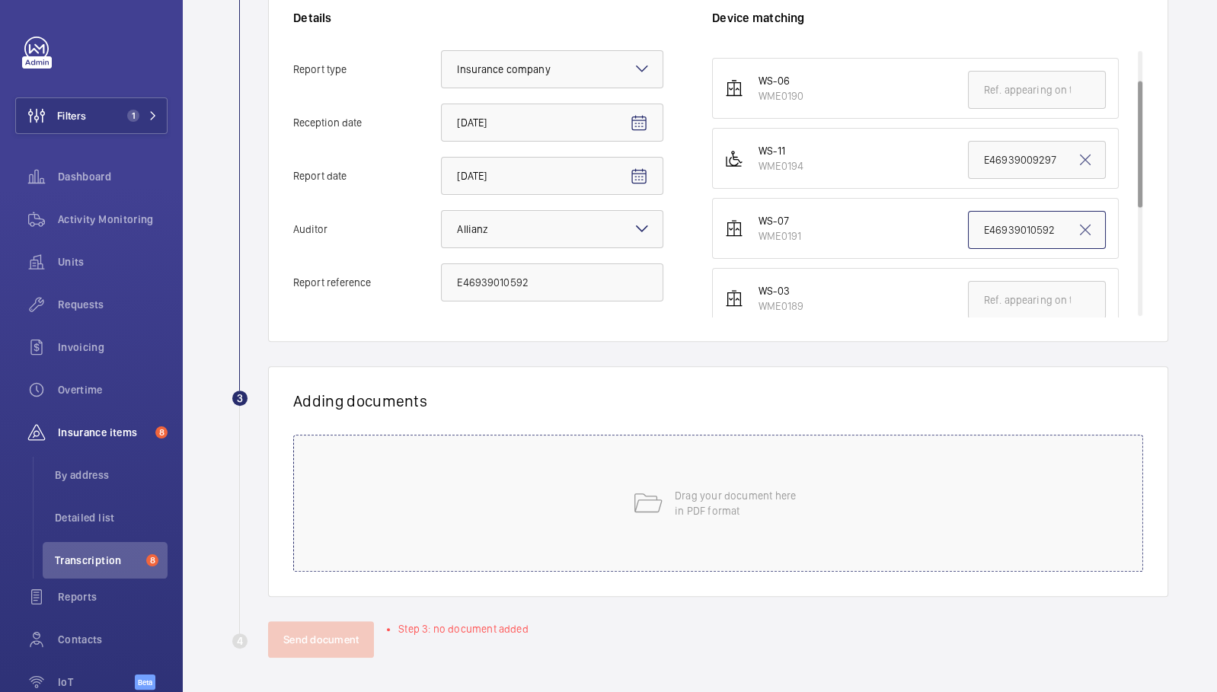
type input "E46939010592"
click at [528, 499] on div "Drag your document here in PDF format" at bounding box center [718, 503] width 850 height 137
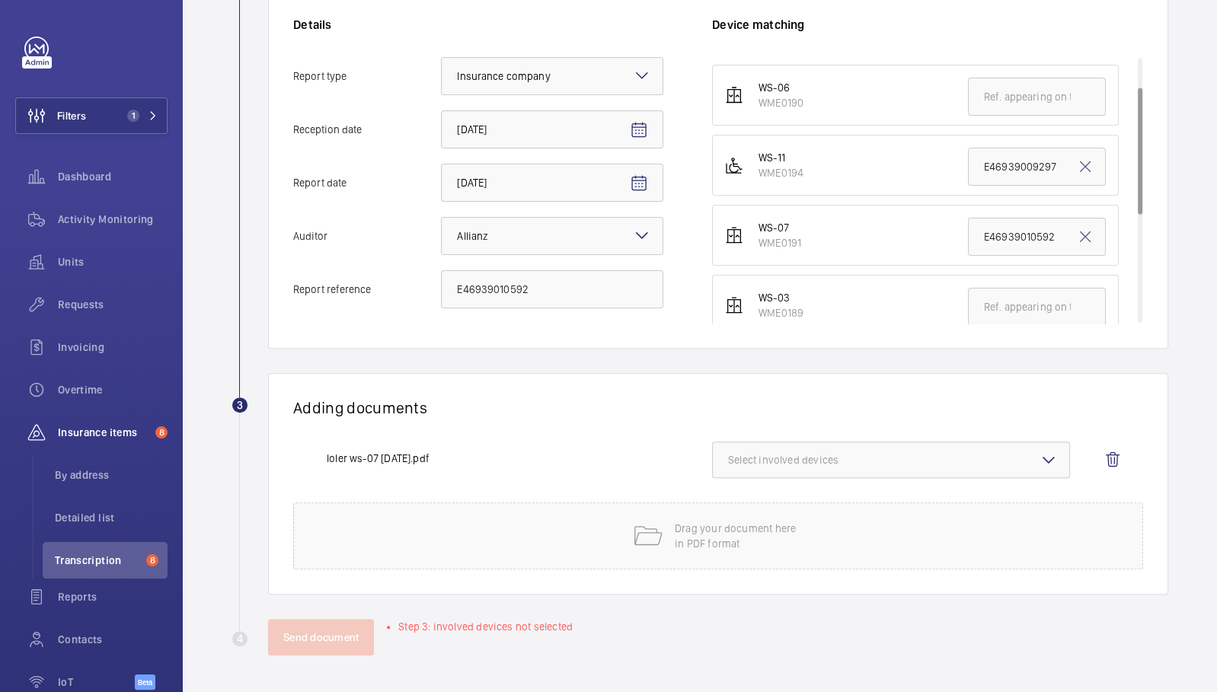
scroll to position [337, 0]
click at [803, 445] on button "Select involved devices" at bounding box center [891, 462] width 358 height 37
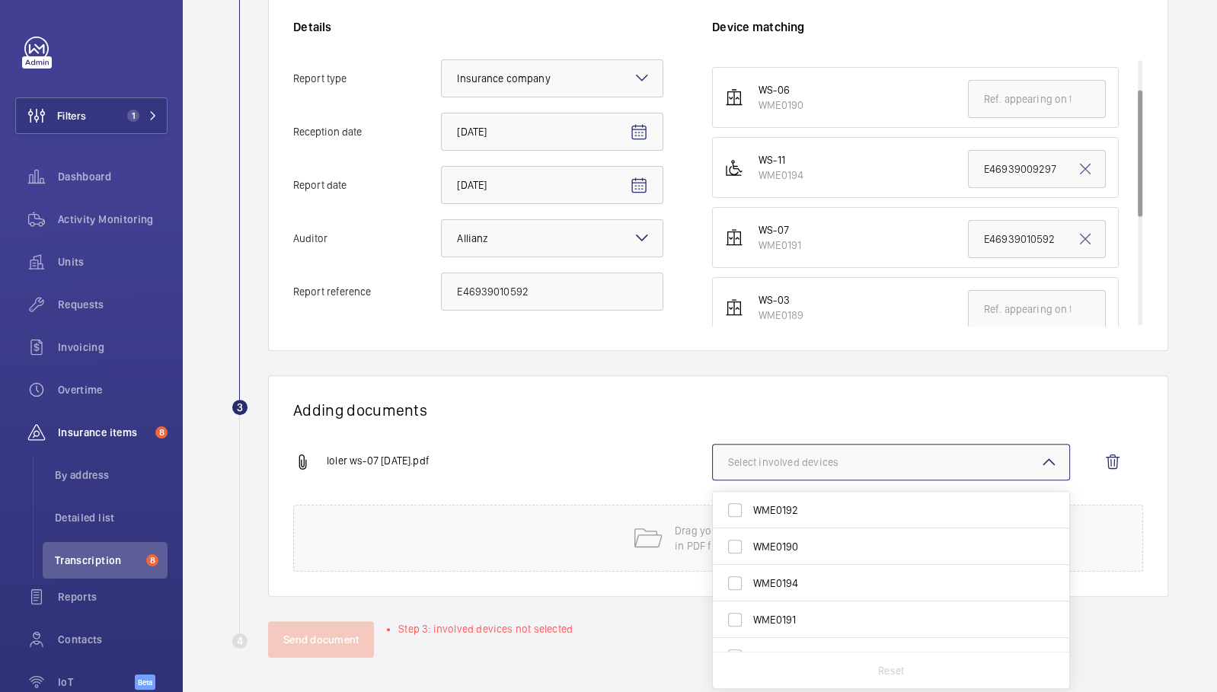
click at [808, 619] on span "WME0191" at bounding box center [892, 619] width 278 height 15
click at [750, 619] on input "WME0191" at bounding box center [734, 619] width 30 height 30
checkbox input "true"
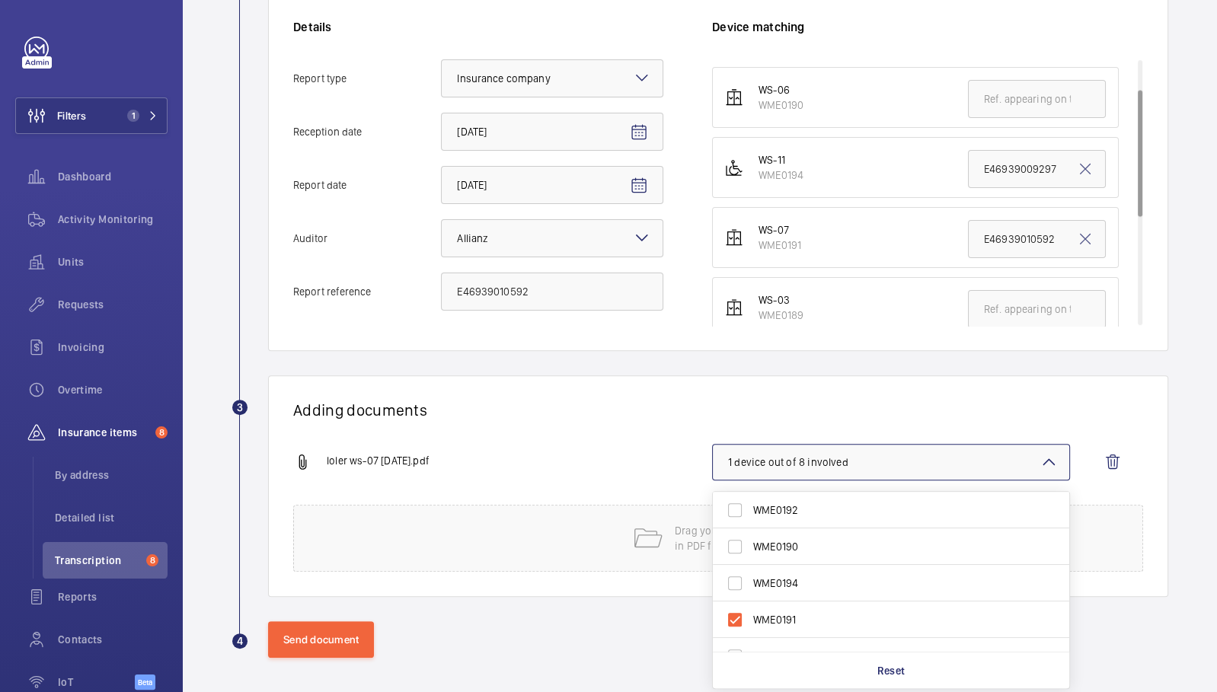
click at [608, 402] on h1 "Adding documents" at bounding box center [718, 409] width 850 height 19
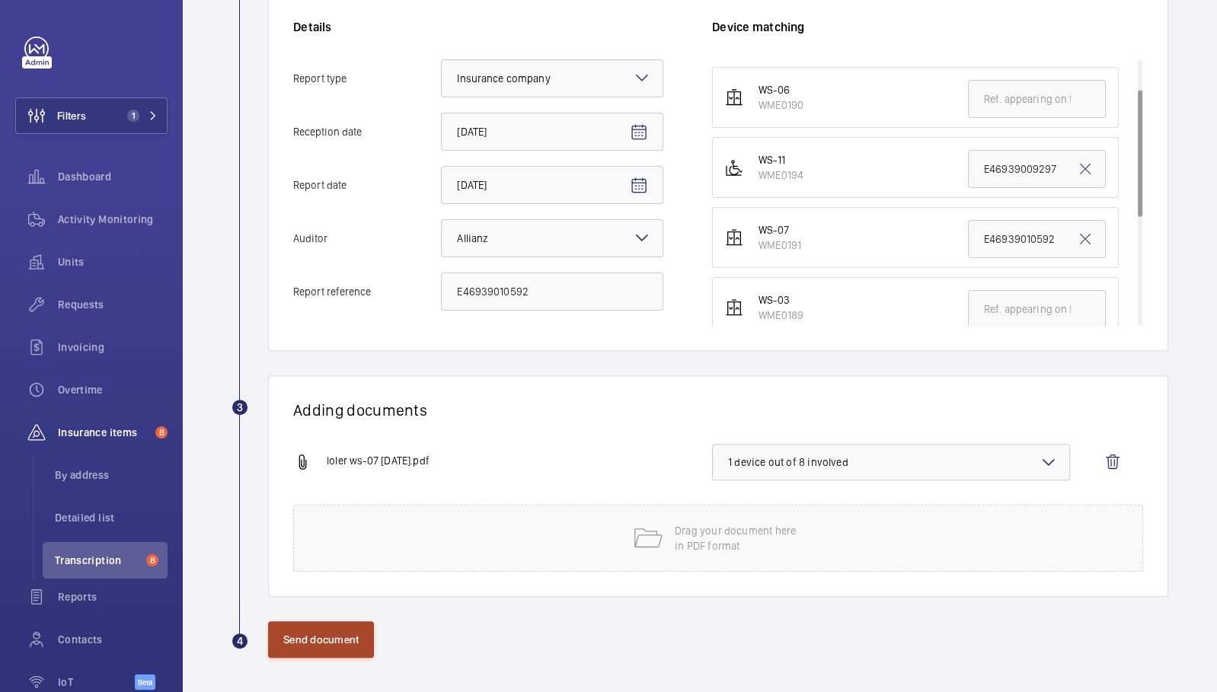
click at [313, 627] on button "Send document" at bounding box center [321, 639] width 106 height 37
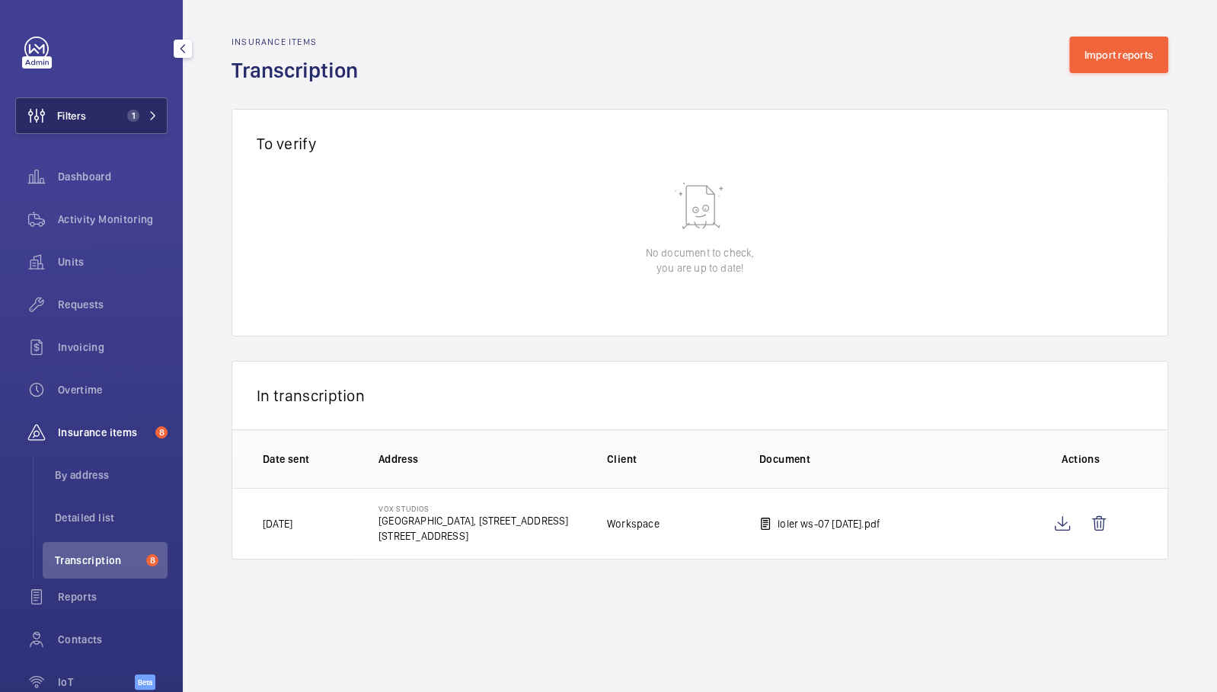
click at [130, 128] on button "Filters 1" at bounding box center [91, 115] width 152 height 37
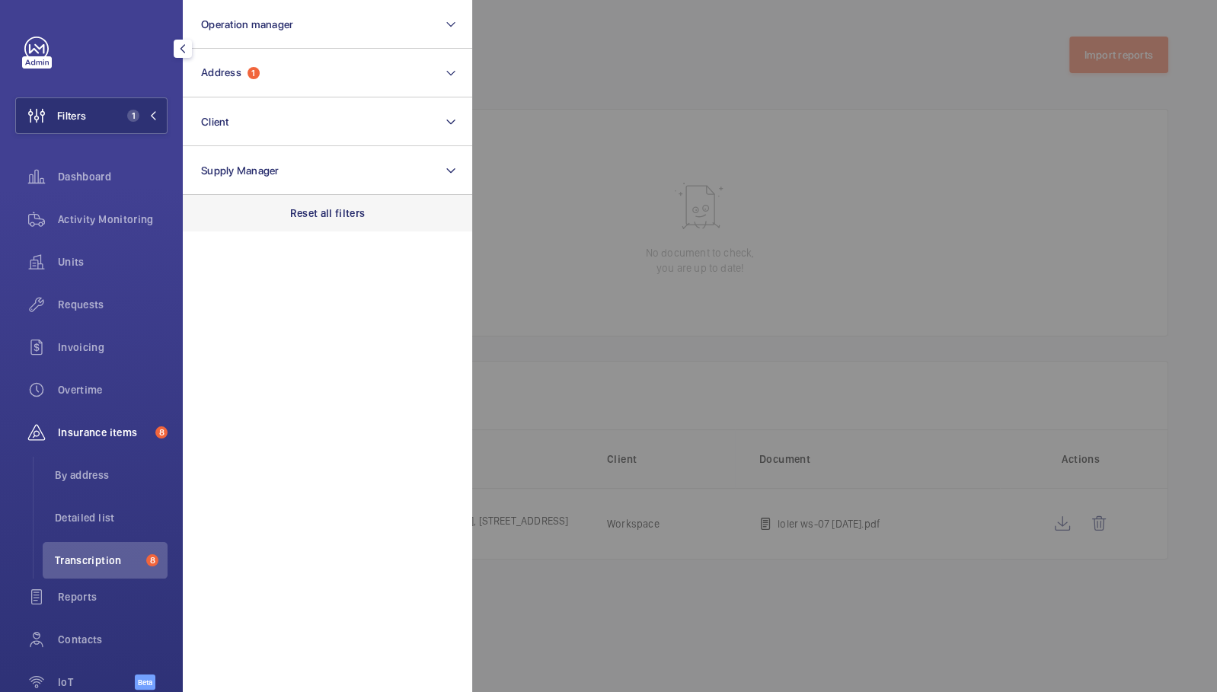
click at [343, 222] on div "Reset all filters" at bounding box center [327, 213] width 289 height 37
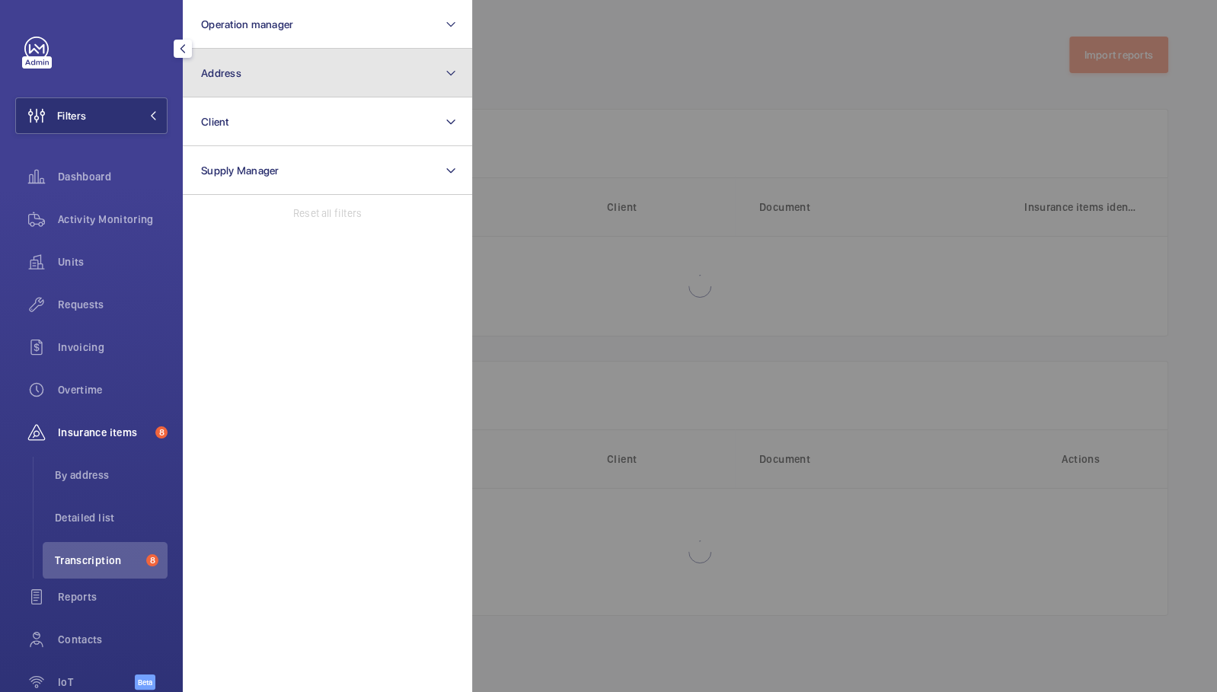
click at [291, 79] on button "Address" at bounding box center [327, 73] width 289 height 49
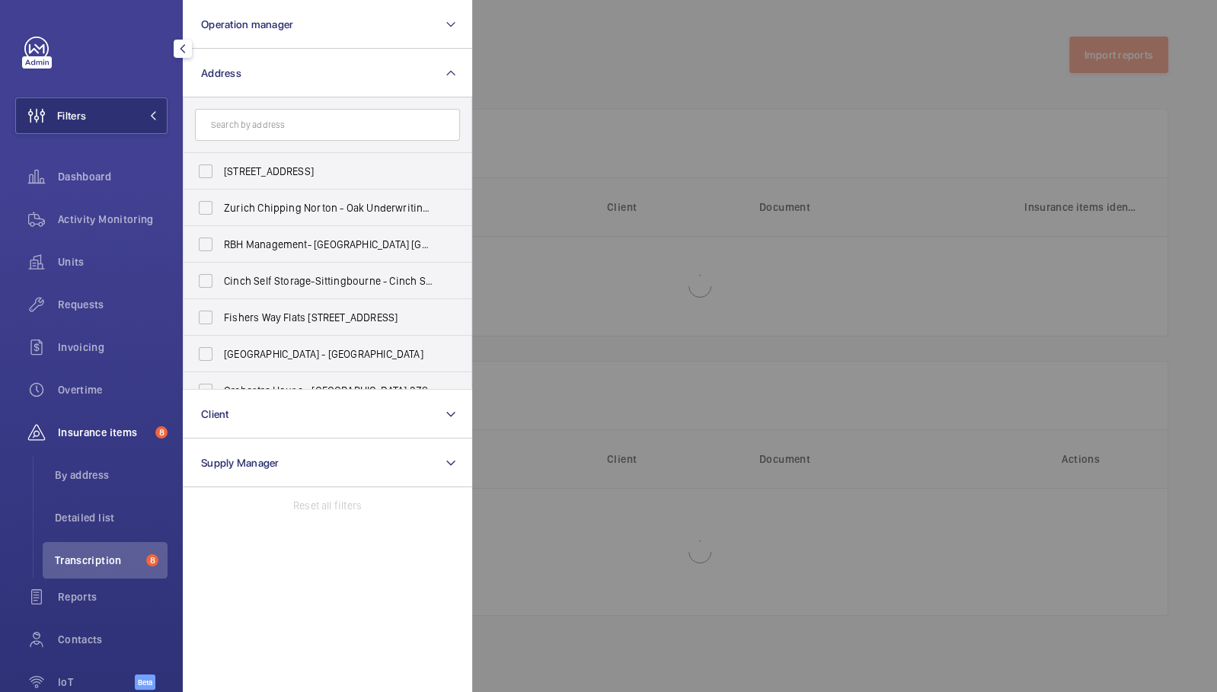
click at [299, 121] on input "text" at bounding box center [327, 125] width 265 height 32
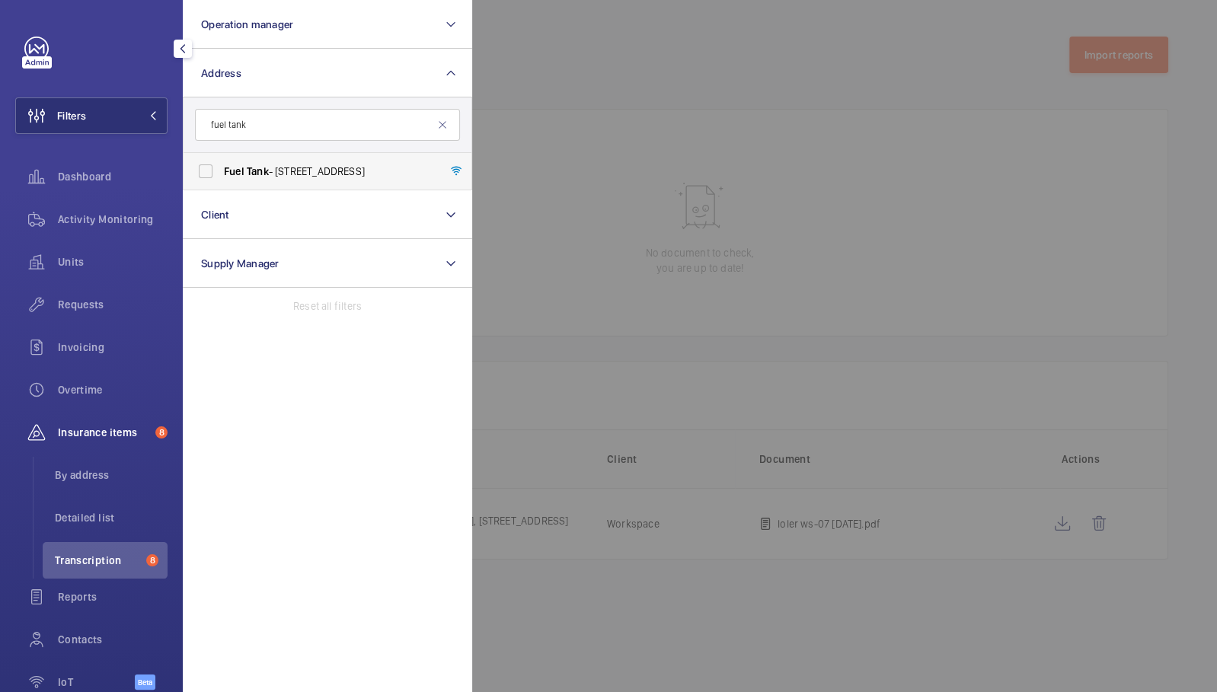
type input "fuel tank"
click at [336, 174] on span "Fuel Tank - 8-12 Creekside, Deptford, LONDON SE8 3DX" at bounding box center [328, 171] width 209 height 15
click at [221, 174] on input "Fuel Tank - 8-12 Creekside, Deptford, LONDON SE8 3DX" at bounding box center [205, 171] width 30 height 30
checkbox input "true"
click at [772, 85] on div at bounding box center [1080, 346] width 1217 height 692
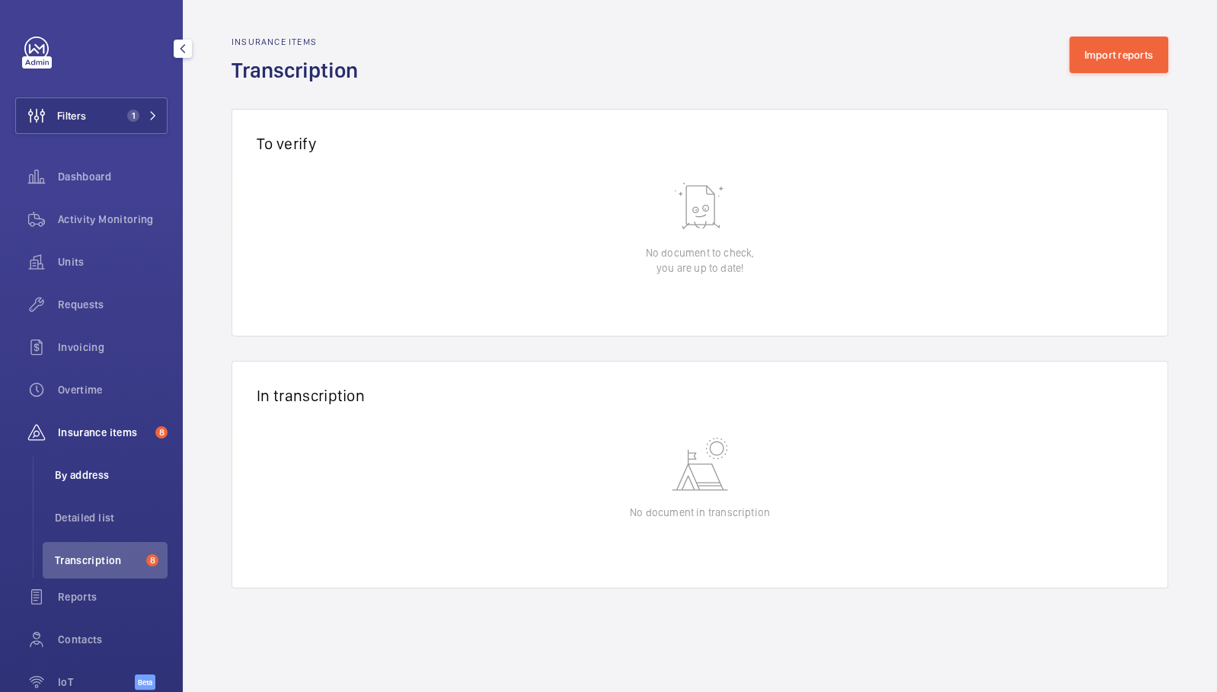
click at [85, 479] on span "By address" at bounding box center [111, 474] width 113 height 15
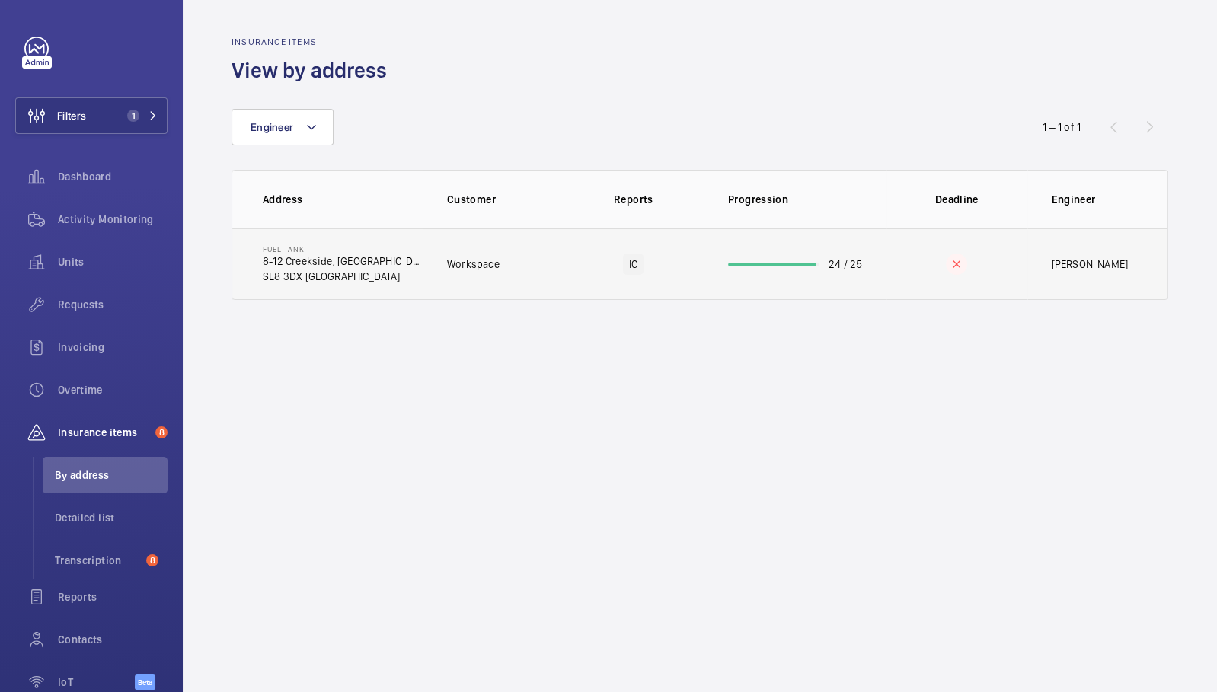
click at [397, 276] on td "Fuel Tank 8-12 Creekside, Deptford SE8 3DX LONDON" at bounding box center [327, 264] width 190 height 72
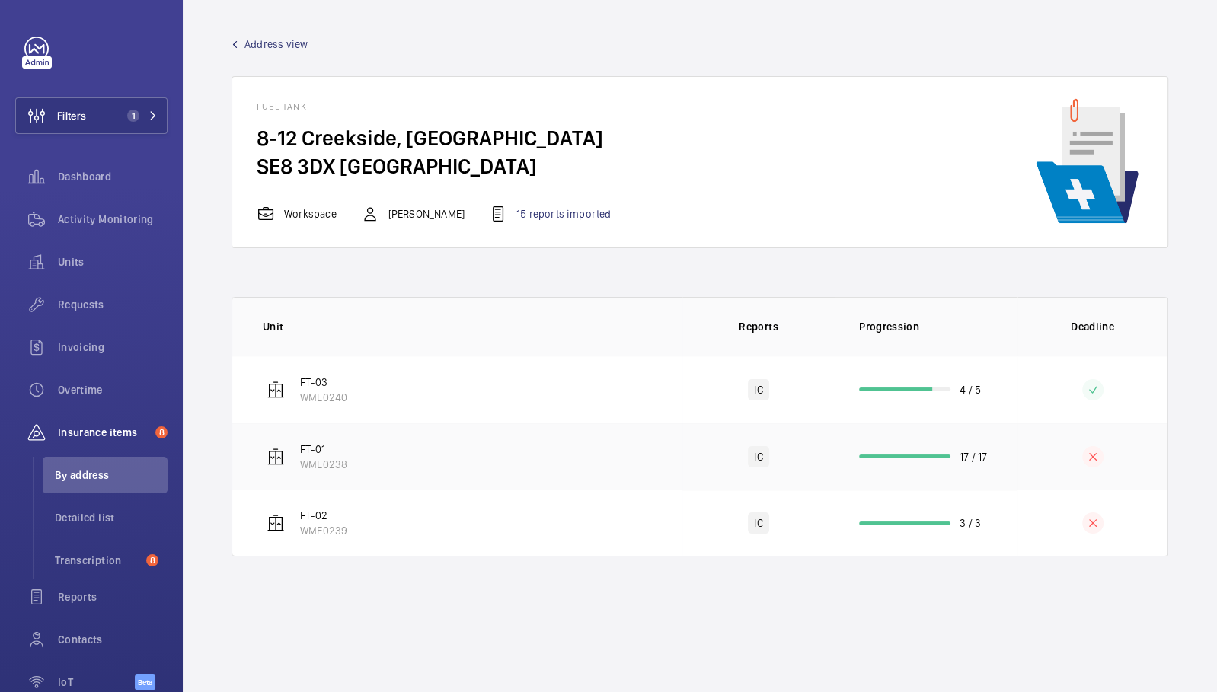
click at [369, 448] on td "FT-01 WME0238" at bounding box center [457, 456] width 450 height 67
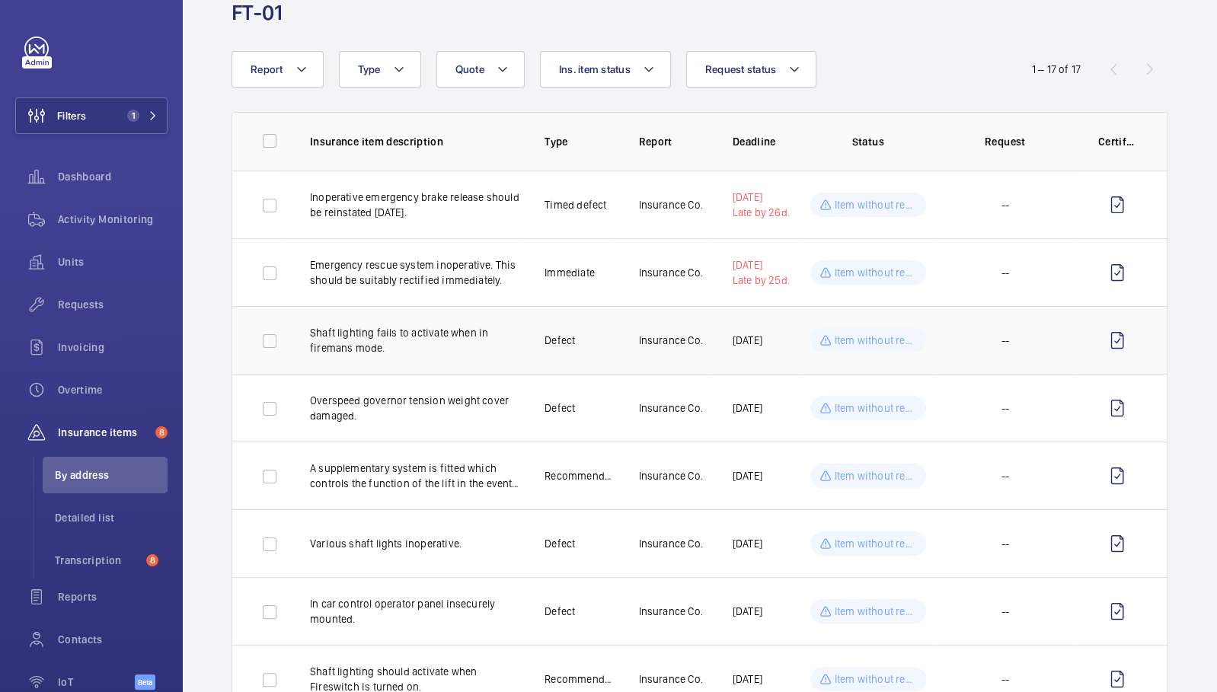
scroll to position [69, 0]
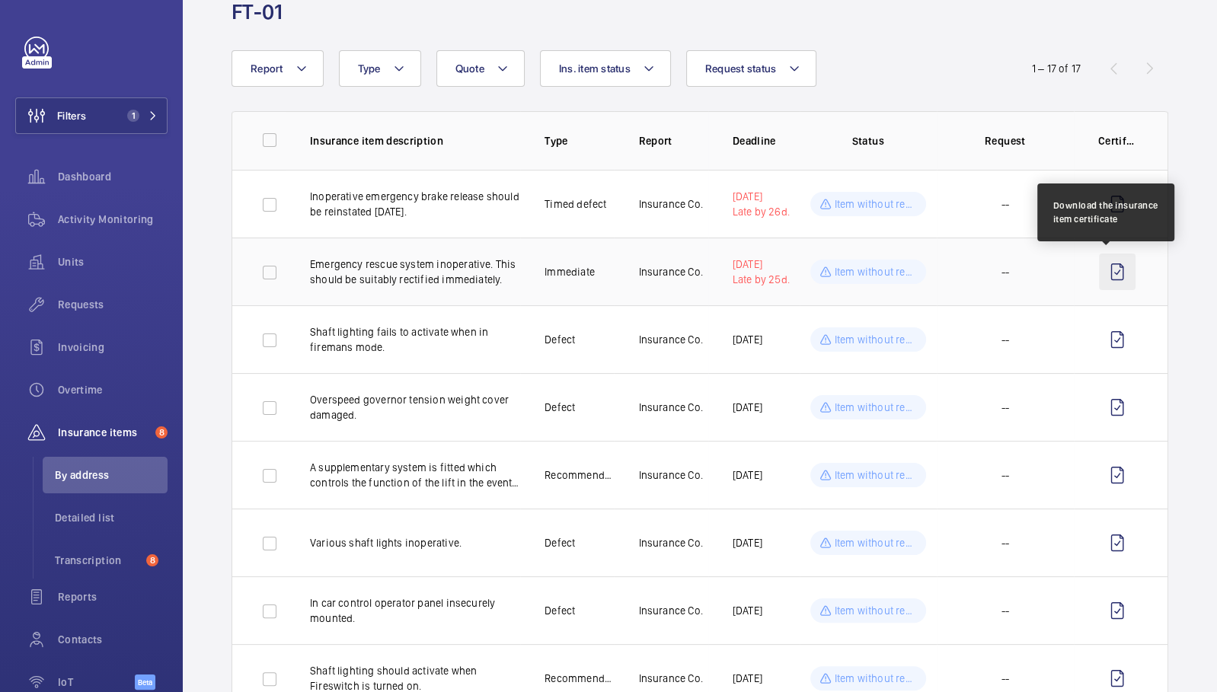
click at [1106, 278] on wm-front-icon-button at bounding box center [1117, 272] width 37 height 37
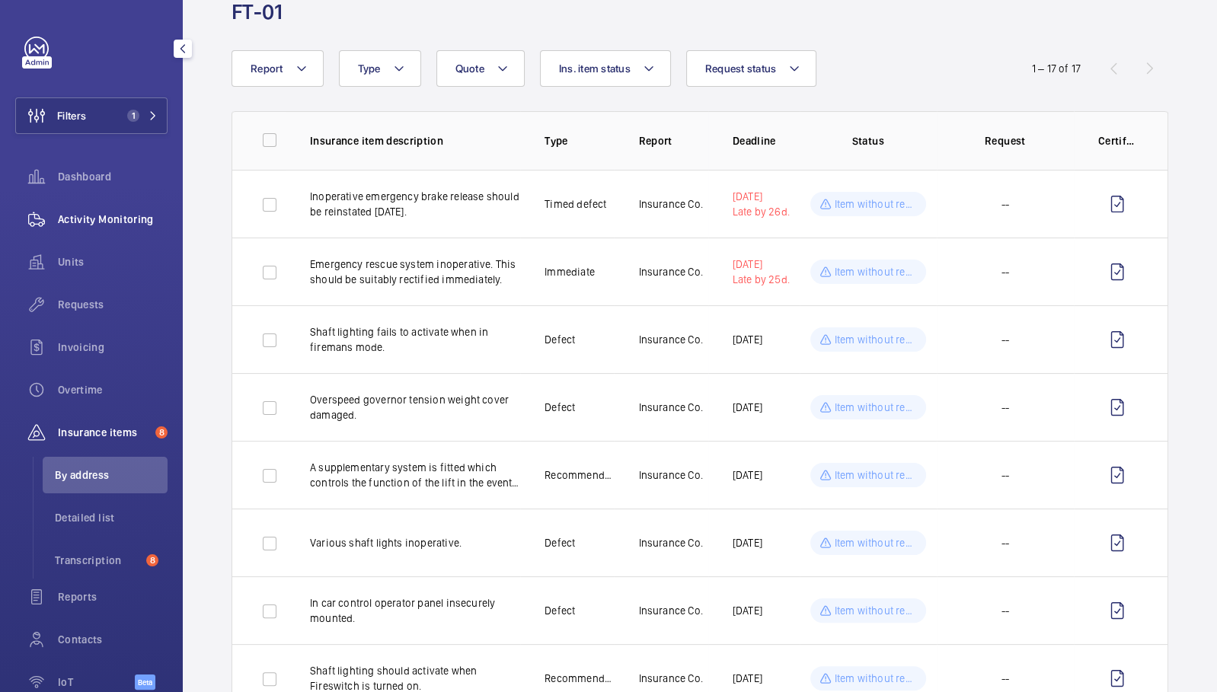
click at [106, 233] on div "Activity Monitoring" at bounding box center [91, 219] width 152 height 37
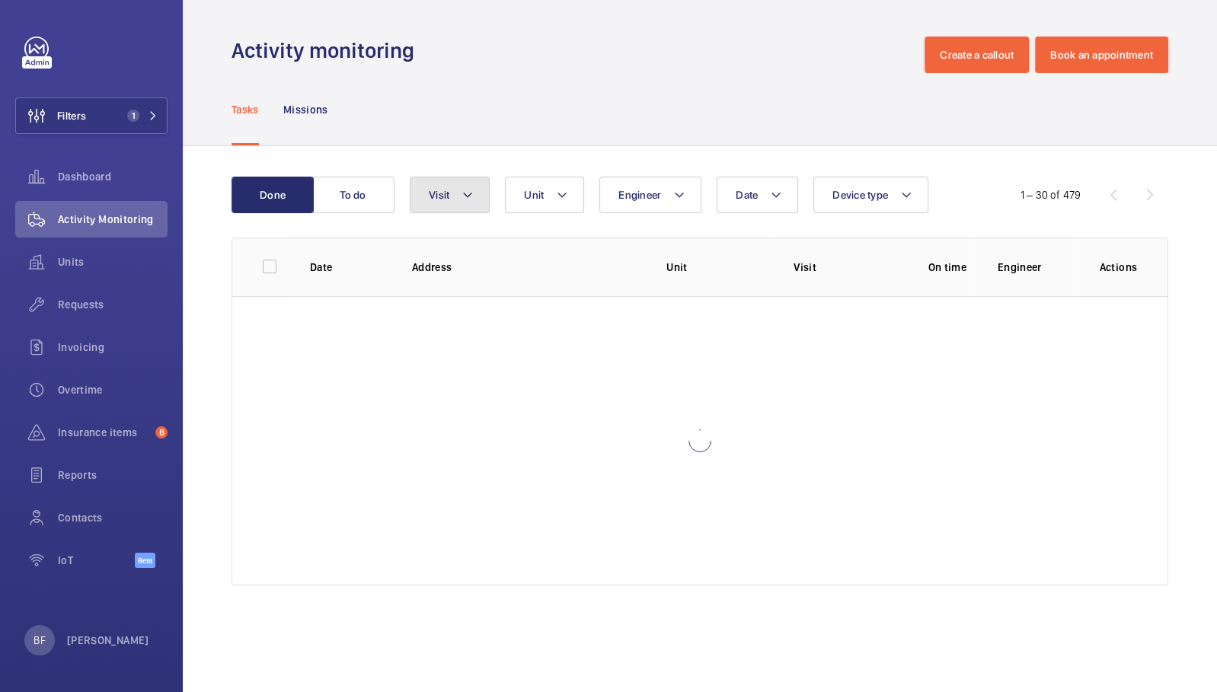
click at [465, 200] on mat-icon at bounding box center [467, 195] width 12 height 18
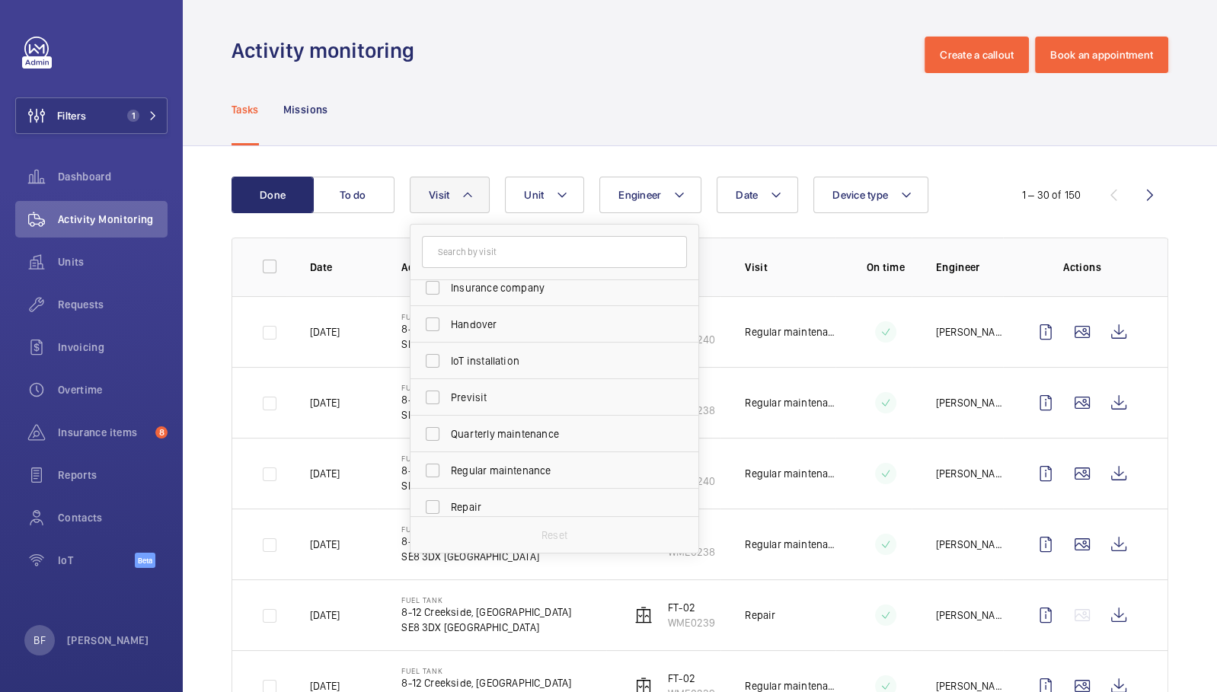
scroll to position [147, 0]
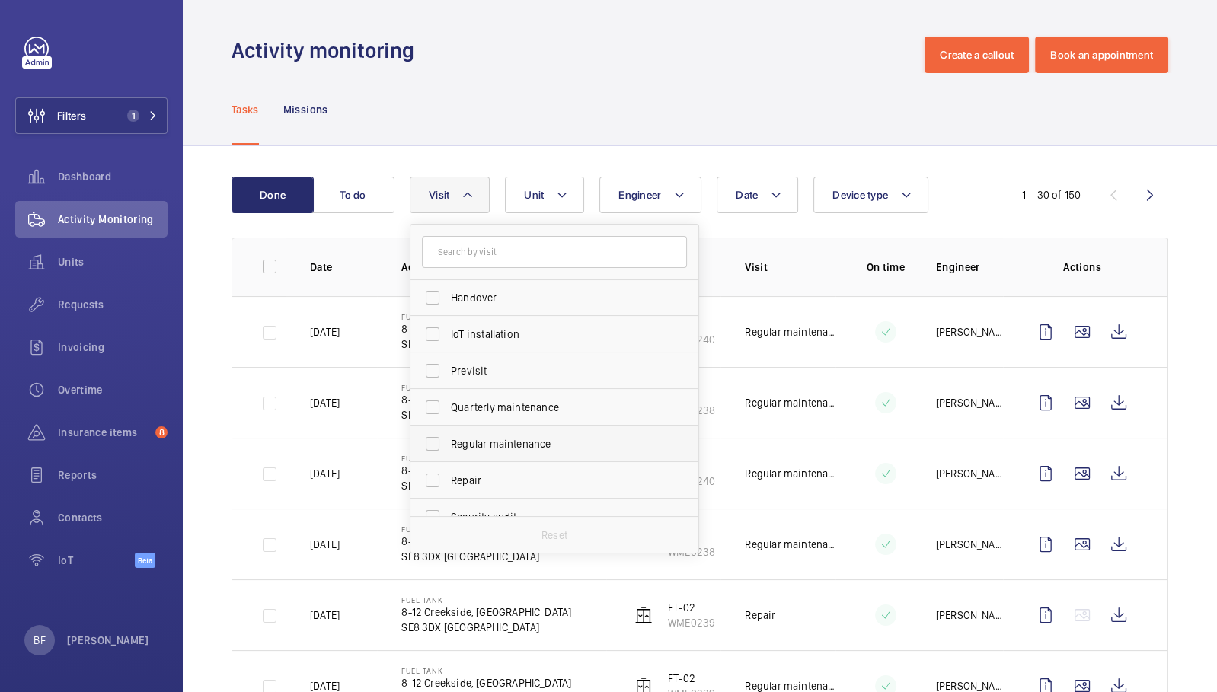
click at [502, 438] on span "Regular maintenance" at bounding box center [555, 443] width 209 height 15
click at [448, 438] on input "Regular maintenance" at bounding box center [432, 444] width 30 height 30
checkbox input "true"
click at [580, 72] on div "Activity monitoring Create a callout Book an appointment" at bounding box center [699, 55] width 936 height 37
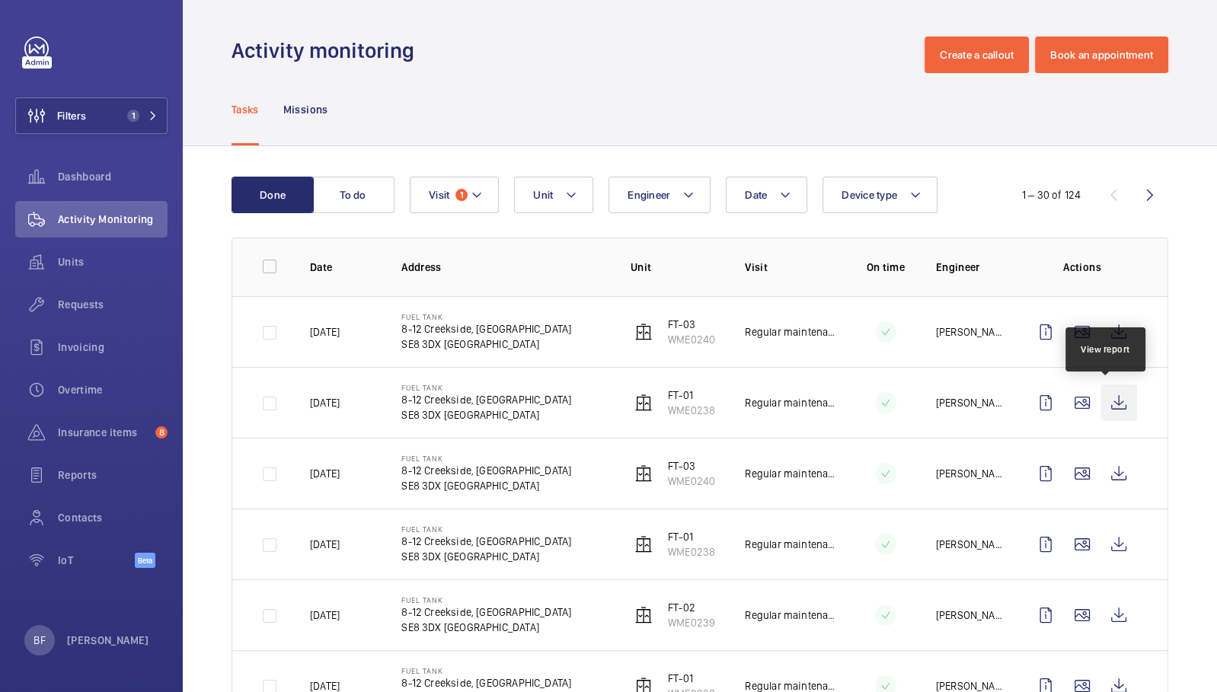
click at [1107, 399] on wm-front-icon-button at bounding box center [1118, 402] width 37 height 37
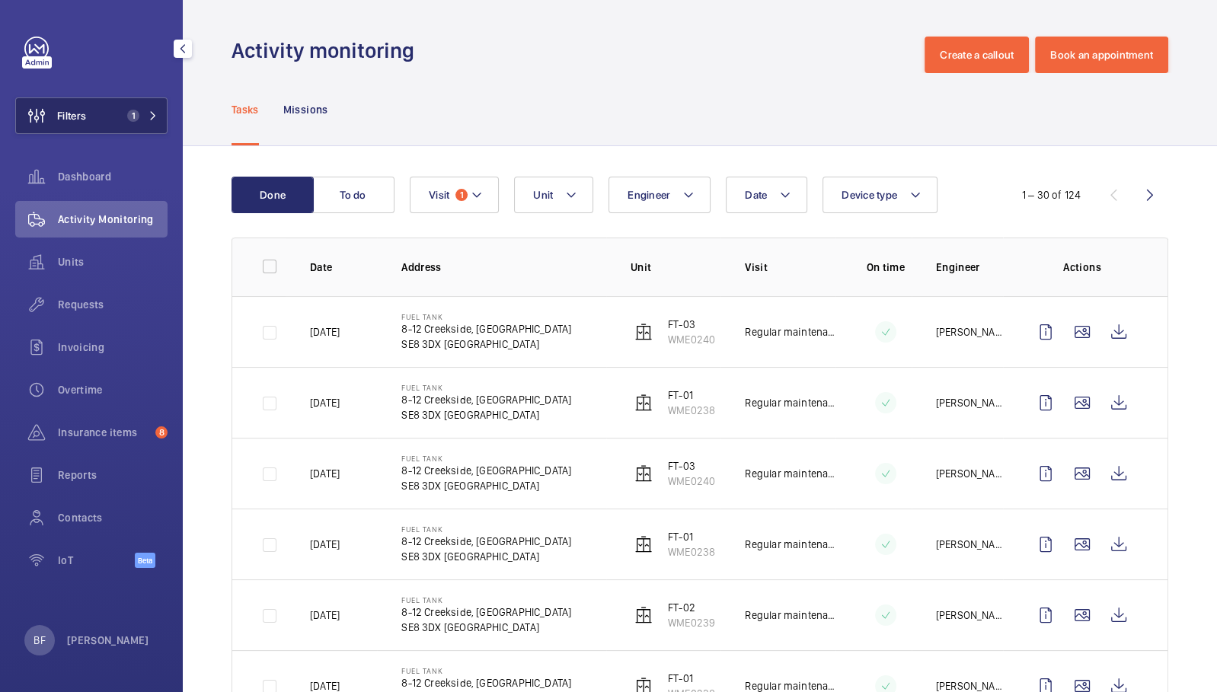
click at [142, 126] on button "Filters 1" at bounding box center [91, 115] width 152 height 37
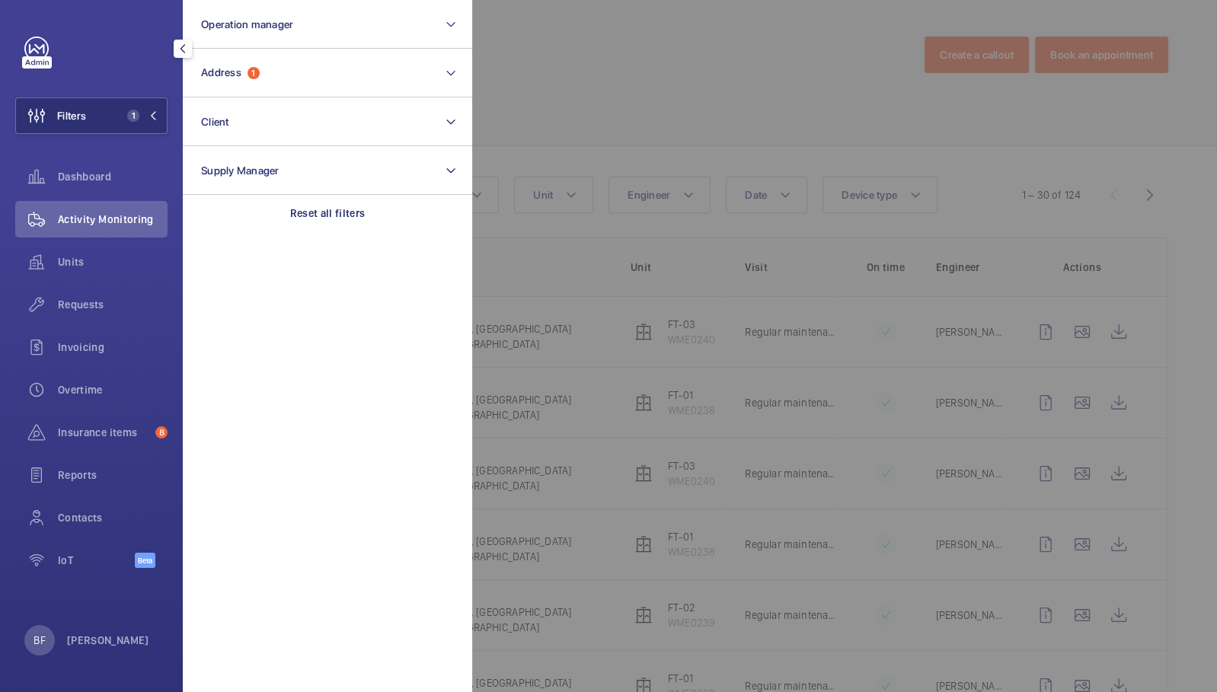
click at [602, 110] on div at bounding box center [1080, 346] width 1217 height 692
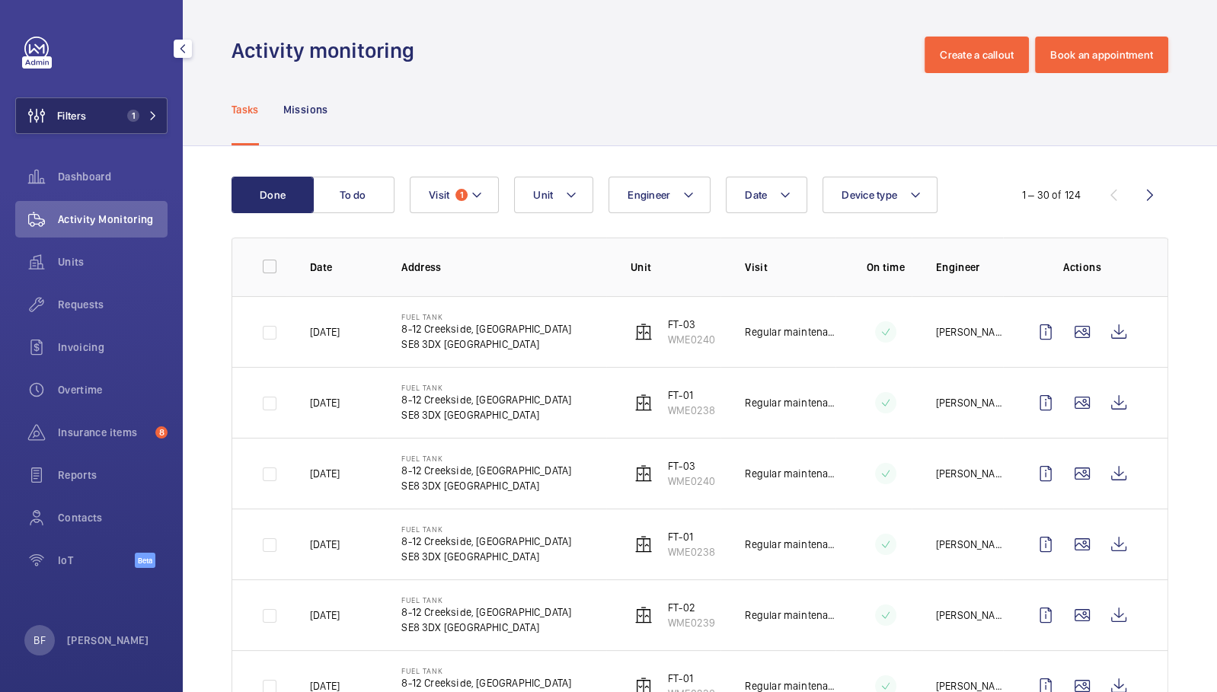
click at [81, 102] on span "Filters" at bounding box center [51, 115] width 70 height 37
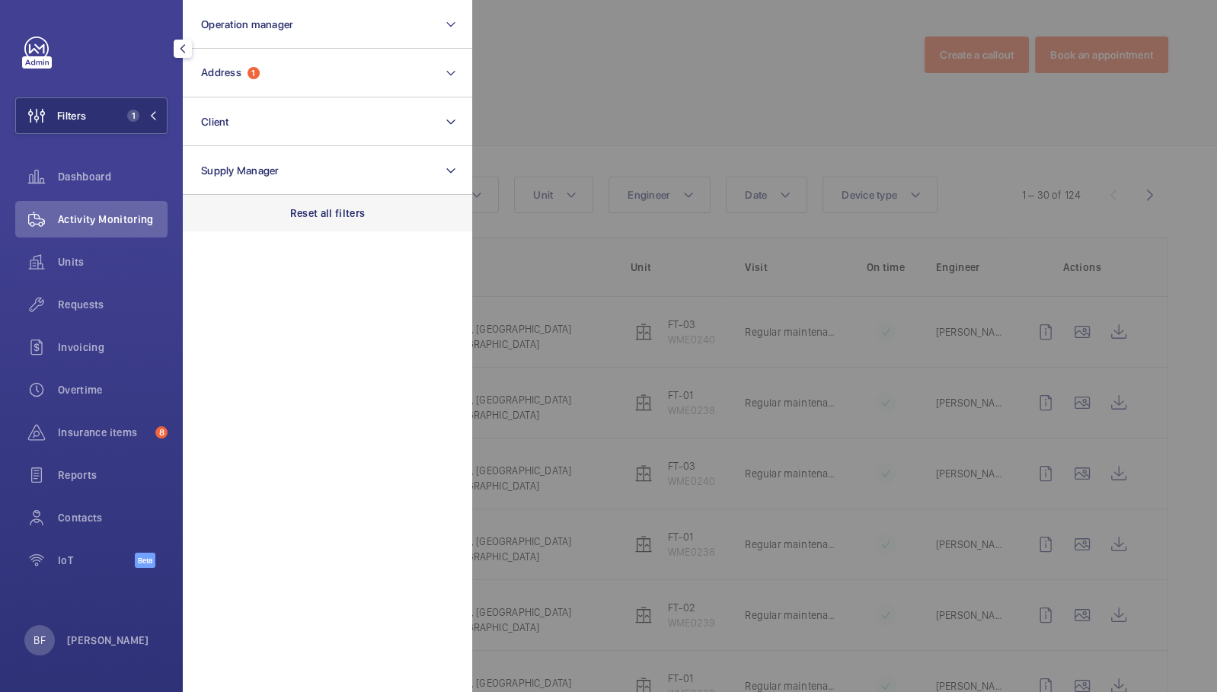
click at [369, 211] on div "Reset all filters" at bounding box center [327, 213] width 289 height 37
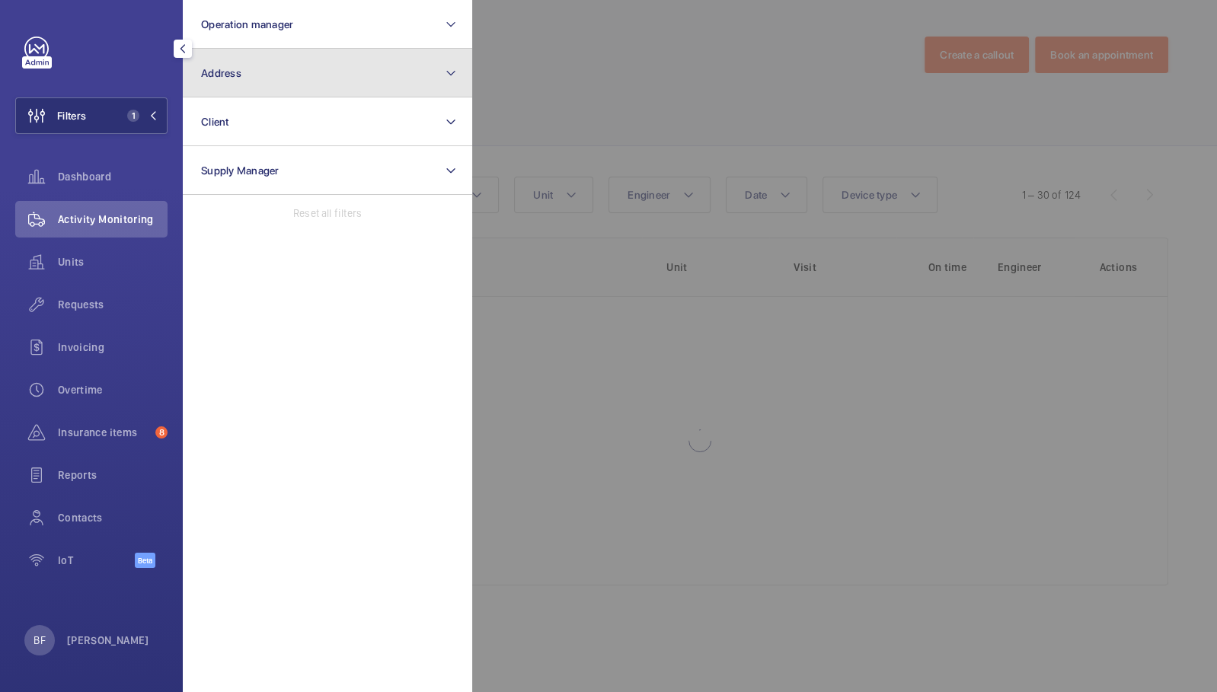
click at [289, 71] on button "Address" at bounding box center [327, 73] width 289 height 49
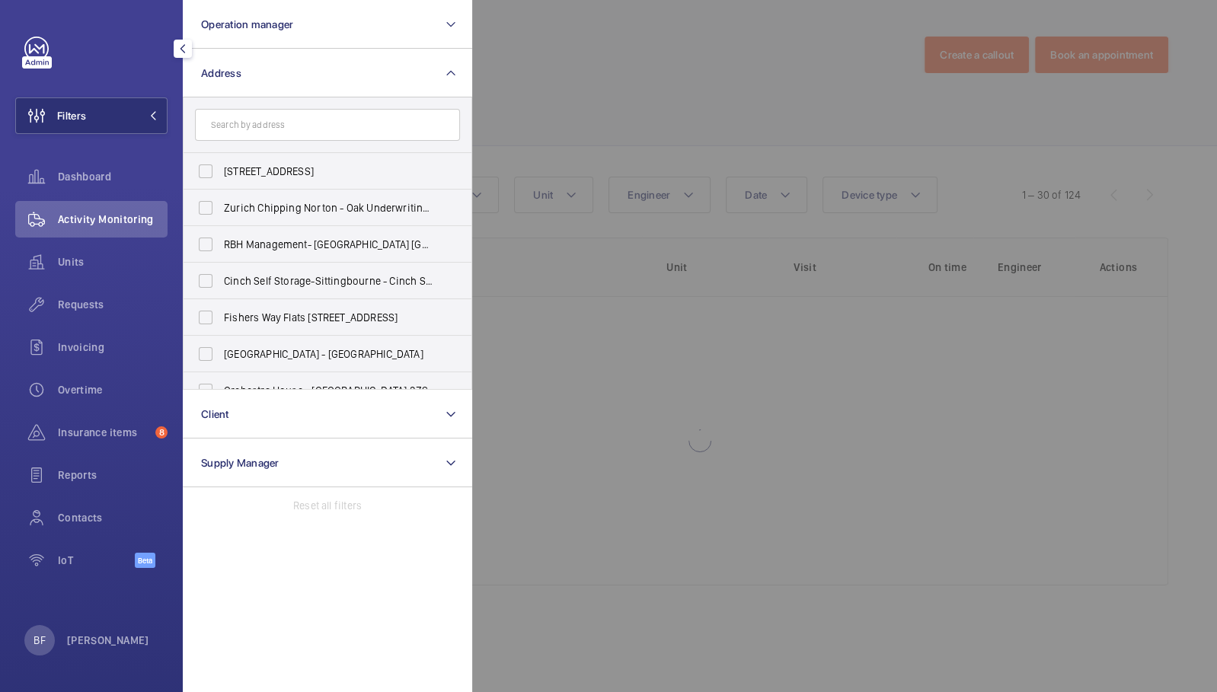
click at [305, 131] on input "text" at bounding box center [327, 125] width 265 height 32
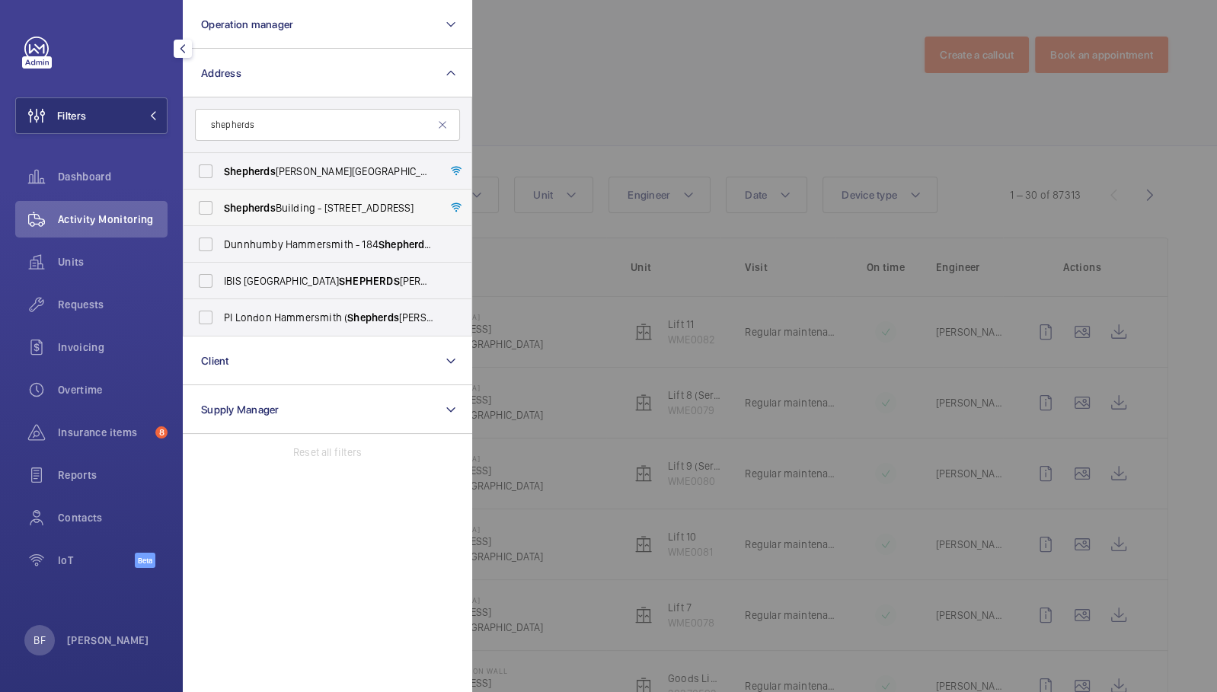
type input "shepherds"
click at [314, 207] on span "Shepherds Building - Charecroft Way, LONDON W14 0EE" at bounding box center [328, 207] width 209 height 15
click at [254, 212] on span "Shepherds" at bounding box center [250, 208] width 52 height 12
click at [221, 212] on input "Shepherds Building - Charecroft Way, LONDON W14 0EE" at bounding box center [205, 208] width 30 height 30
checkbox input "true"
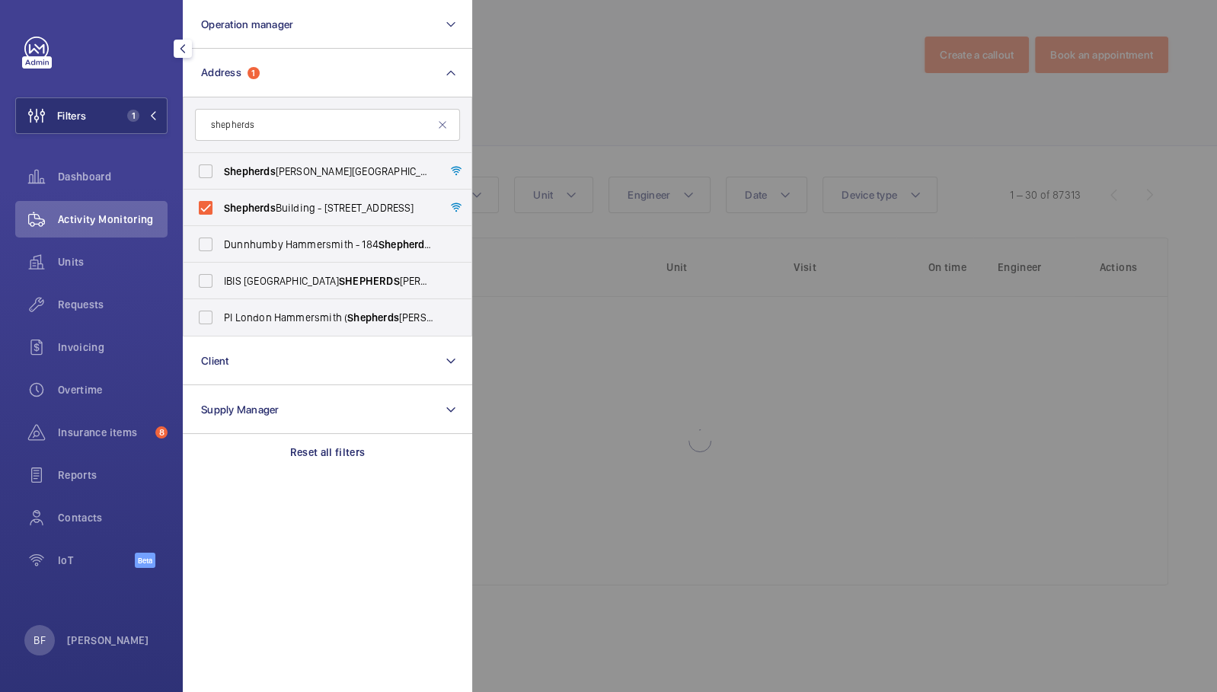
click at [674, 97] on div at bounding box center [1080, 346] width 1217 height 692
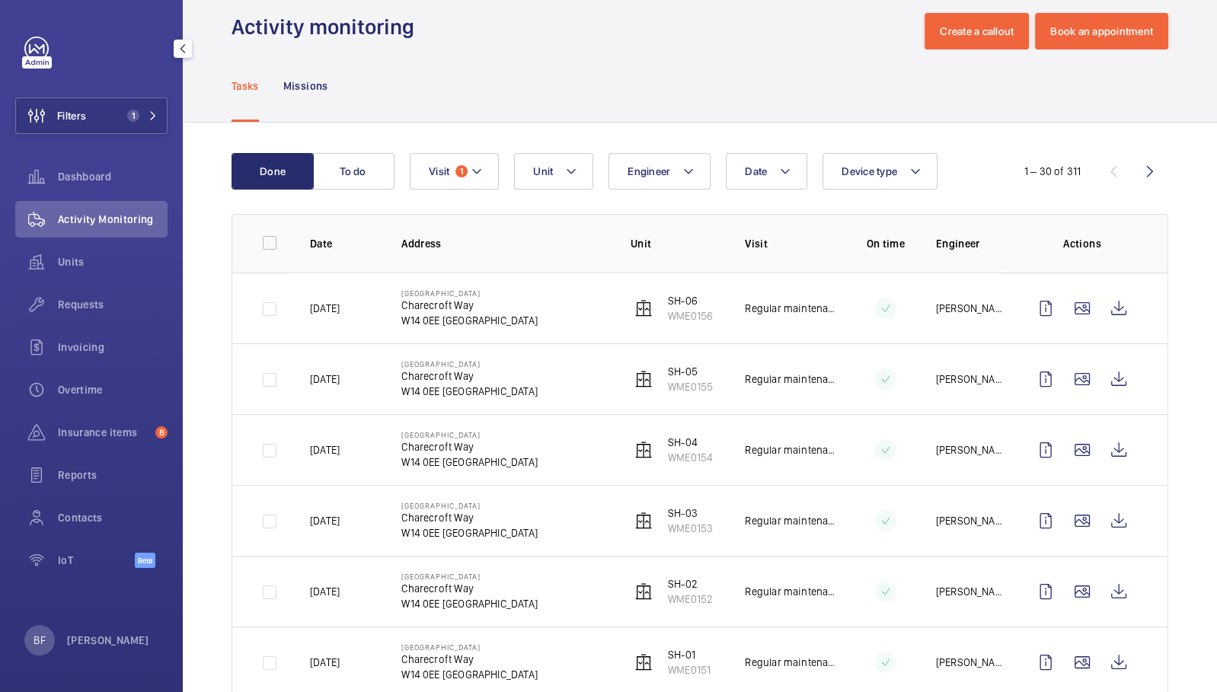
scroll to position [24, 0]
click at [480, 186] on button "Visit 1" at bounding box center [454, 170] width 89 height 37
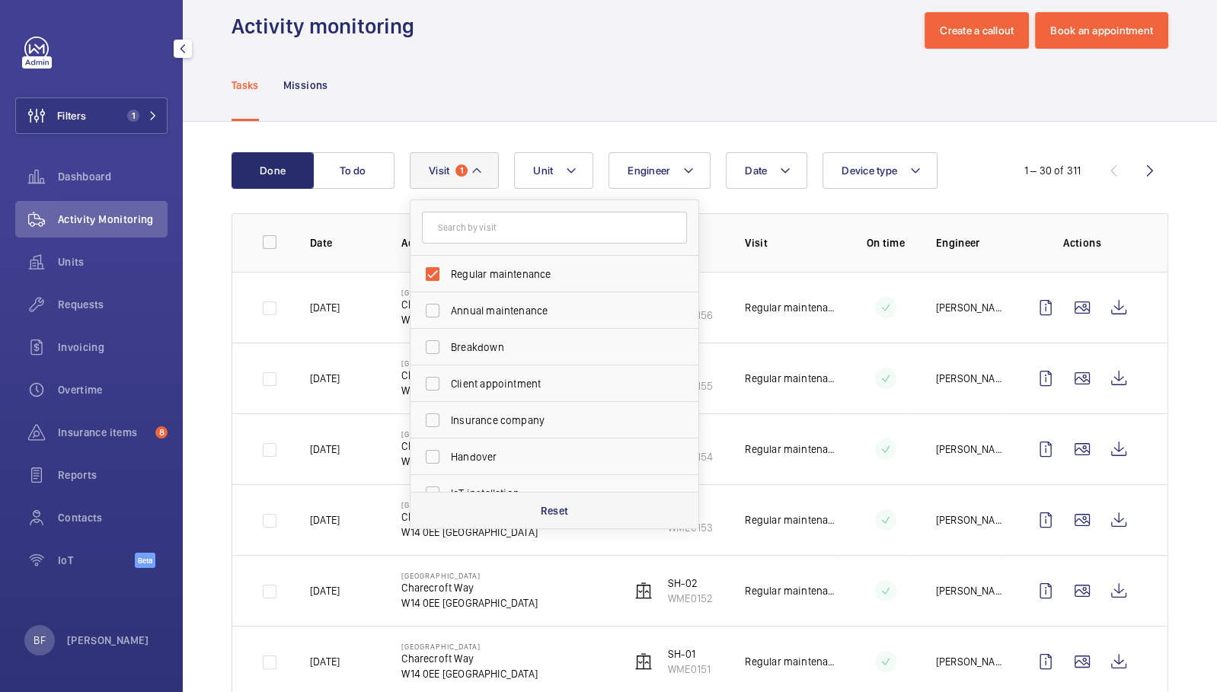
click at [523, 512] on div "Reset" at bounding box center [554, 510] width 288 height 37
checkbox input "false"
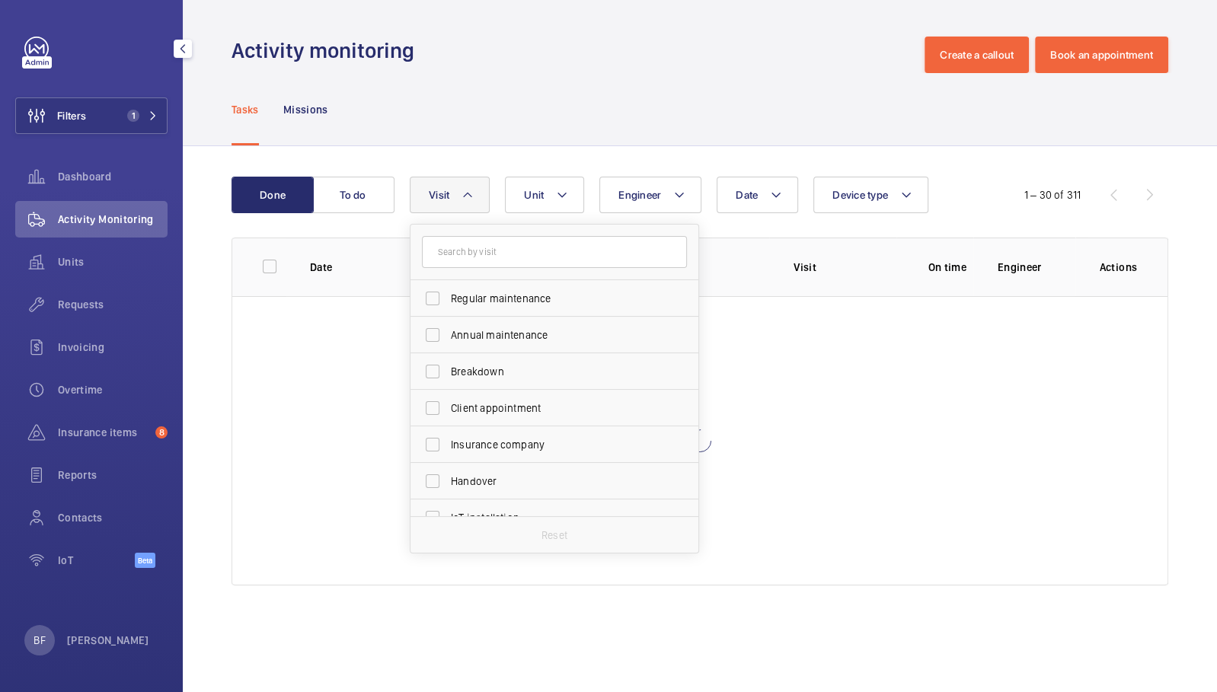
click at [576, 93] on div "Tasks Missions" at bounding box center [699, 109] width 936 height 72
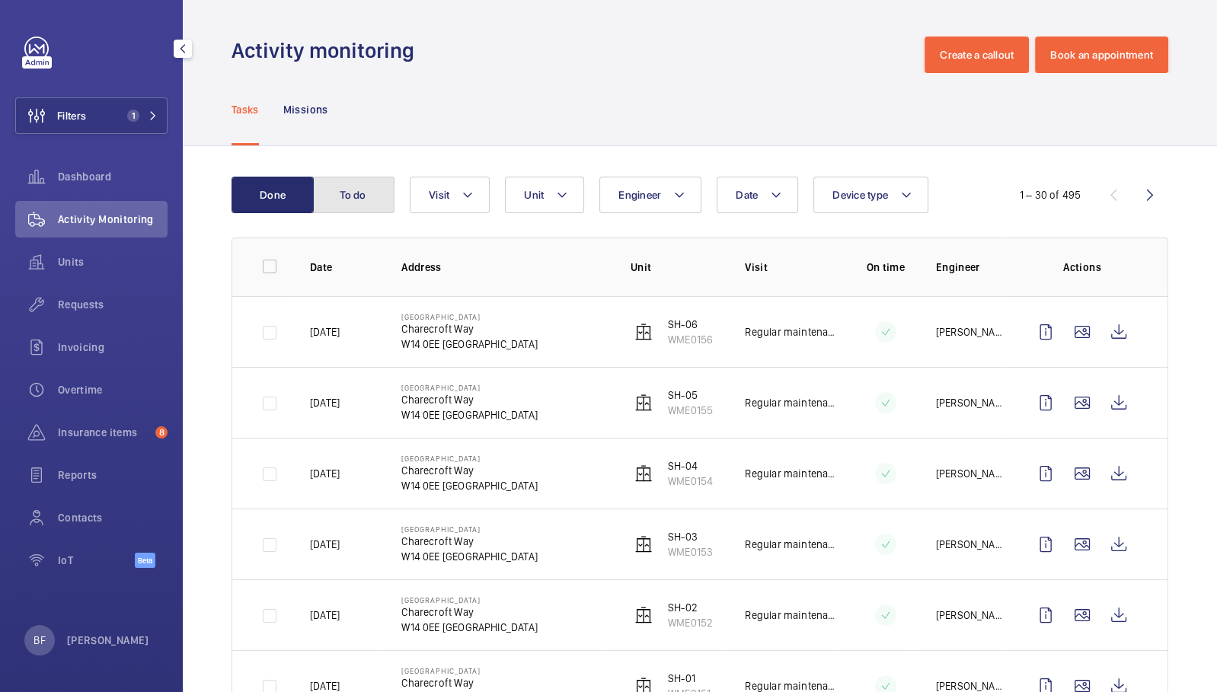
click at [352, 192] on button "To do" at bounding box center [353, 195] width 82 height 37
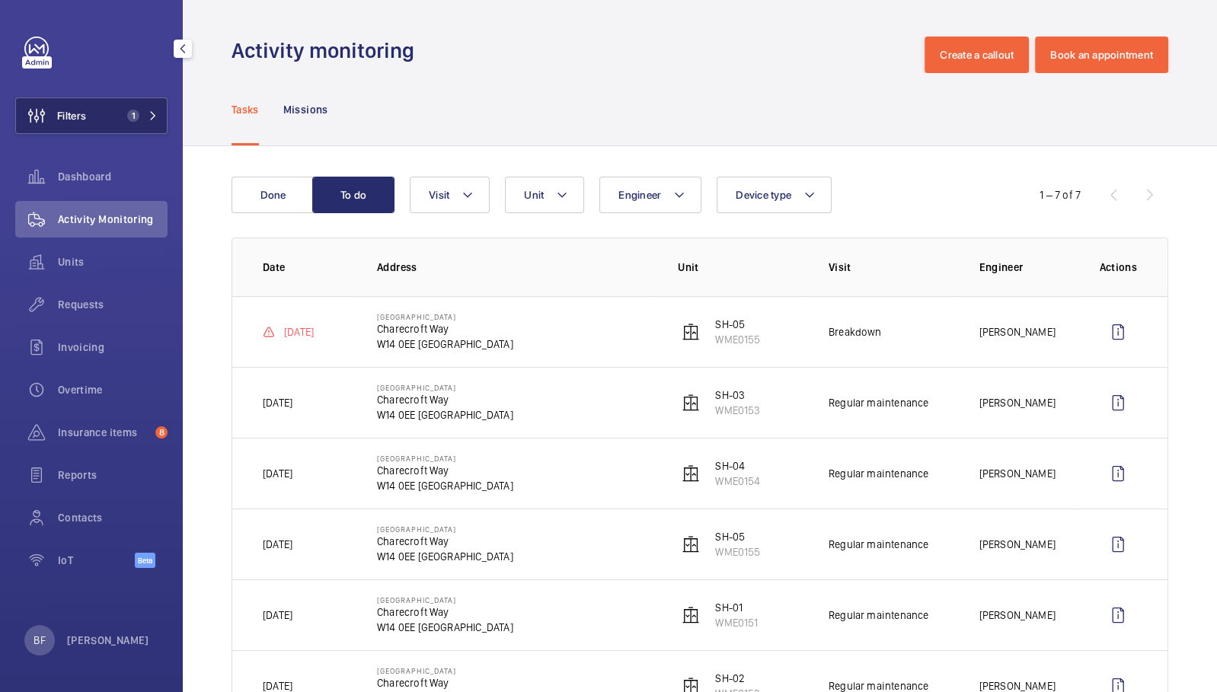
click at [154, 124] on button "Filters 1" at bounding box center [91, 115] width 152 height 37
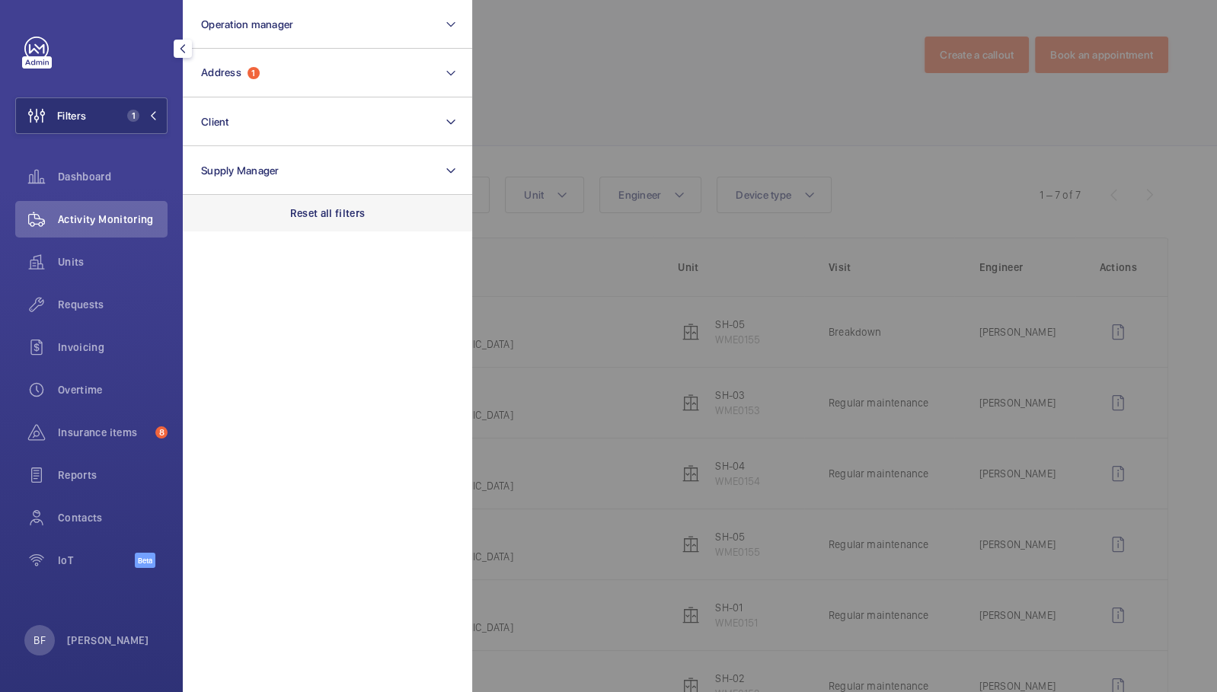
click at [343, 215] on p "Reset all filters" at bounding box center [327, 213] width 75 height 15
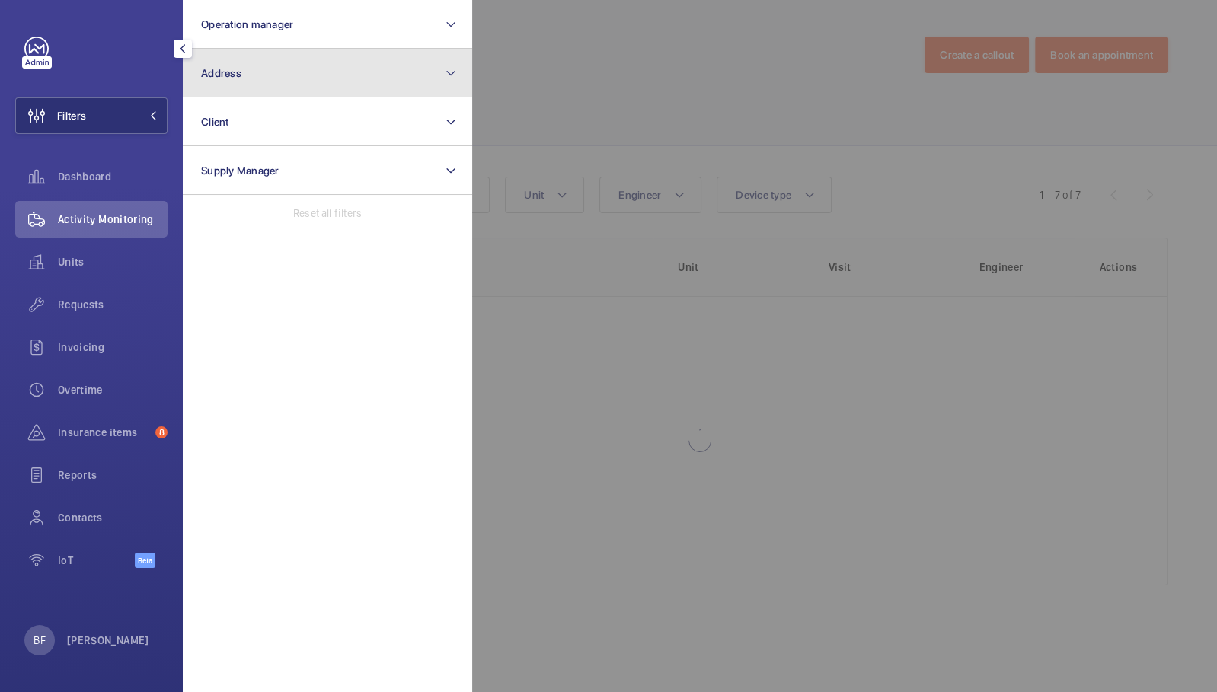
click at [298, 78] on button "Address" at bounding box center [327, 73] width 289 height 49
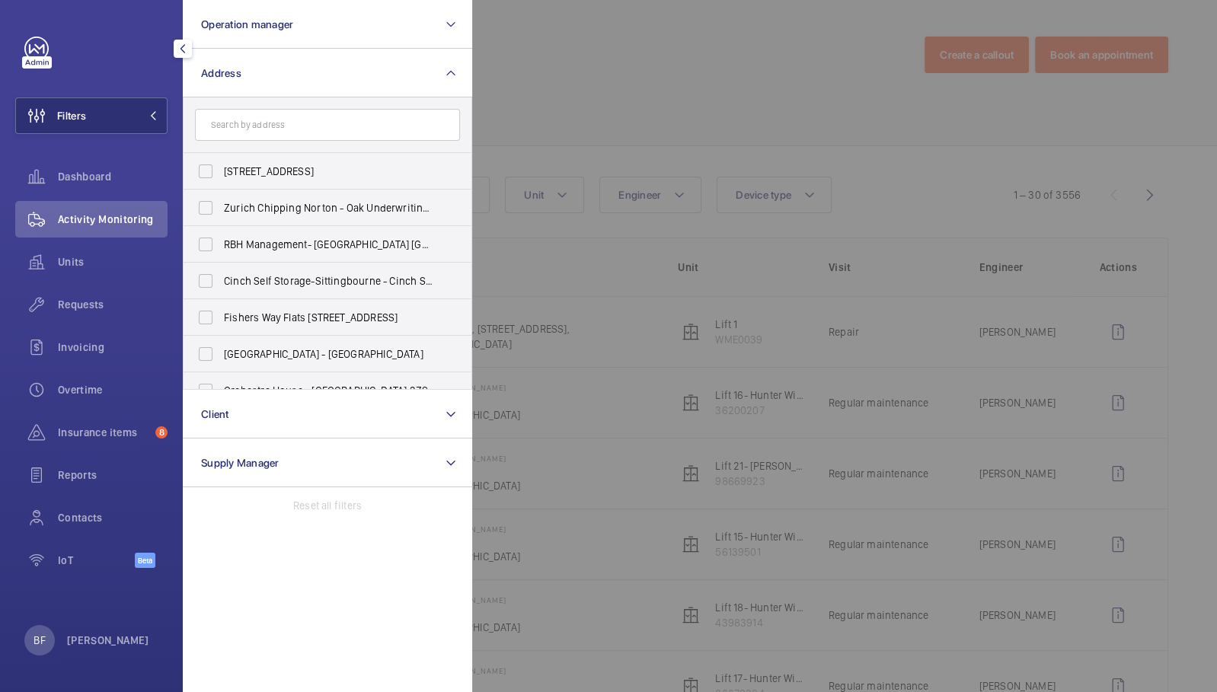
click at [298, 123] on input "text" at bounding box center [327, 125] width 265 height 32
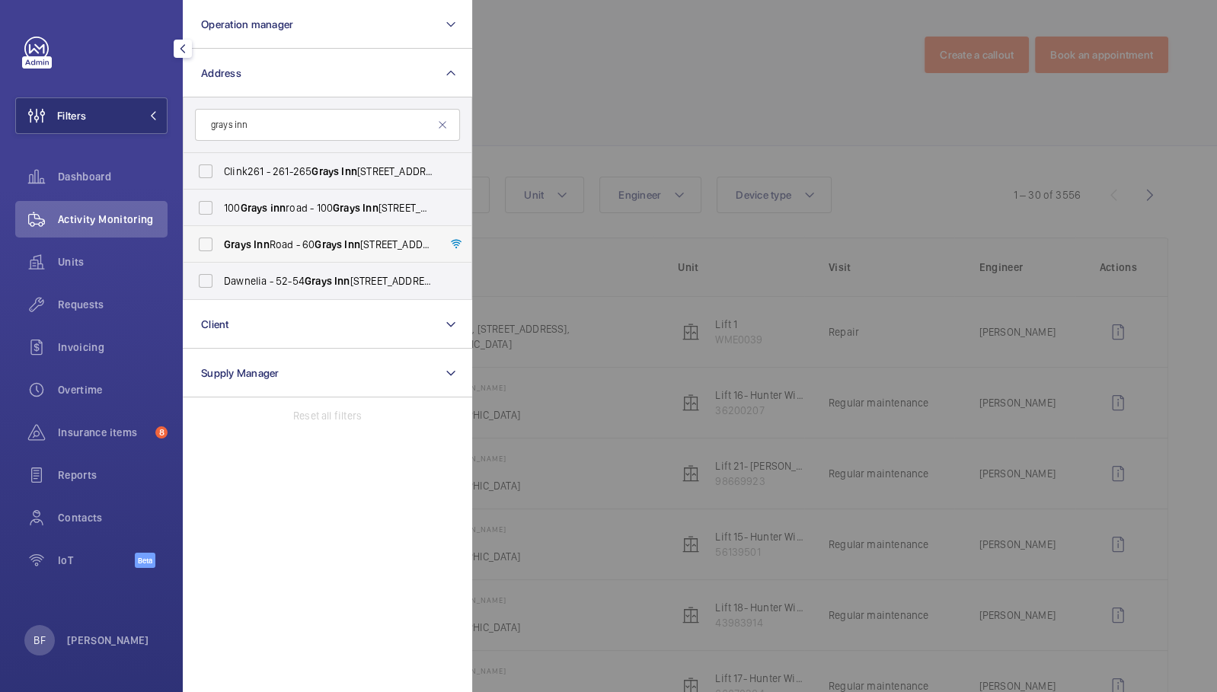
type input "grays inn"
click at [293, 250] on span "Grays Inn Road - 60 Grays Inn Road, LONDON WC1X 8AQ" at bounding box center [328, 244] width 209 height 15
click at [221, 250] on input "Grays Inn Road - 60 Grays Inn Road, LONDON WC1X 8AQ" at bounding box center [205, 244] width 30 height 30
checkbox input "true"
click at [624, 116] on div at bounding box center [1080, 346] width 1217 height 692
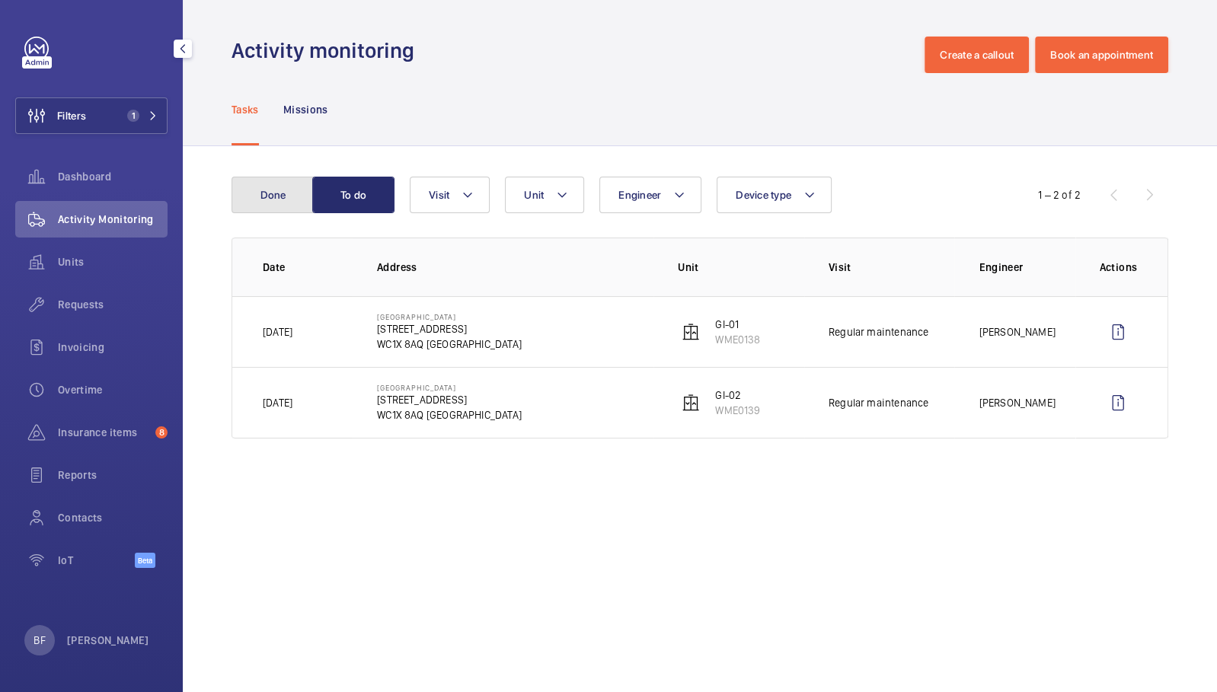
click at [257, 196] on button "Done" at bounding box center [272, 195] width 82 height 37
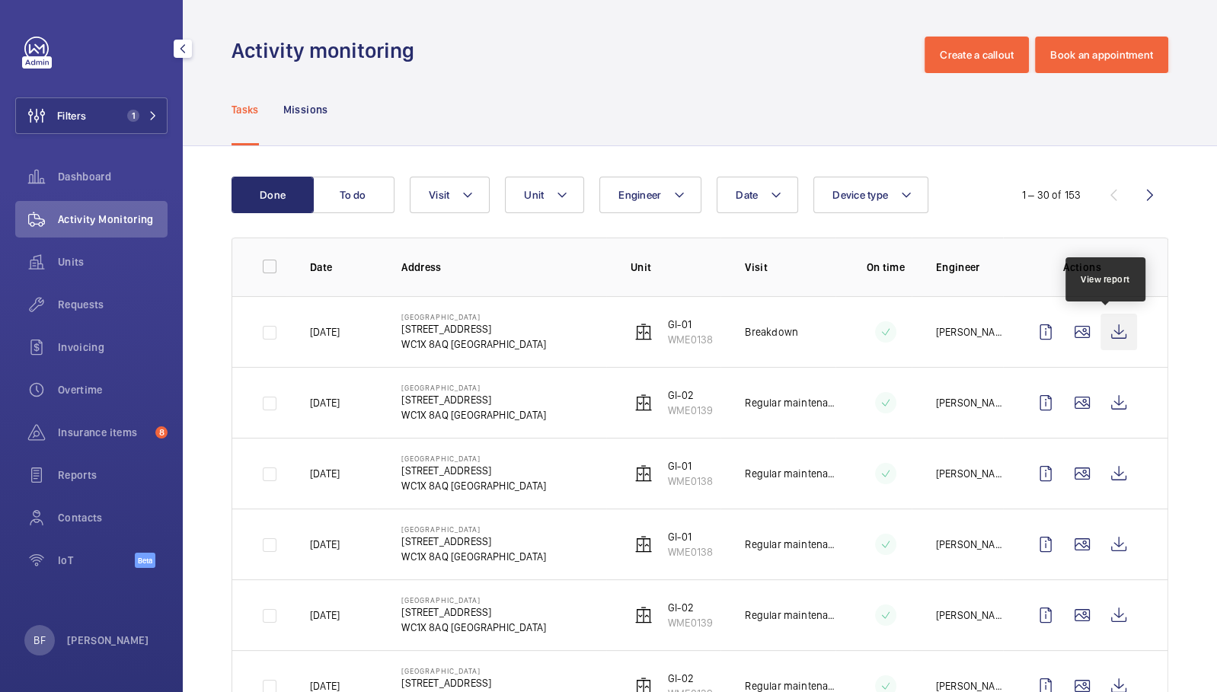
click at [1107, 325] on wm-front-icon-button at bounding box center [1118, 332] width 37 height 37
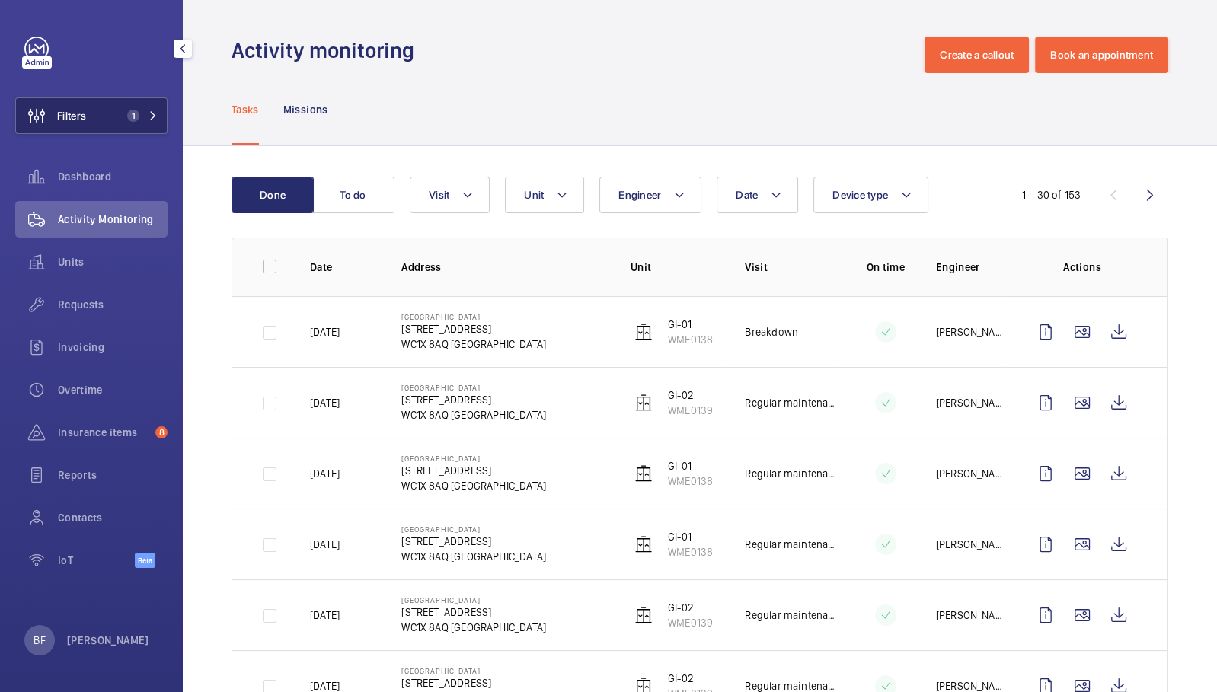
click at [148, 122] on button "Filters 1" at bounding box center [91, 115] width 152 height 37
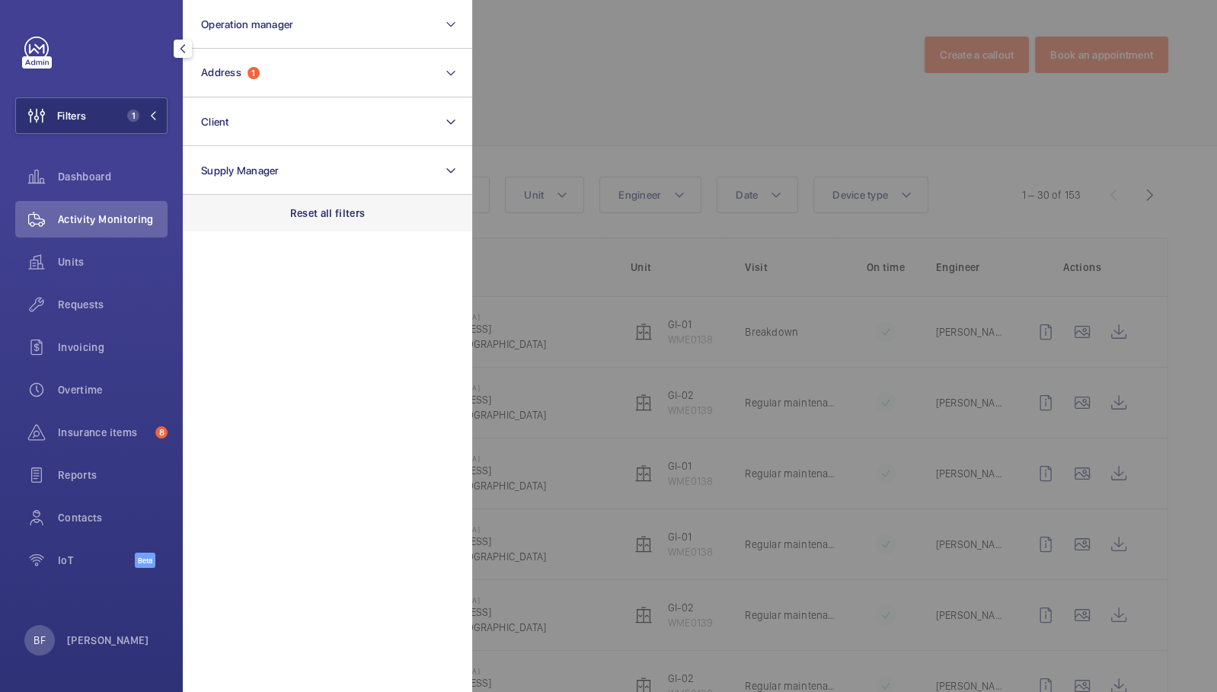
click at [333, 201] on div "Reset all filters" at bounding box center [327, 213] width 289 height 37
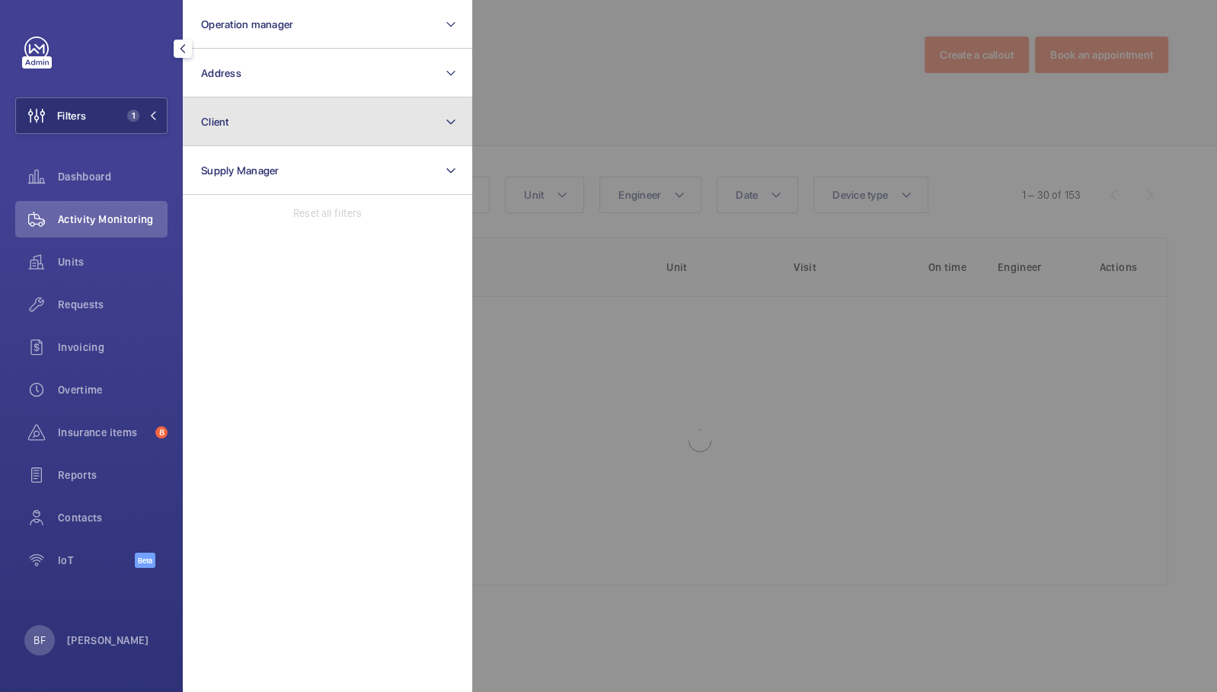
click at [298, 114] on button "Client" at bounding box center [327, 121] width 289 height 49
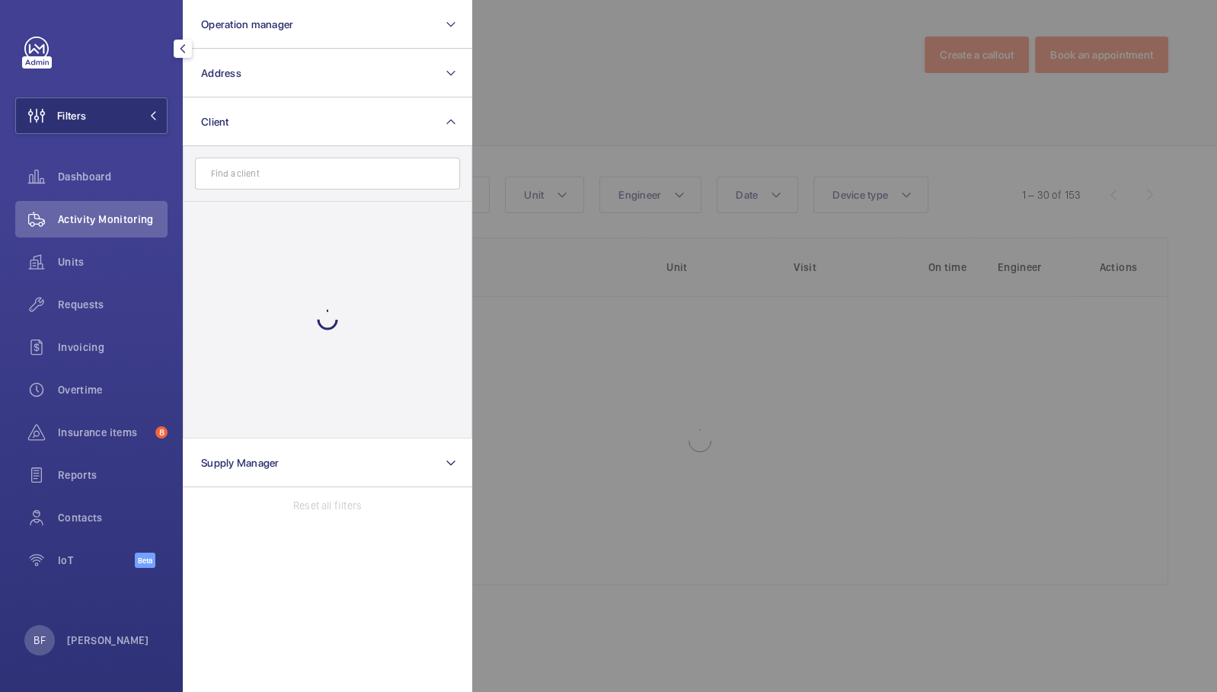
click at [320, 177] on input "text" at bounding box center [327, 174] width 265 height 32
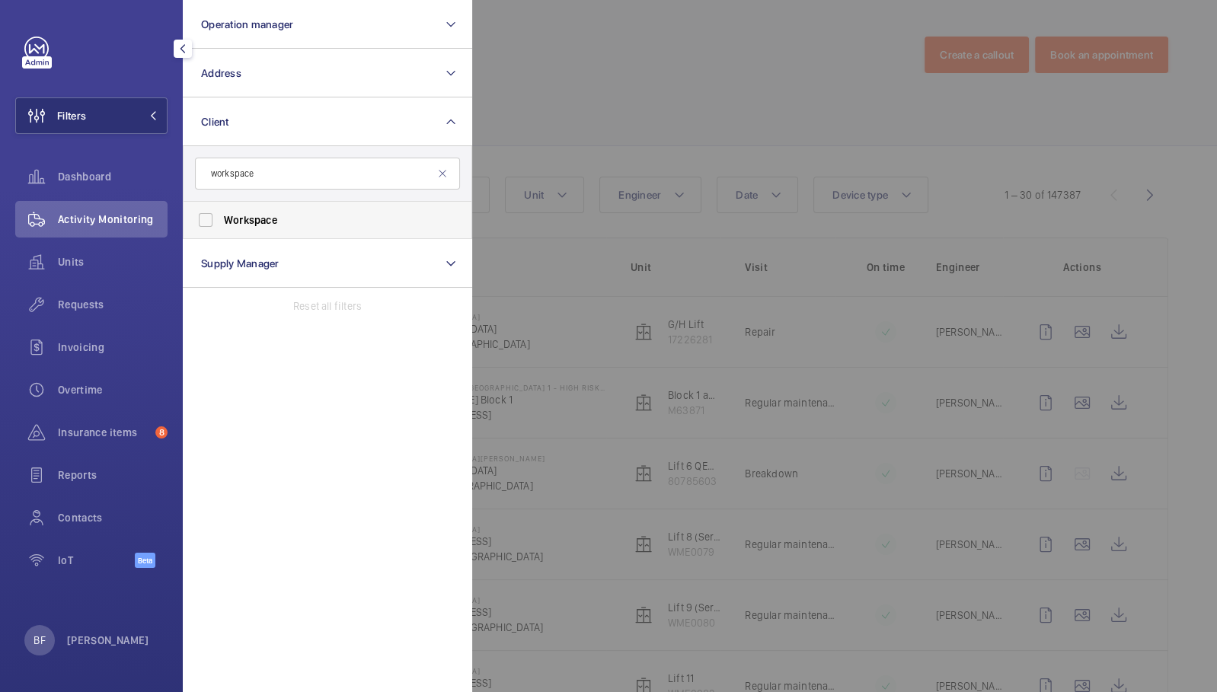
type input "workspace"
click at [313, 203] on label "Workspace" at bounding box center [315, 220] width 265 height 37
click at [221, 205] on input "Workspace" at bounding box center [205, 220] width 30 height 30
checkbox input "true"
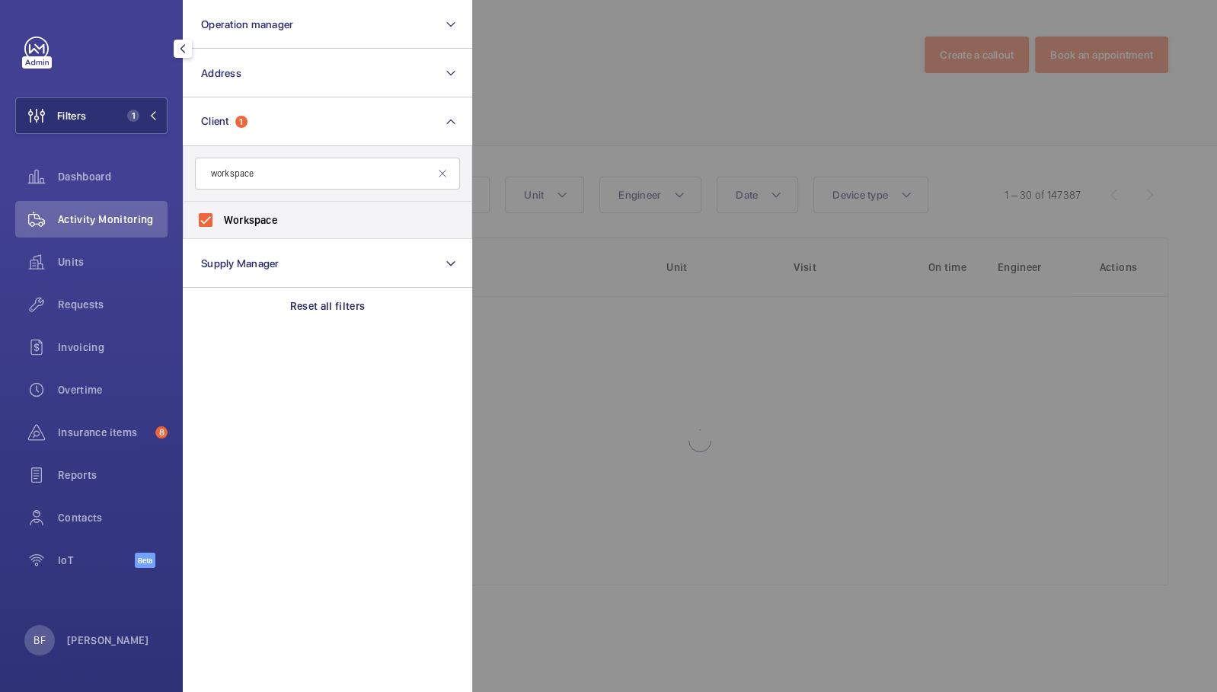
click at [665, 94] on div at bounding box center [1080, 346] width 1217 height 692
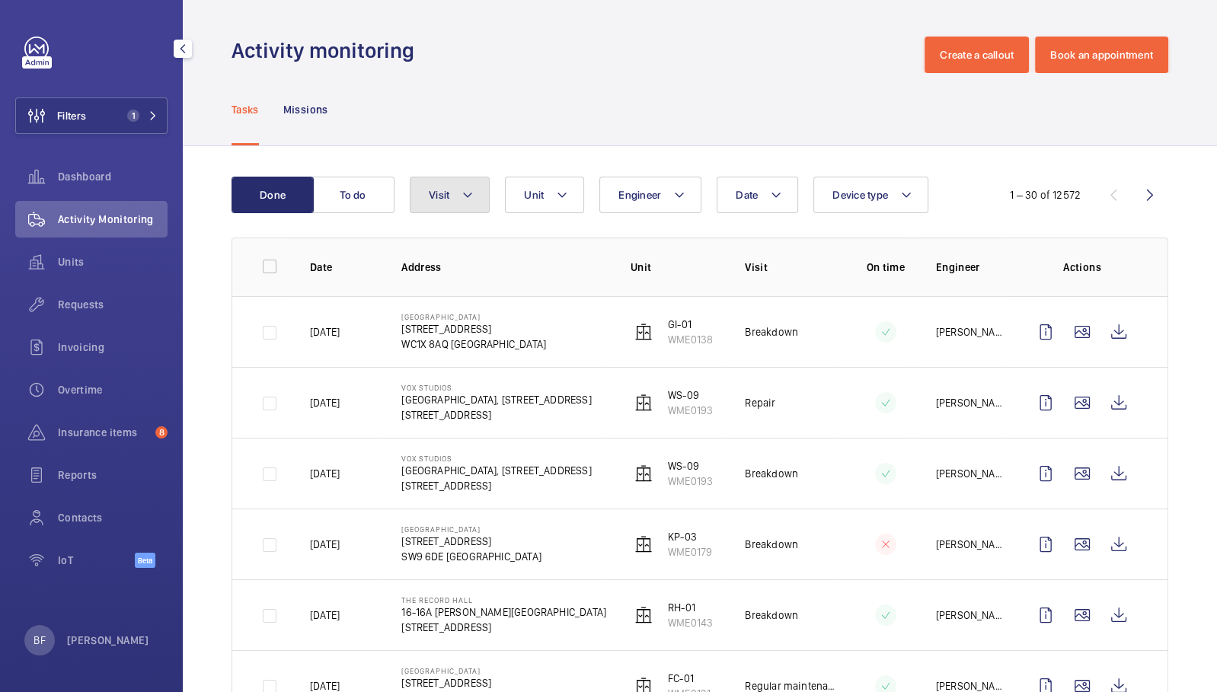
click at [471, 197] on mat-icon at bounding box center [467, 195] width 12 height 18
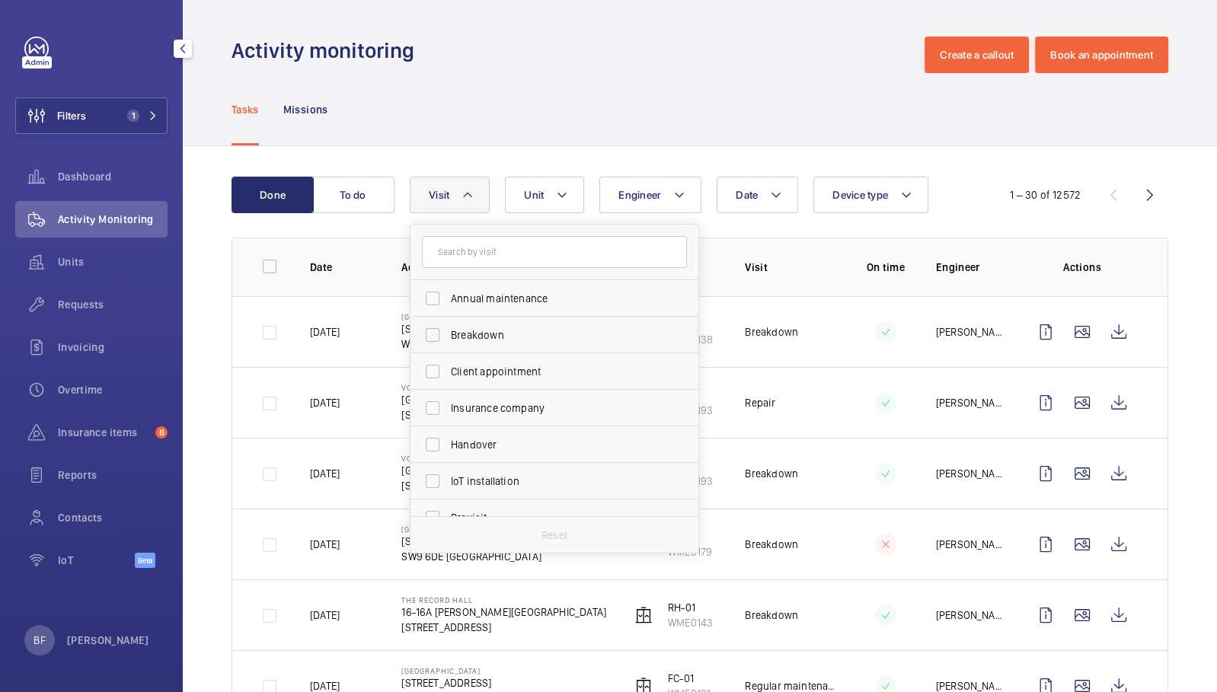
click at [512, 333] on span "Breakdown" at bounding box center [555, 334] width 209 height 15
click at [448, 333] on input "Breakdown" at bounding box center [432, 335] width 30 height 30
checkbox input "true"
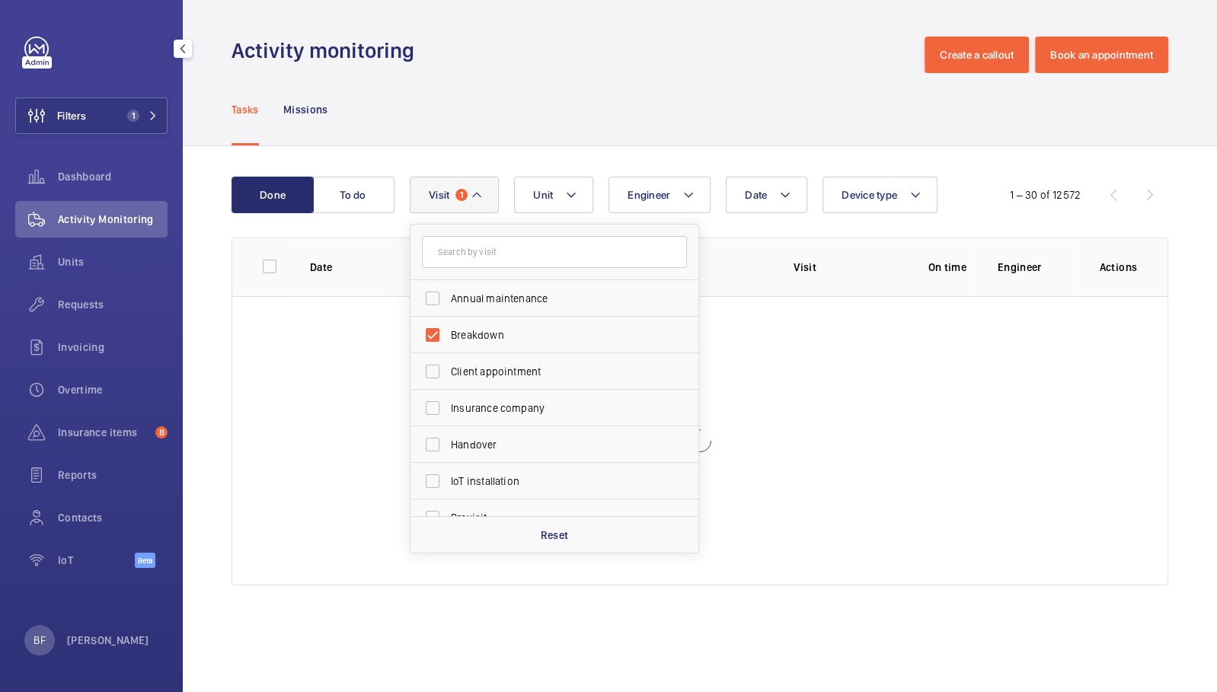
click at [560, 107] on div "Tasks Missions" at bounding box center [699, 109] width 936 height 72
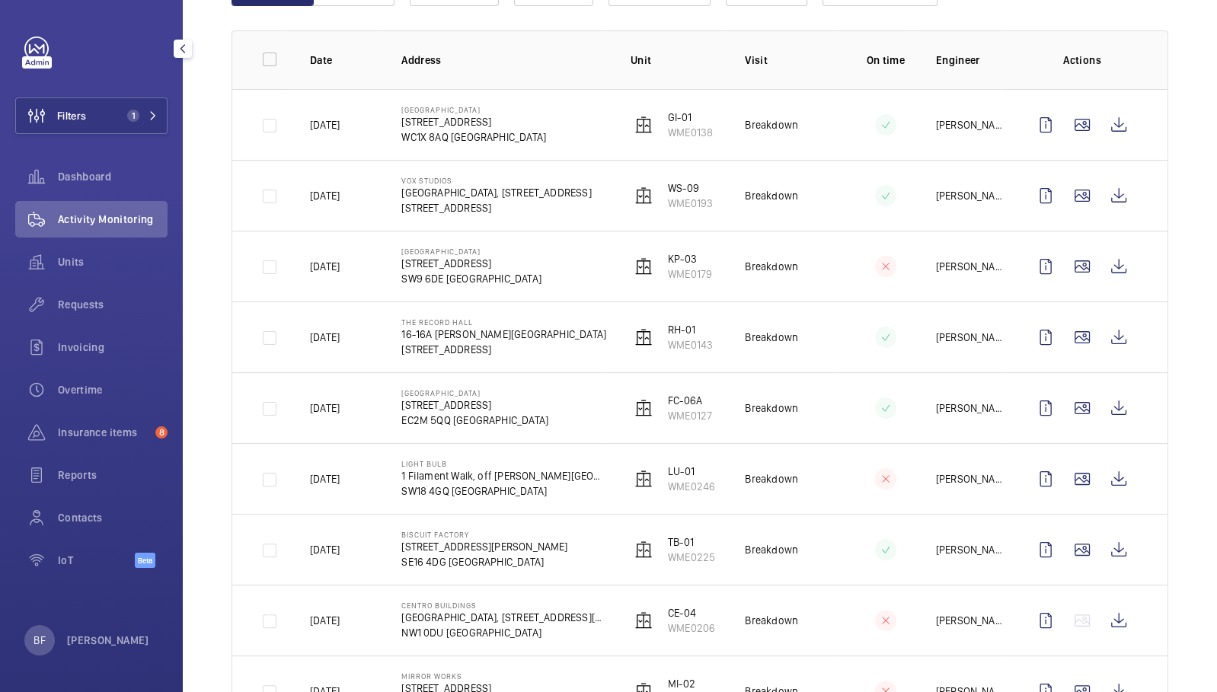
scroll to position [213, 0]
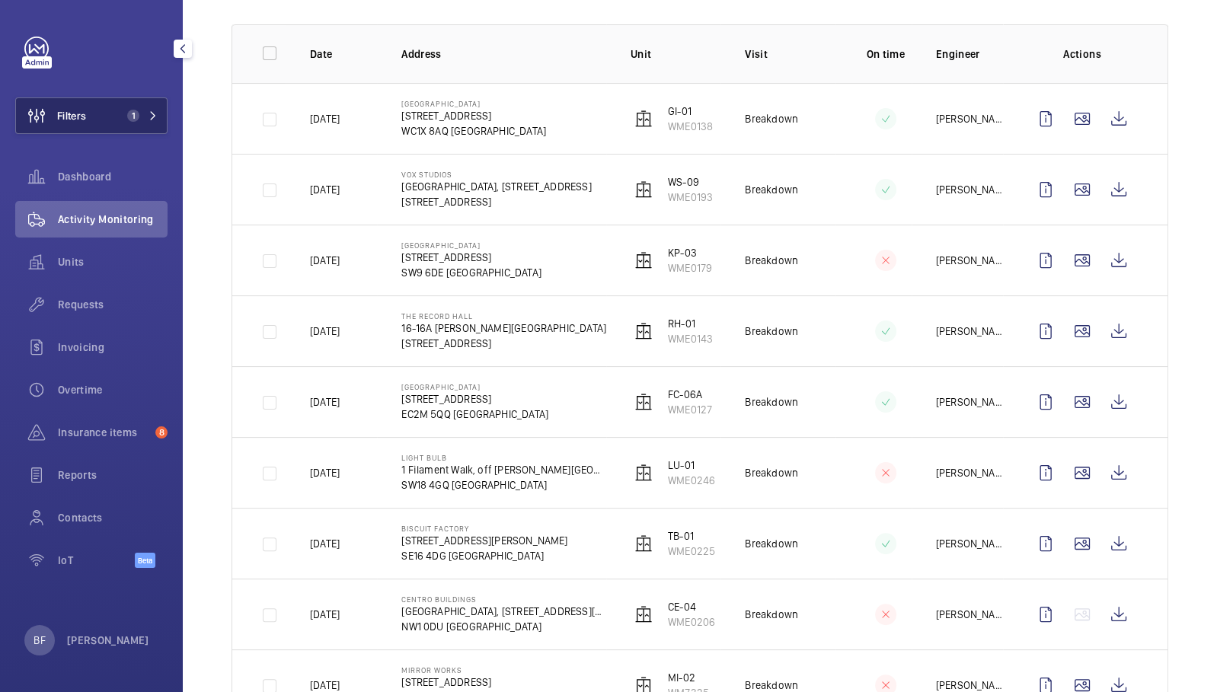
click at [150, 126] on button "Filters 1" at bounding box center [91, 115] width 152 height 37
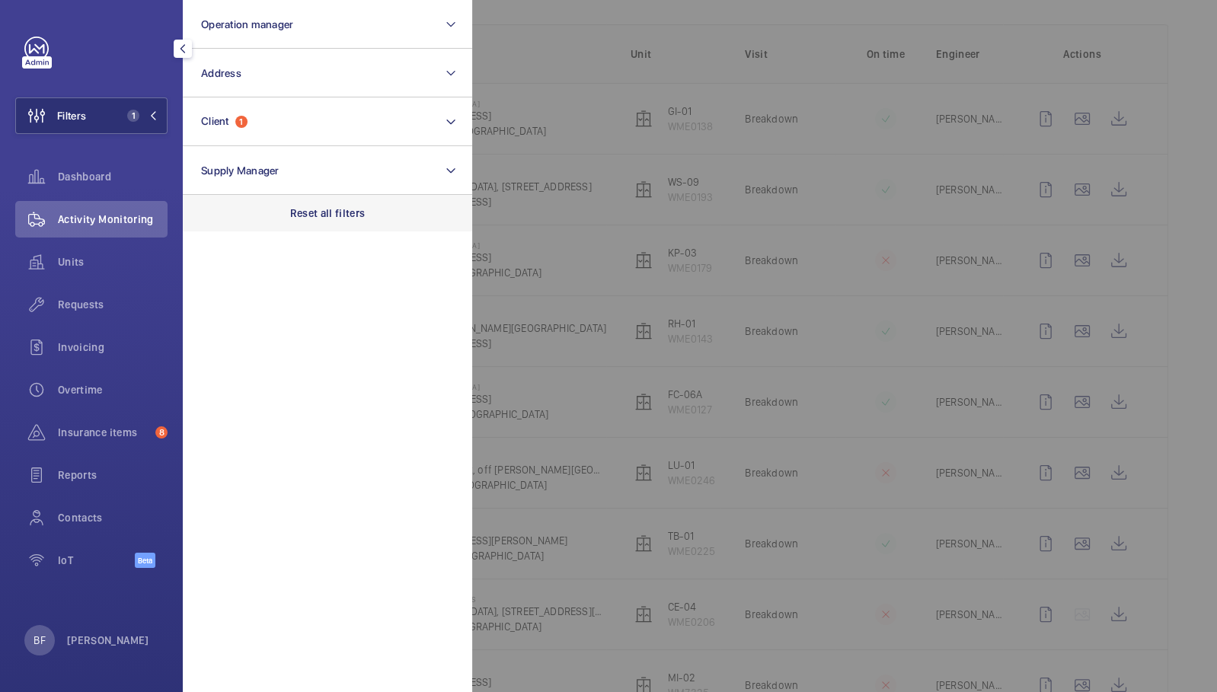
click at [337, 206] on p "Reset all filters" at bounding box center [327, 213] width 75 height 15
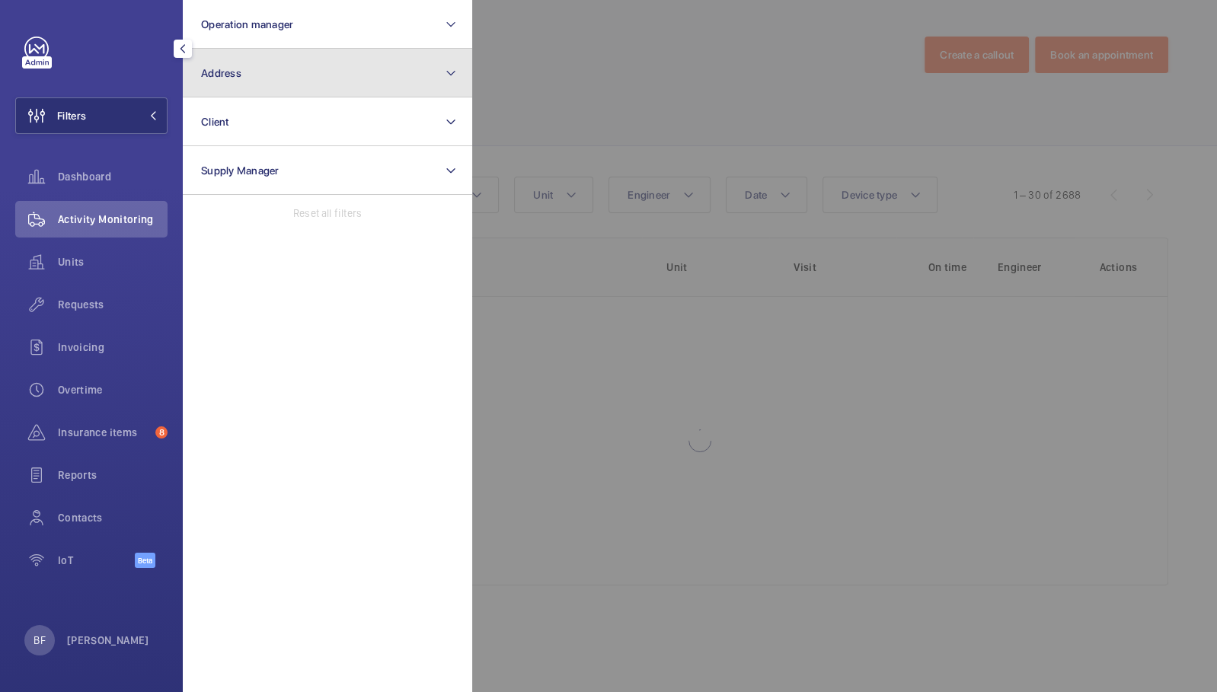
click at [302, 74] on button "Address" at bounding box center [327, 73] width 289 height 49
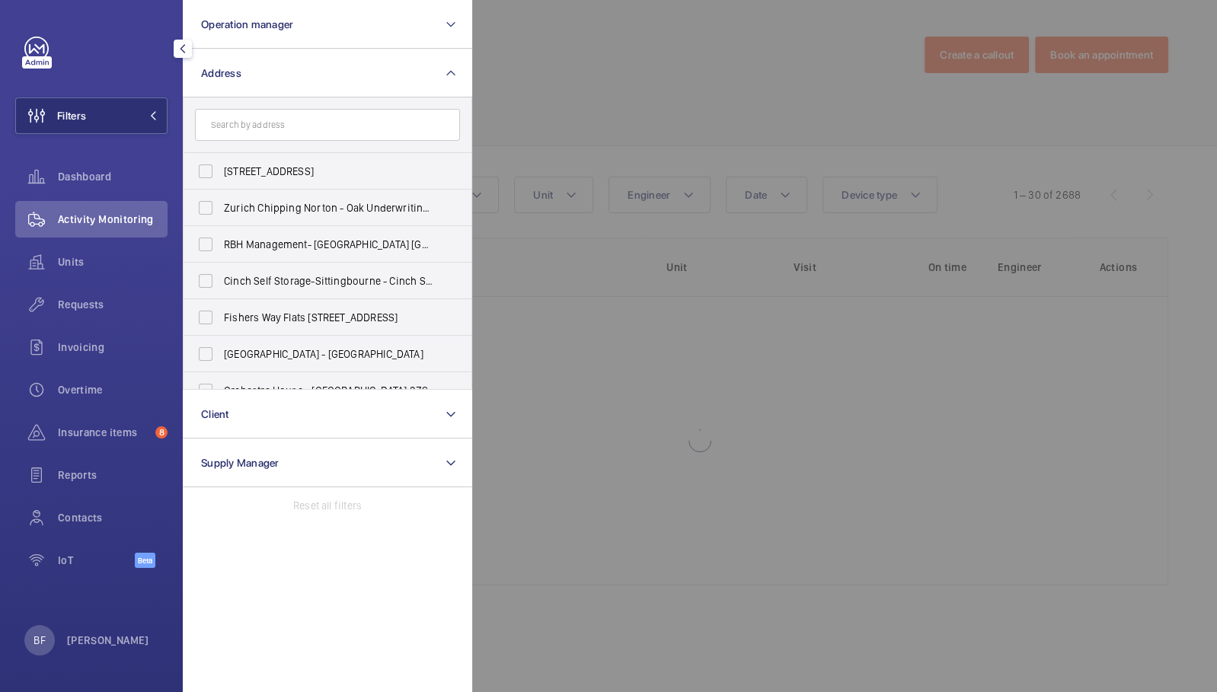
click at [321, 126] on input "text" at bounding box center [327, 125] width 265 height 32
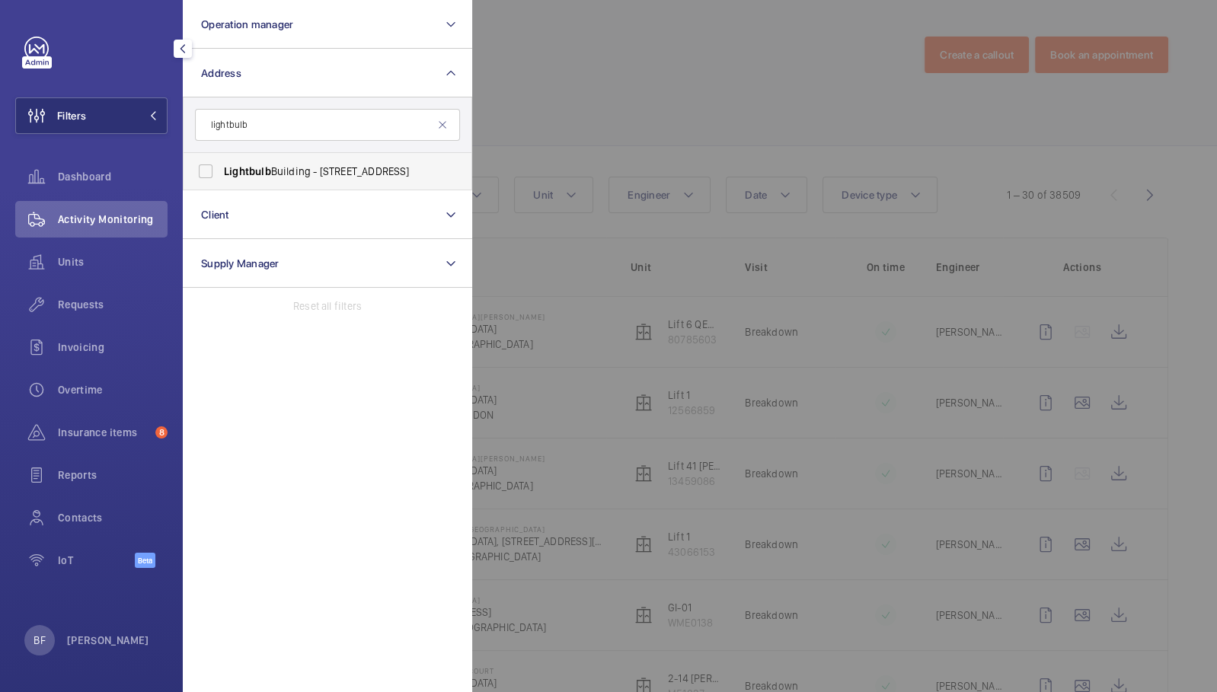
type input "lightbulb"
click at [281, 184] on label "Lightbulb Building - 1 Filament Walk, LONDON SW18 4GQ" at bounding box center [315, 171] width 265 height 37
click at [221, 184] on input "Lightbulb Building - 1 Filament Walk, LONDON SW18 4GQ" at bounding box center [205, 171] width 30 height 30
checkbox input "true"
click at [630, 86] on div at bounding box center [1080, 346] width 1217 height 692
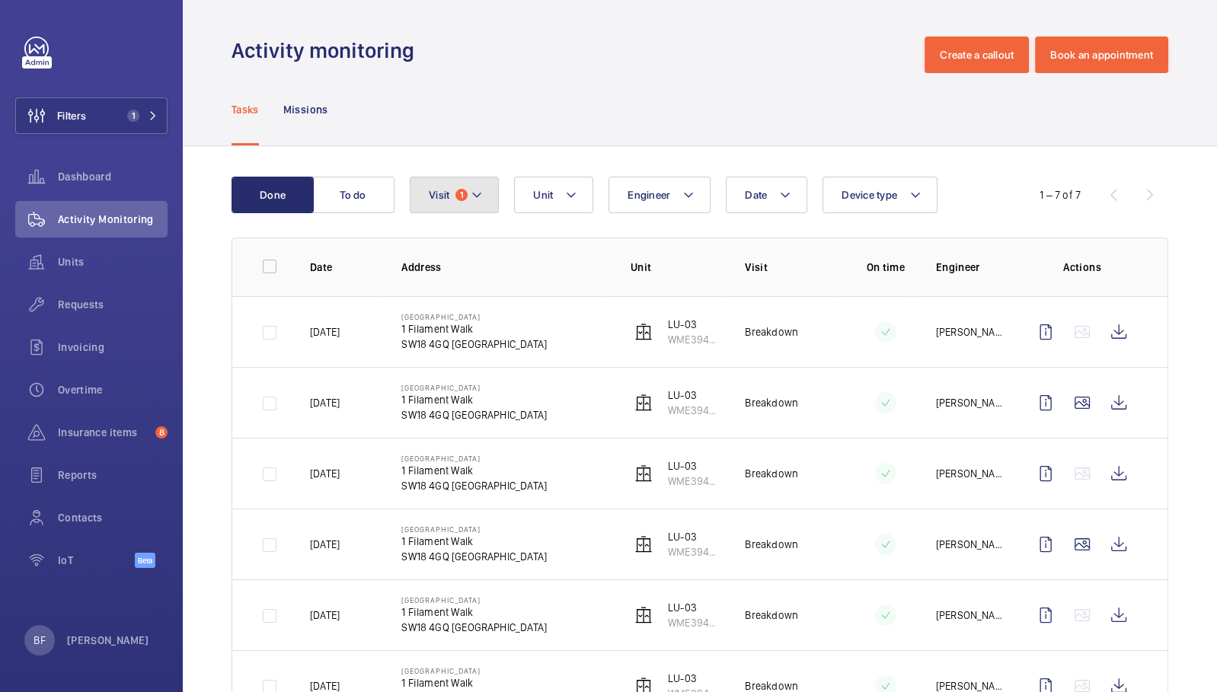
click at [462, 193] on span "1" at bounding box center [461, 195] width 12 height 12
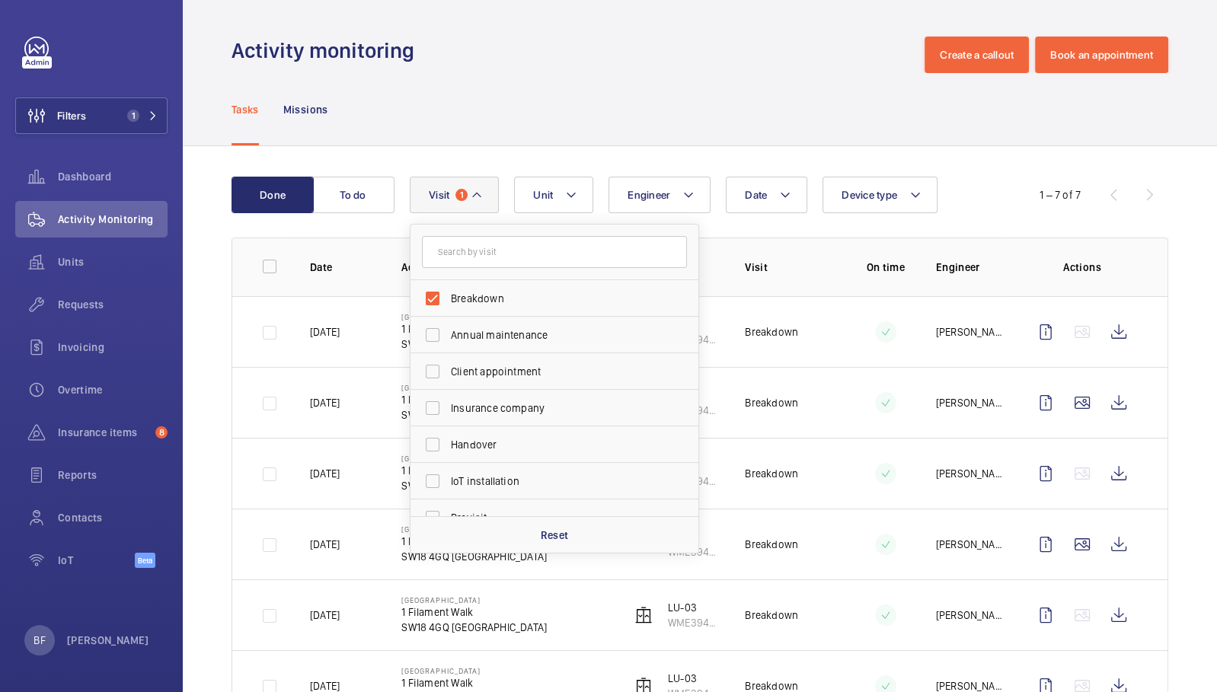
click at [550, 117] on div "Tasks Missions" at bounding box center [699, 109] width 936 height 72
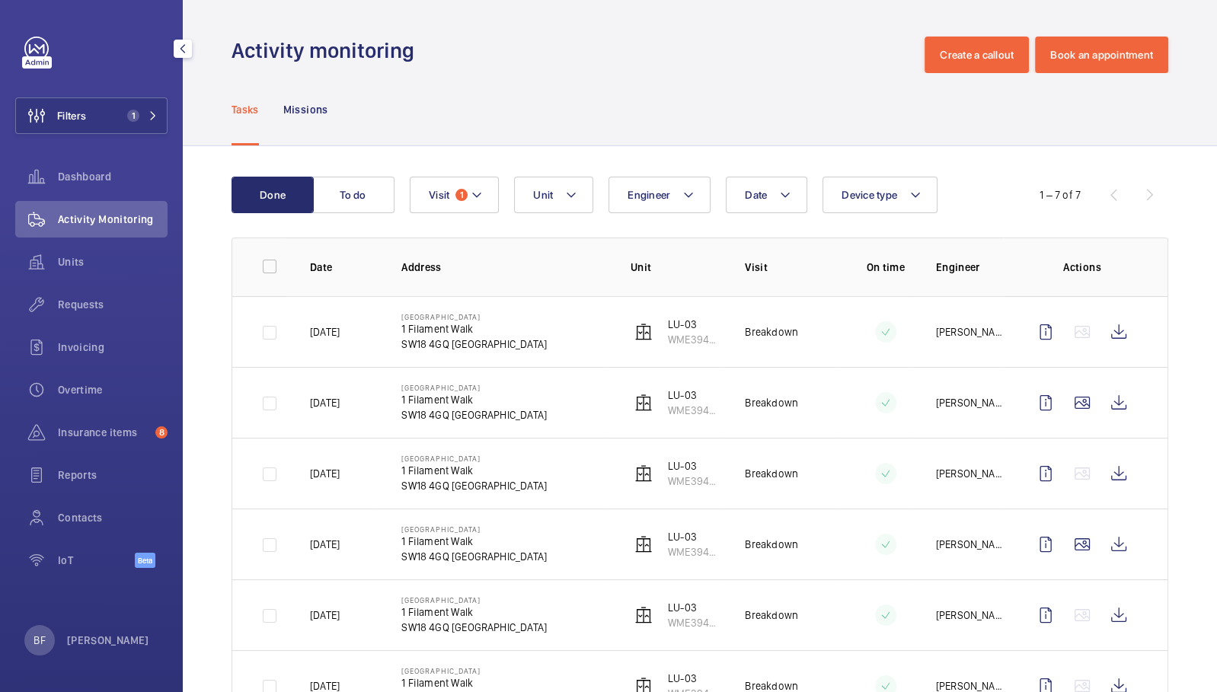
click at [132, 136] on div "Filters 1 Dashboard Activity Monitoring Units Requests Invoicing Overtime Insur…" at bounding box center [91, 311] width 152 height 548
click at [143, 127] on button "Filters 1" at bounding box center [91, 115] width 152 height 37
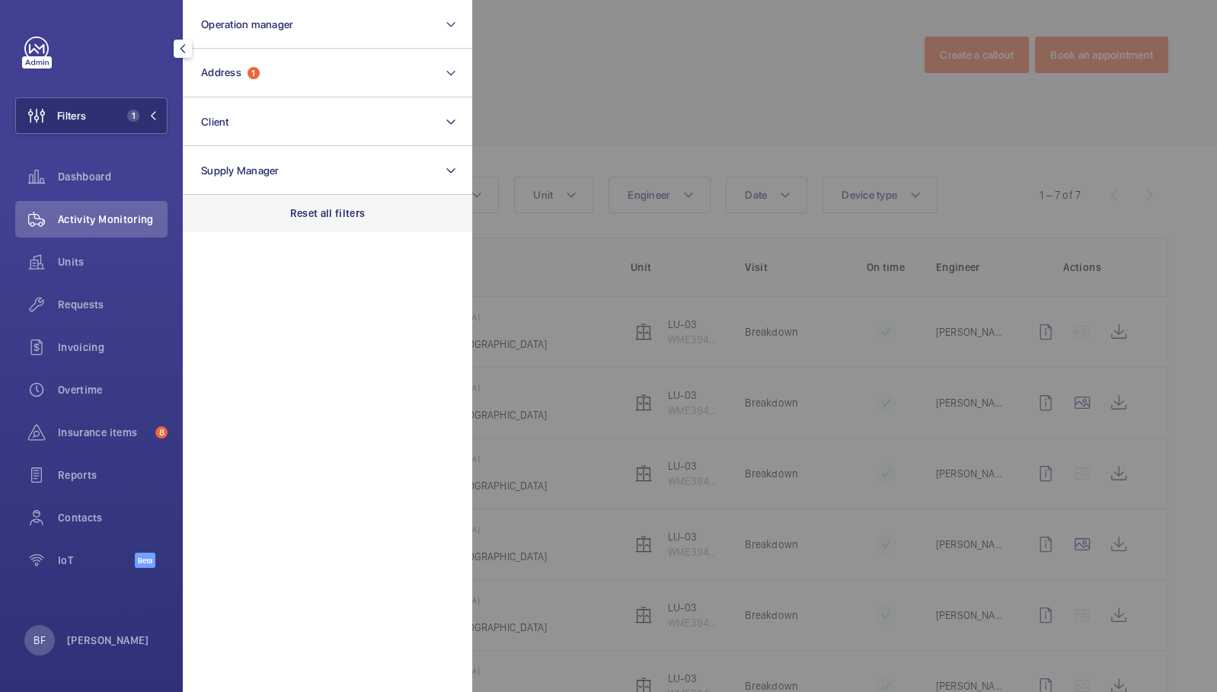
click at [356, 228] on div "Reset all filters" at bounding box center [327, 213] width 289 height 37
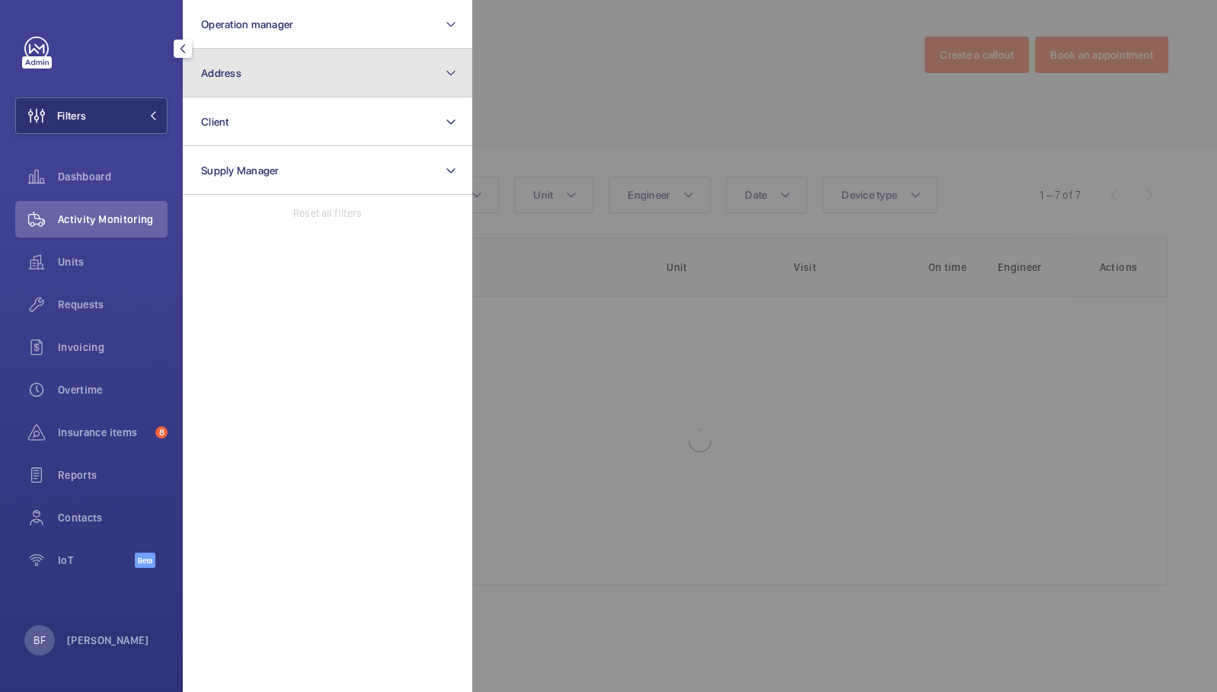
click at [273, 72] on button "Address" at bounding box center [327, 73] width 289 height 49
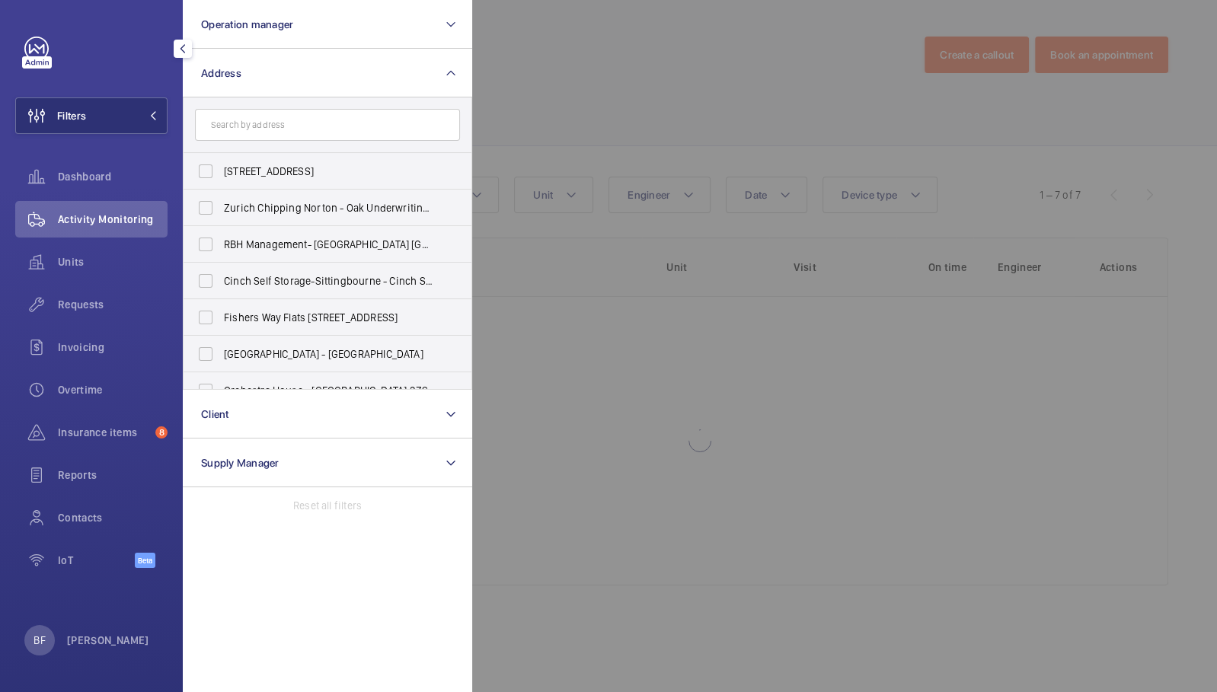
click at [281, 123] on input "text" at bounding box center [327, 125] width 265 height 32
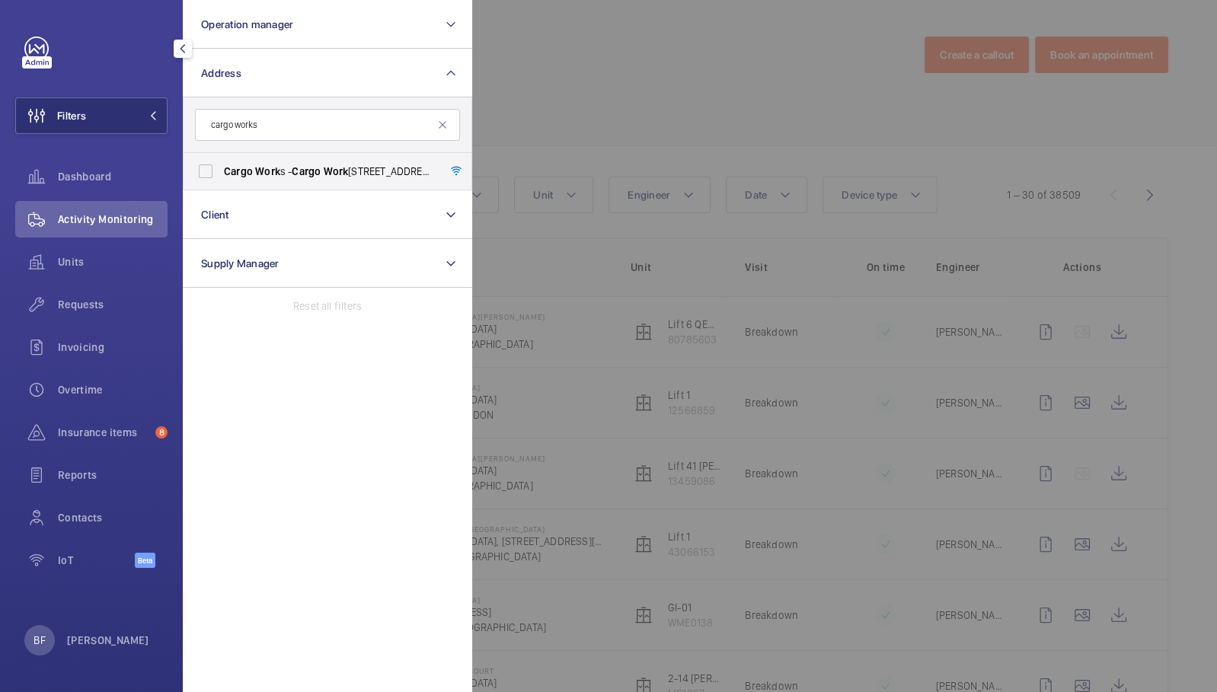
type input "cargo works"
click at [296, 177] on span "Cargo Works - Cargo Works , 1-2 Hatfields,, LONDON SE1 9PG" at bounding box center [328, 171] width 209 height 15
click at [329, 180] on label "Cargo Works - Cargo Works , 1-2 Hatfields,, LONDON SE1 9PG" at bounding box center [315, 171] width 265 height 37
click at [221, 180] on input "Cargo Works - Cargo Works , 1-2 Hatfields,, LONDON SE1 9PG" at bounding box center [205, 171] width 30 height 30
checkbox input "true"
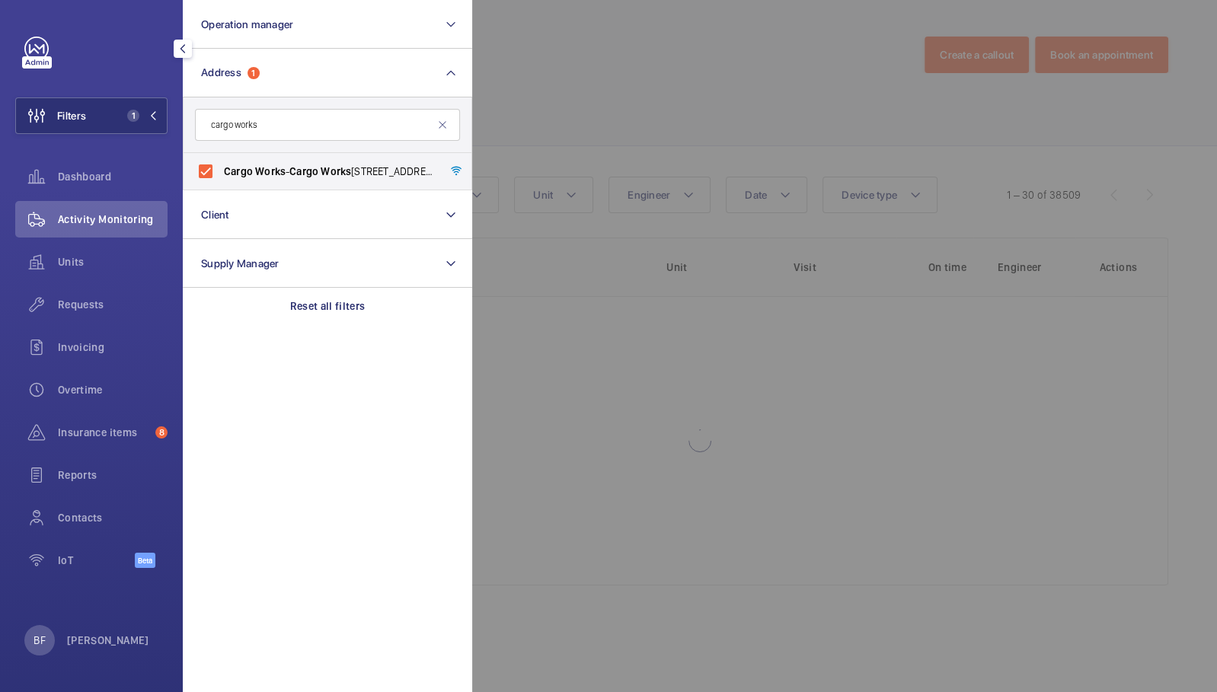
click at [662, 116] on div at bounding box center [1080, 346] width 1217 height 692
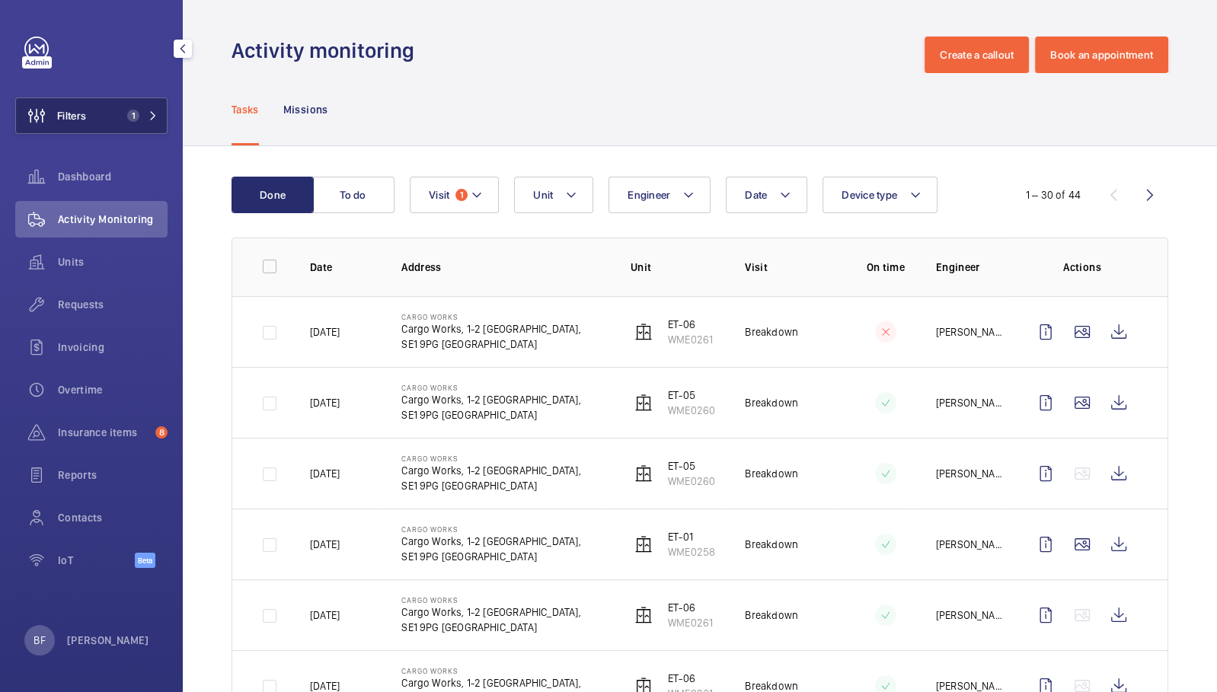
click at [149, 117] on mat-icon at bounding box center [152, 115] width 9 height 9
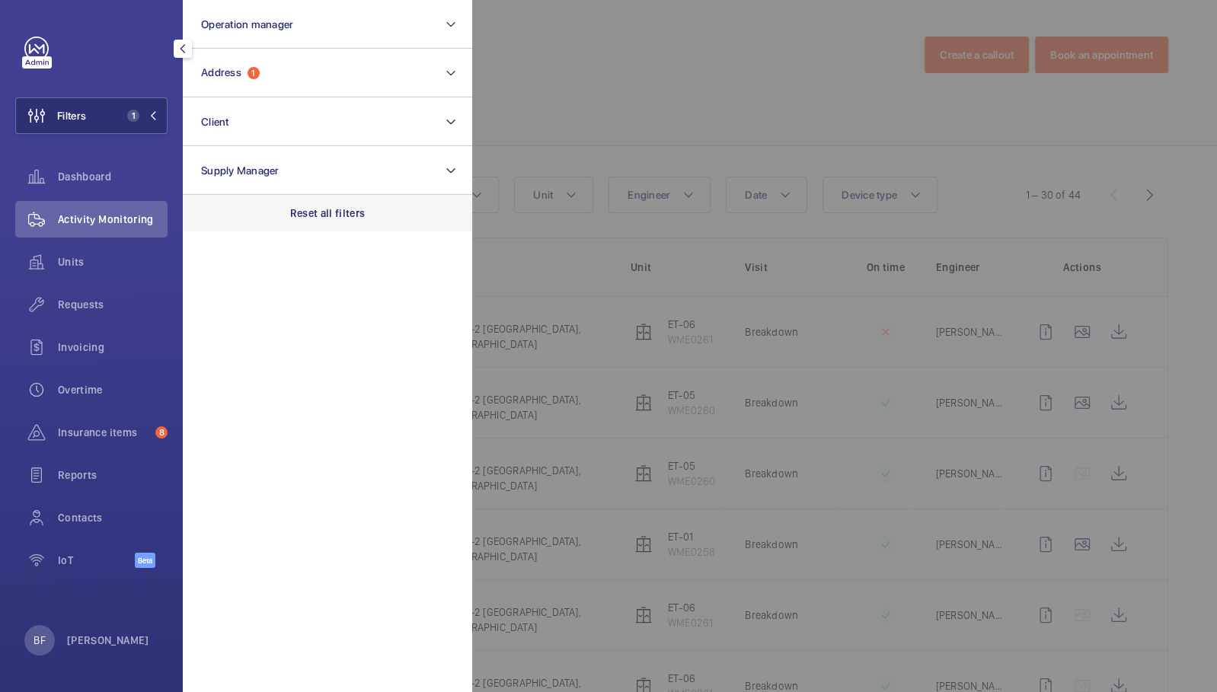
click at [305, 199] on div "Reset all filters" at bounding box center [327, 213] width 289 height 37
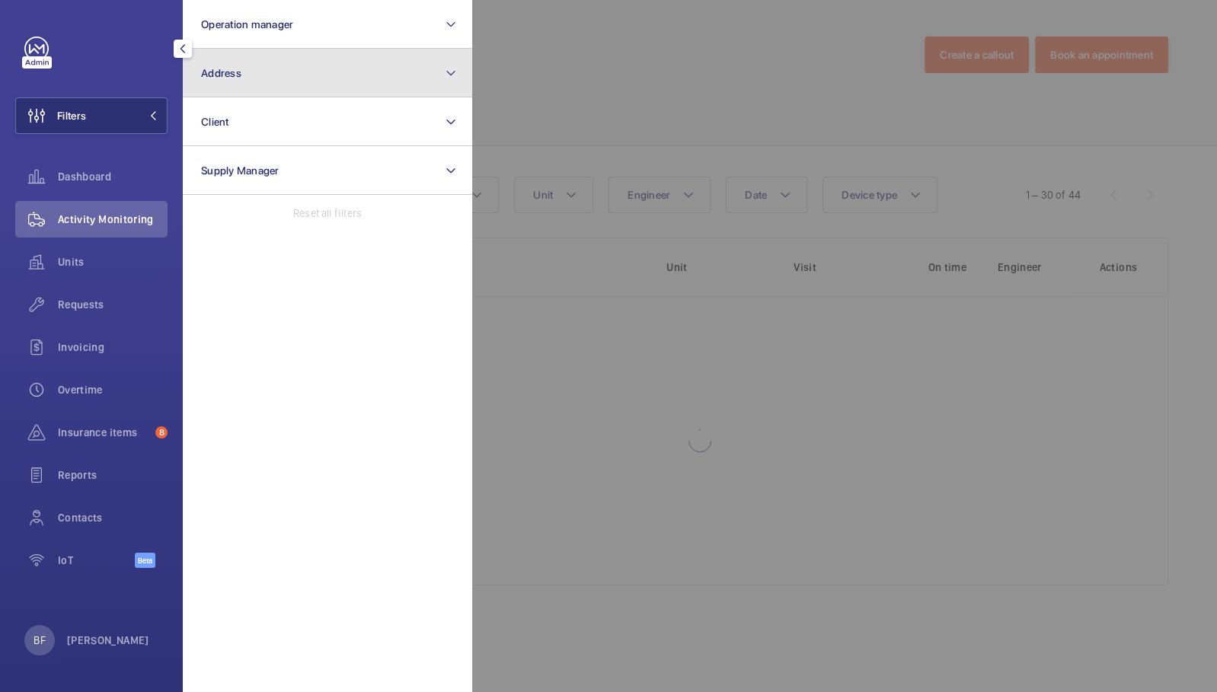
click at [285, 72] on button "Address" at bounding box center [327, 73] width 289 height 49
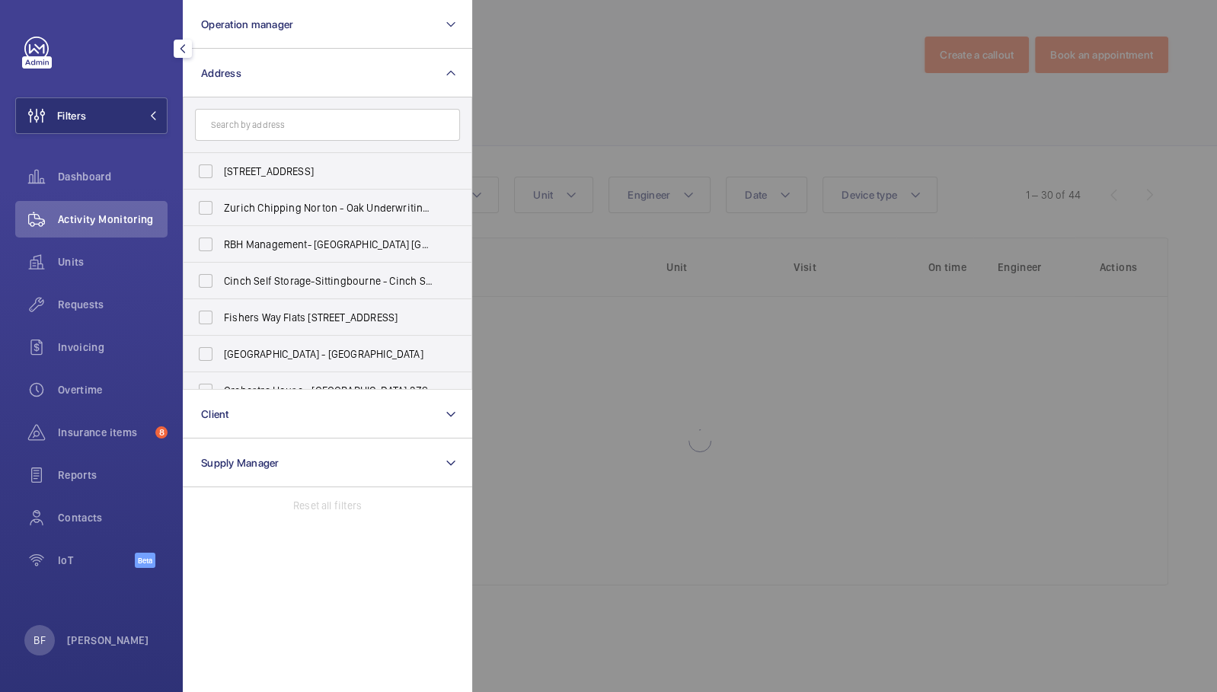
click at [288, 130] on input "text" at bounding box center [327, 125] width 265 height 32
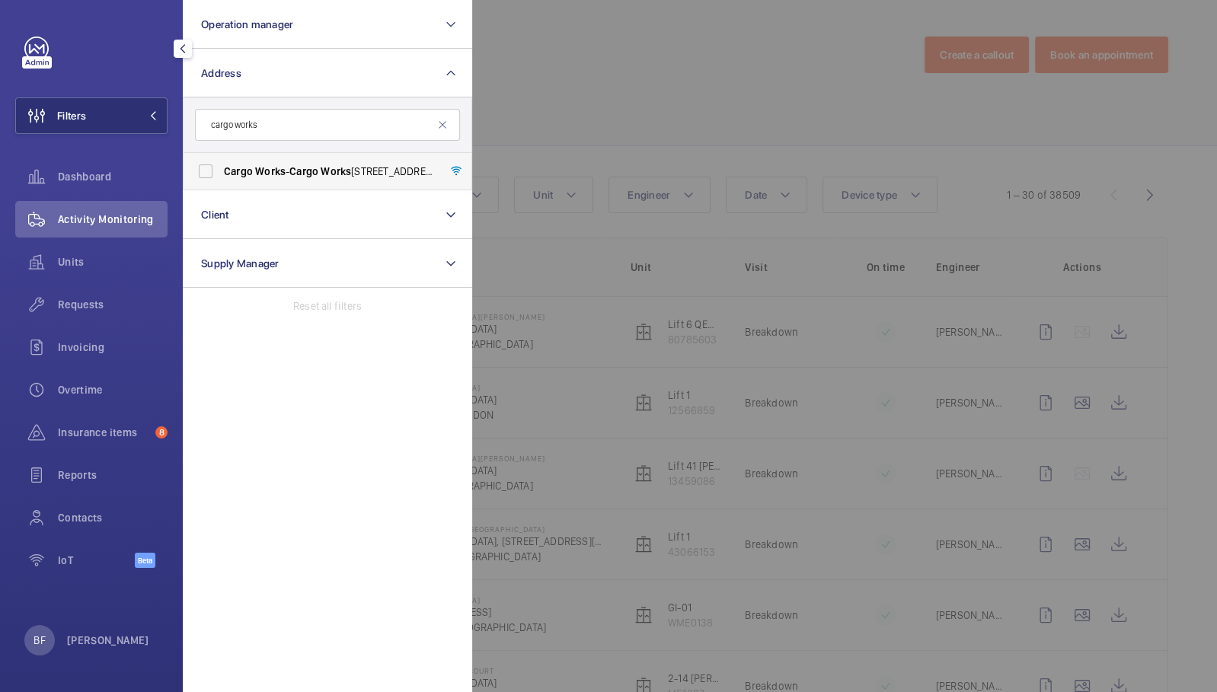
type input "cargo works"
click at [301, 180] on label "Cargo Works - Cargo Works , 1-2 Hatfields,, LONDON SE1 9PG" at bounding box center [315, 171] width 265 height 37
click at [221, 180] on input "Cargo Works - Cargo Works , 1-2 Hatfields,, LONDON SE1 9PG" at bounding box center [205, 171] width 30 height 30
checkbox input "true"
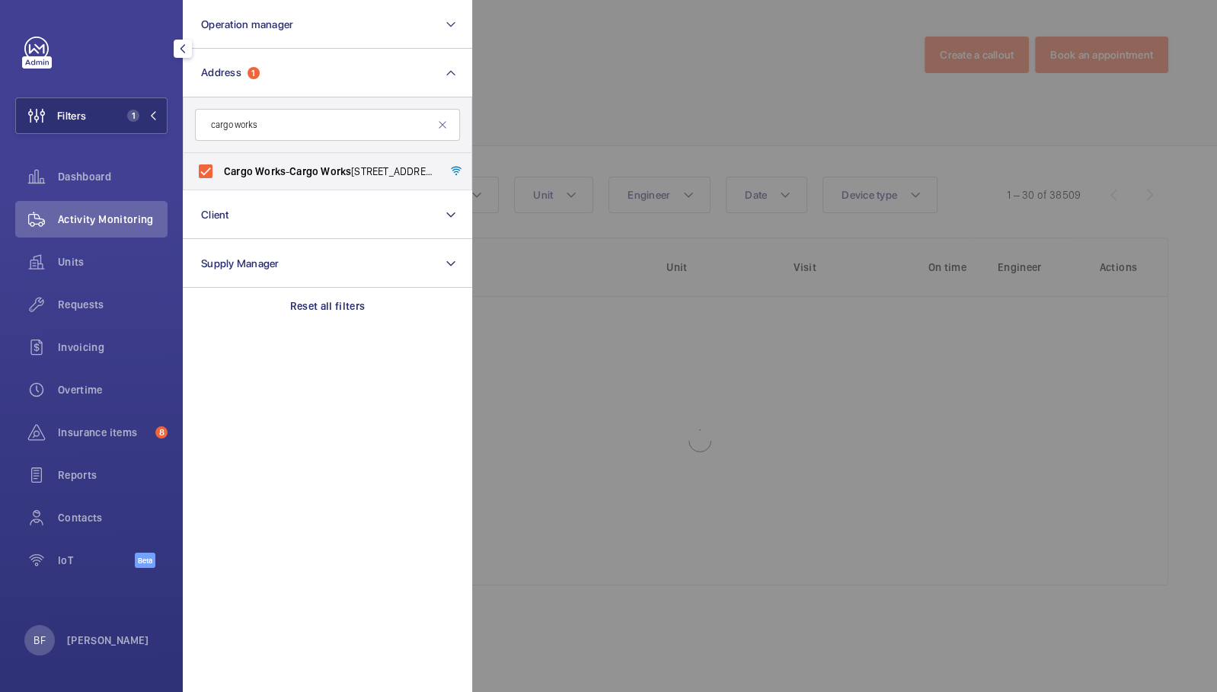
click at [618, 91] on div at bounding box center [1080, 346] width 1217 height 692
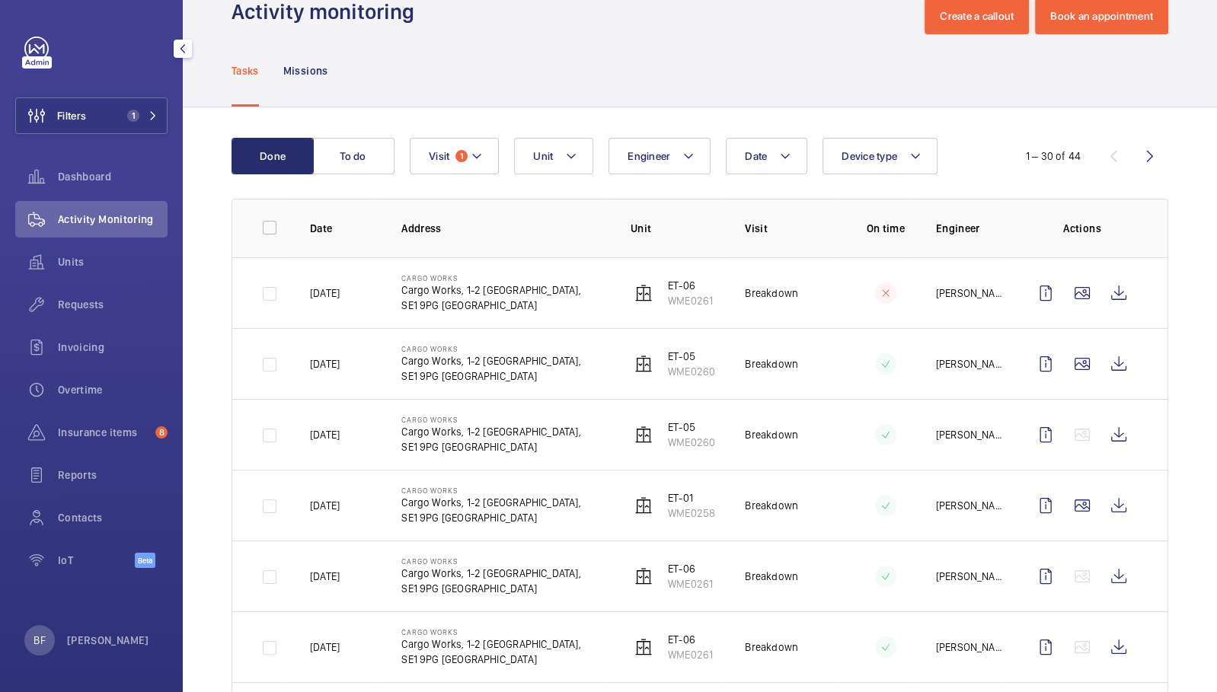
scroll to position [40, 0]
